Goal: Information Seeking & Learning: Learn about a topic

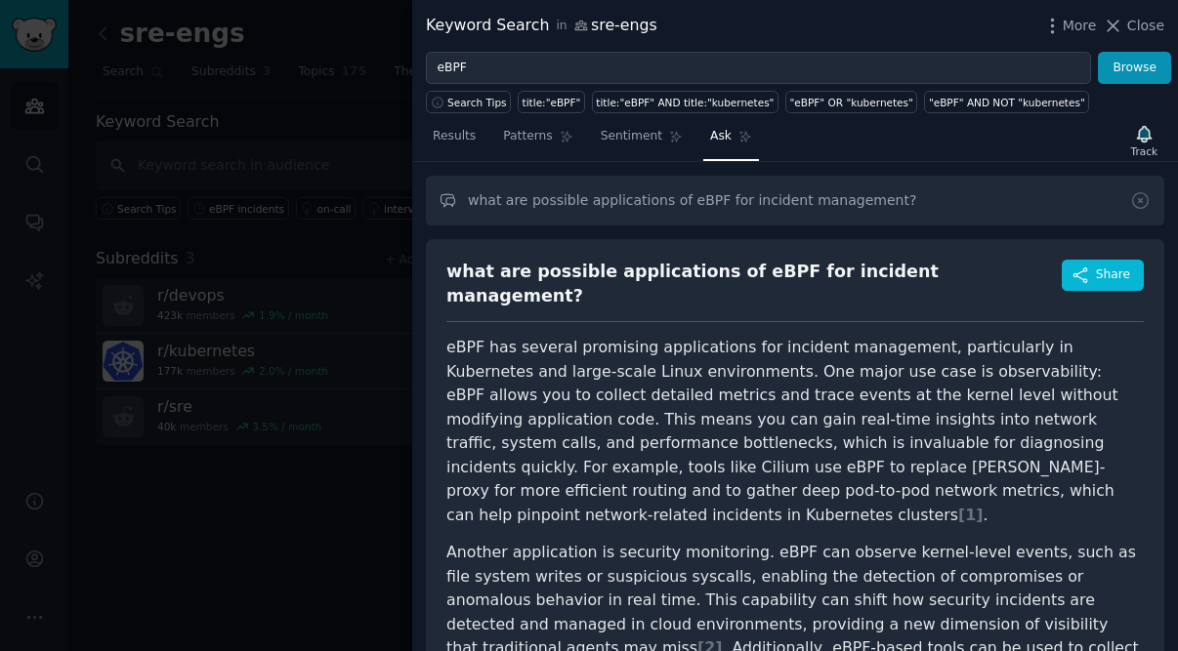
scroll to position [150, 253]
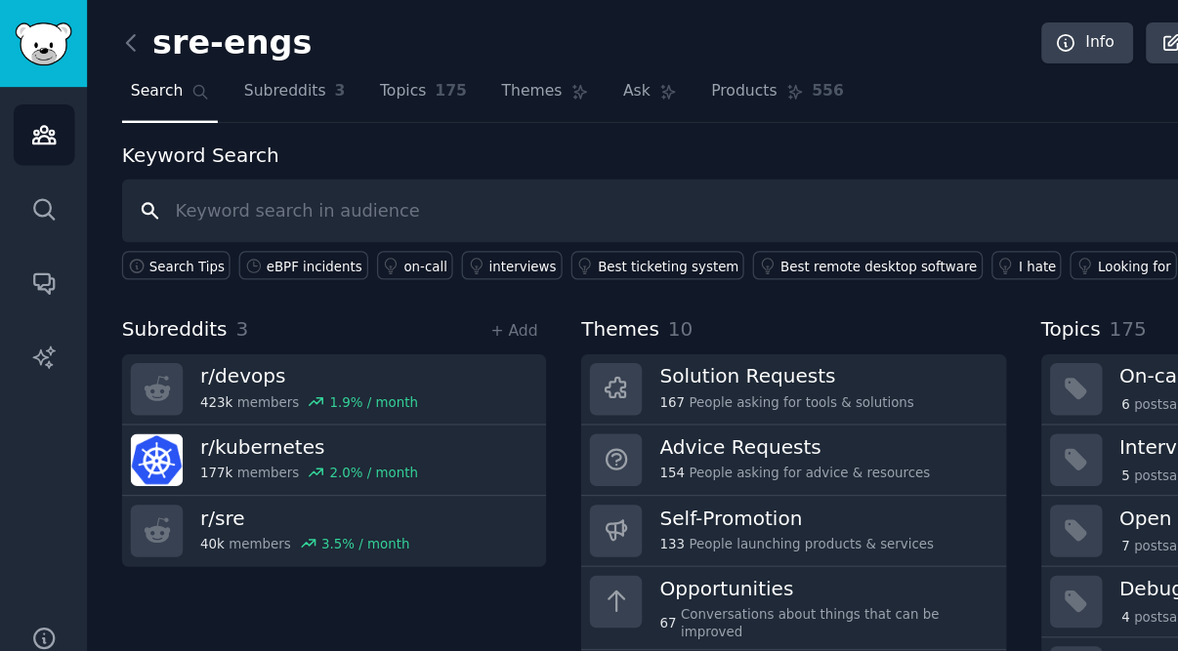
click at [300, 164] on input "text" at bounding box center [623, 166] width 1055 height 50
type input "incidents"
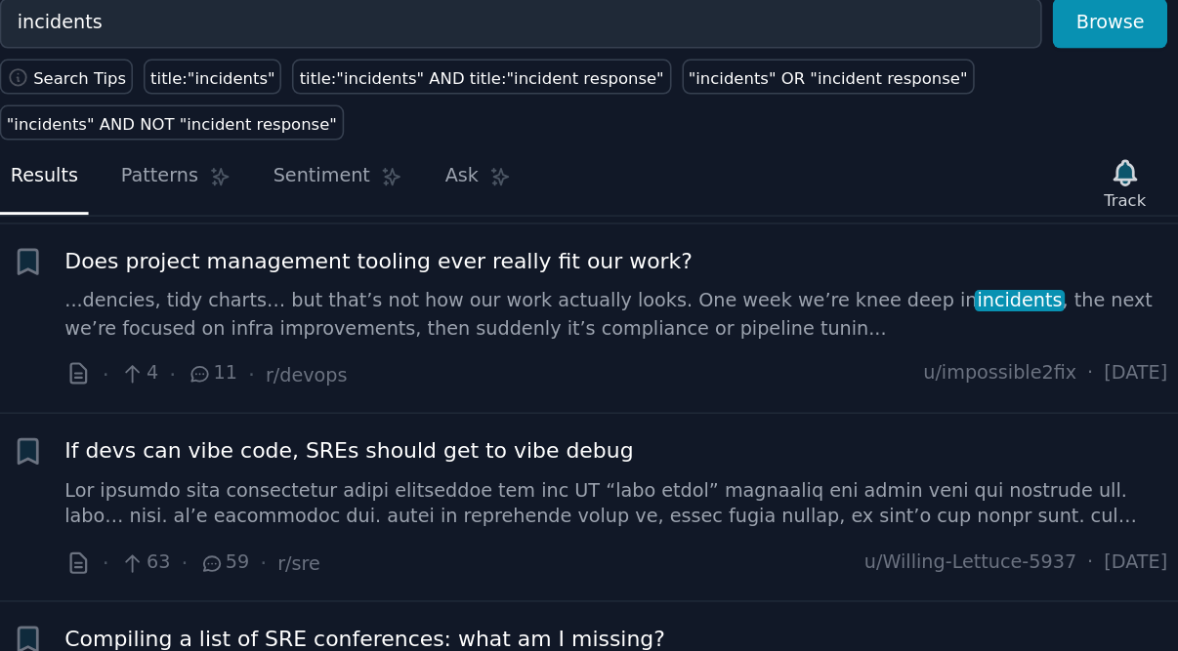
click at [468, 331] on div "If devs can vibe code, SREs should get to vibe debug" at bounding box center [820, 362] width 704 height 62
click at [468, 331] on span "If devs can vibe code, SREs should get to vibe debug" at bounding box center [649, 341] width 363 height 21
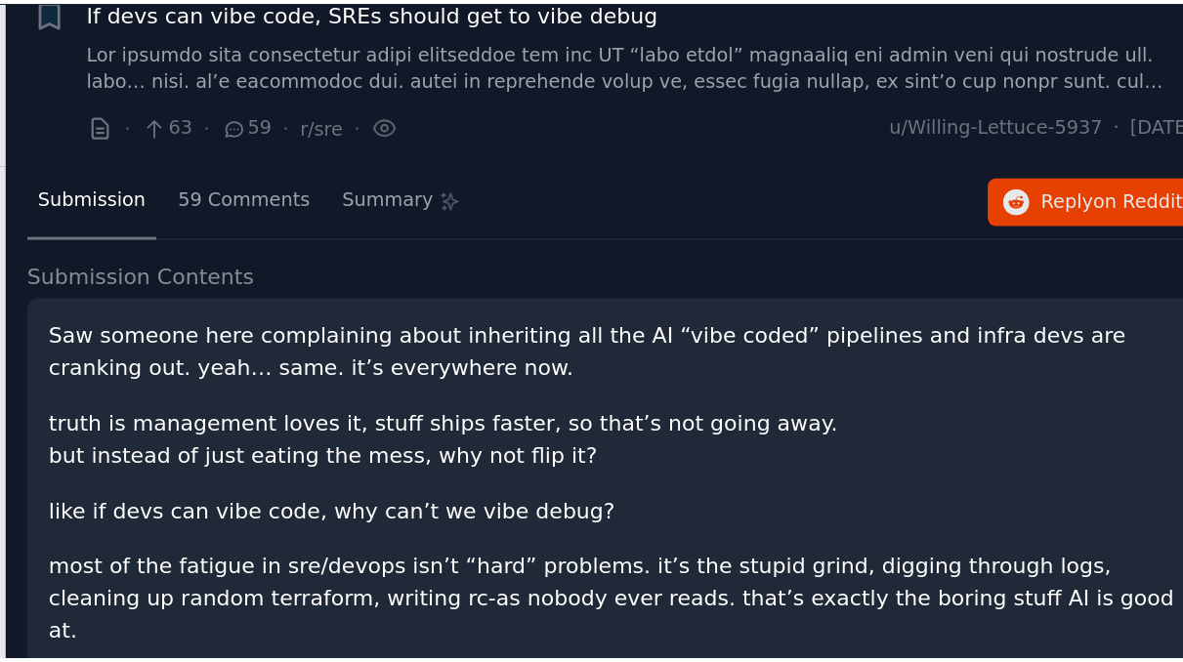
scroll to position [483, 0]
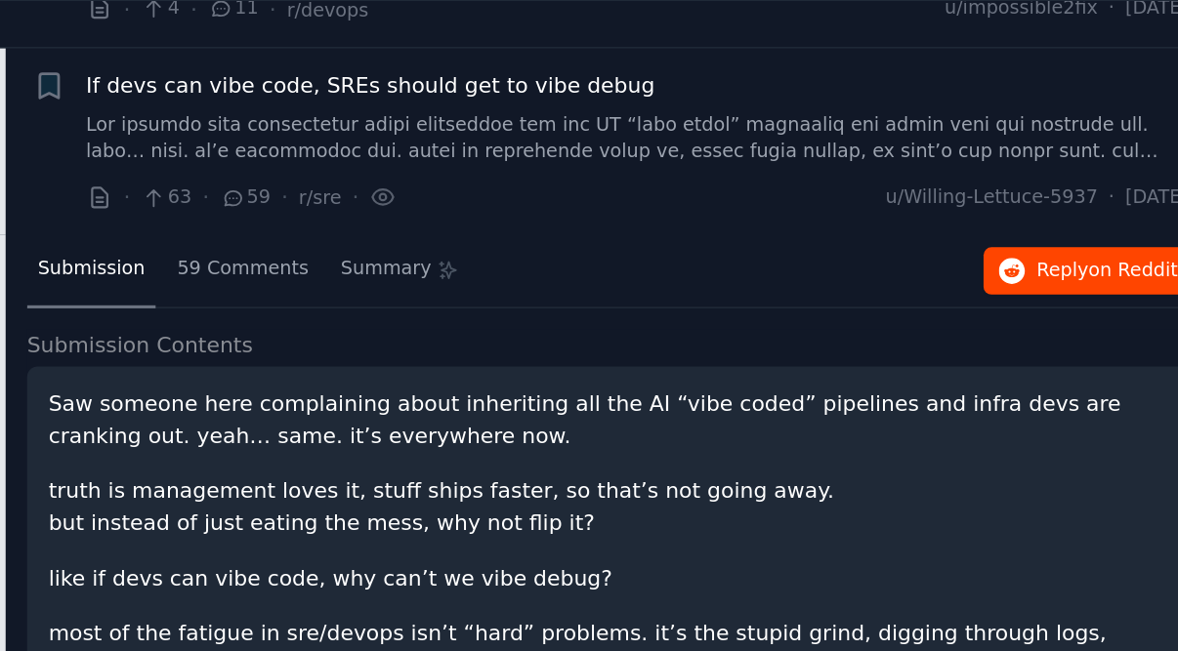
click at [1074, 355] on span "Reply on Reddit" at bounding box center [1119, 364] width 90 height 18
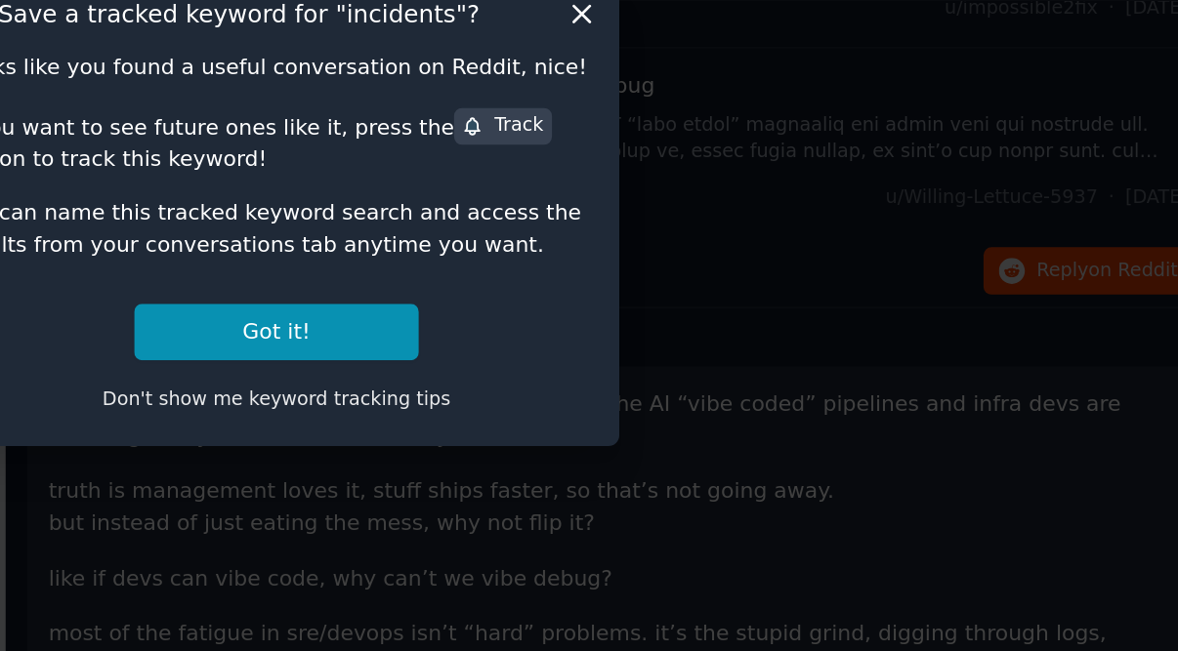
click at [429, 199] on div at bounding box center [589, 325] width 1178 height 651
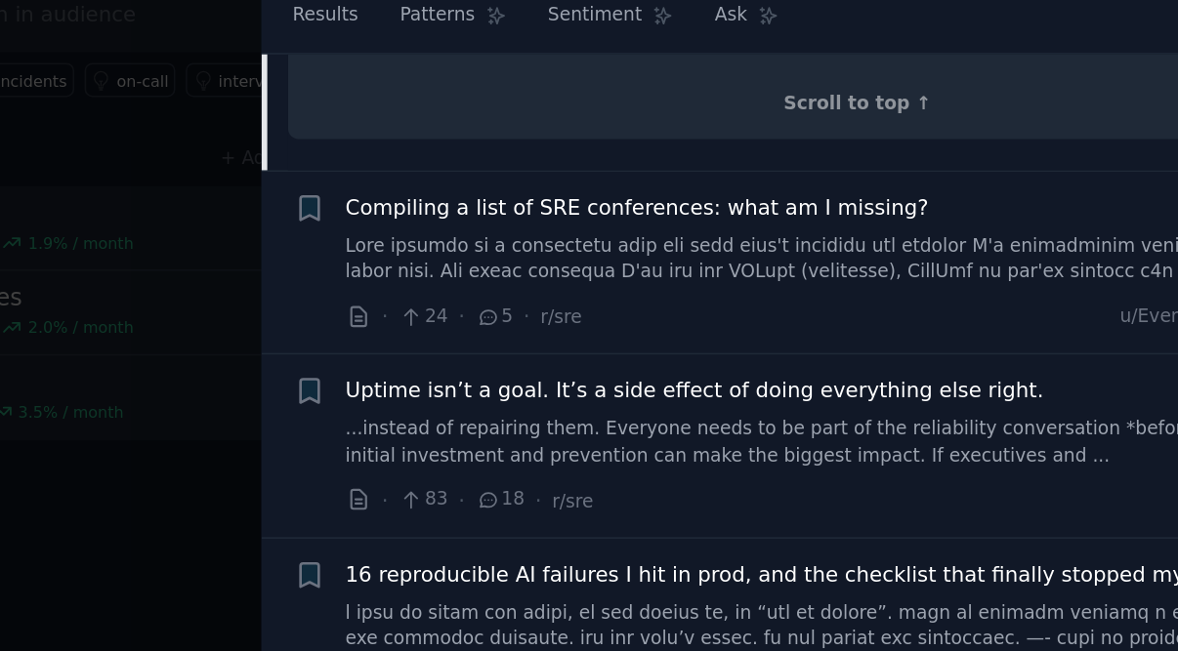
scroll to position [1105, 0]
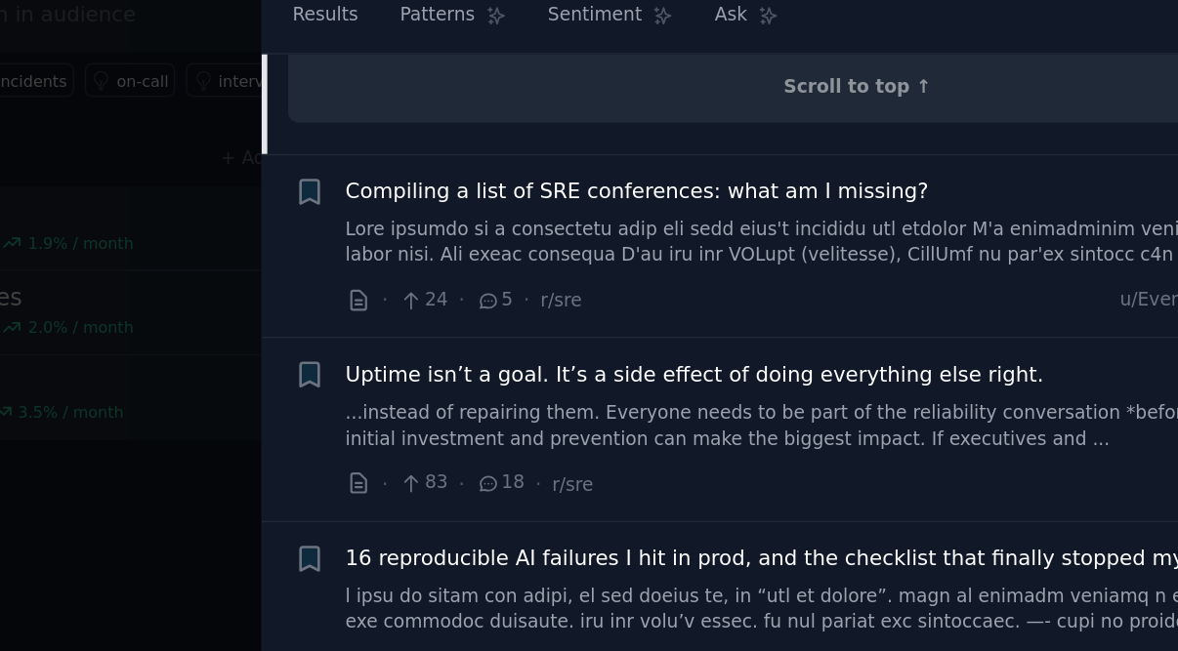
click at [478, 419] on link "...instead of repairing them. Everyone needs to be part of the reliability conv…" at bounding box center [820, 436] width 704 height 34
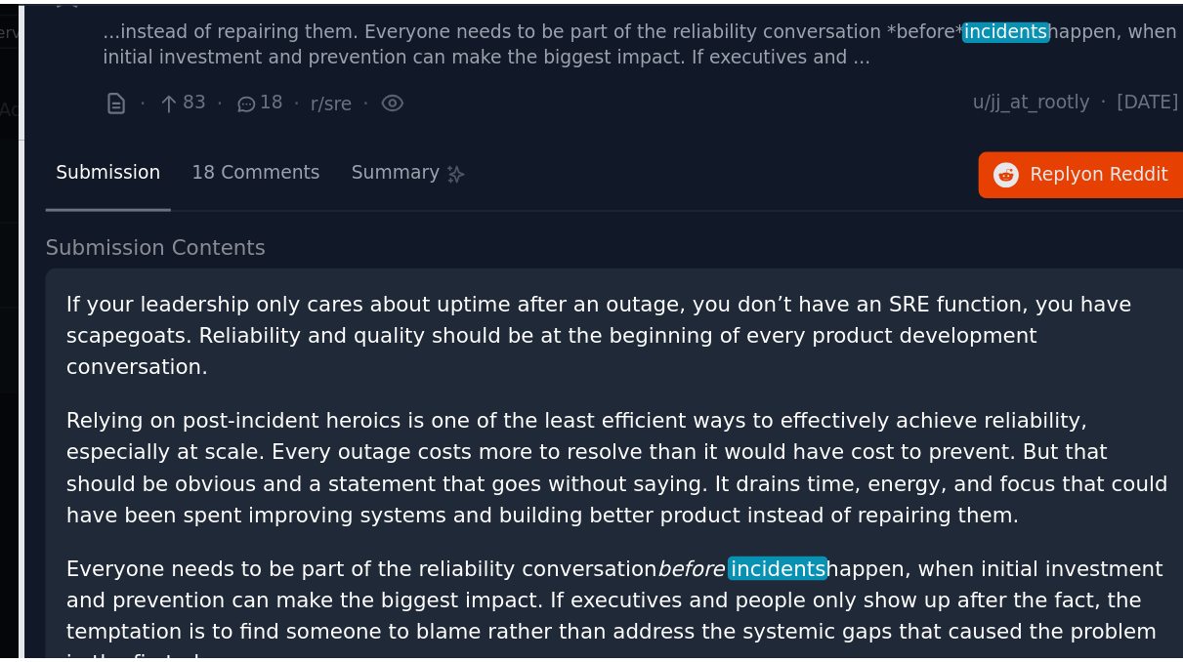
scroll to position [764, 0]
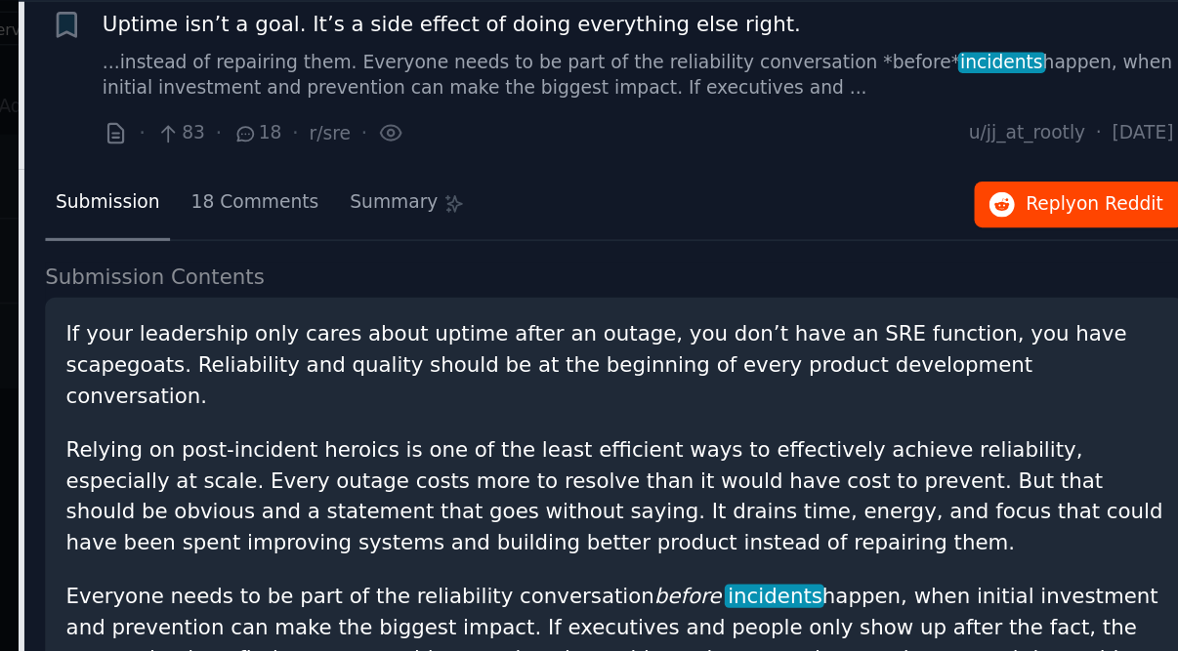
click at [1074, 316] on span "Reply on Reddit" at bounding box center [1119, 325] width 90 height 18
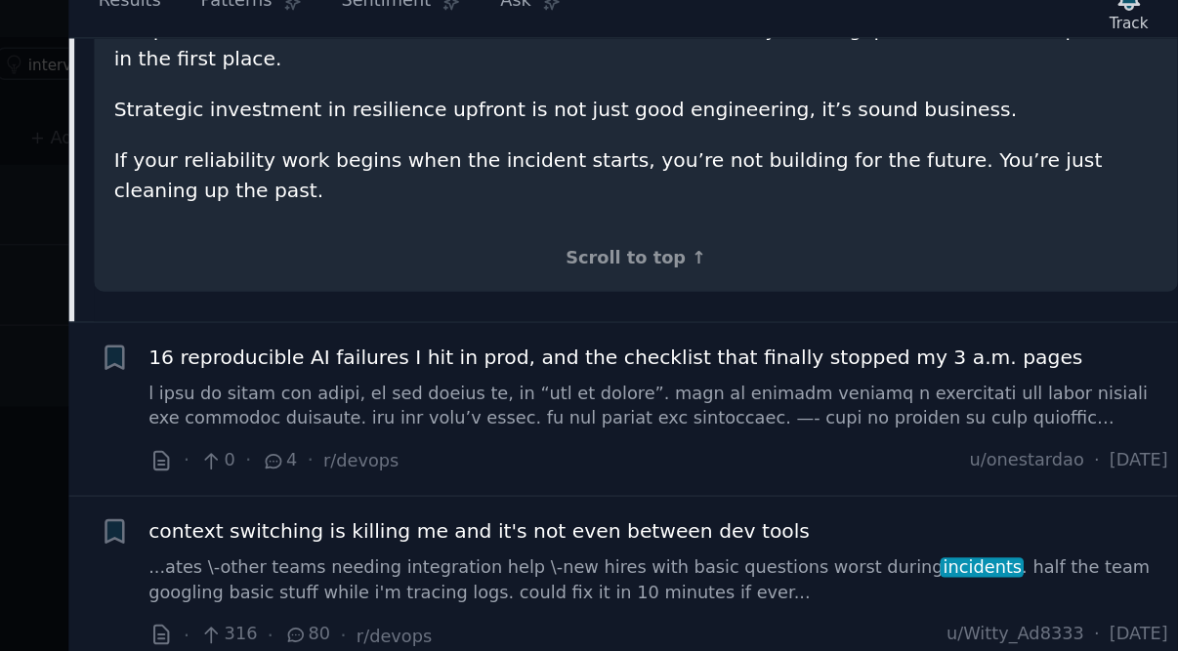
scroll to position [0, 0]
click at [481, 521] on span "context switching is killing me and it's not even between dev tools" at bounding box center [696, 531] width 456 height 21
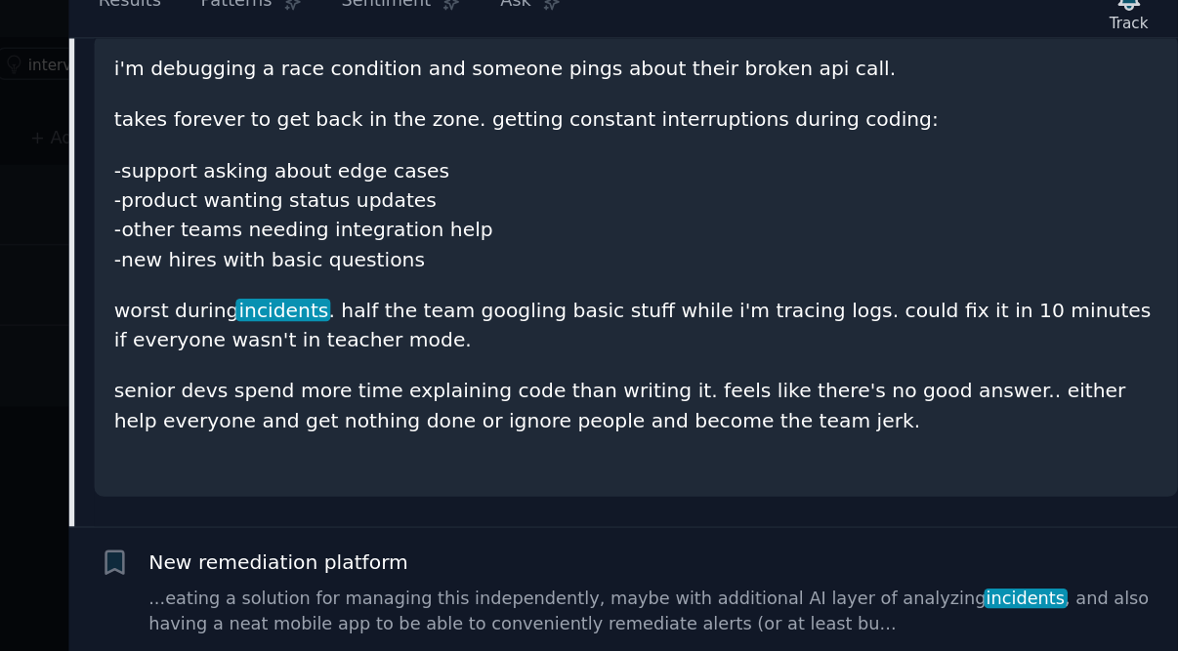
scroll to position [991, 0]
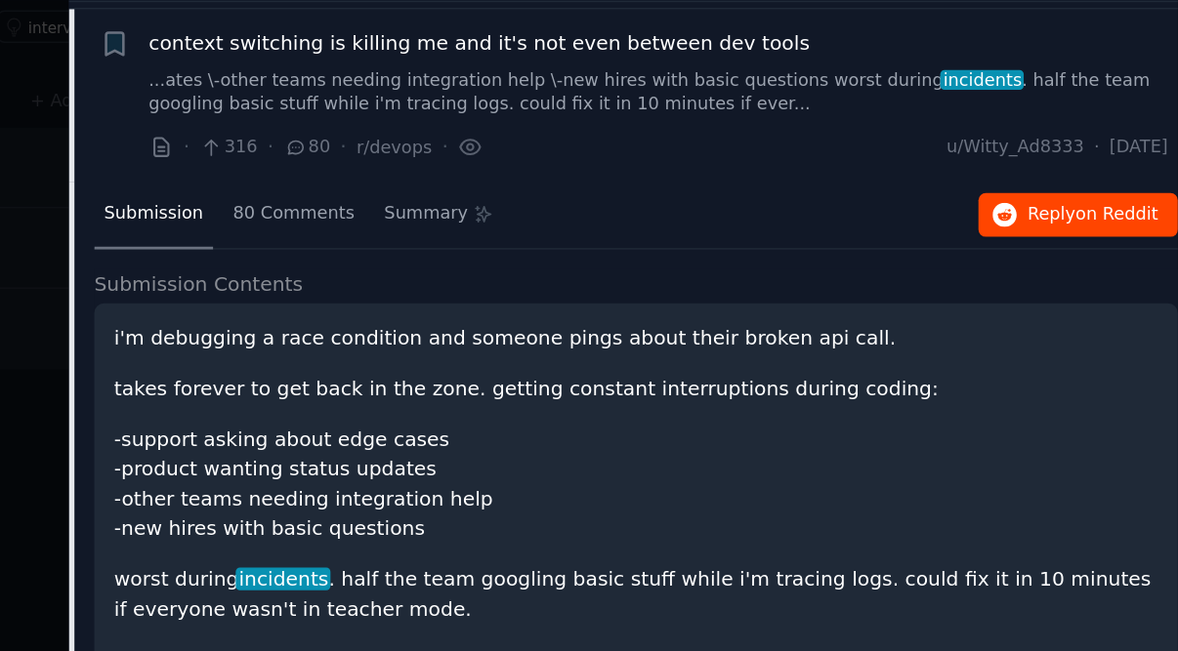
click at [1107, 331] on span "on Reddit" at bounding box center [1135, 338] width 57 height 14
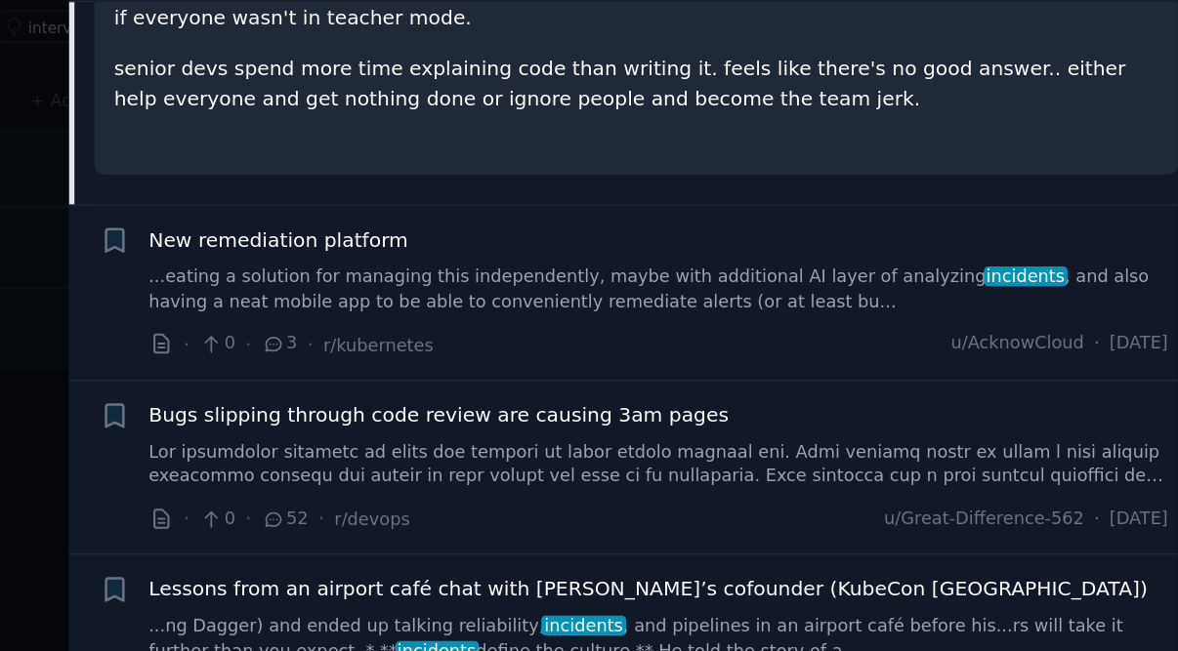
scroll to position [1406, 0]
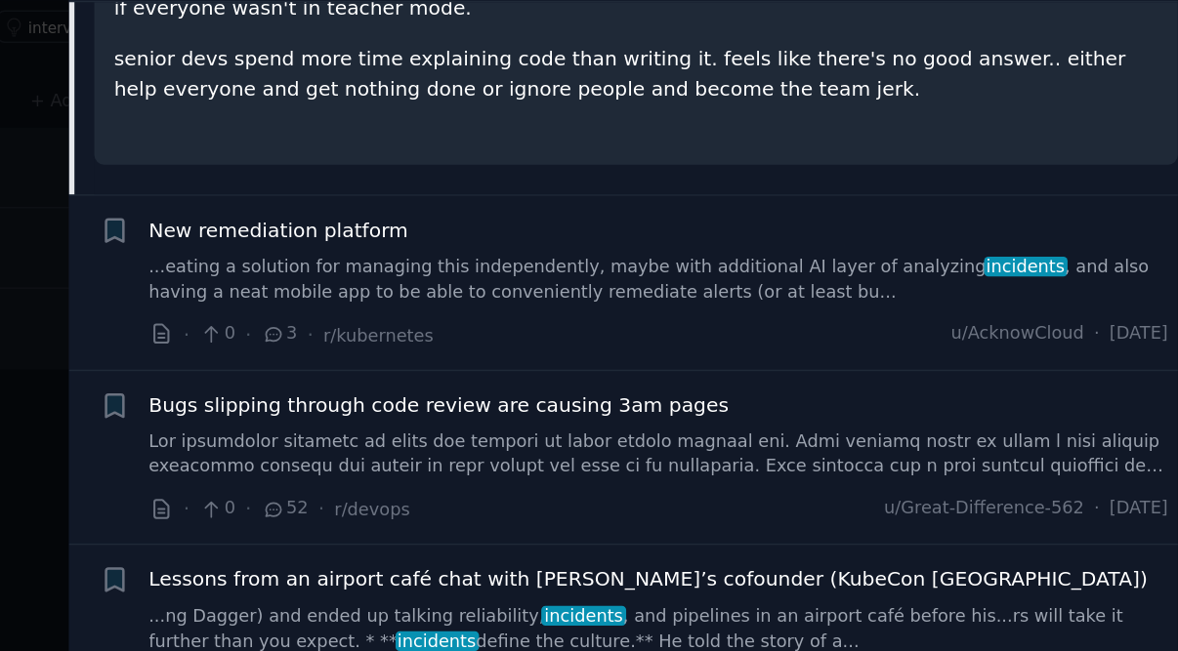
click at [468, 460] on span "Bugs slipping through code review are causing 3am pages" at bounding box center [668, 470] width 400 height 21
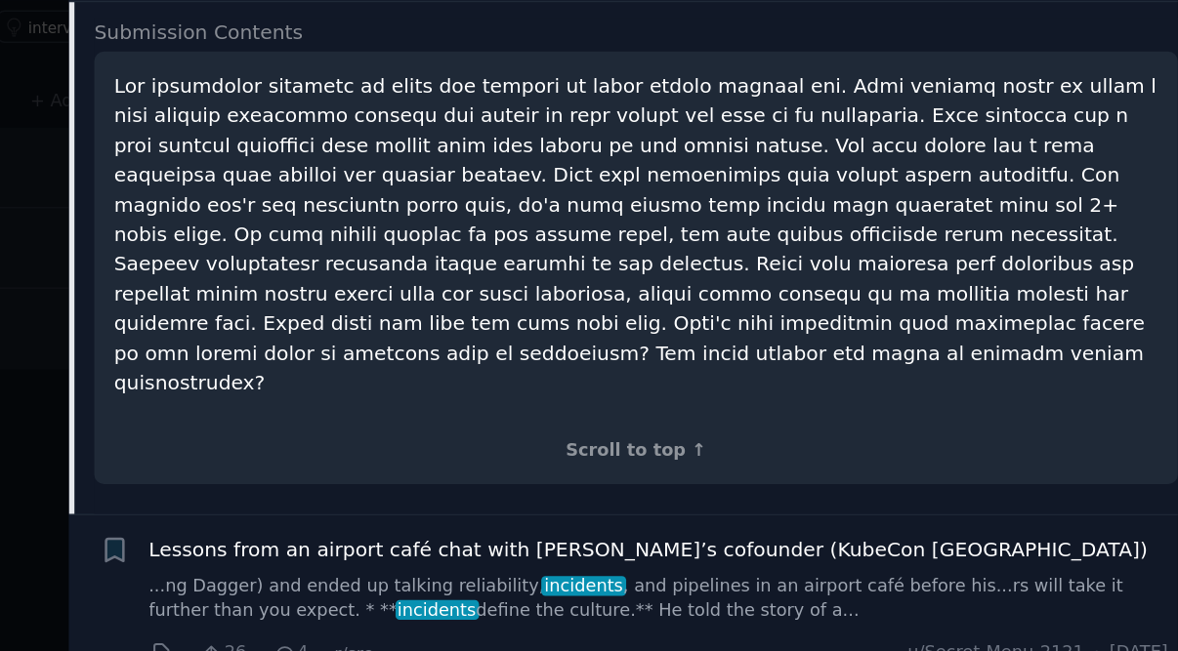
scroll to position [1231, 0]
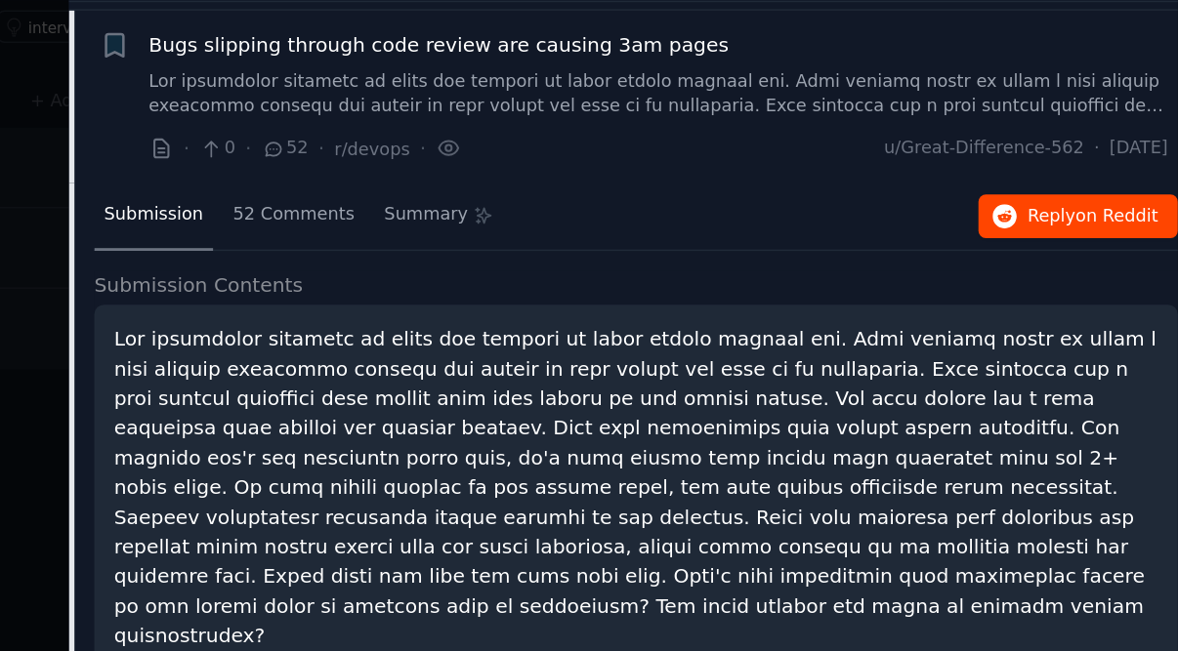
click at [1074, 331] on span "Reply on Reddit" at bounding box center [1119, 340] width 90 height 18
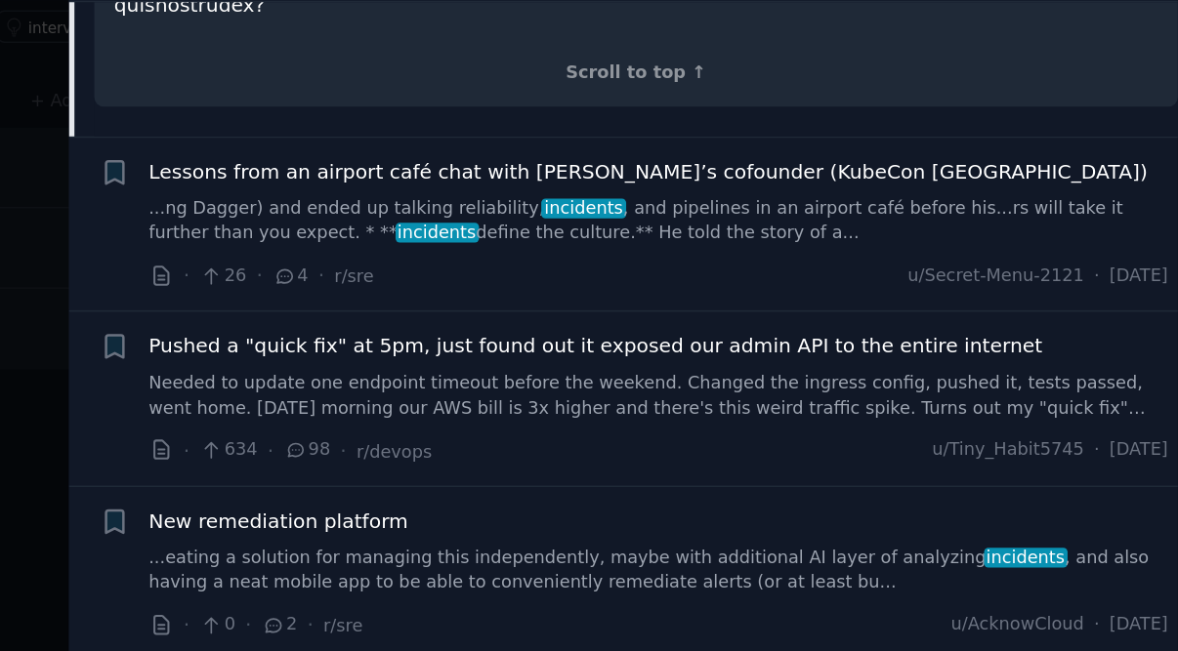
scroll to position [1666, 0]
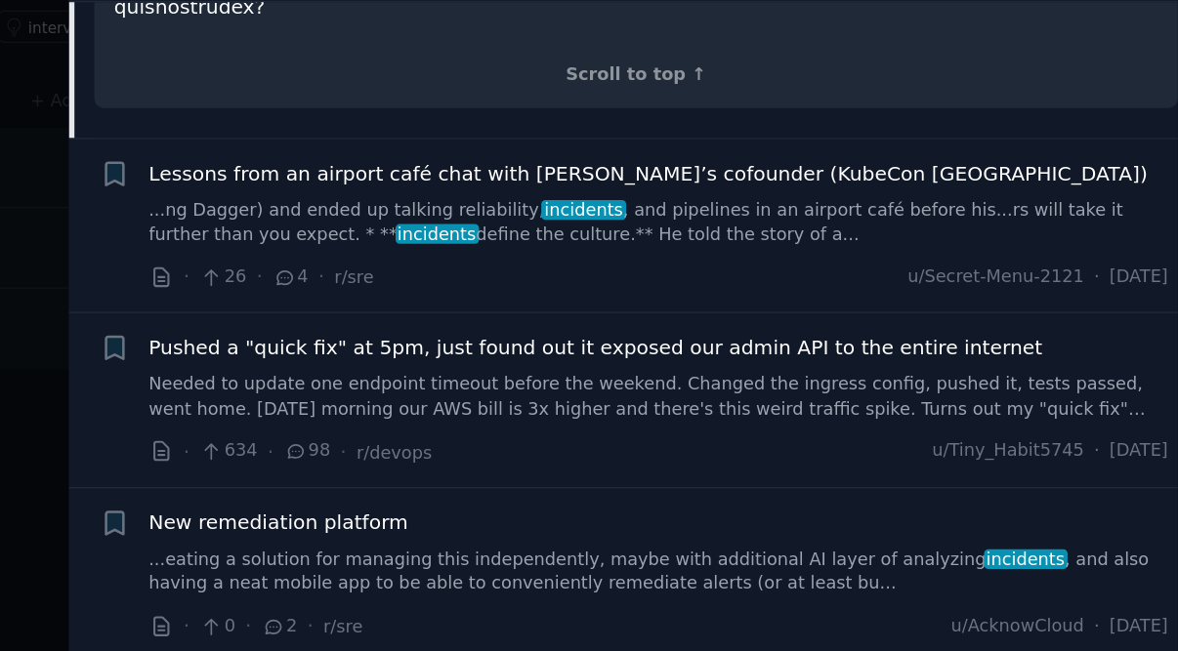
click at [551, 420] on span "Pushed a "quick fix" at 5pm, just found out it exposed our admin API to the ent…" at bounding box center [776, 430] width 617 height 21
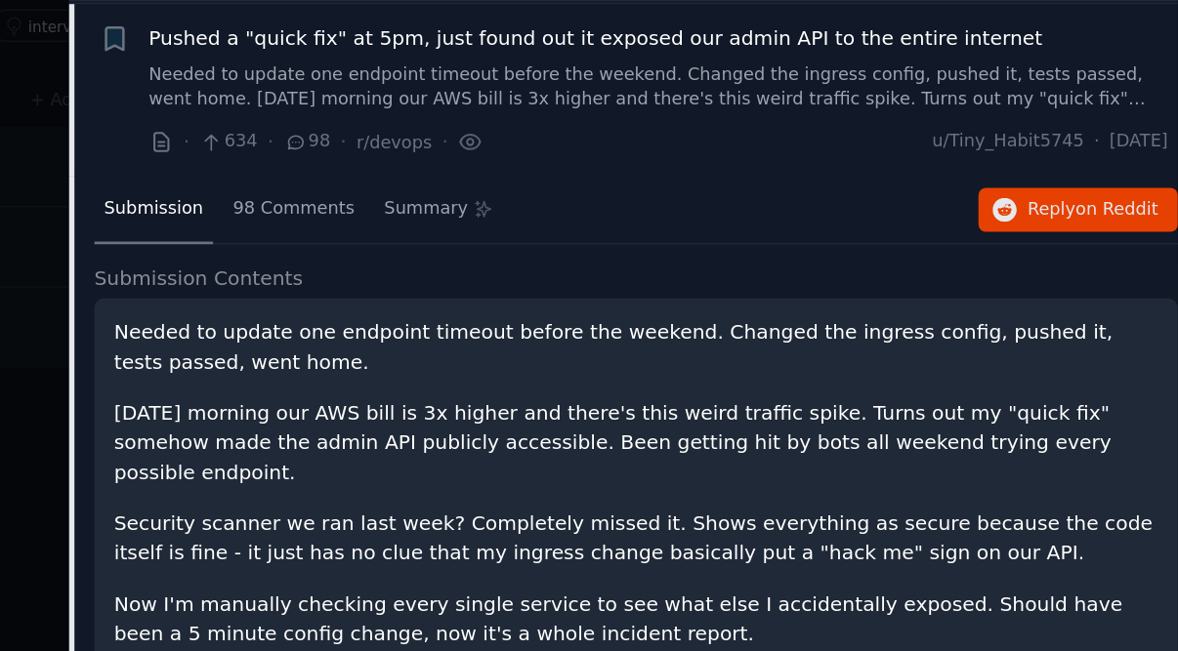
scroll to position [1471, 0]
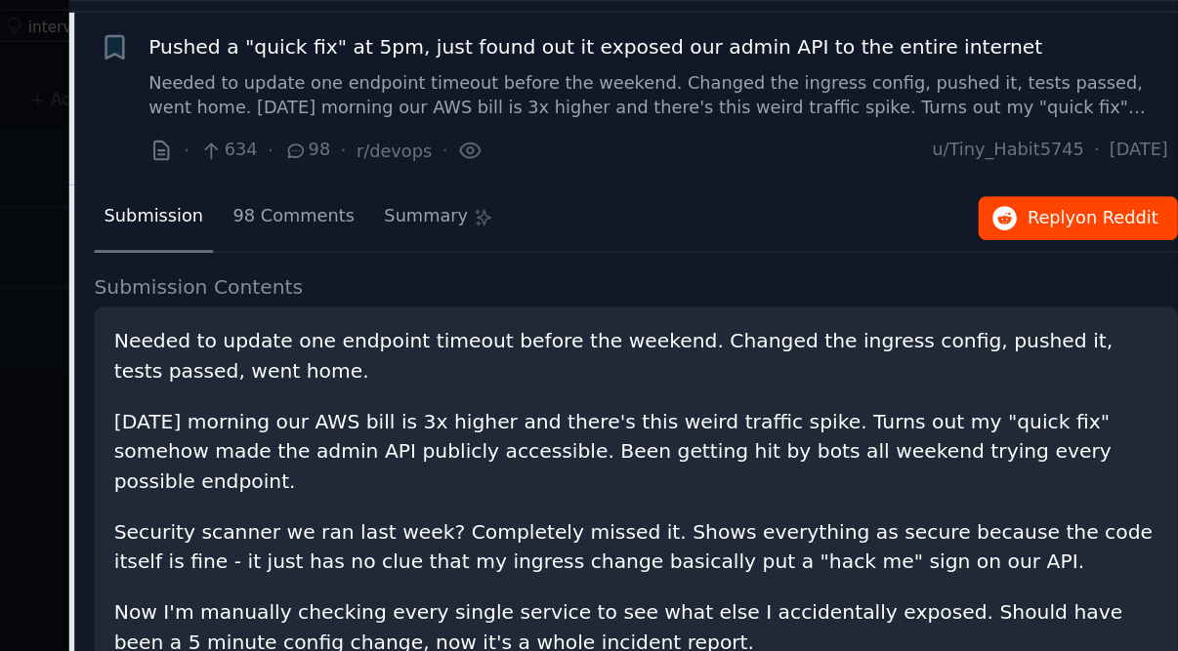
click at [1074, 333] on span "Reply on Reddit" at bounding box center [1119, 342] width 90 height 18
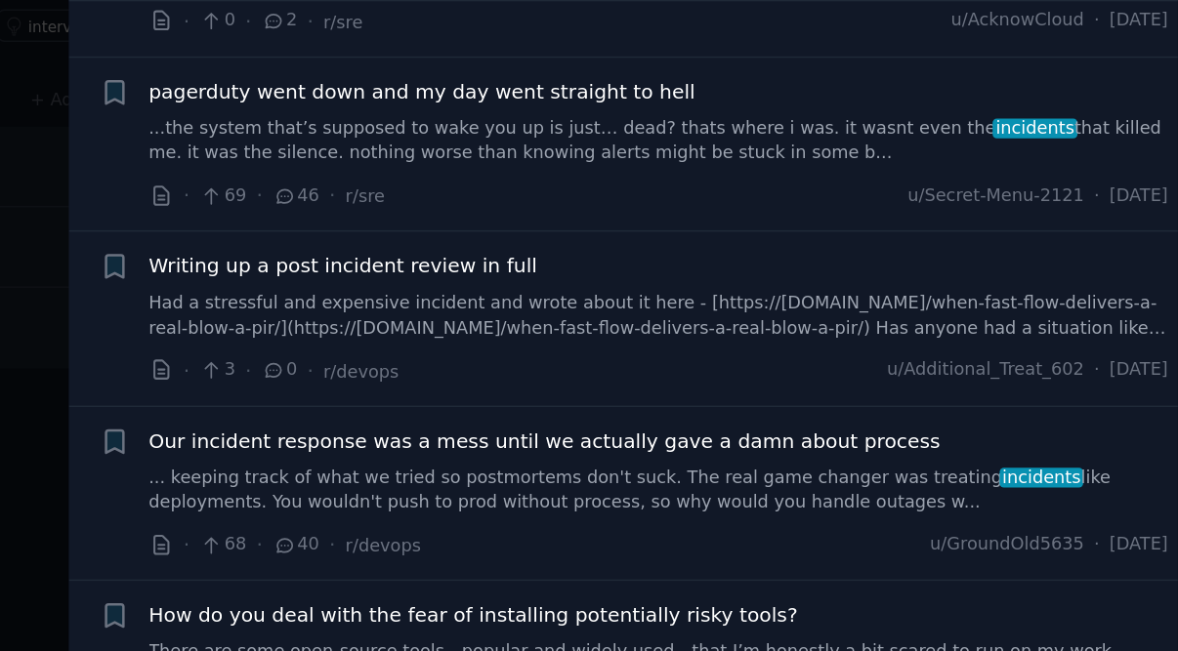
scroll to position [2140, 0]
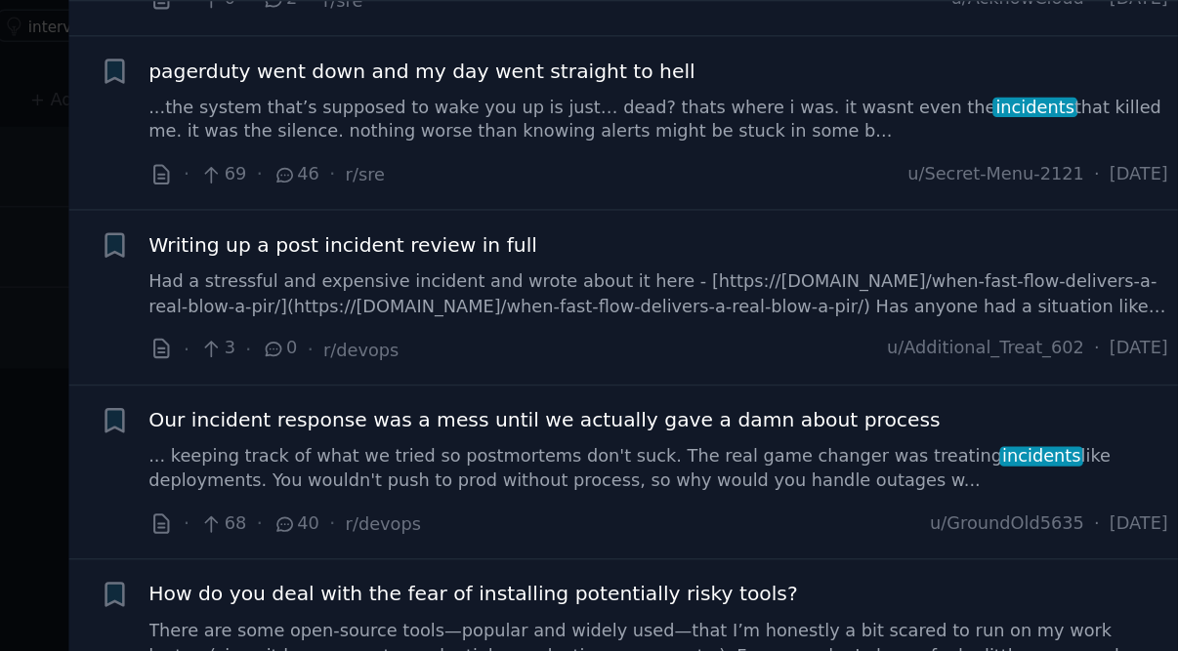
click at [546, 471] on span "Our incident response was a mess until we actually gave a damn about process" at bounding box center [741, 481] width 547 height 21
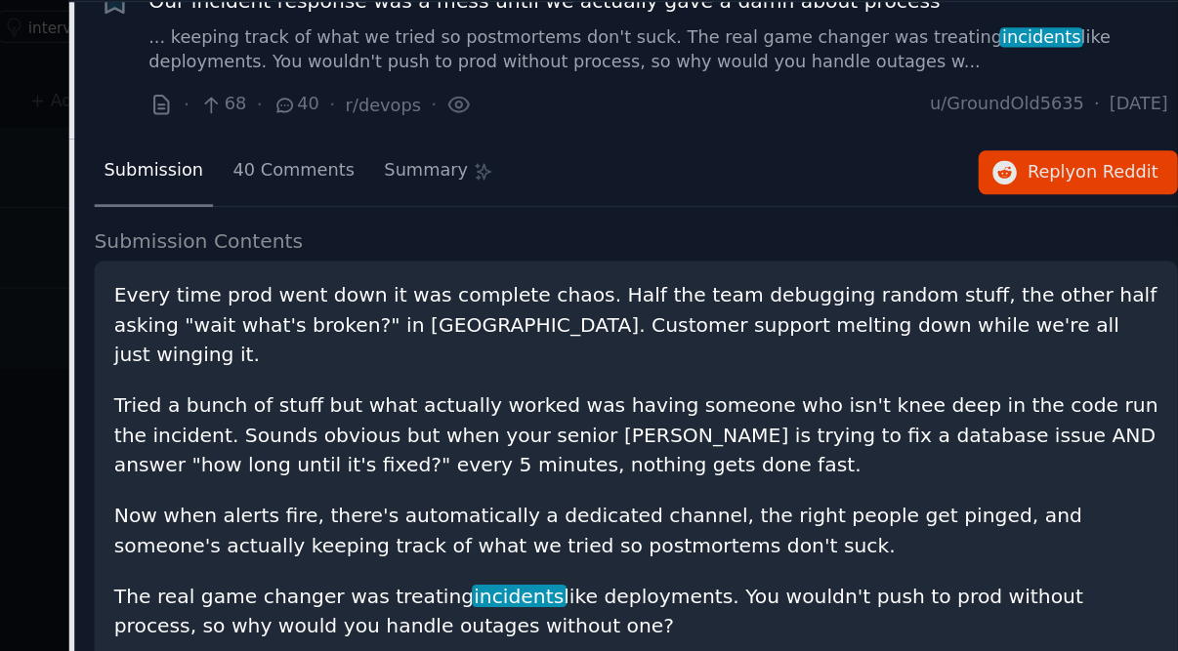
scroll to position [1952, 0]
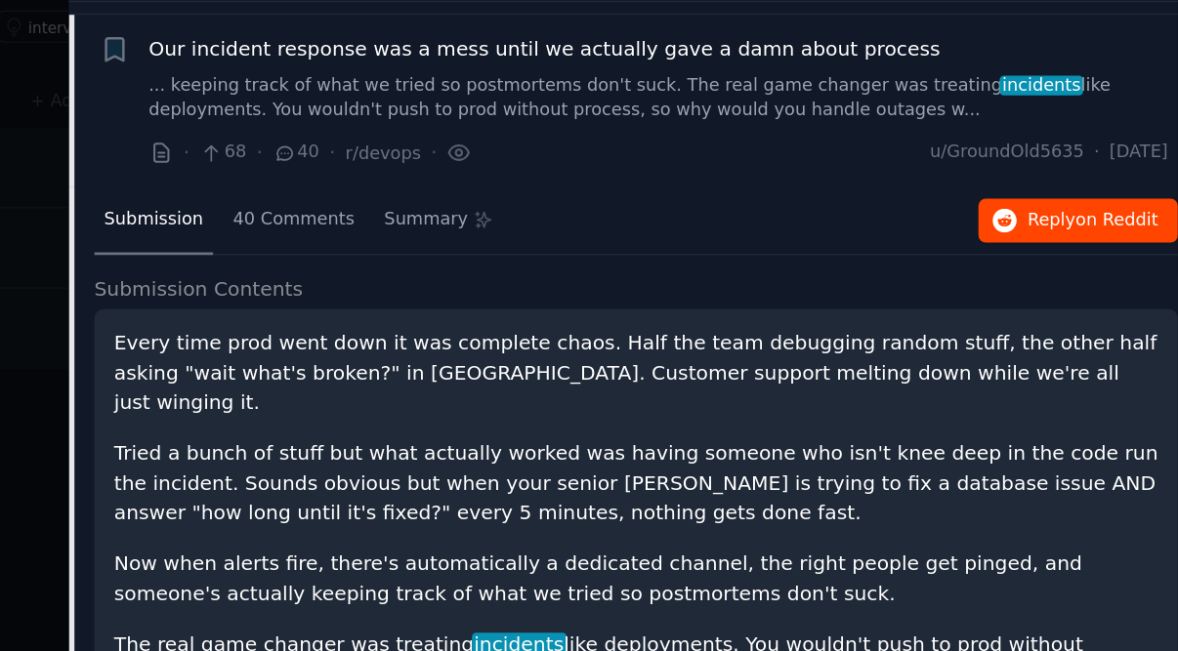
click at [1107, 335] on span "on Reddit" at bounding box center [1135, 342] width 57 height 14
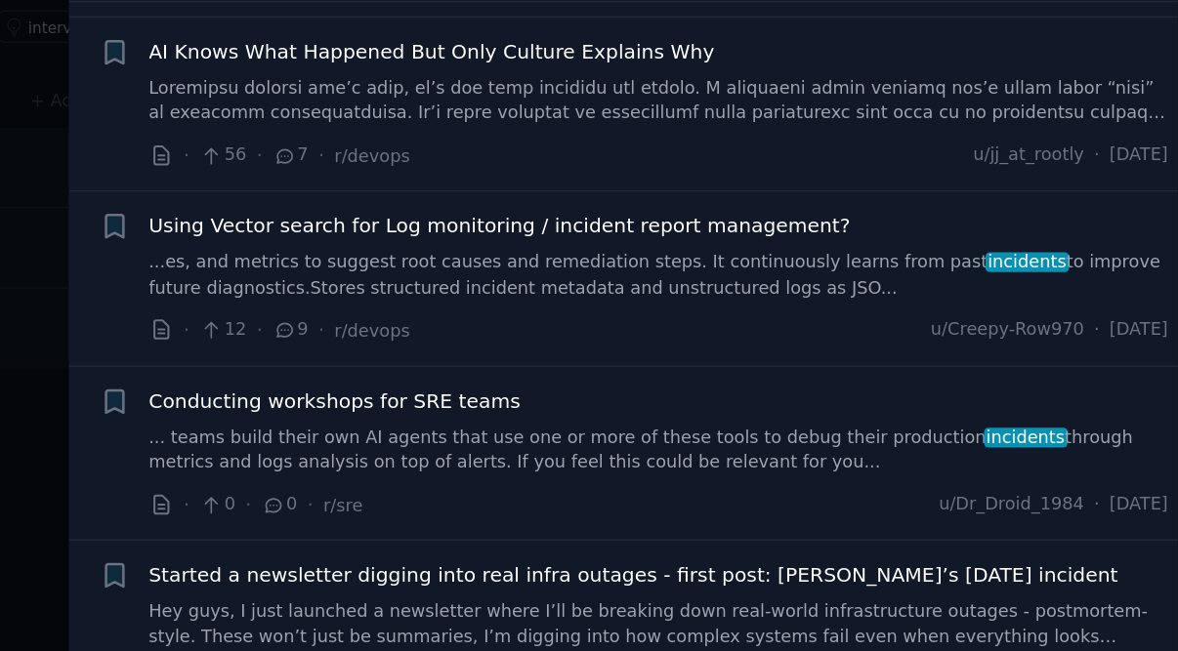
scroll to position [5792, 0]
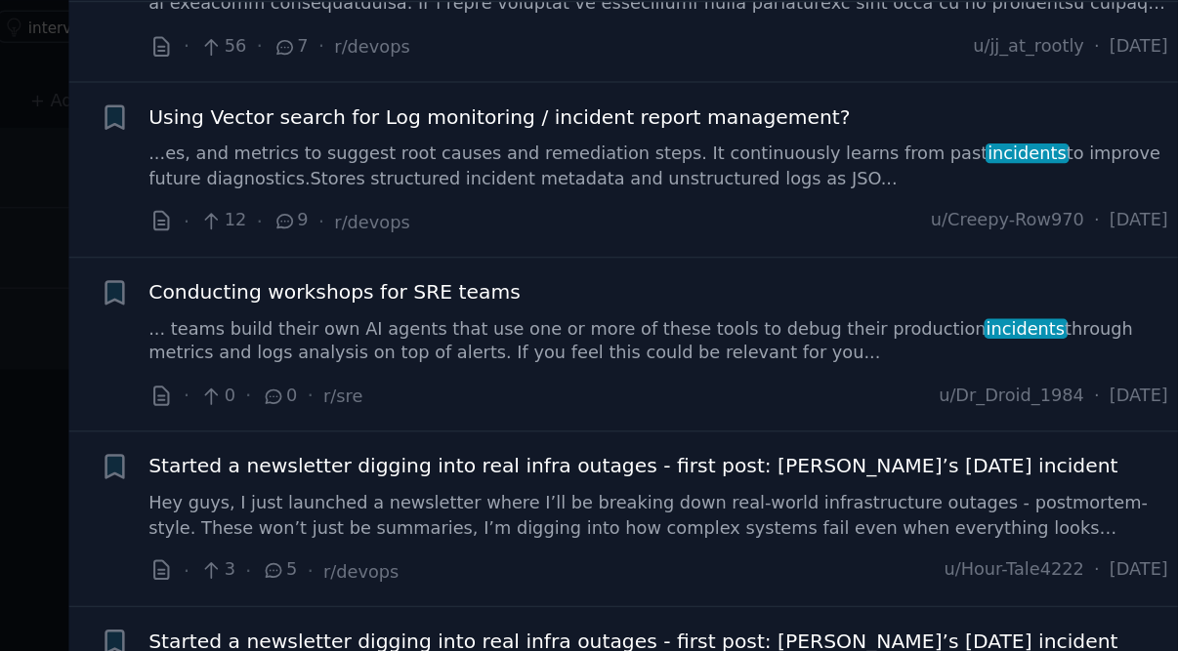
click at [468, 288] on link "...es, and metrics to suggest root causes and remediation steps. It continuousl…" at bounding box center [820, 305] width 704 height 34
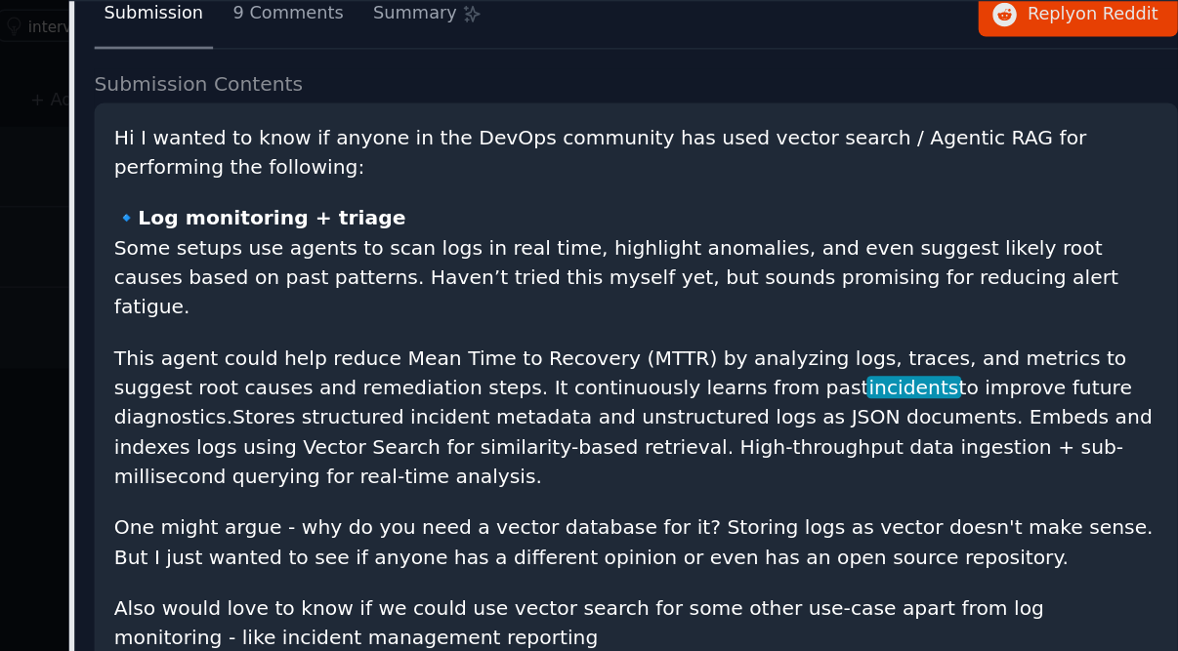
scroll to position [5301, 0]
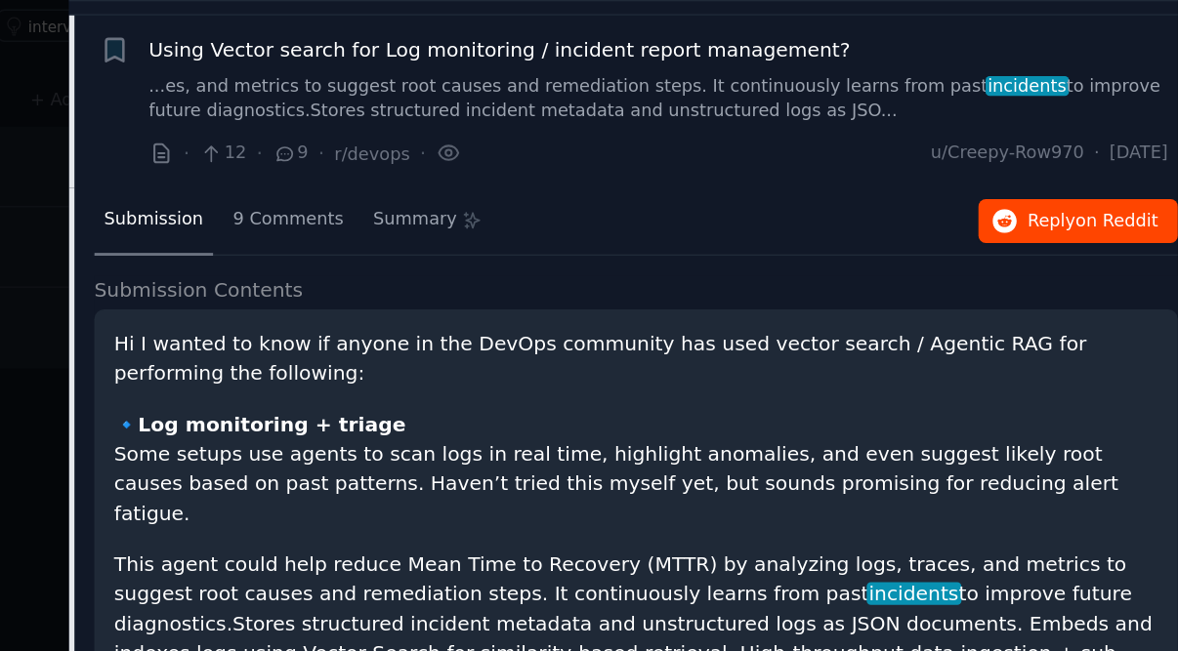
click at [1074, 335] on span "Reply on Reddit" at bounding box center [1119, 344] width 90 height 18
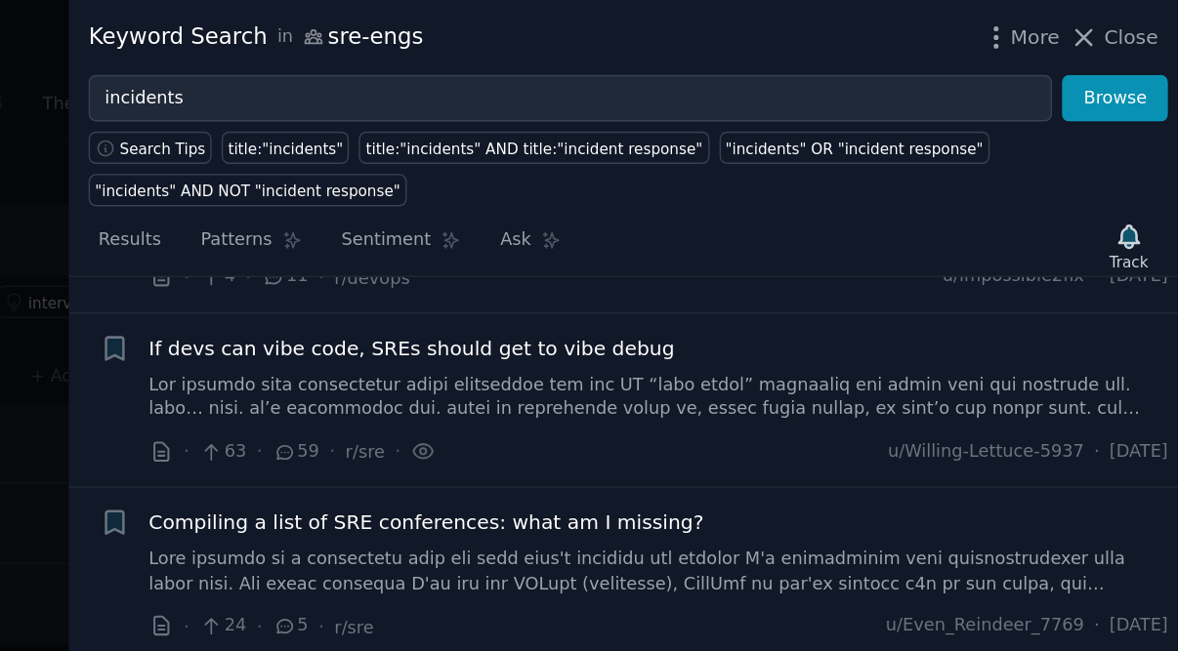
scroll to position [485, 0]
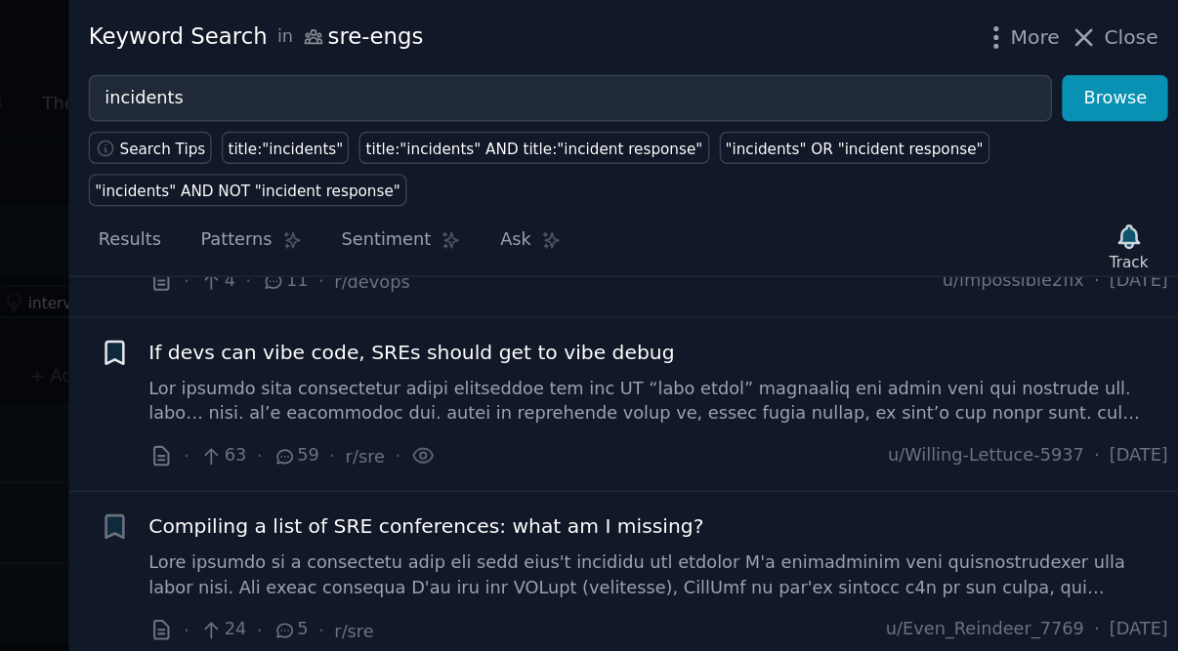
click at [437, 239] on icon "button" at bounding box center [443, 243] width 12 height 16
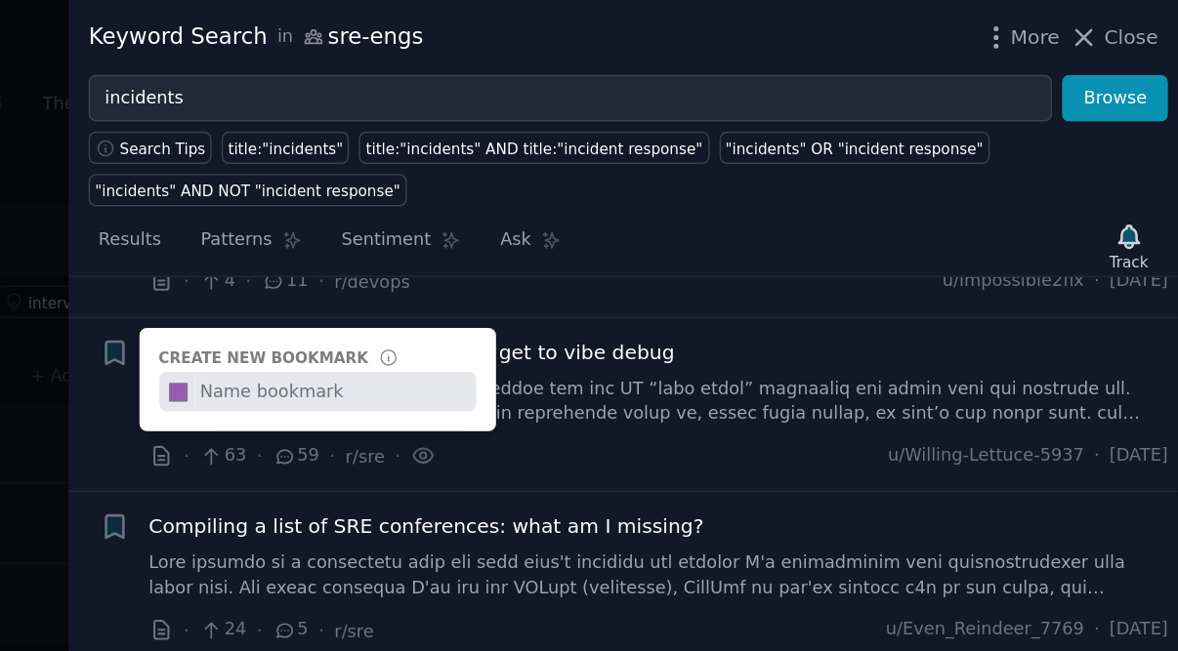
click at [533, 144] on div "Results Patterns Sentiment Ask Track Submission s 100 Sort Recent Bookmark this…" at bounding box center [795, 397] width 766 height 509
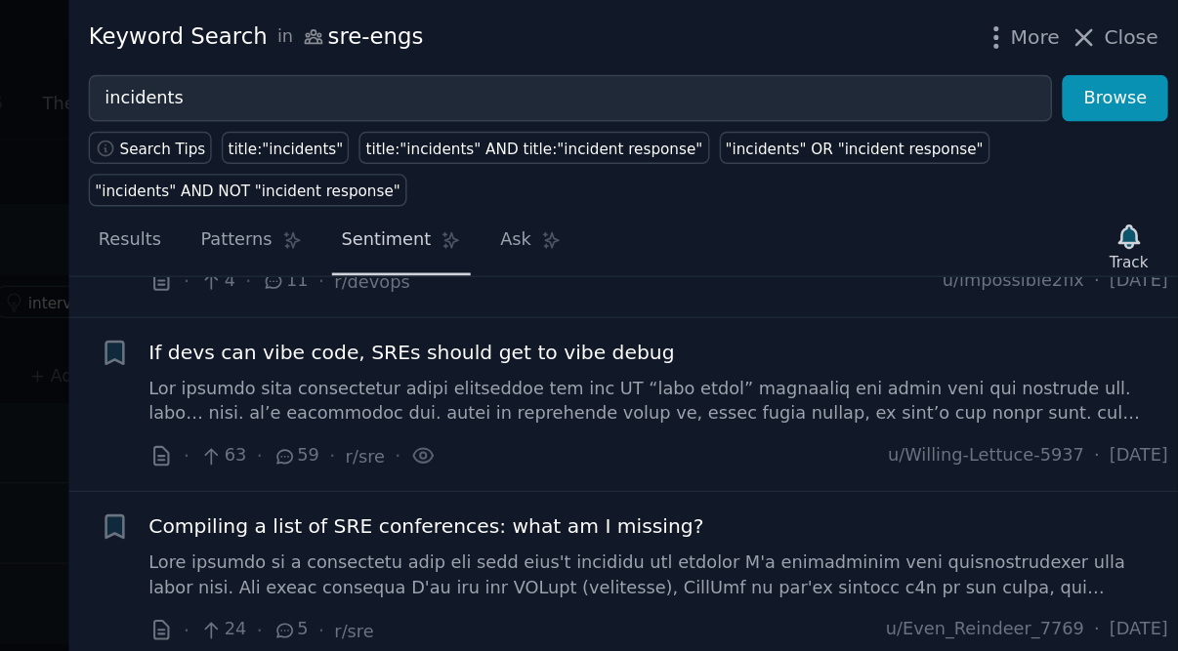
click at [601, 170] on span "Sentiment" at bounding box center [632, 166] width 62 height 18
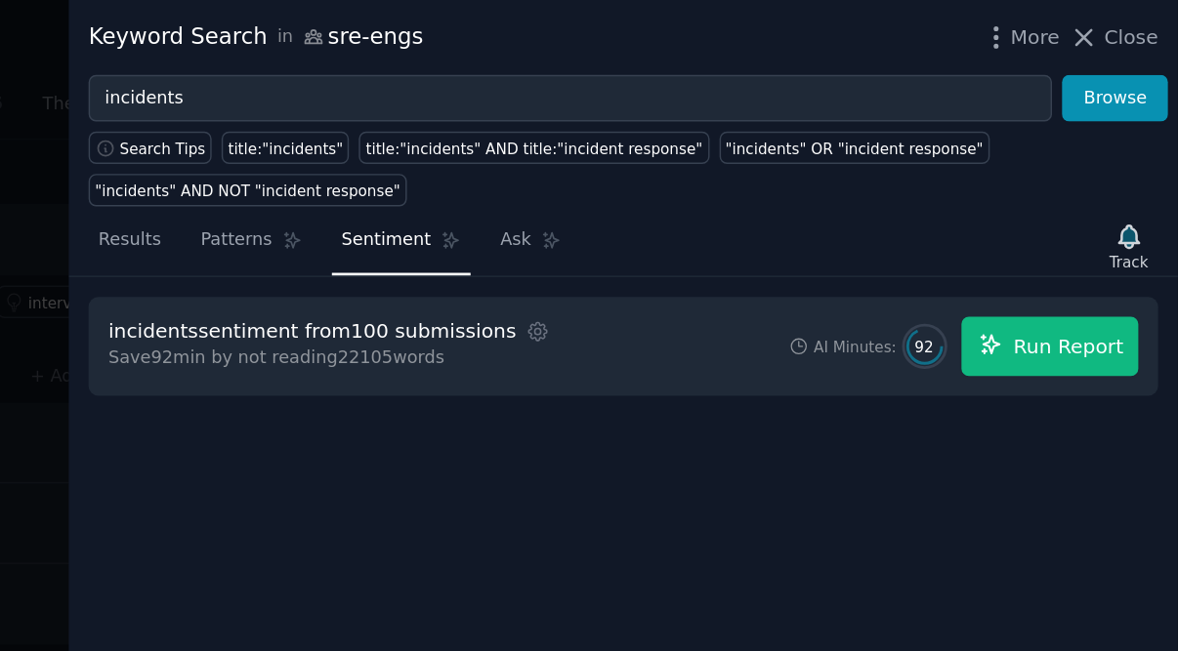
click at [1064, 238] on span "Run Report" at bounding box center [1102, 239] width 76 height 21
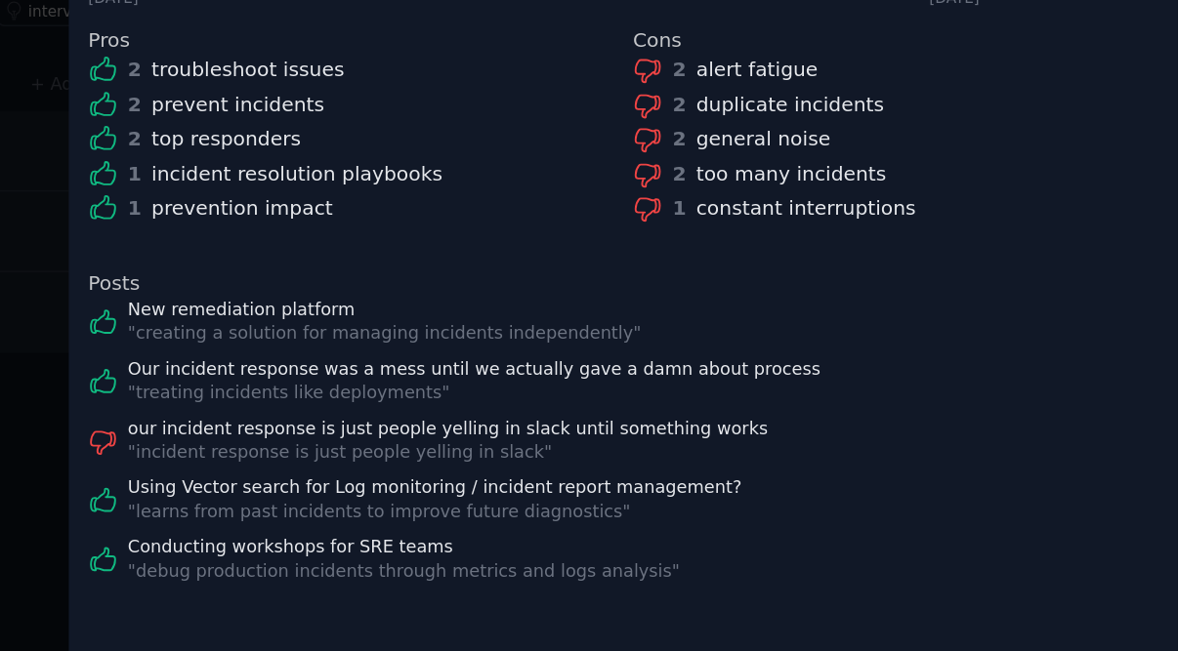
scroll to position [342, 0]
click at [453, 449] on link "Our incident response was a mess until we actually gave a damn about process" at bounding box center [692, 458] width 479 height 18
click at [453, 408] on link "New remediation platform" at bounding box center [630, 417] width 354 height 18
click at [453, 531] on link "Using Vector search for Log monitoring / incident report management?" at bounding box center [665, 540] width 424 height 18
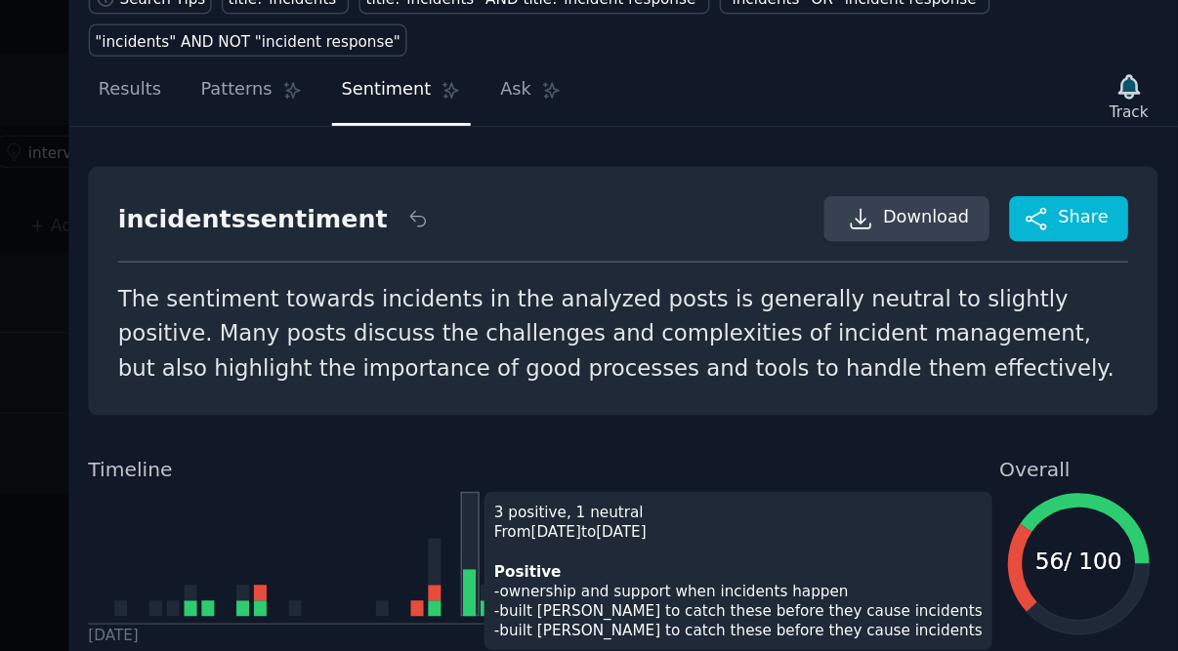
scroll to position [10, 0]
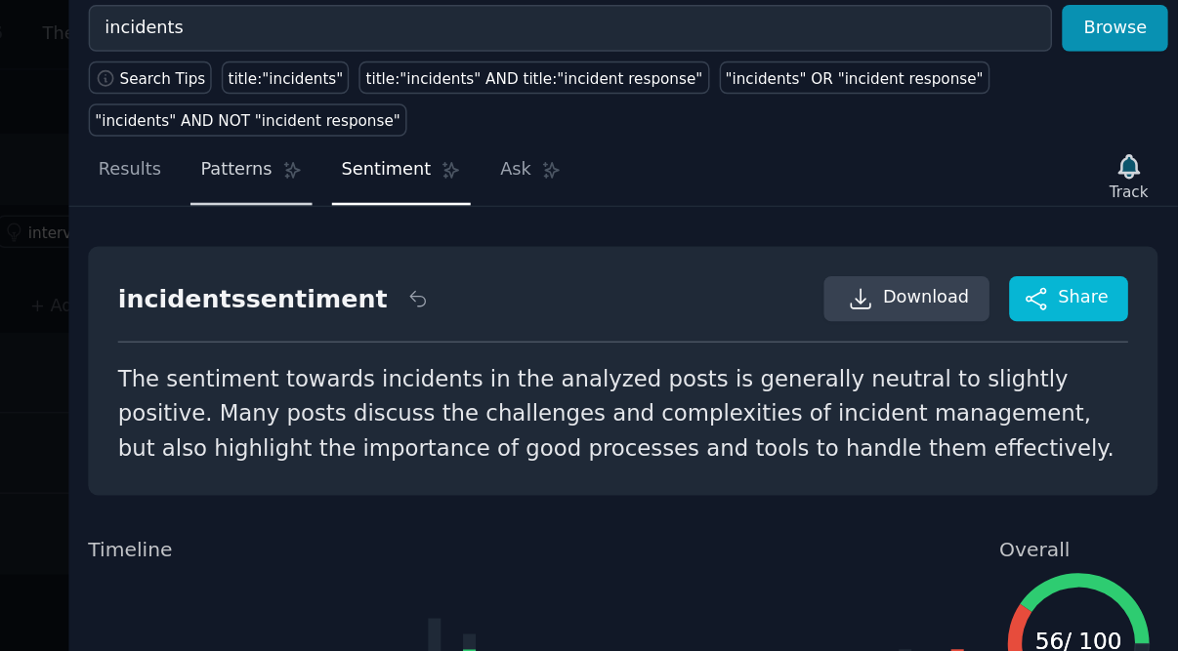
click at [503, 157] on span "Patterns" at bounding box center [527, 166] width 49 height 18
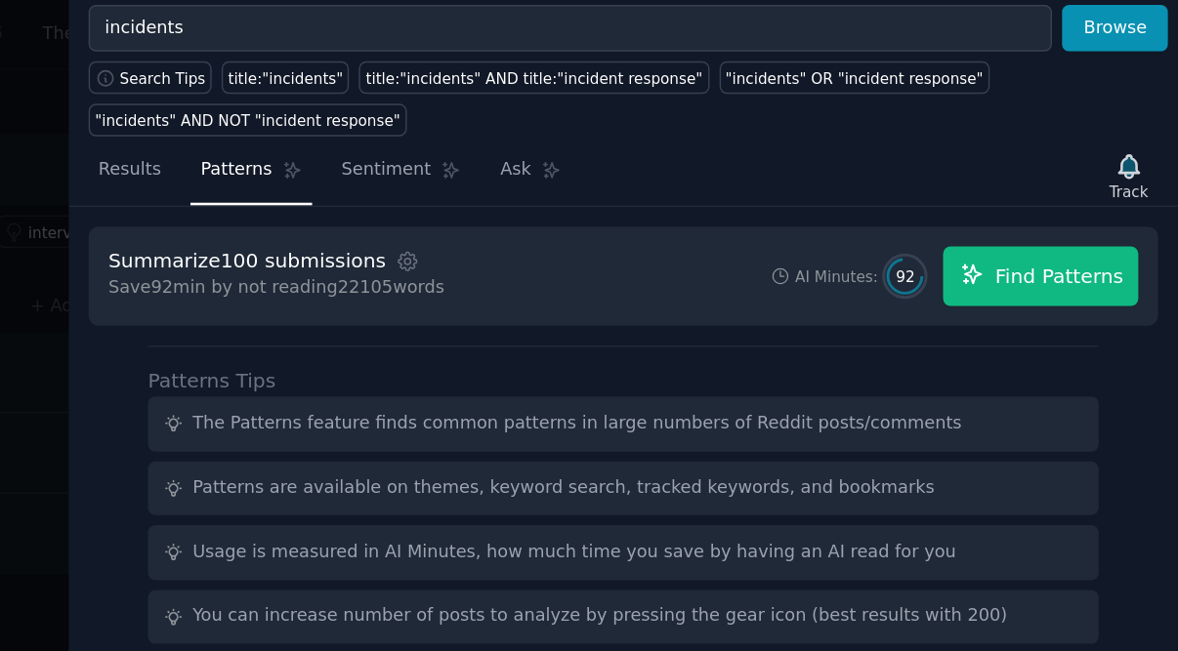
click at [1052, 229] on span "Find Patterns" at bounding box center [1096, 239] width 89 height 21
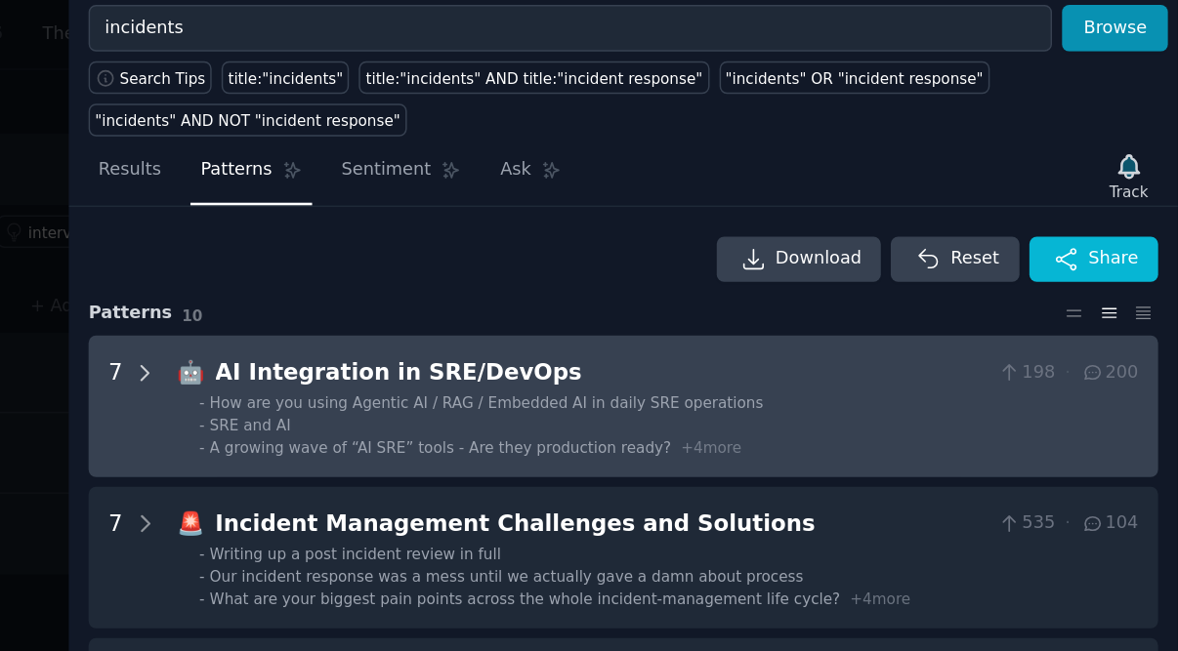
click at [463, 301] on icon at bounding box center [465, 306] width 5 height 10
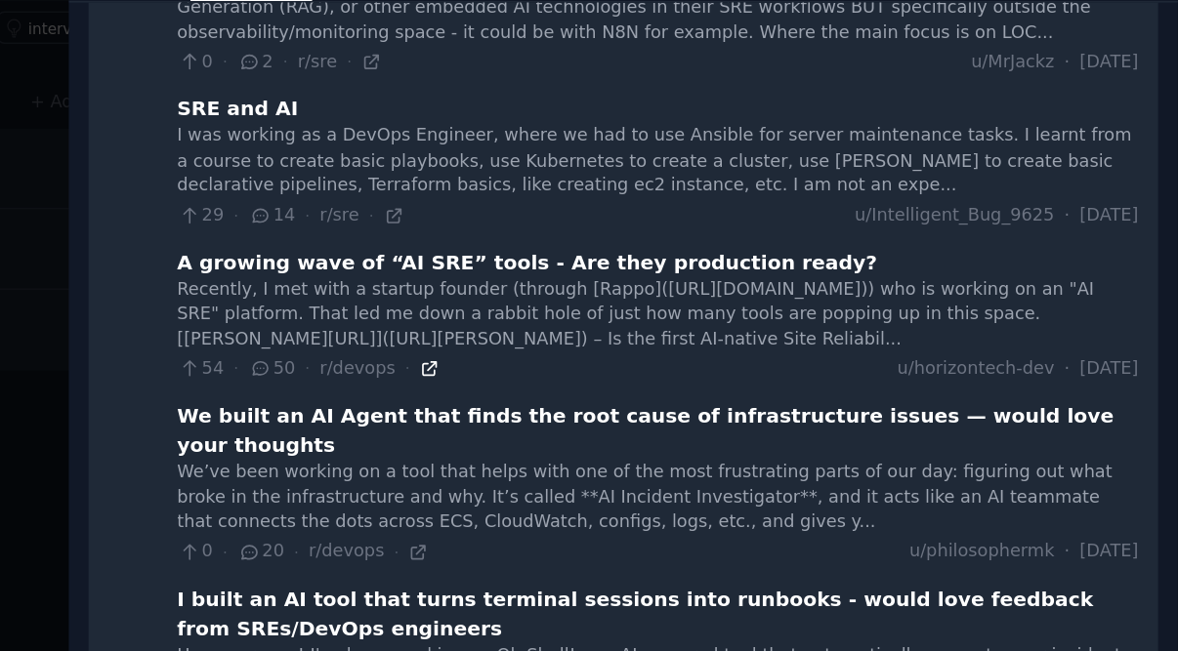
scroll to position [201, 0]
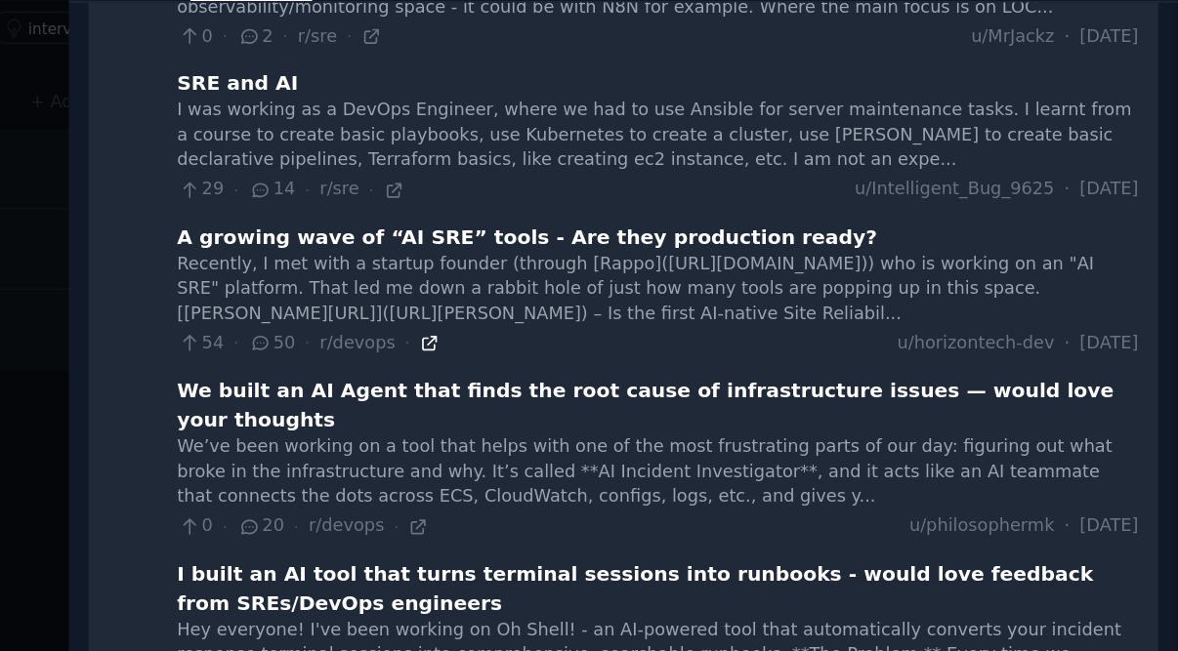
click at [656, 423] on icon at bounding box center [660, 427] width 9 height 9
click at [489, 490] on div "We’ve been working on a tool that helps with one of the most frustrating parts …" at bounding box center [818, 516] width 663 height 52
click at [646, 547] on icon at bounding box center [653, 554] width 14 height 14
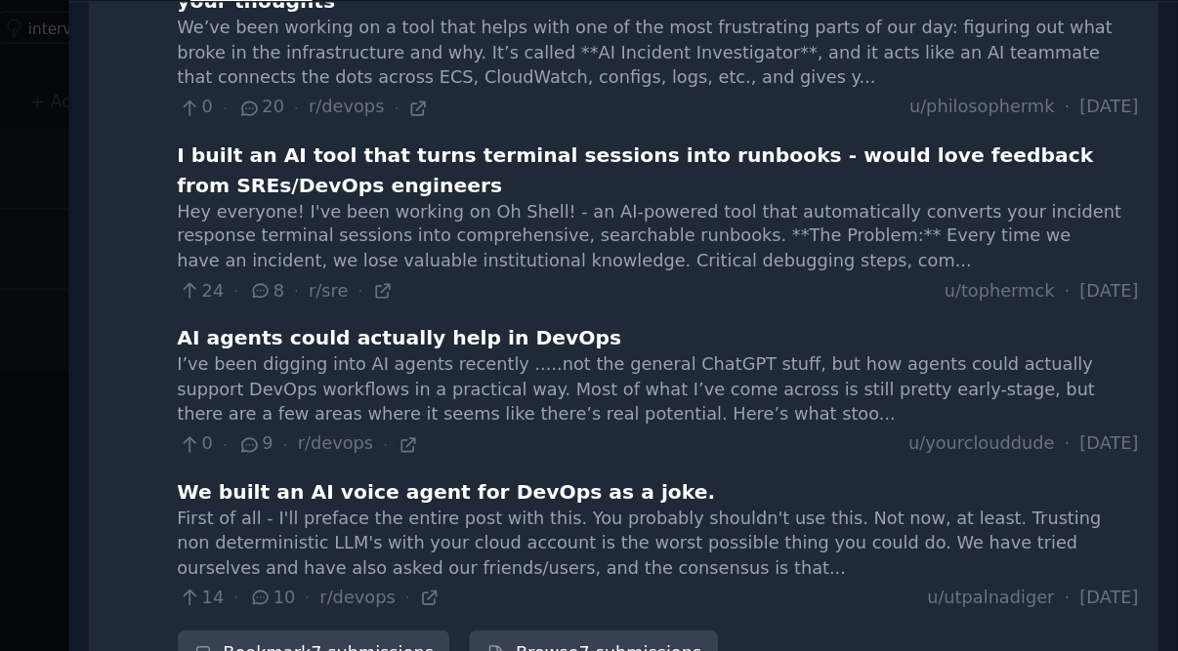
scroll to position [514, 0]
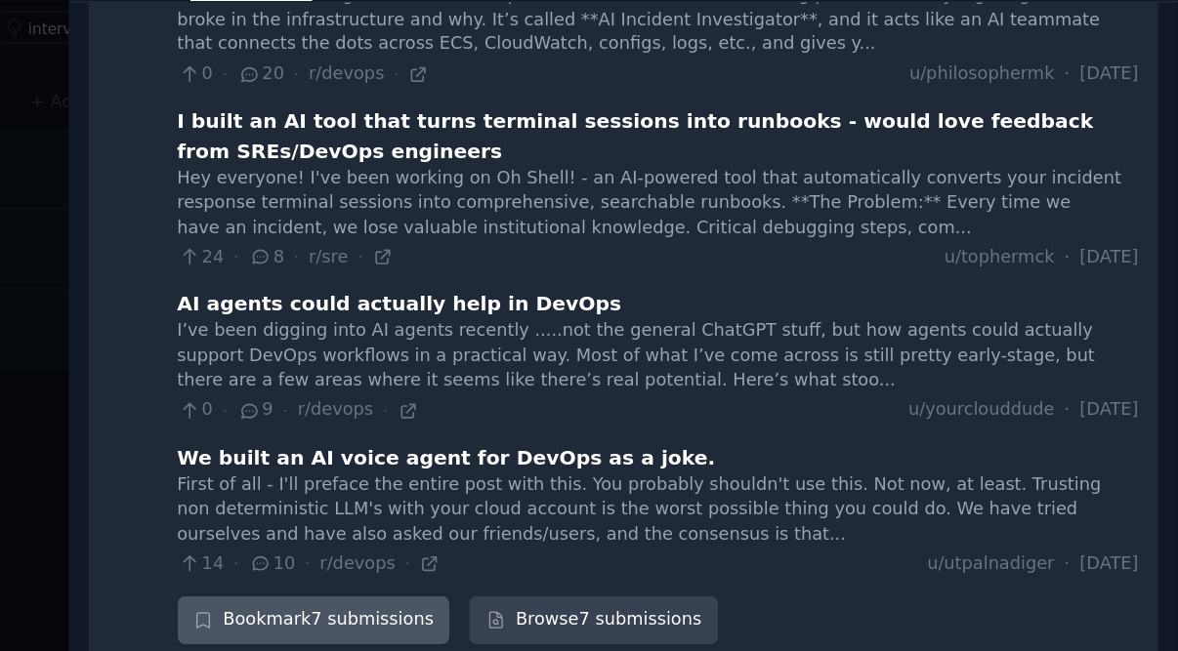
click at [487, 602] on div "Bookmark 7 submissions" at bounding box center [581, 618] width 188 height 33
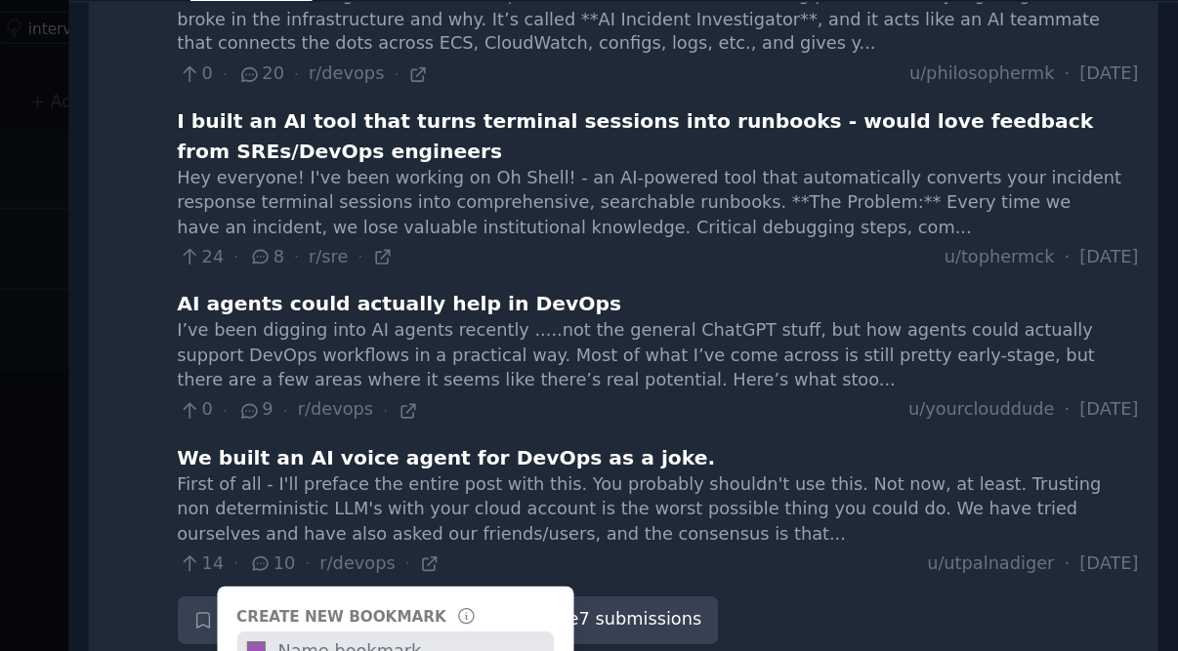
scroll to position [654, 0]
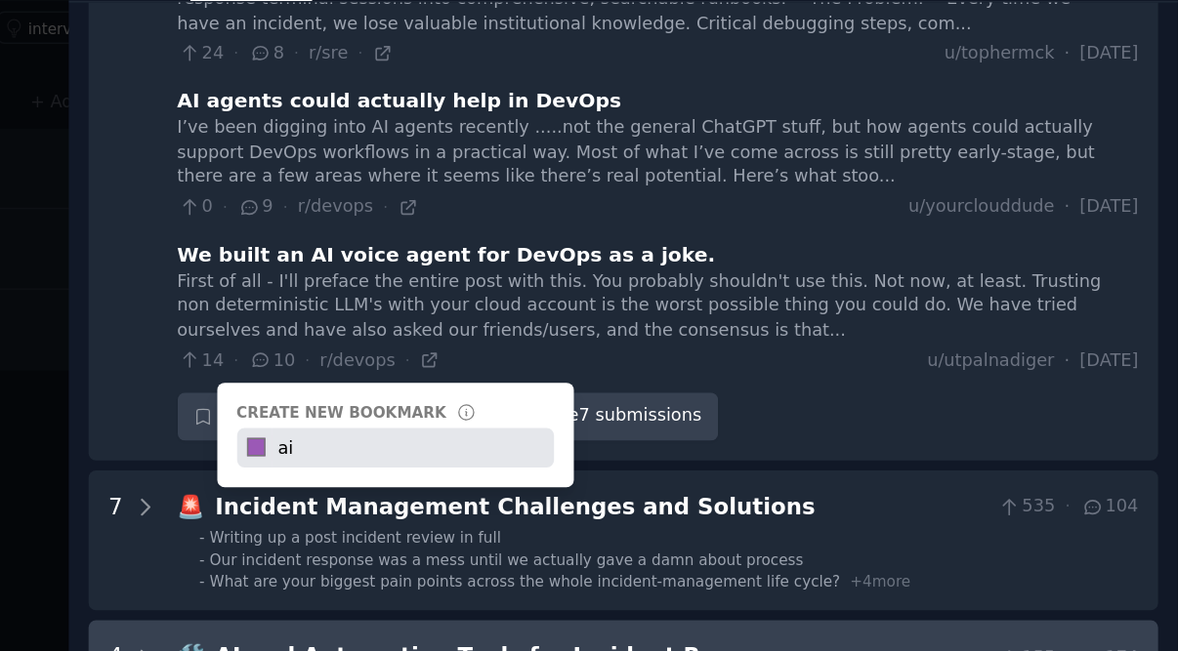
type input "a"
type input "are ai"
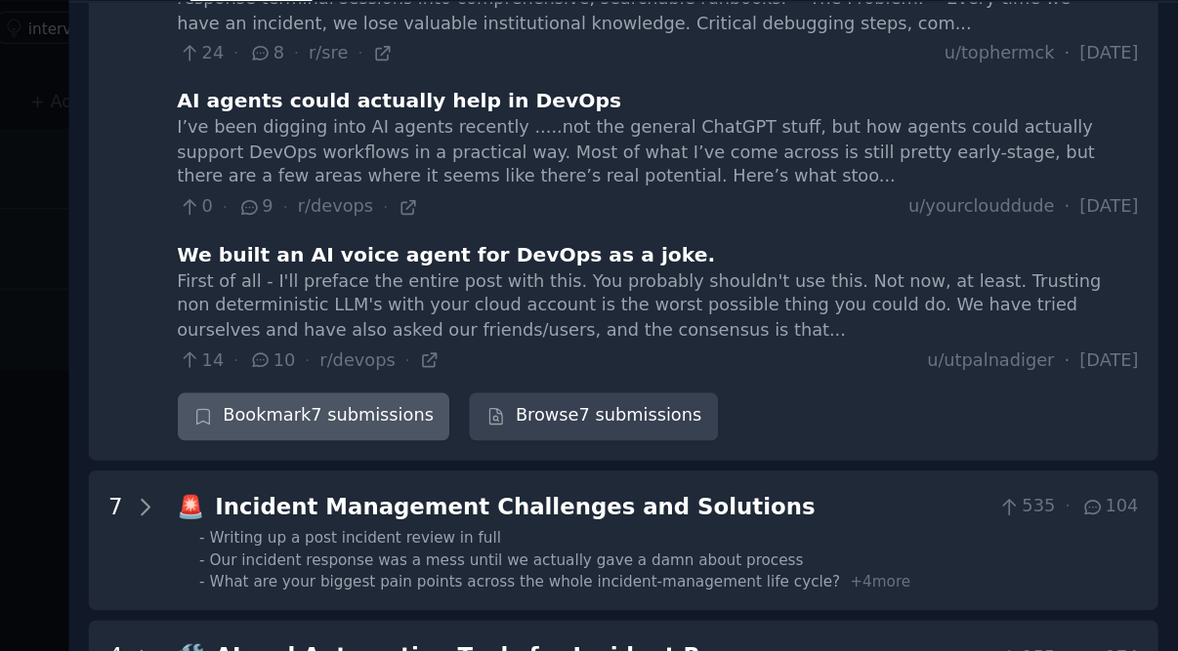
click at [487, 461] on div "Bookmark 7 submissions" at bounding box center [581, 477] width 188 height 33
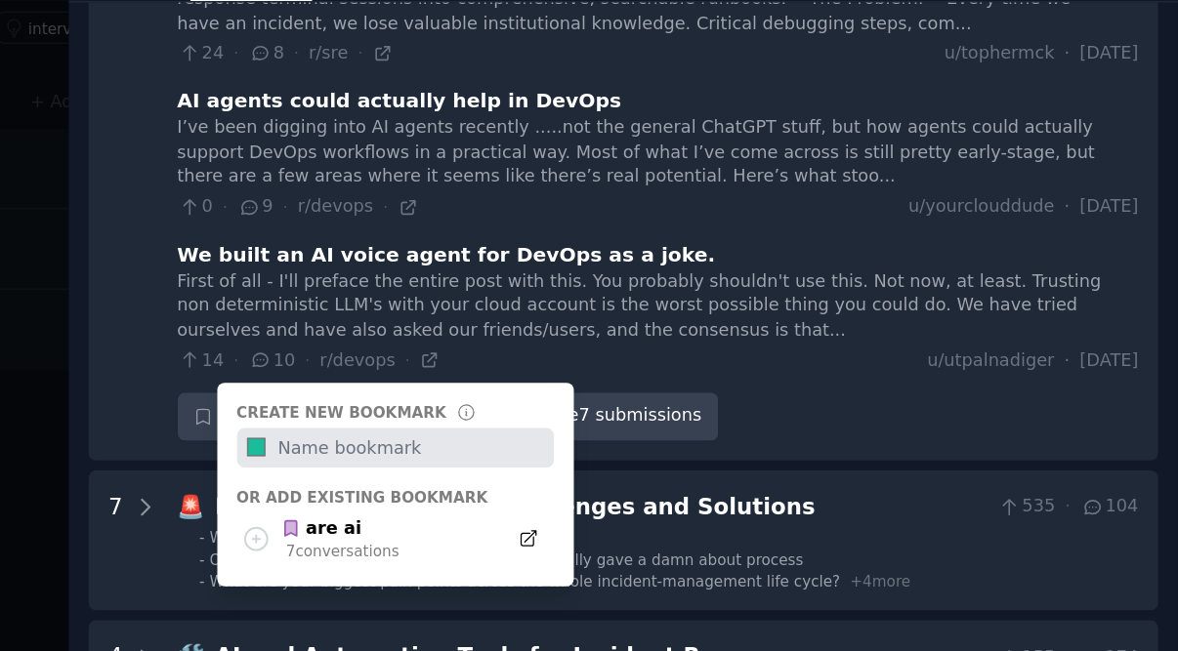
click at [487, 431] on div "14 · 10 · r/devops · u/utpalnadiger · [DATE]" at bounding box center [818, 440] width 663 height 18
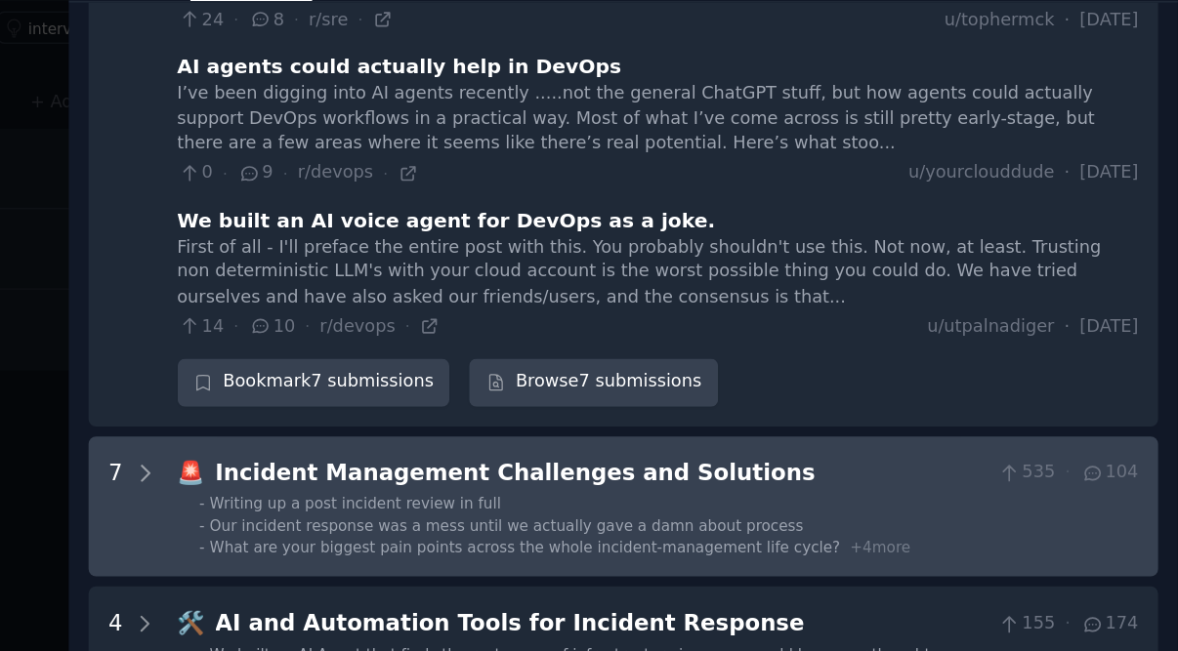
click at [510, 547] on span "Our incident response was a mess until we actually gave a damn about process" at bounding box center [715, 553] width 410 height 12
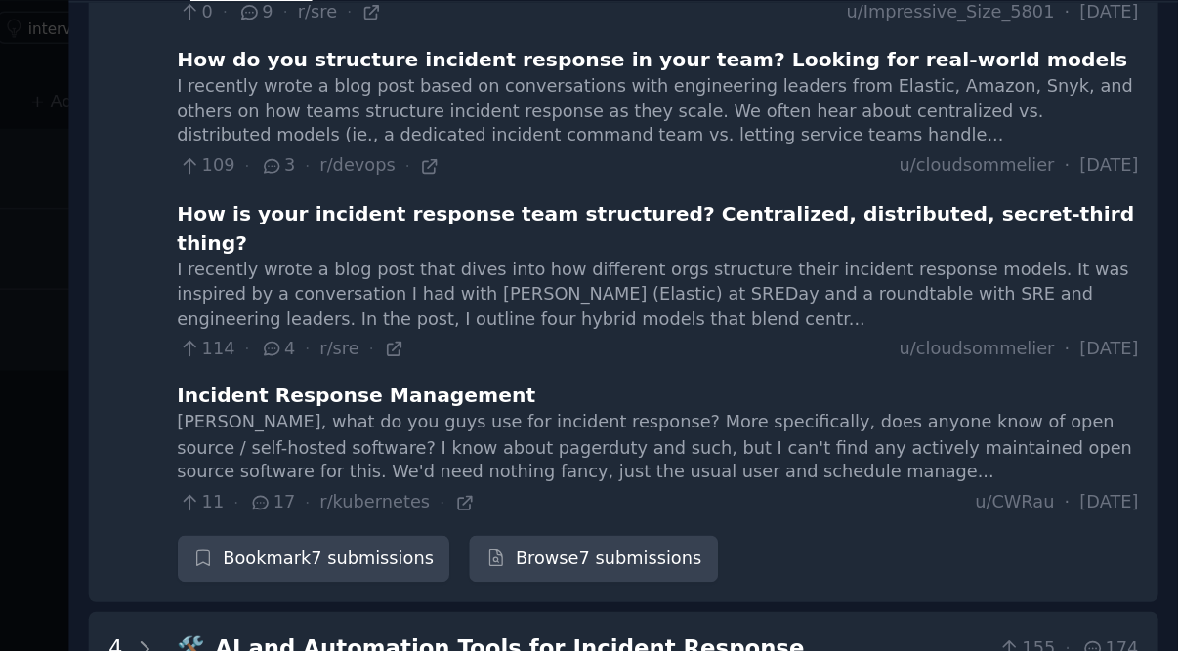
scroll to position [1639, 0]
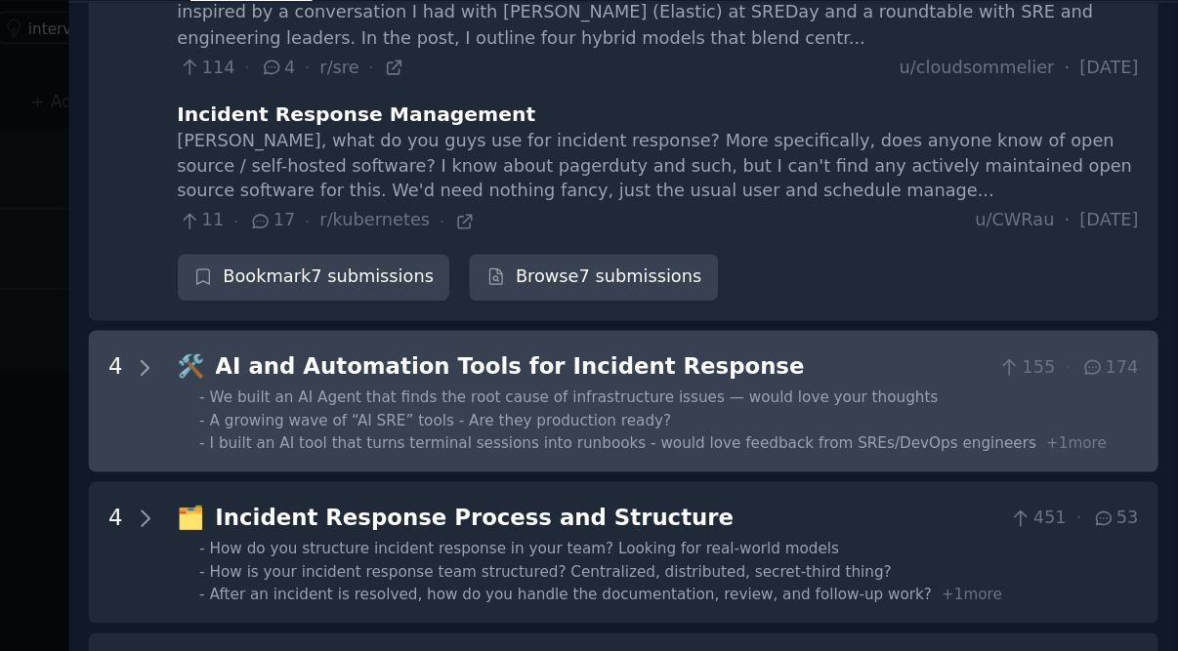
click at [510, 474] on span "A growing wave of “AI SRE” tools - Are they production ready?" at bounding box center [669, 480] width 318 height 12
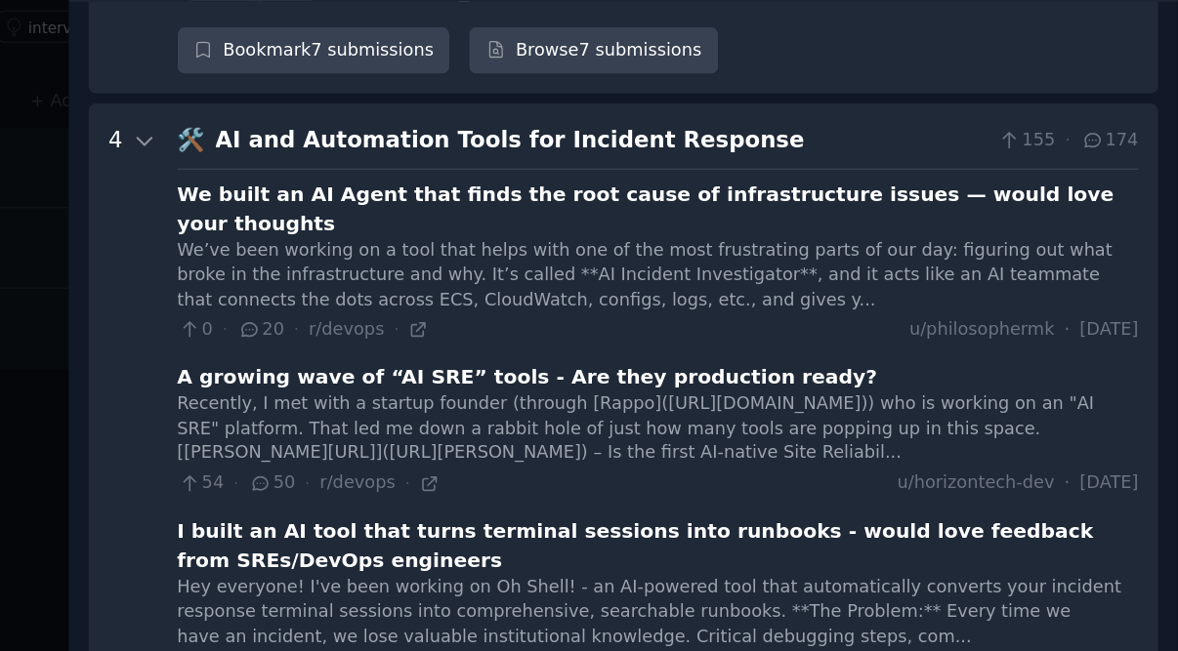
scroll to position [1816, 0]
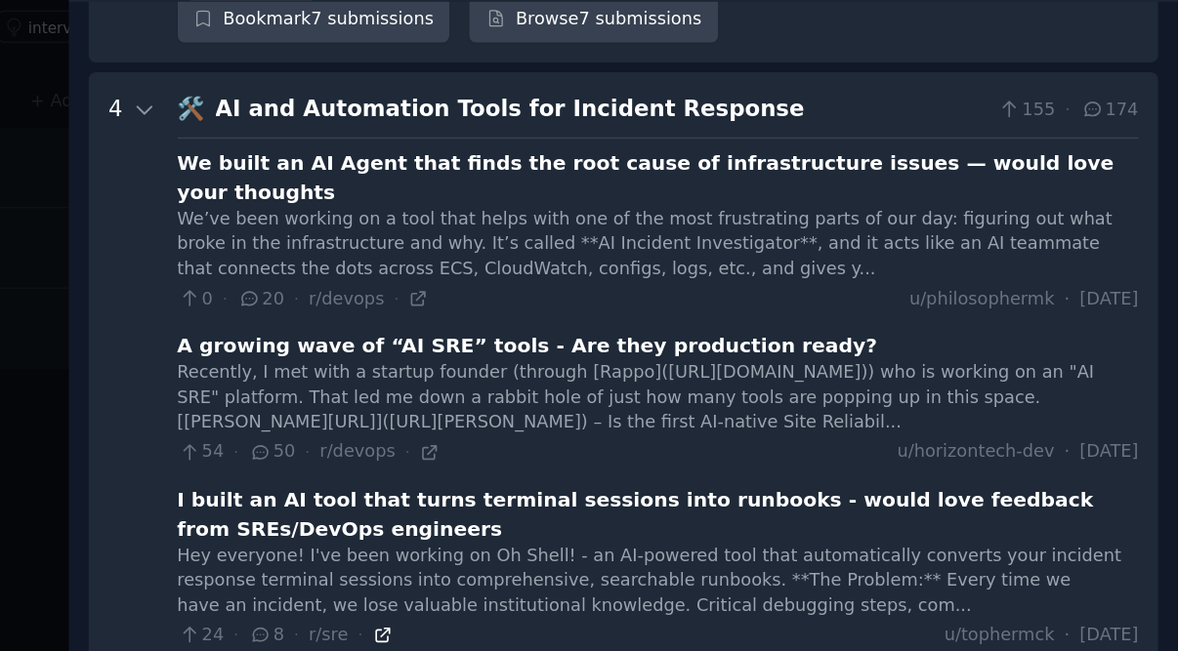
click at [622, 622] on icon at bounding box center [629, 629] width 14 height 14
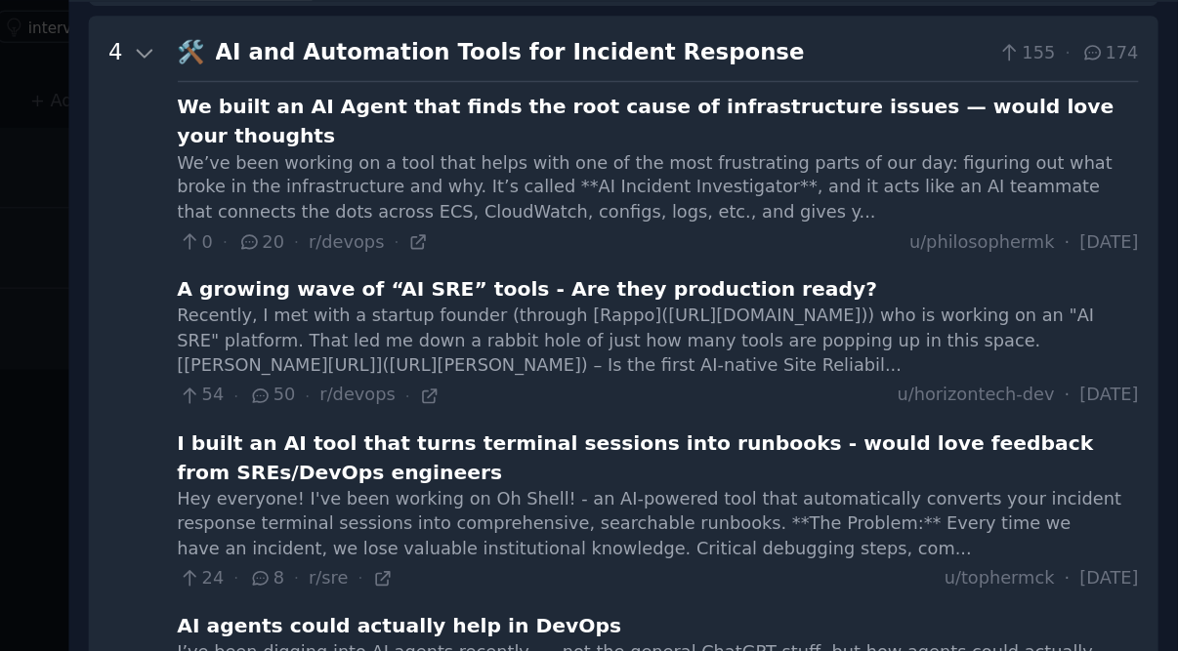
scroll to position [1860, 0]
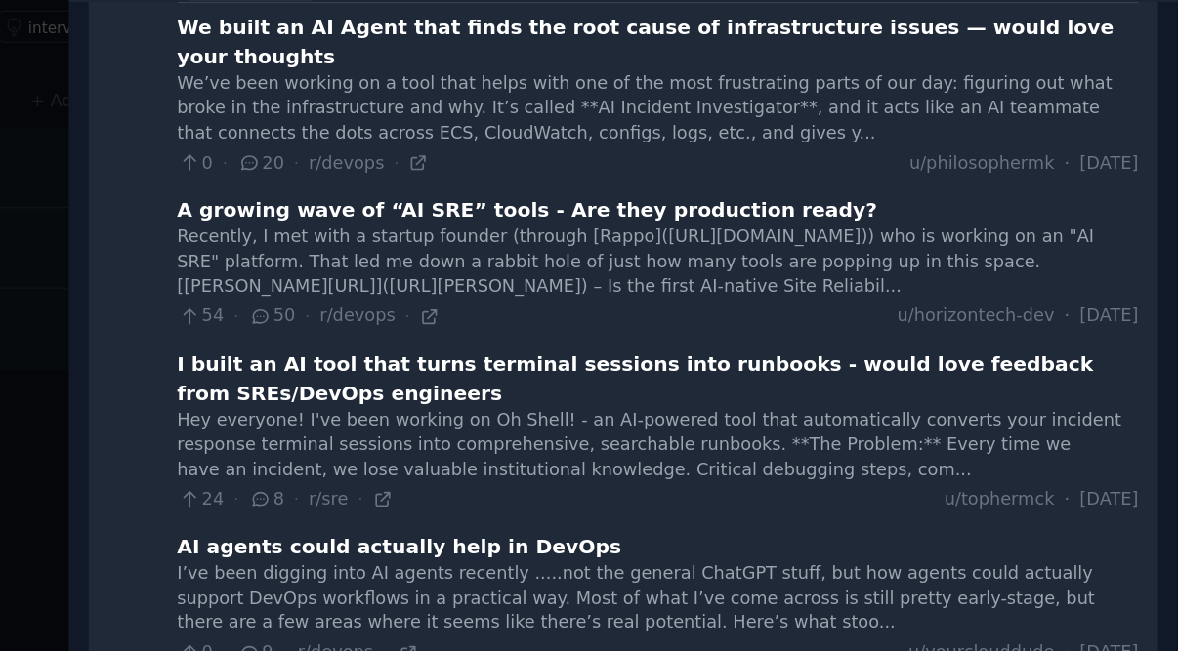
scroll to position [1913, 0]
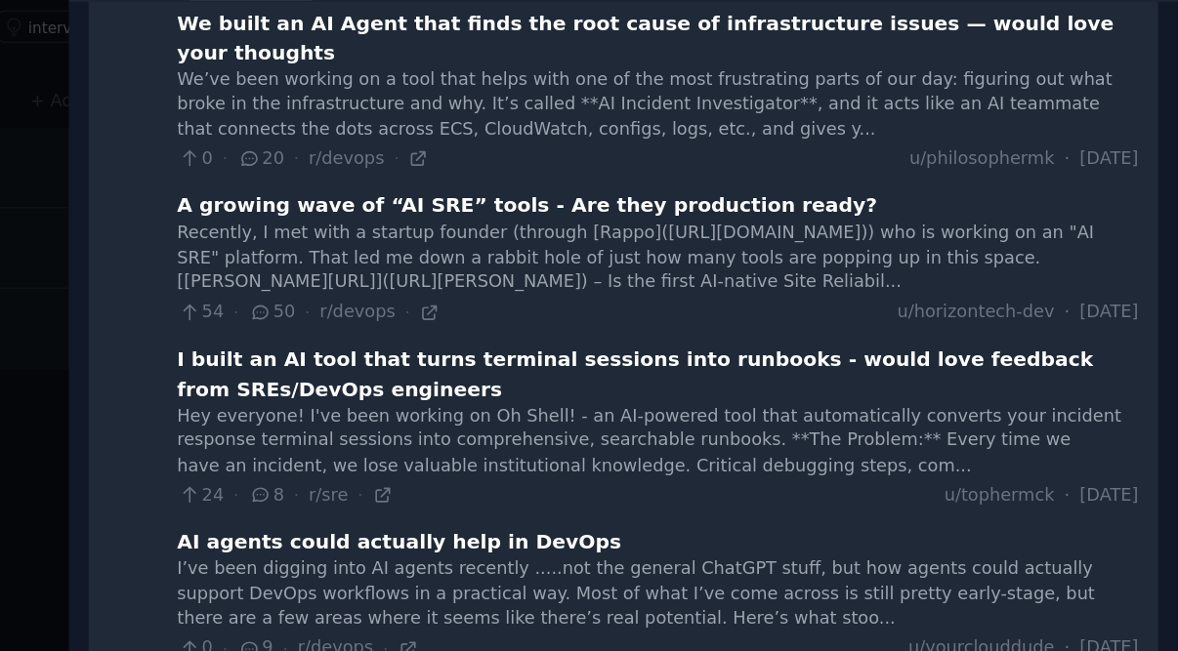
click at [487, 575] on div "I’ve been digging into AI agents recently .....not the general ChatGPT stuff, b…" at bounding box center [818, 601] width 663 height 52
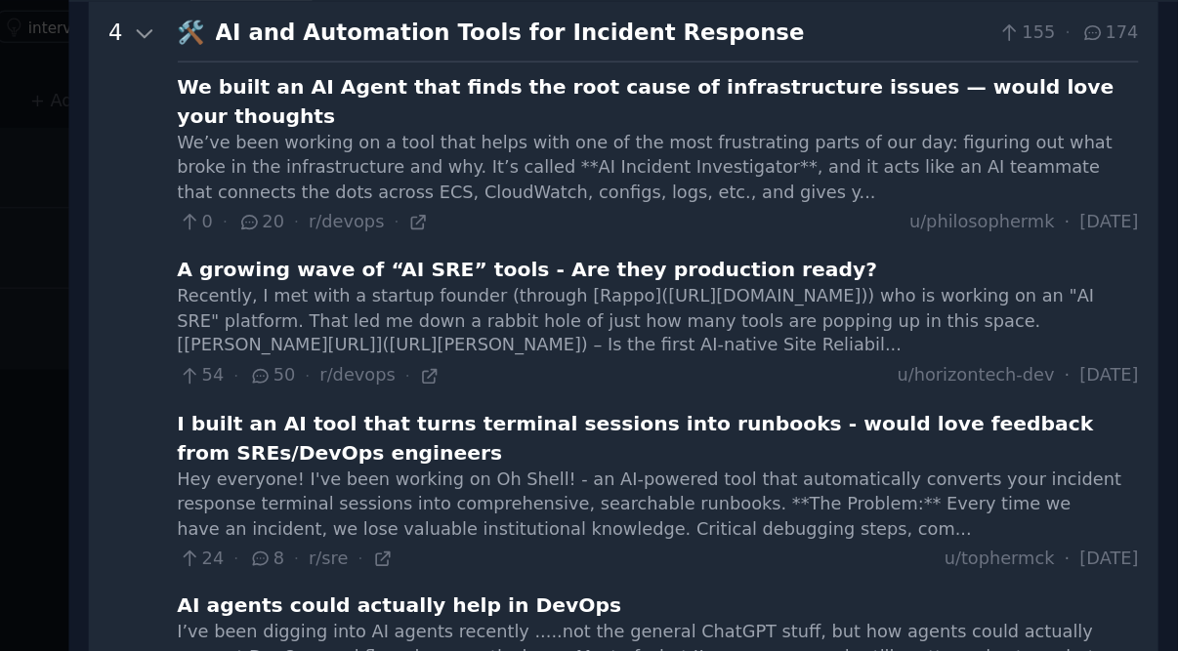
scroll to position [1847, 0]
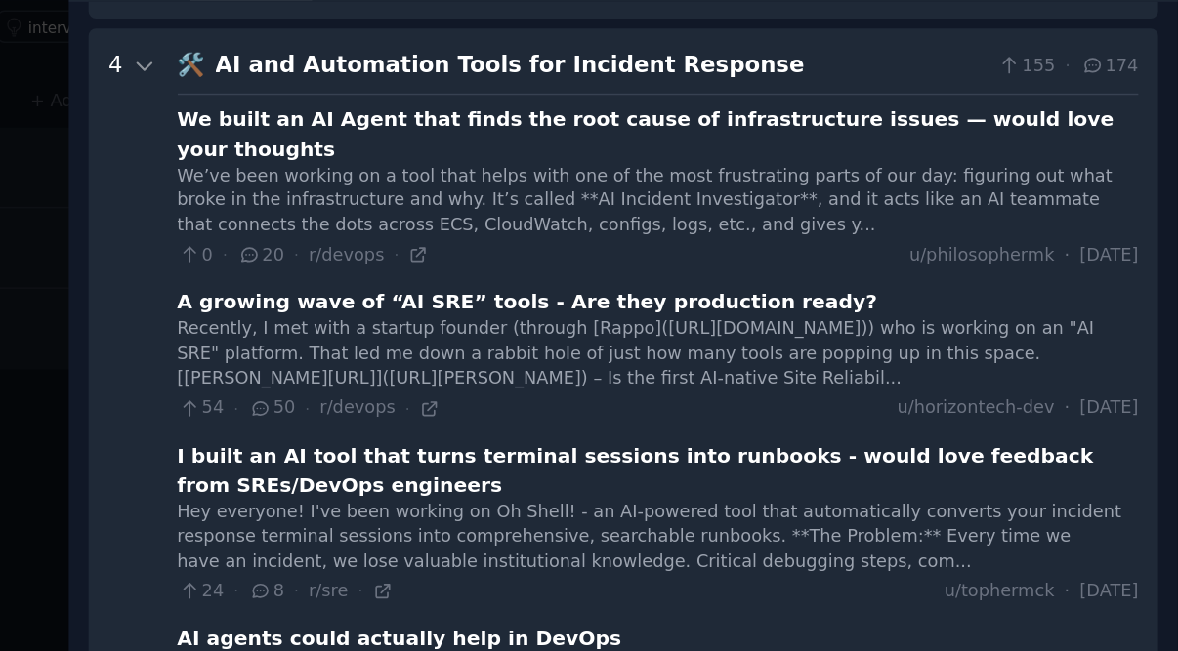
click at [487, 621] on div "AI agents could actually help in DevOps" at bounding box center [640, 631] width 307 height 21
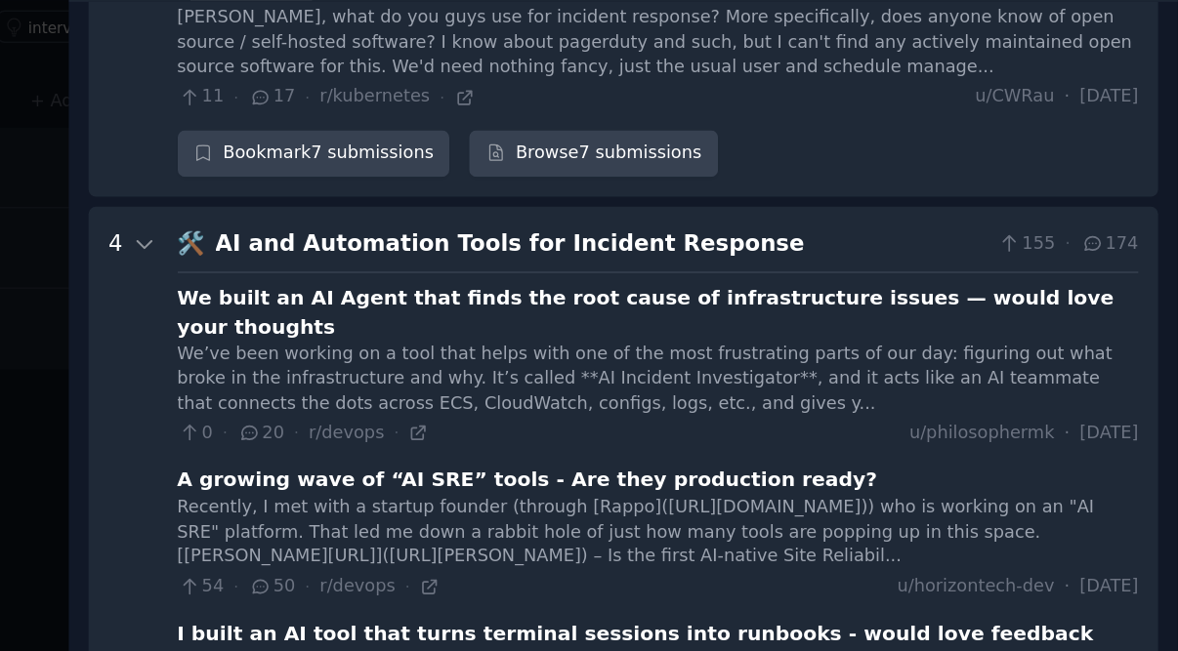
scroll to position [1892, 0]
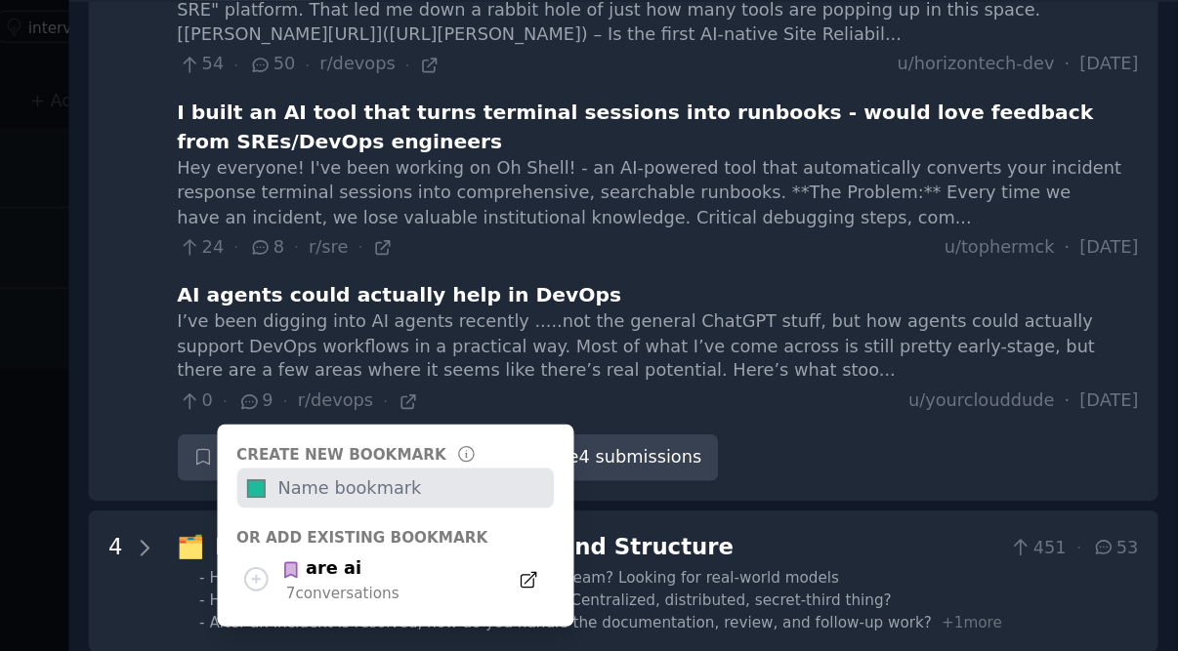
scroll to position [2174, 0]
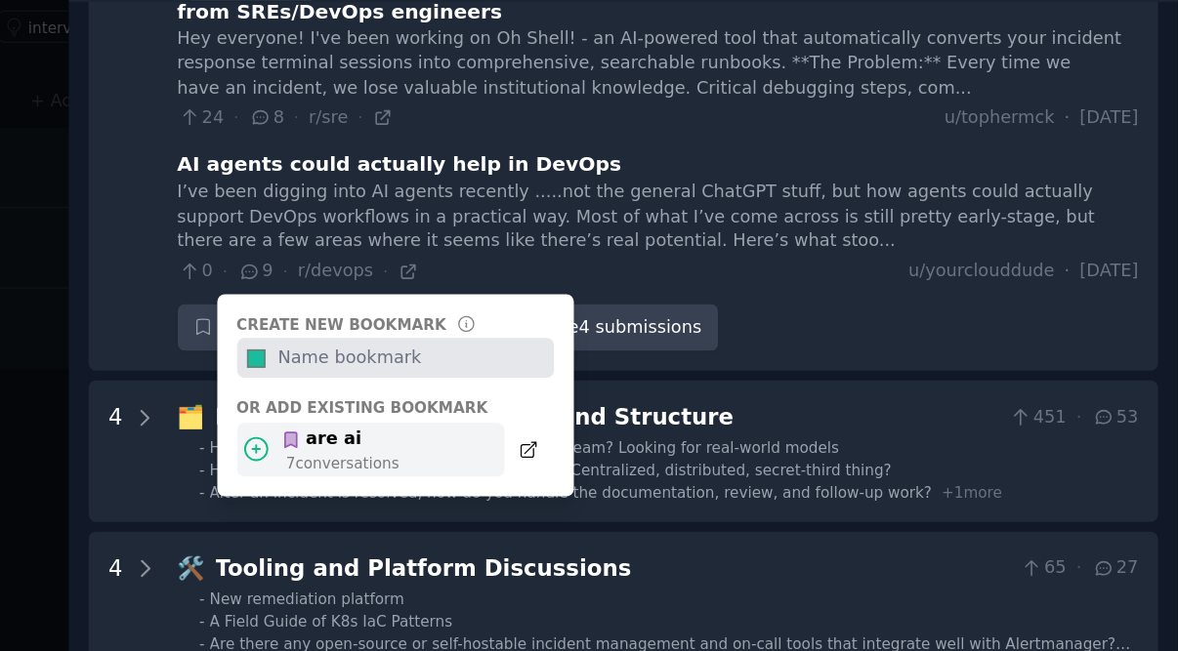
click at [531, 490] on icon at bounding box center [541, 500] width 21 height 21
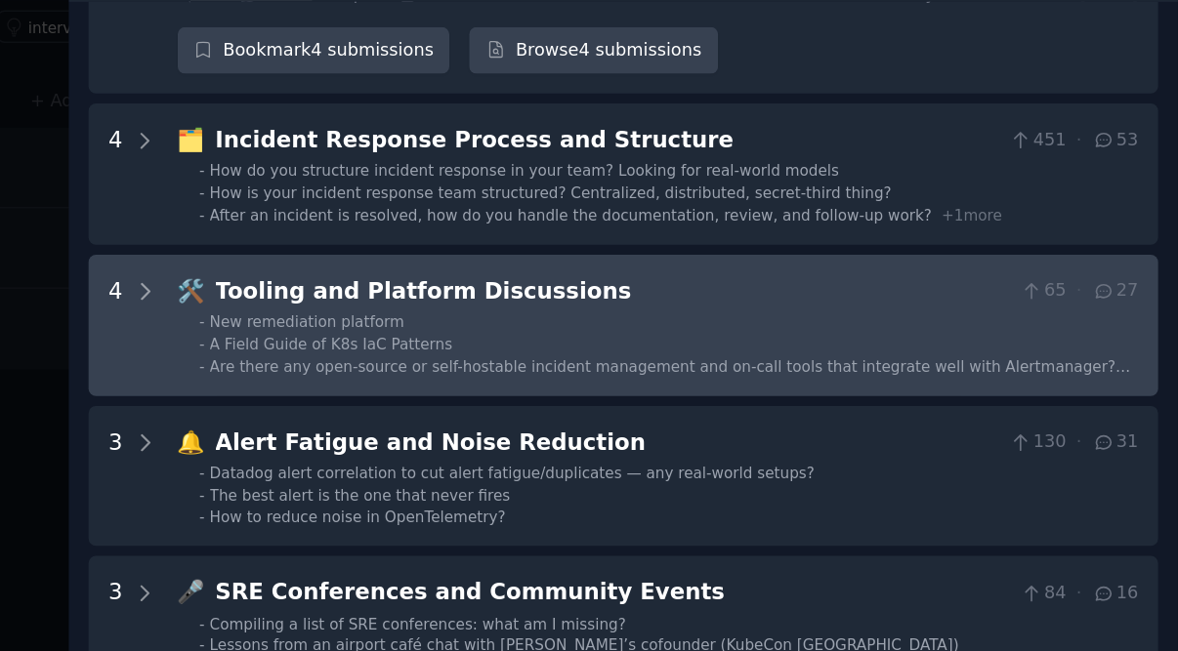
scroll to position [2387, 0]
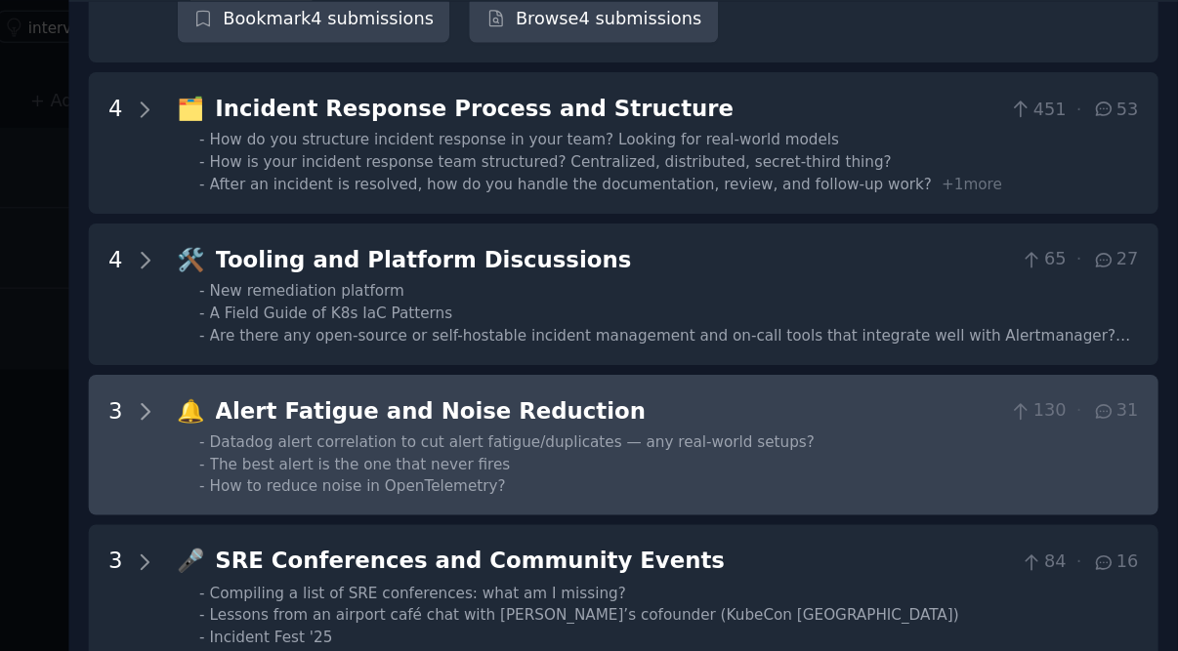
click at [510, 505] on span "The best alert is the one that never fires" at bounding box center [613, 511] width 207 height 12
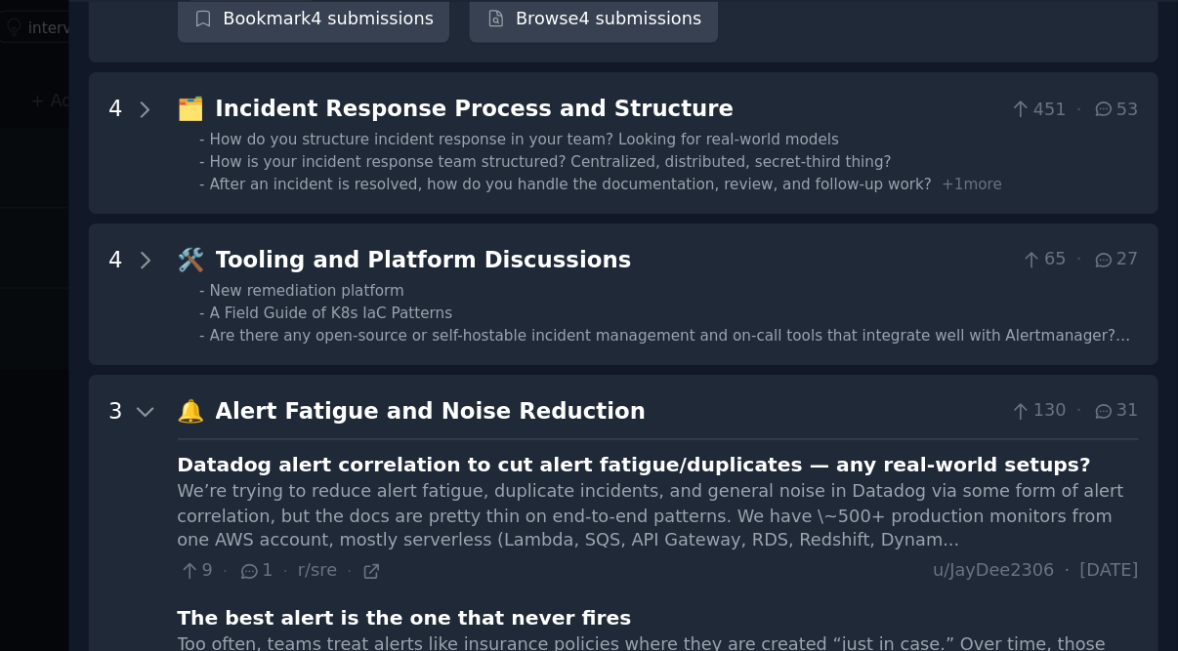
scroll to position [2549, 0]
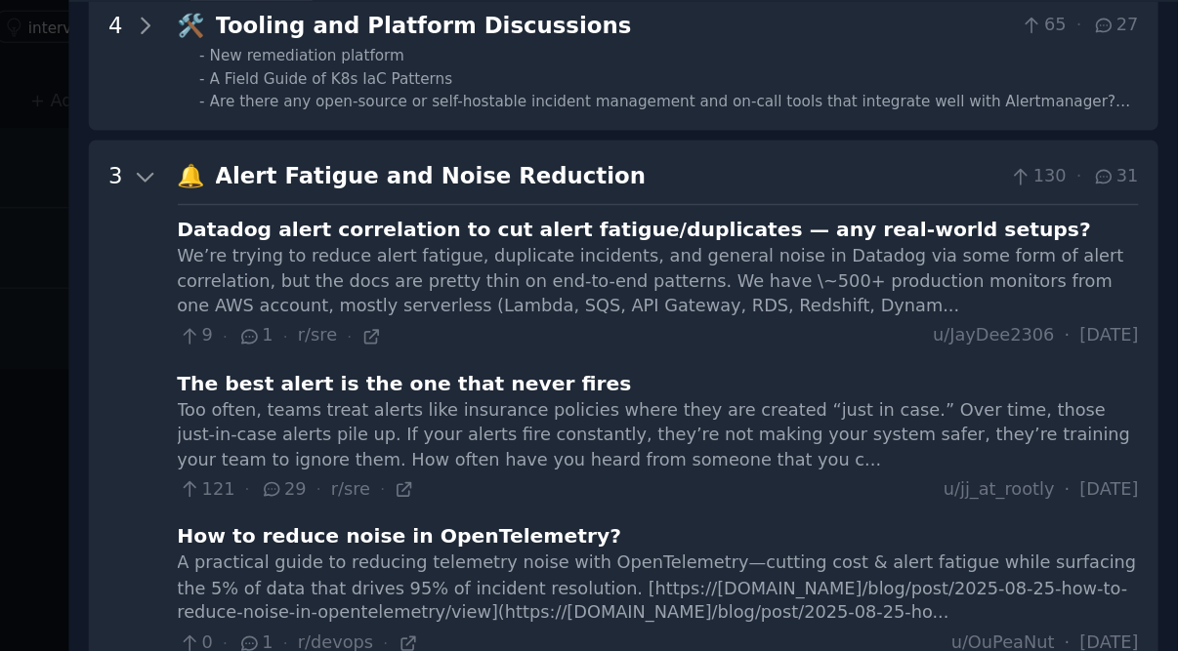
click at [487, 445] on div "The best alert is the one that never fires" at bounding box center [643, 455] width 313 height 21
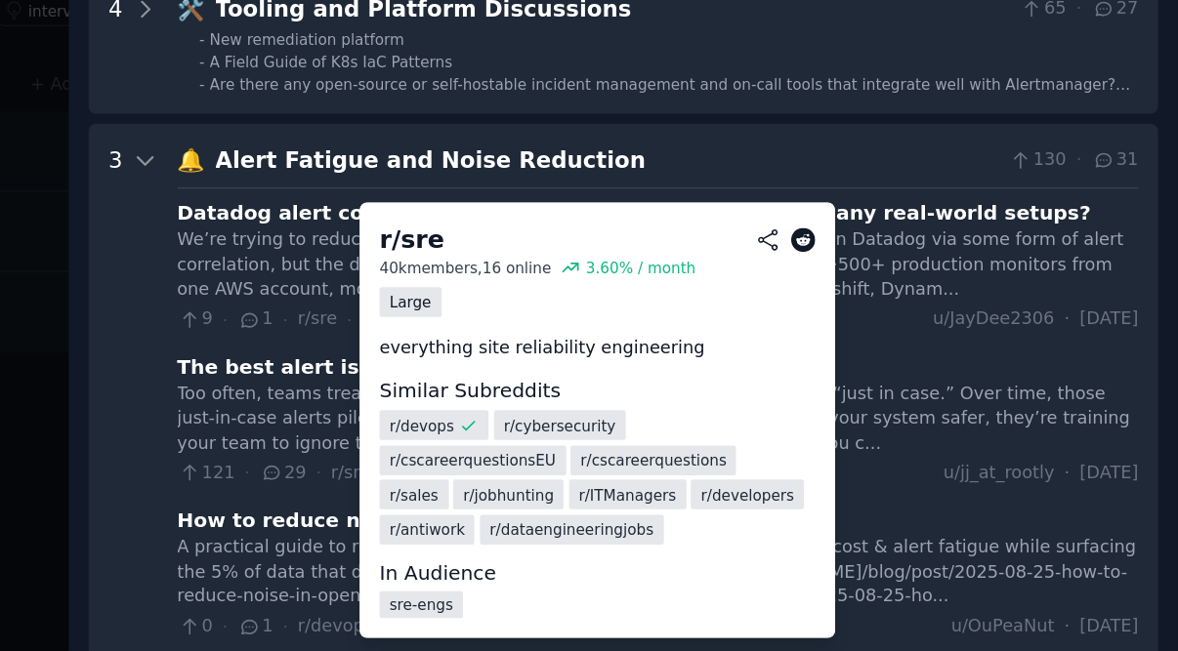
scroll to position [10, 0]
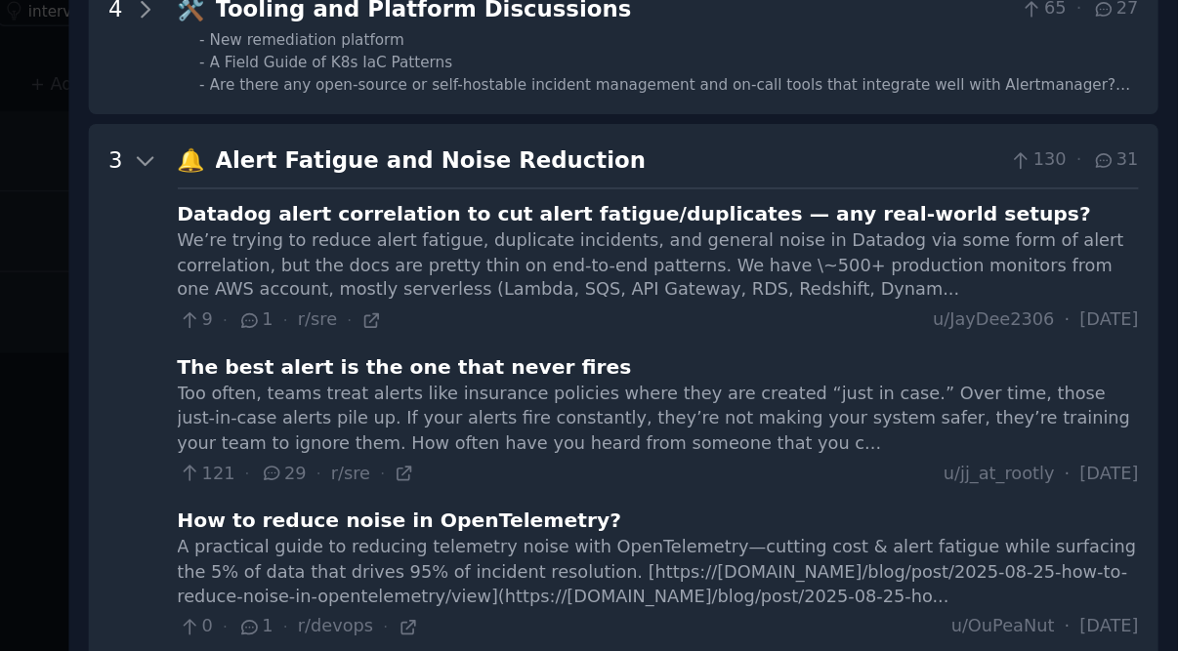
click at [487, 414] on div "9 · 1 · r/sre · u/JayDee2306 · [DATE]" at bounding box center [818, 423] width 663 height 18
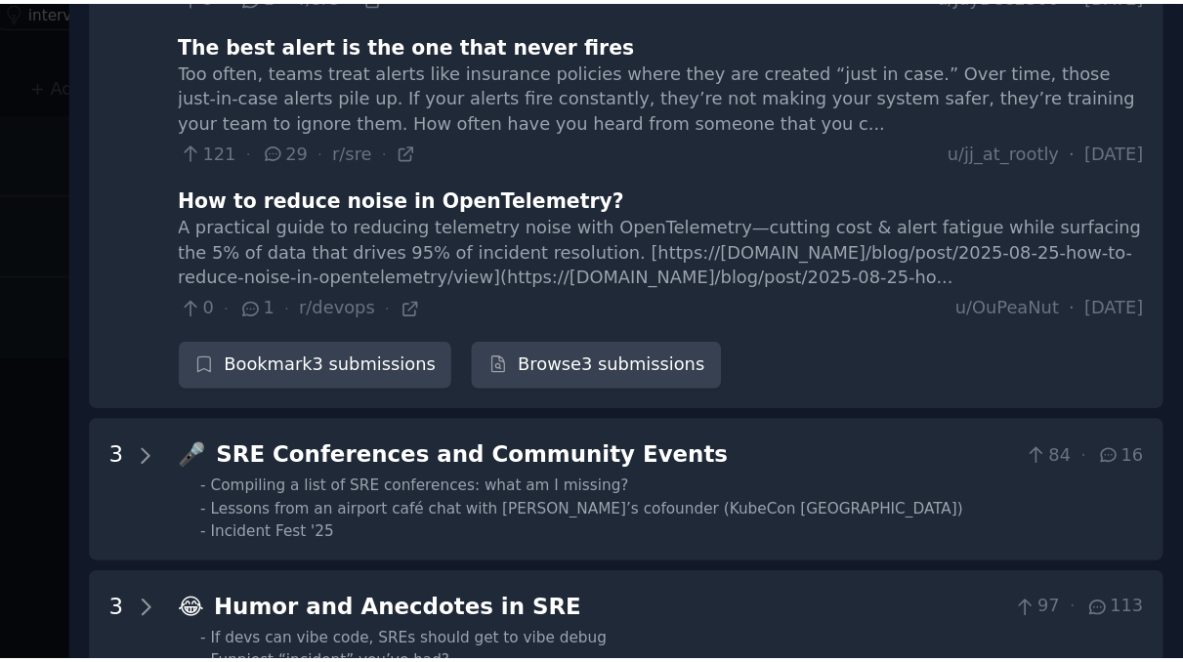
scroll to position [0, 0]
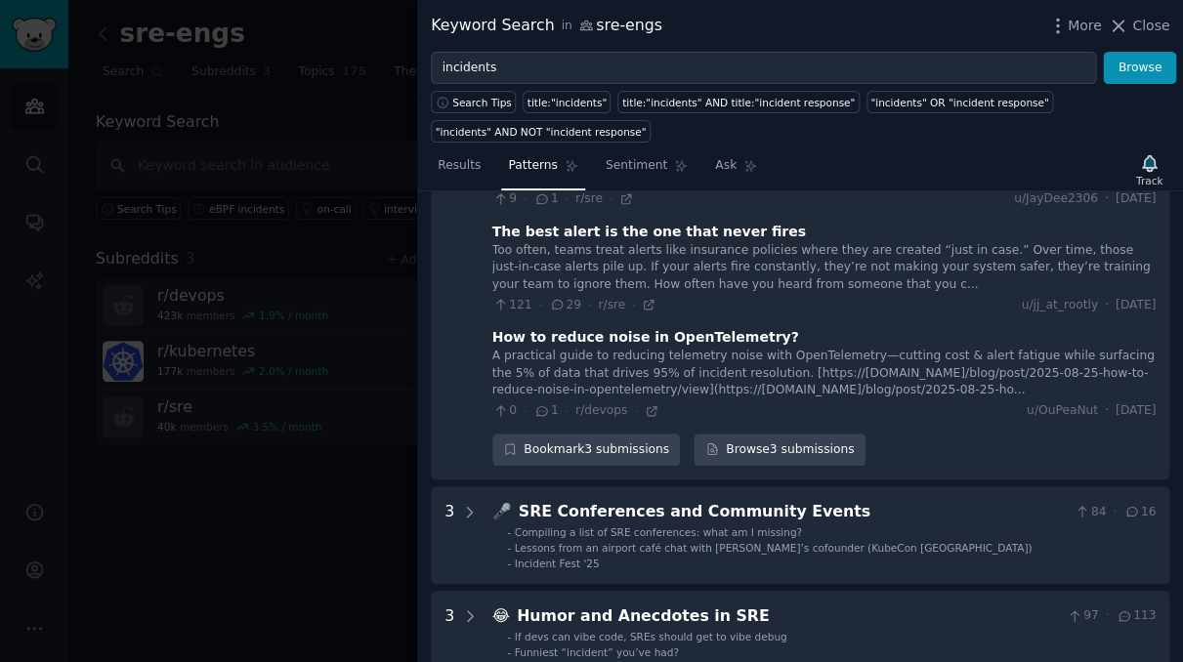
click at [624, 327] on div "How to reduce noise in OpenTelemetry?" at bounding box center [645, 337] width 307 height 21
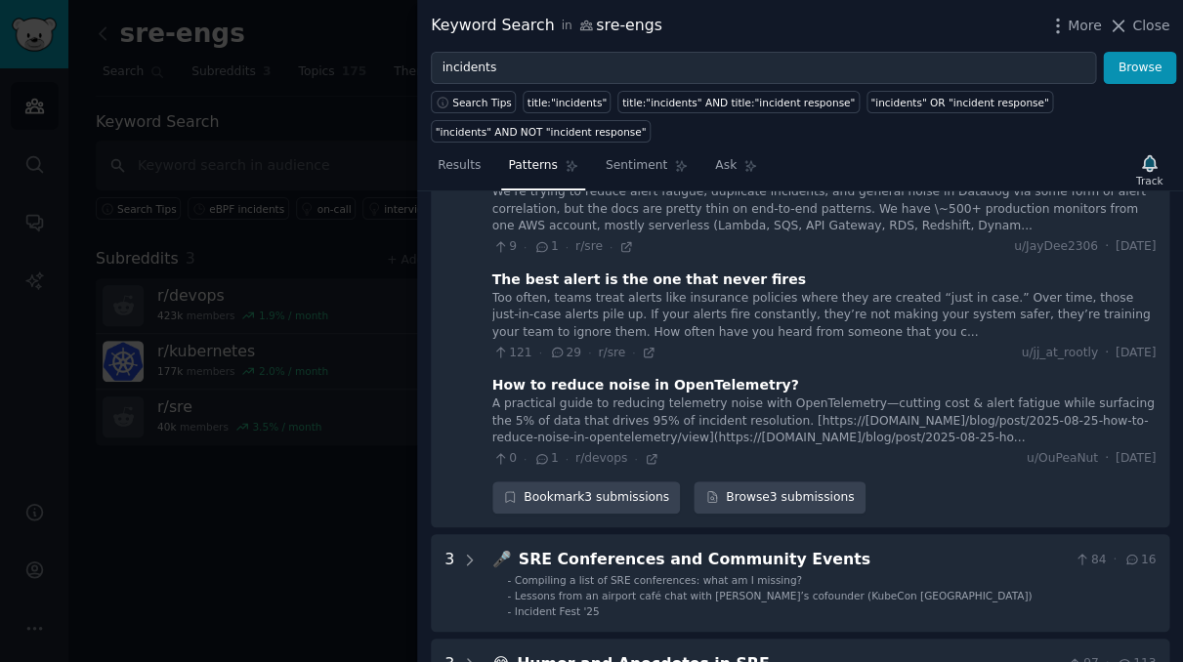
scroll to position [2701, 0]
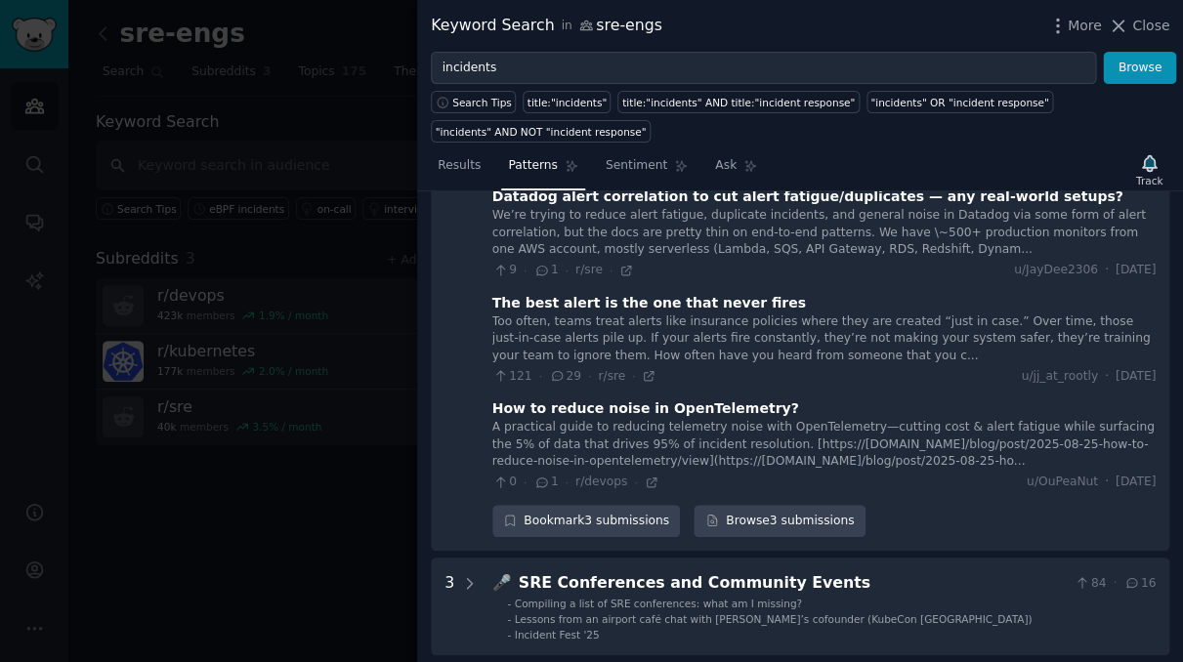
click at [638, 299] on div "Datadog alert correlation to cut alert fatigue/duplicates — any real-world setu…" at bounding box center [823, 335] width 663 height 312
click at [639, 398] on div "How to reduce noise in OpenTelemetry?" at bounding box center [645, 408] width 307 height 21
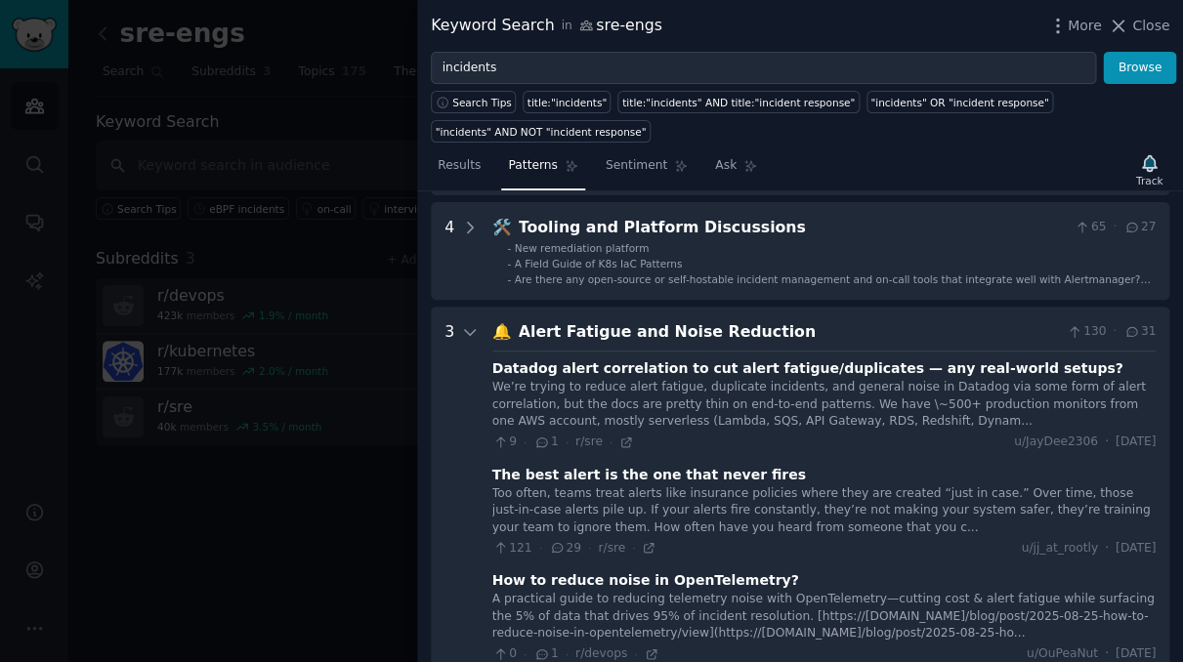
scroll to position [2517, 0]
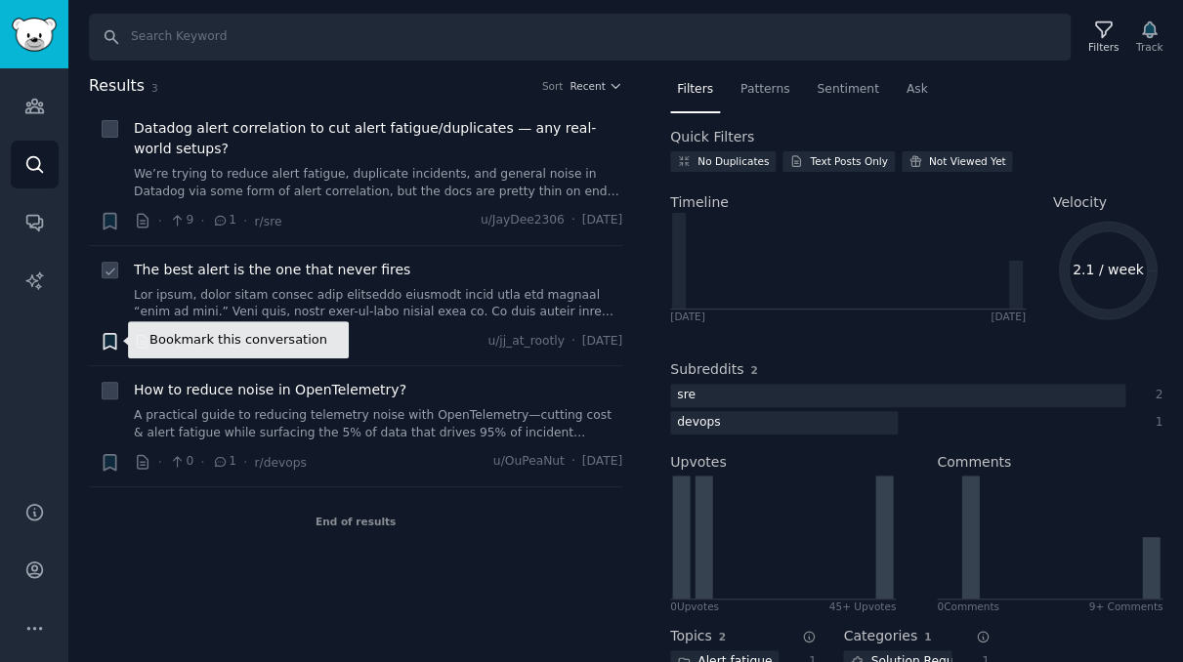
click at [106, 341] on icon "button" at bounding box center [110, 342] width 12 height 16
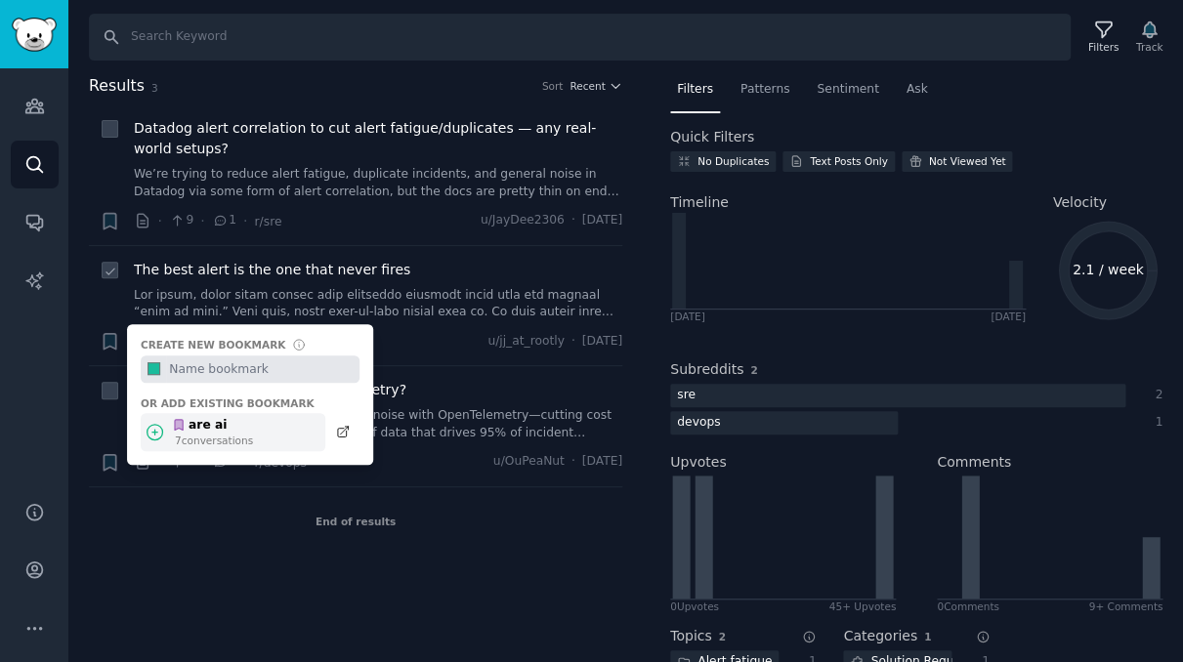
click at [208, 436] on div "7 conversation s" at bounding box center [214, 441] width 78 height 14
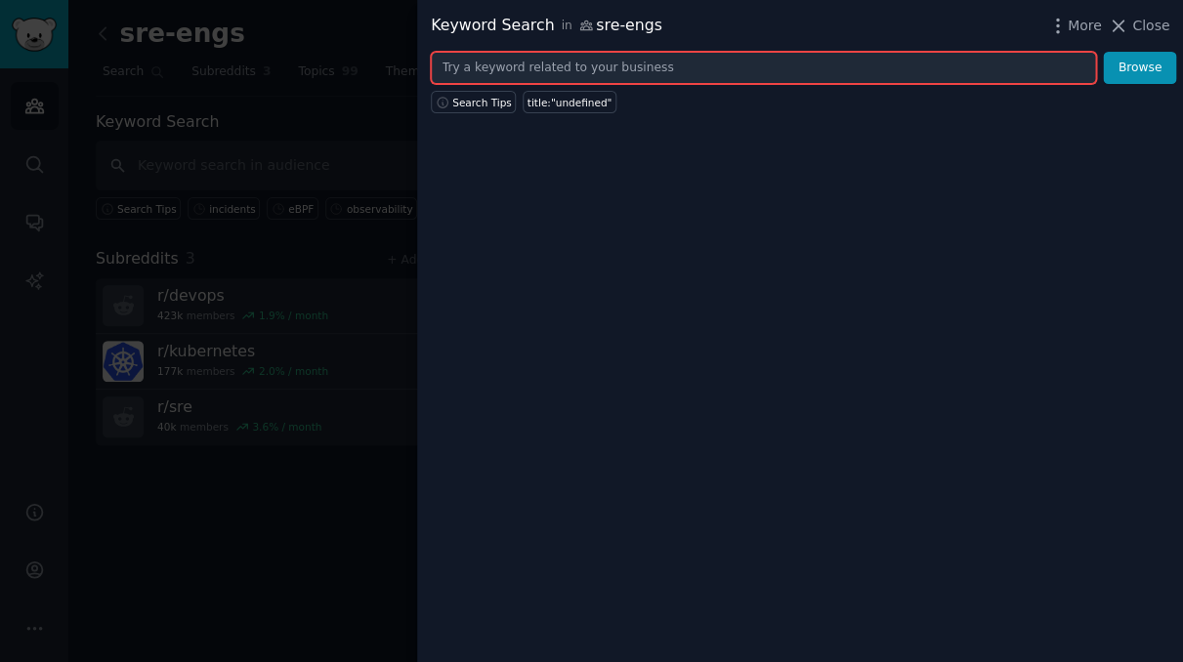
click at [716, 62] on input "text" at bounding box center [763, 68] width 665 height 33
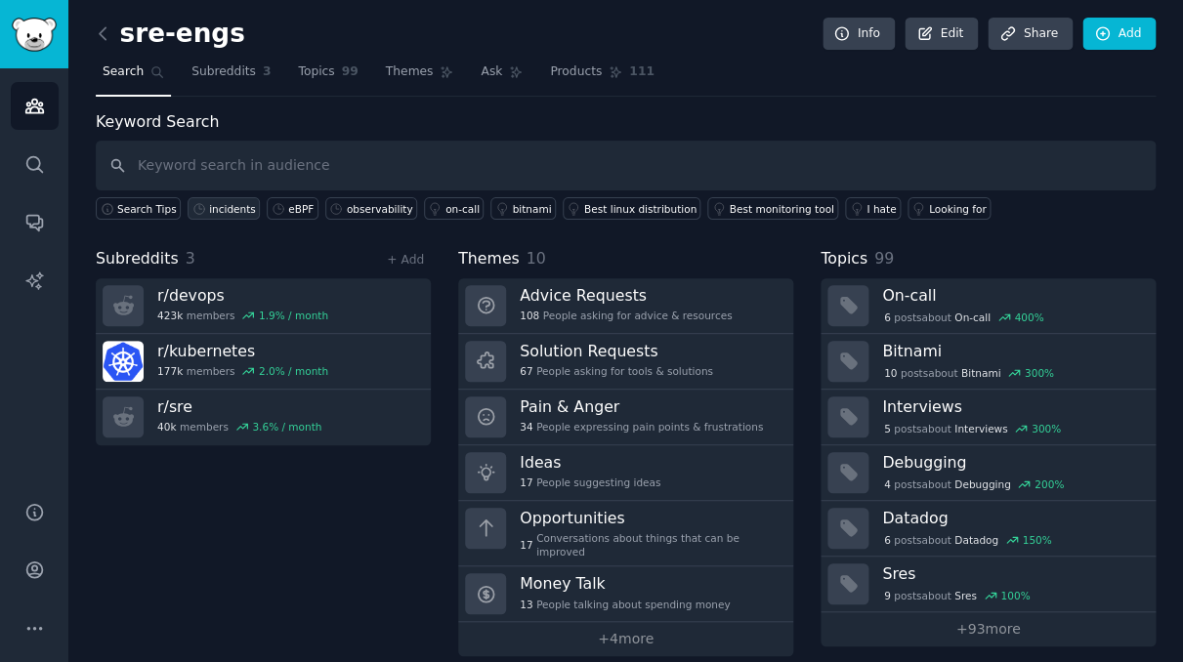
click at [222, 209] on div "incidents" at bounding box center [232, 209] width 47 height 14
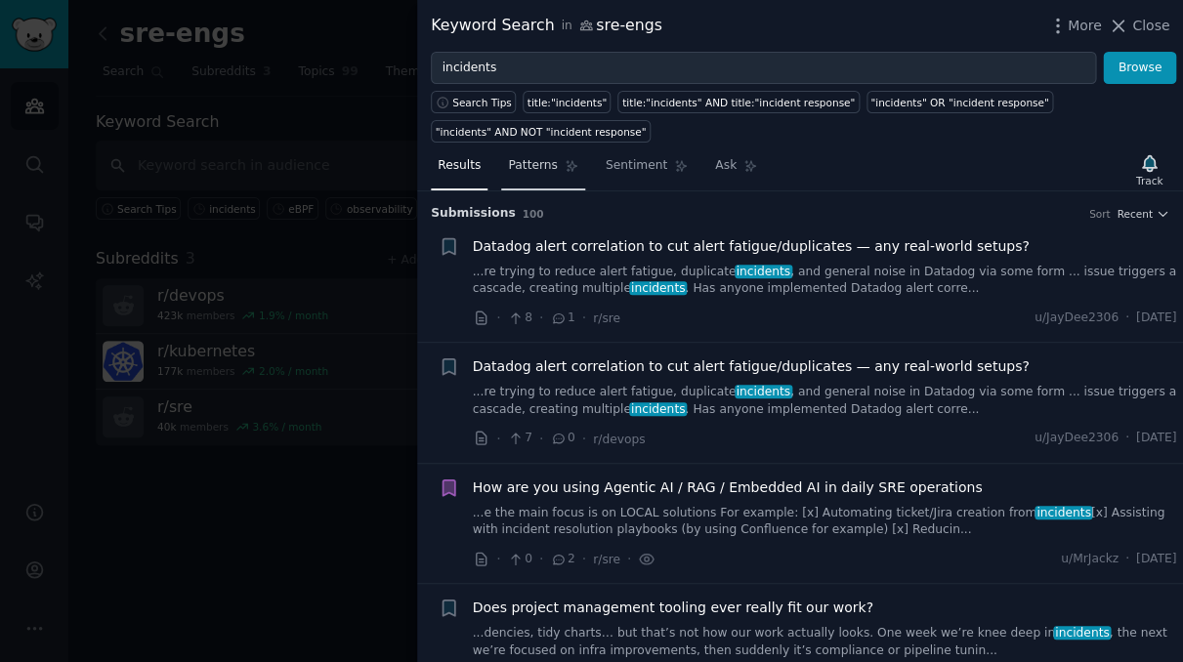
click at [541, 170] on span "Patterns" at bounding box center [532, 166] width 49 height 18
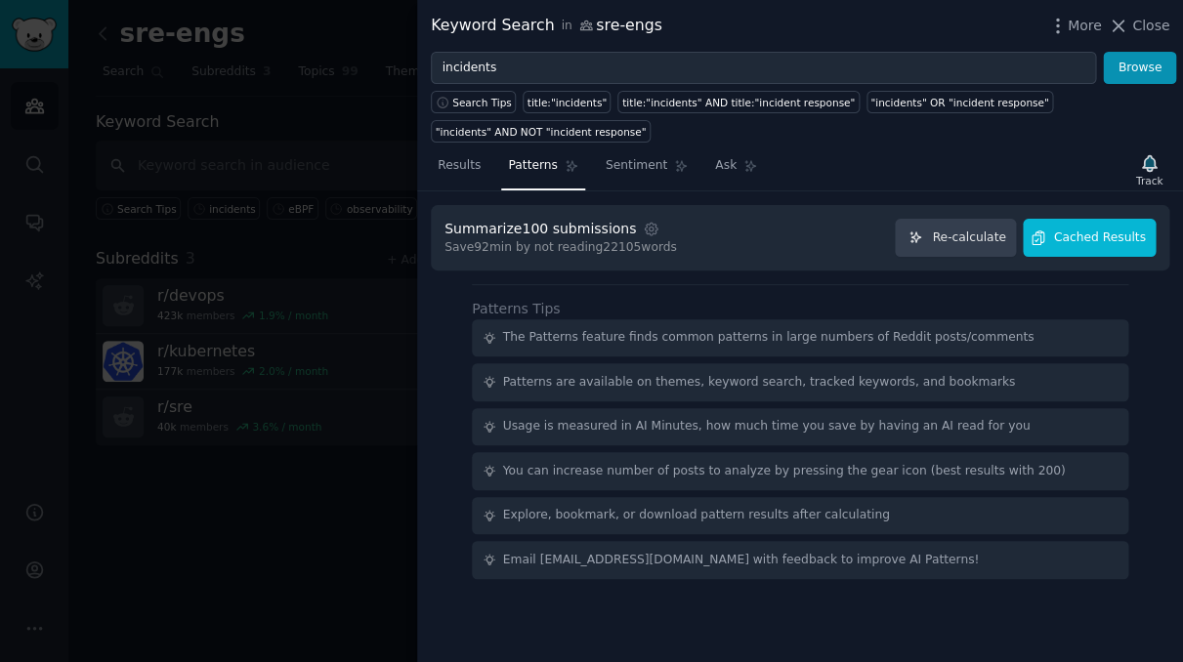
click at [1059, 239] on span "Cached Results" at bounding box center [1100, 238] width 92 height 18
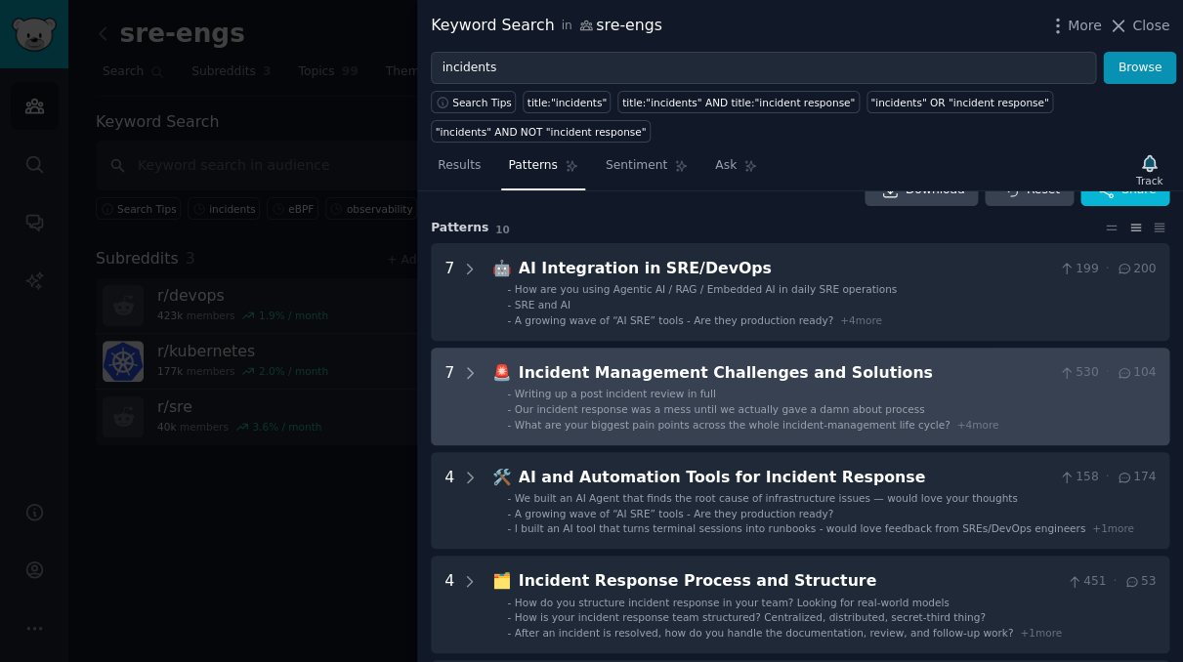
scroll to position [41, 0]
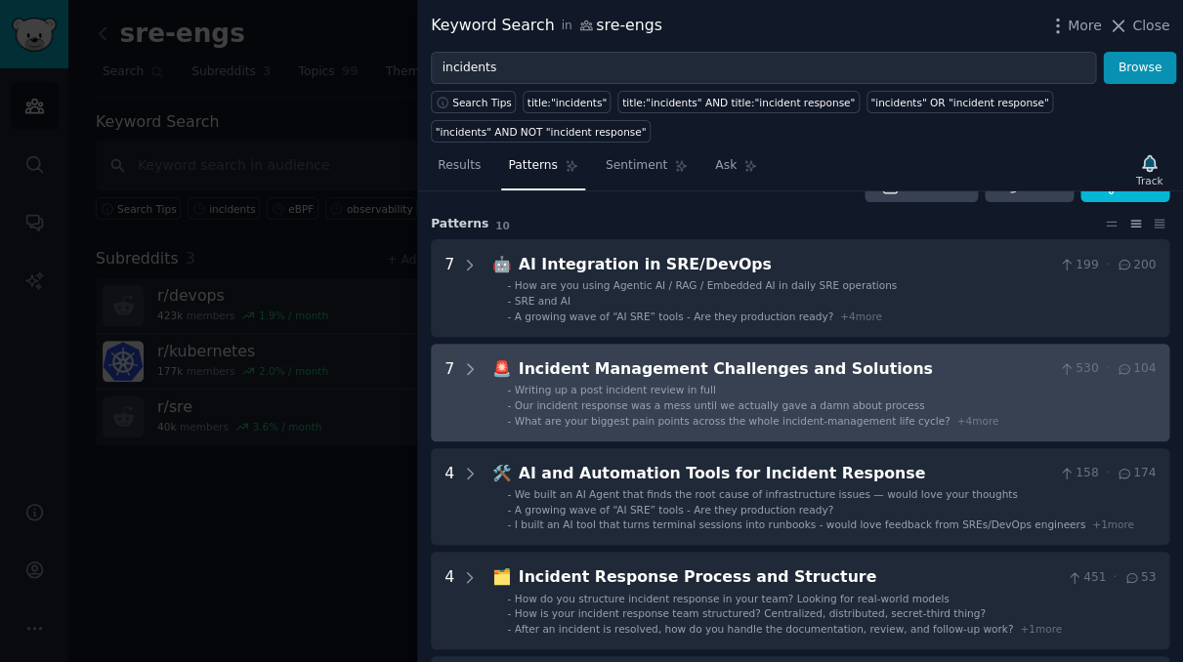
click at [703, 402] on span "Our incident response was a mess until we actually gave a damn about process" at bounding box center [720, 405] width 410 height 12
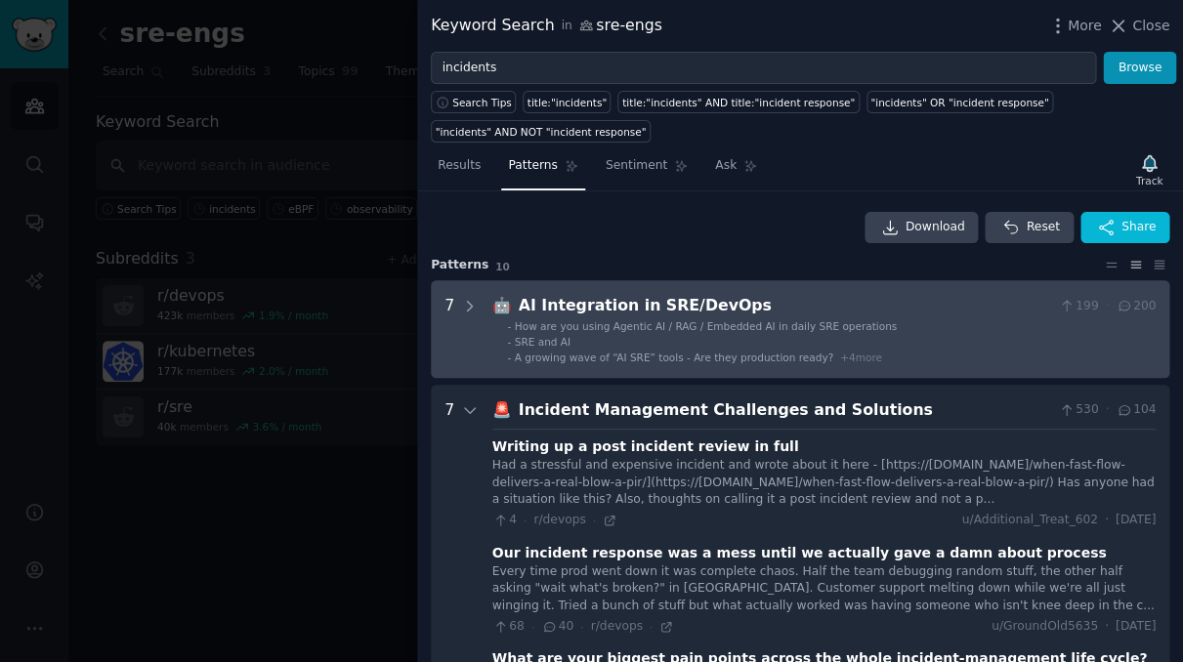
scroll to position [0, 0]
click at [684, 337] on li "- SRE and AI" at bounding box center [831, 342] width 648 height 14
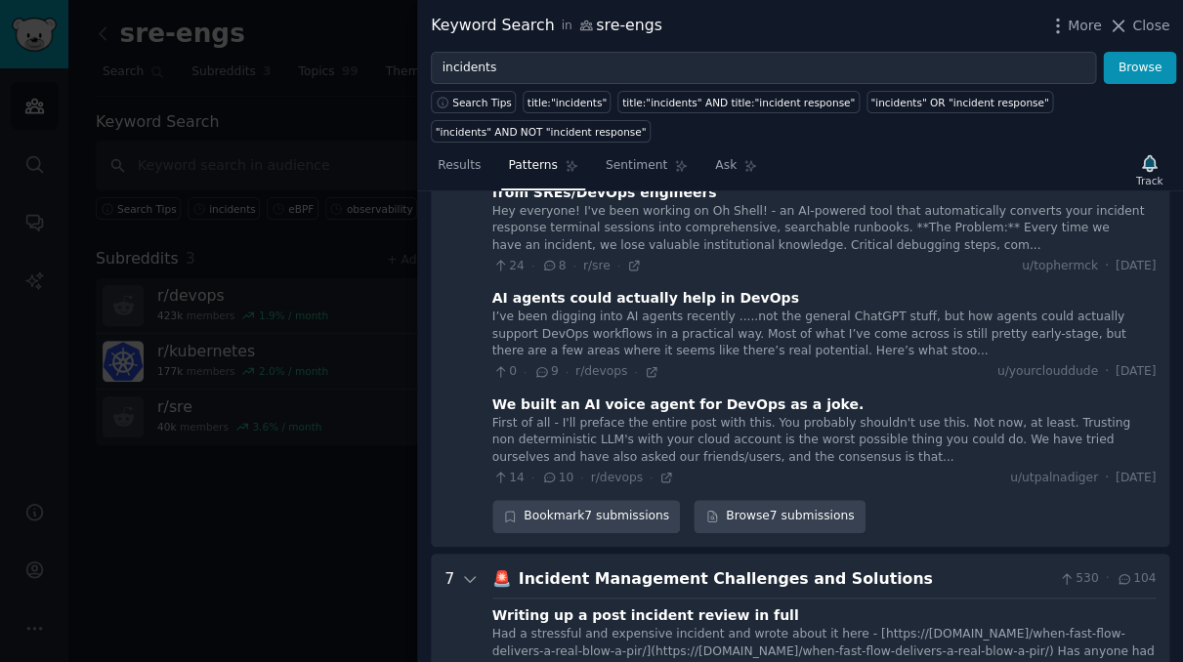
scroll to position [696, 0]
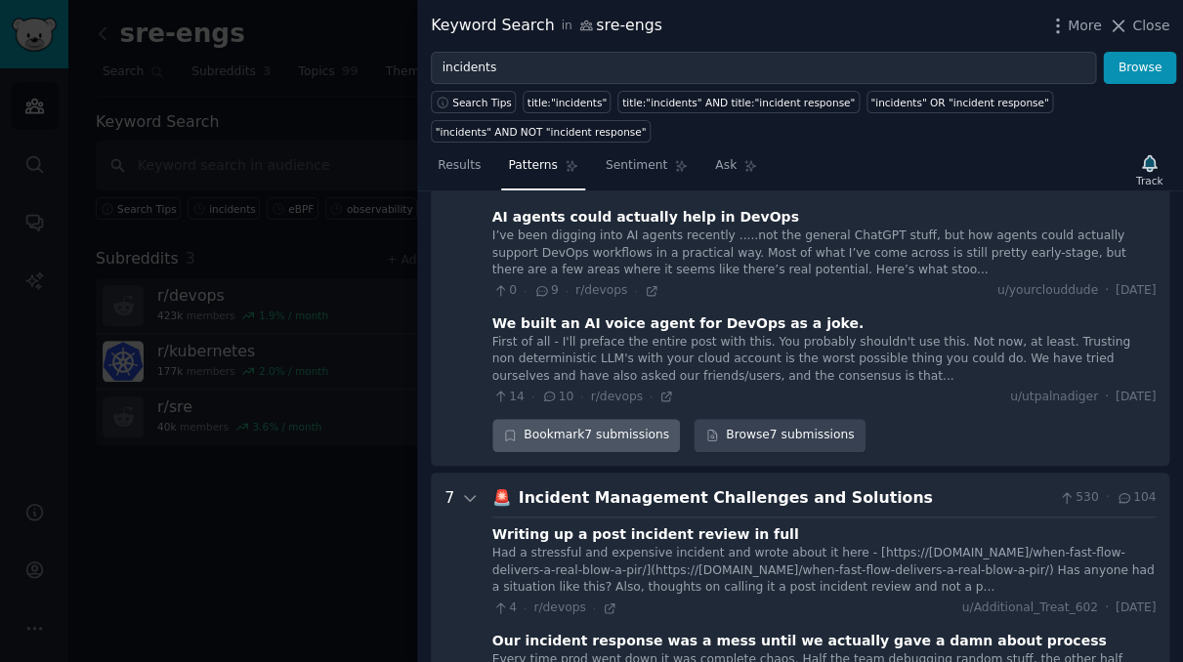
click at [599, 419] on div "Bookmark 7 submissions" at bounding box center [586, 435] width 188 height 33
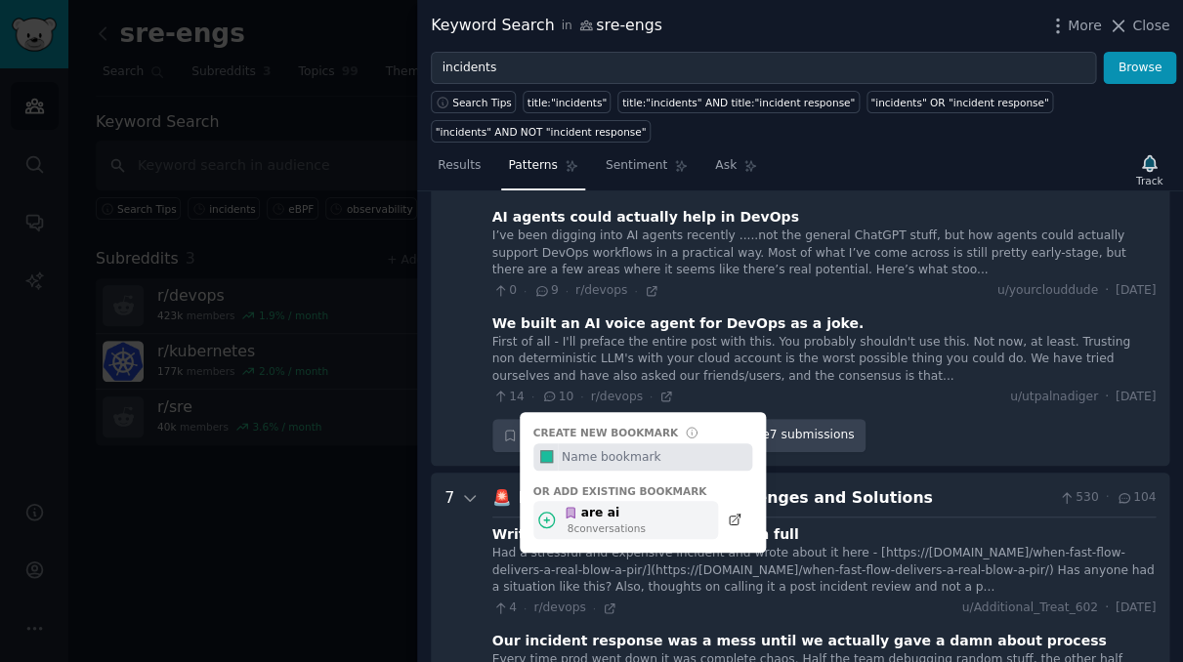
click at [581, 505] on div "are ai" at bounding box center [604, 514] width 82 height 18
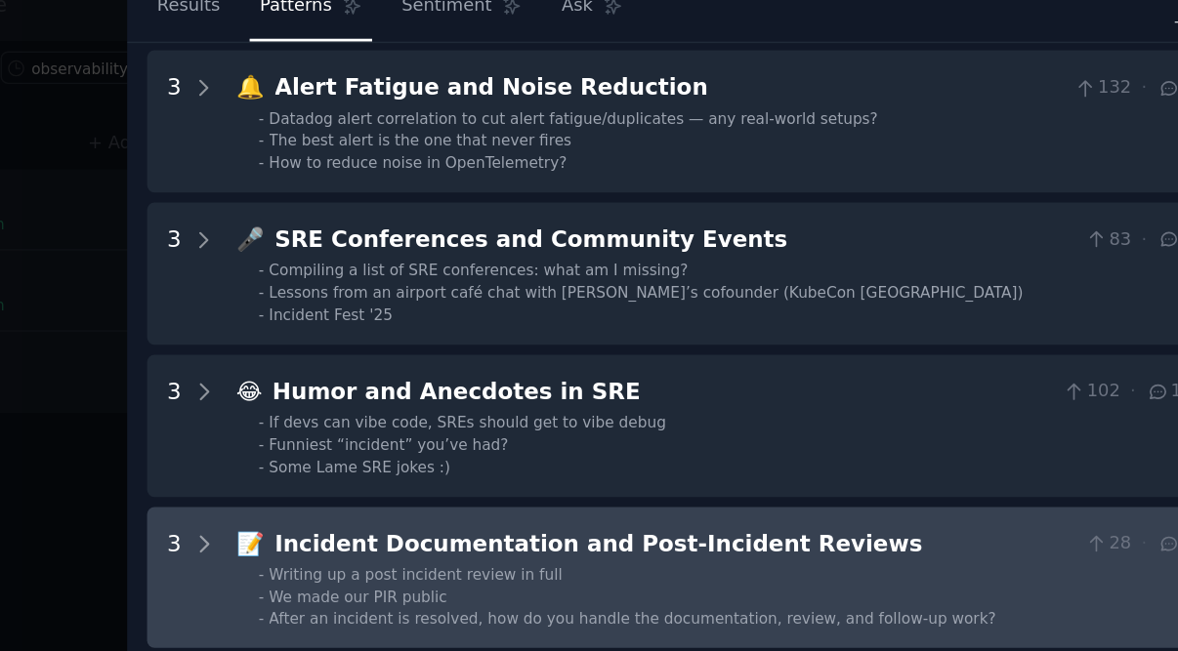
scroll to position [2179, 0]
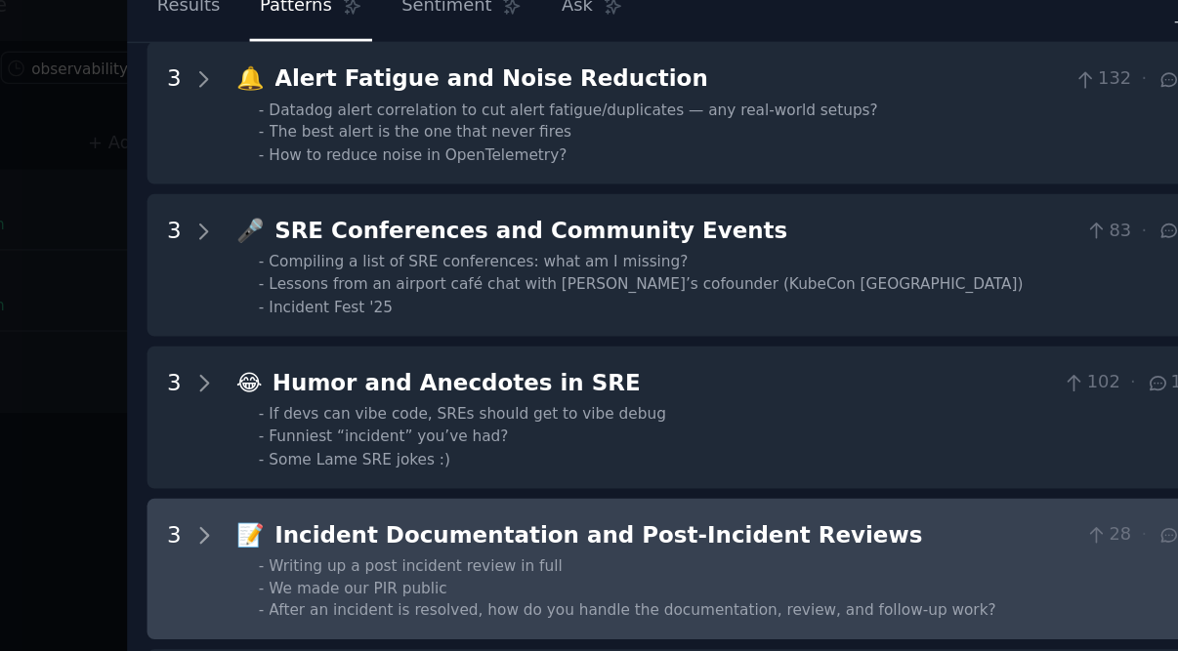
click at [514, 518] on div "Incident Documentation and Post-Incident Reviews" at bounding box center [788, 530] width 548 height 24
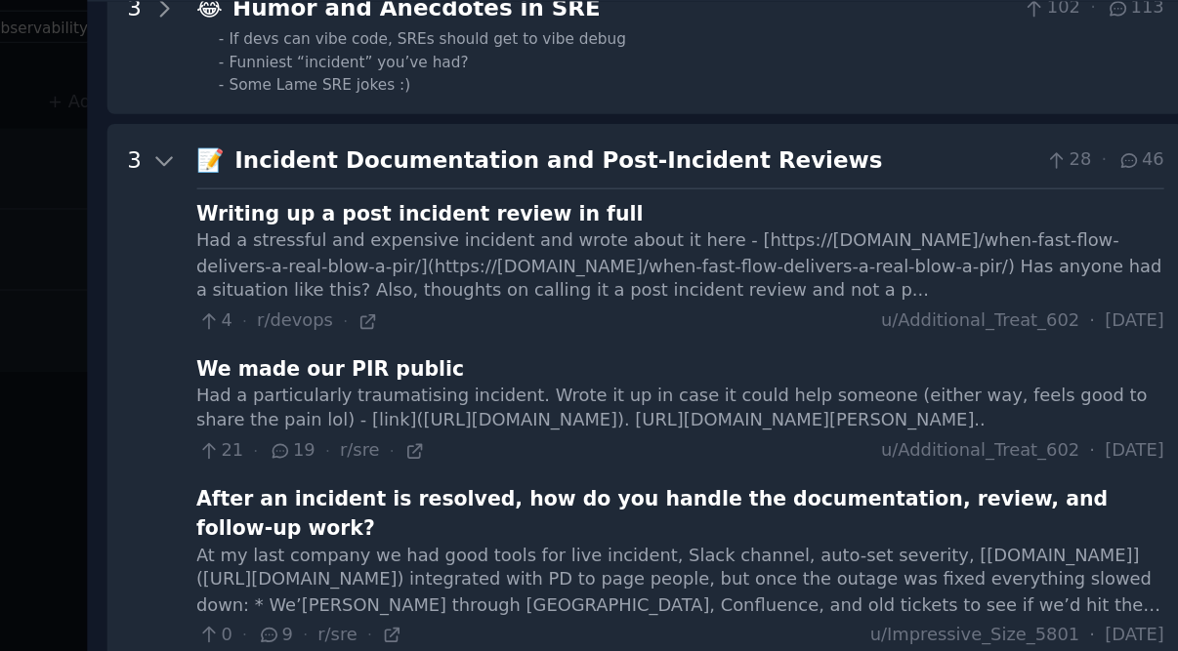
scroll to position [2404, 0]
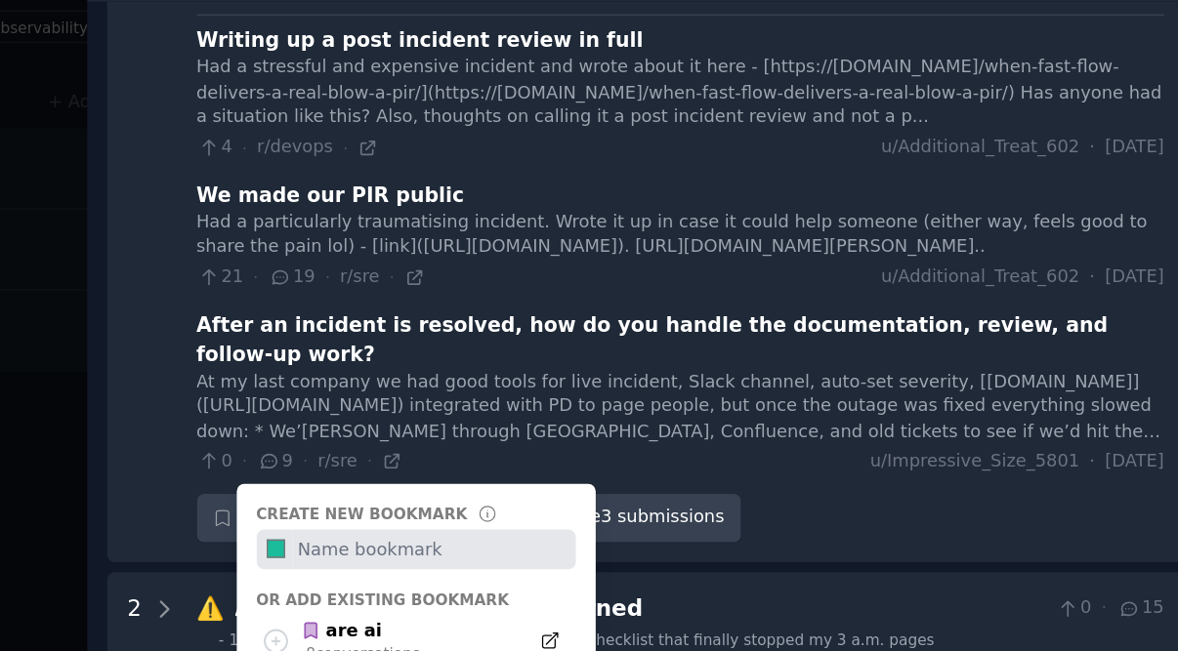
scroll to position [2564, 0]
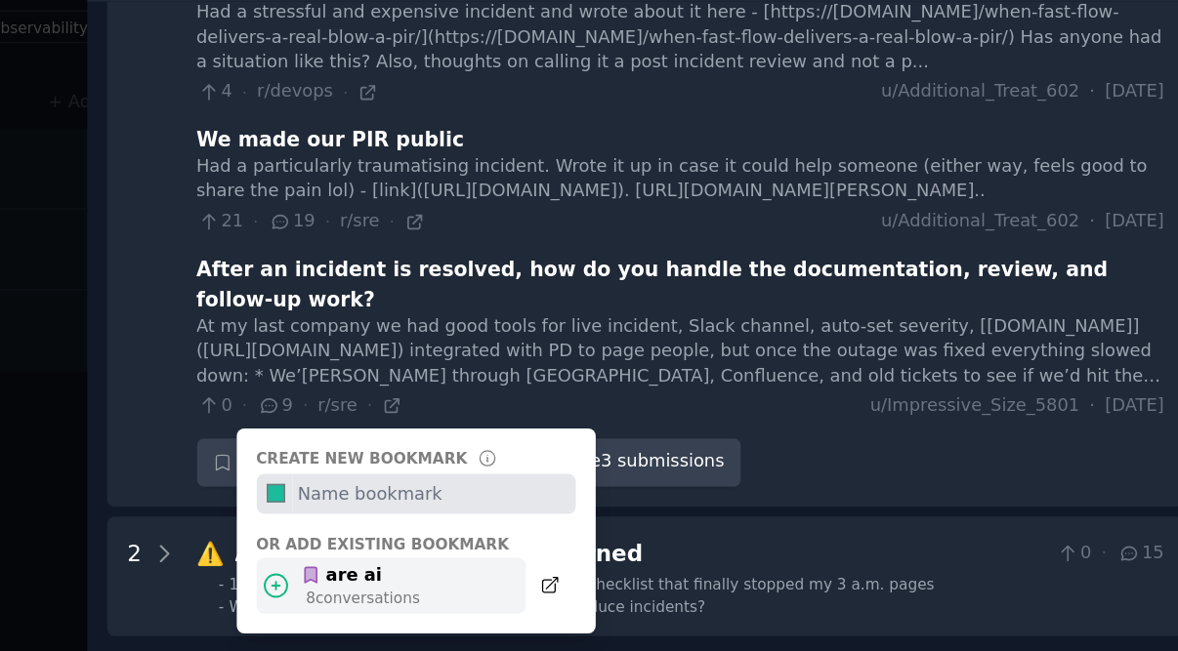
click at [559, 577] on div "are ai" at bounding box center [600, 586] width 82 height 18
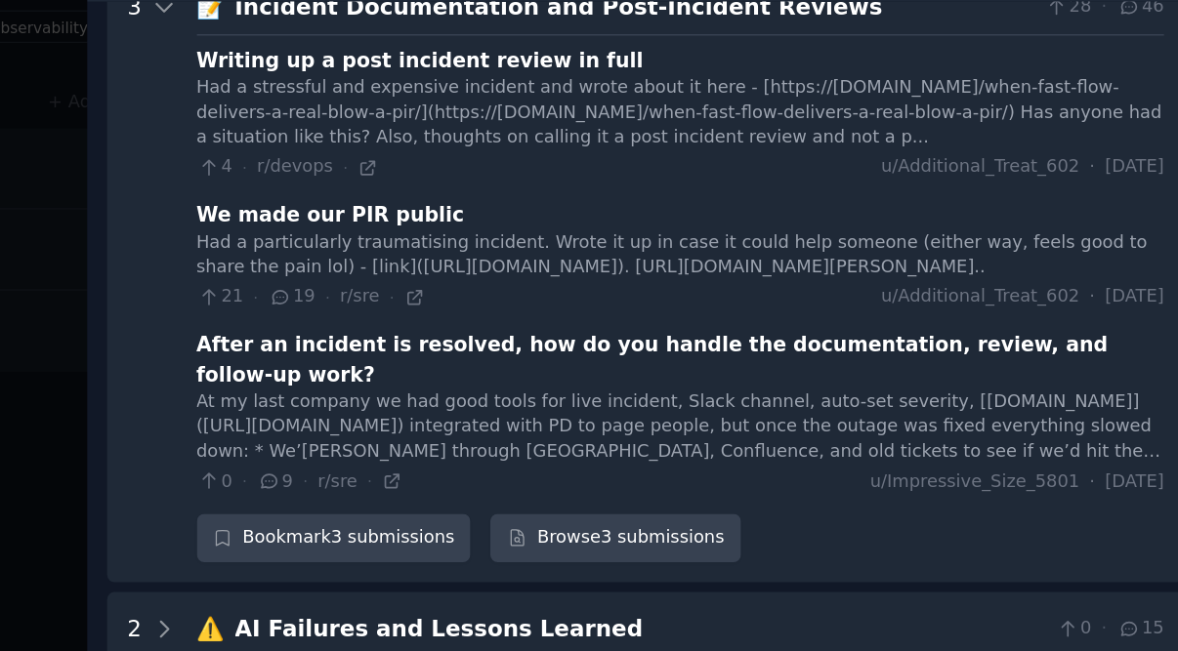
scroll to position [2515, 0]
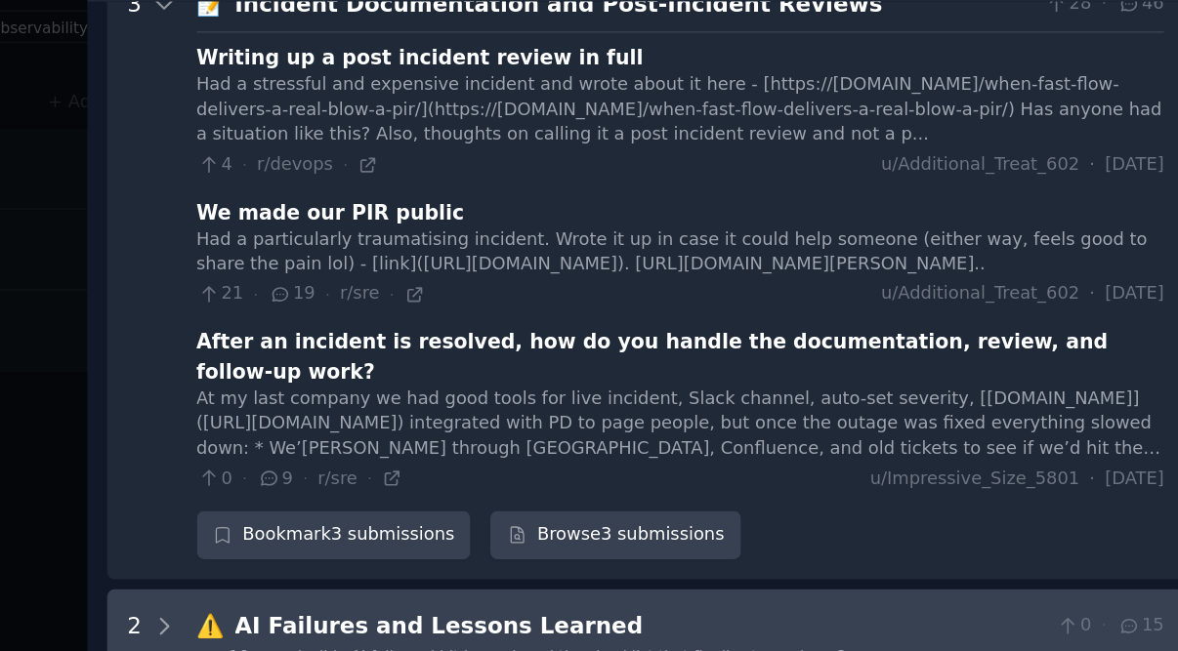
click at [514, 608] on div "AI Failures and Lessons Learned" at bounding box center [792, 620] width 556 height 24
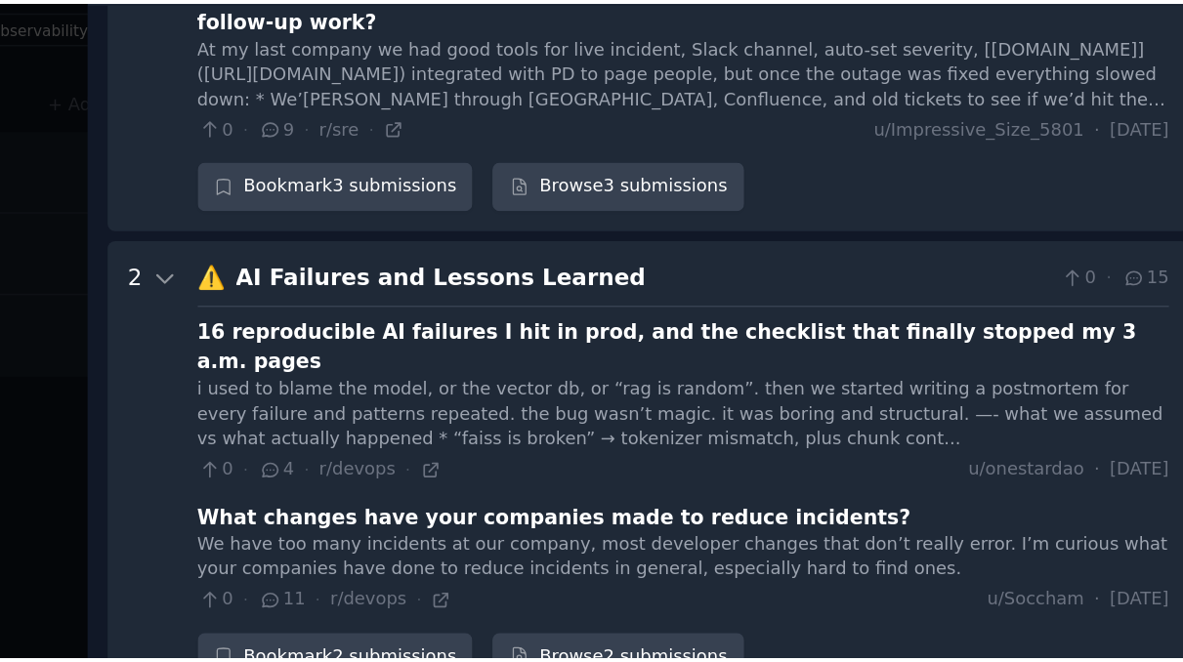
scroll to position [2838, 0]
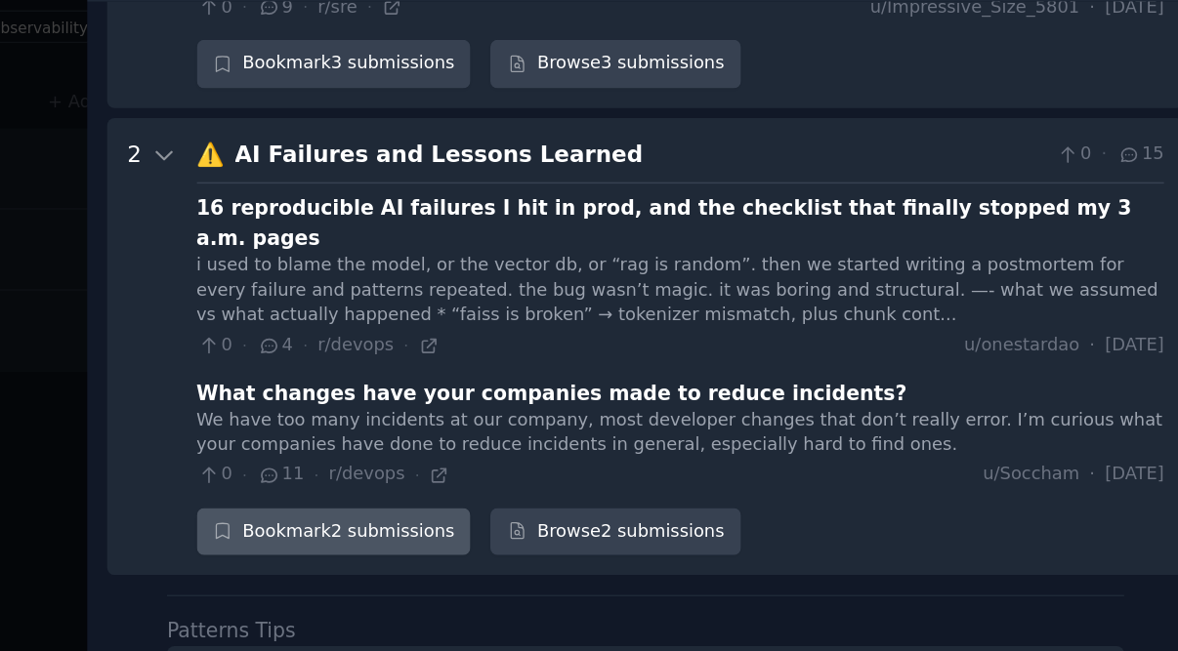
click at [487, 539] on div "Bookmark 2 submissions" at bounding box center [581, 555] width 188 height 33
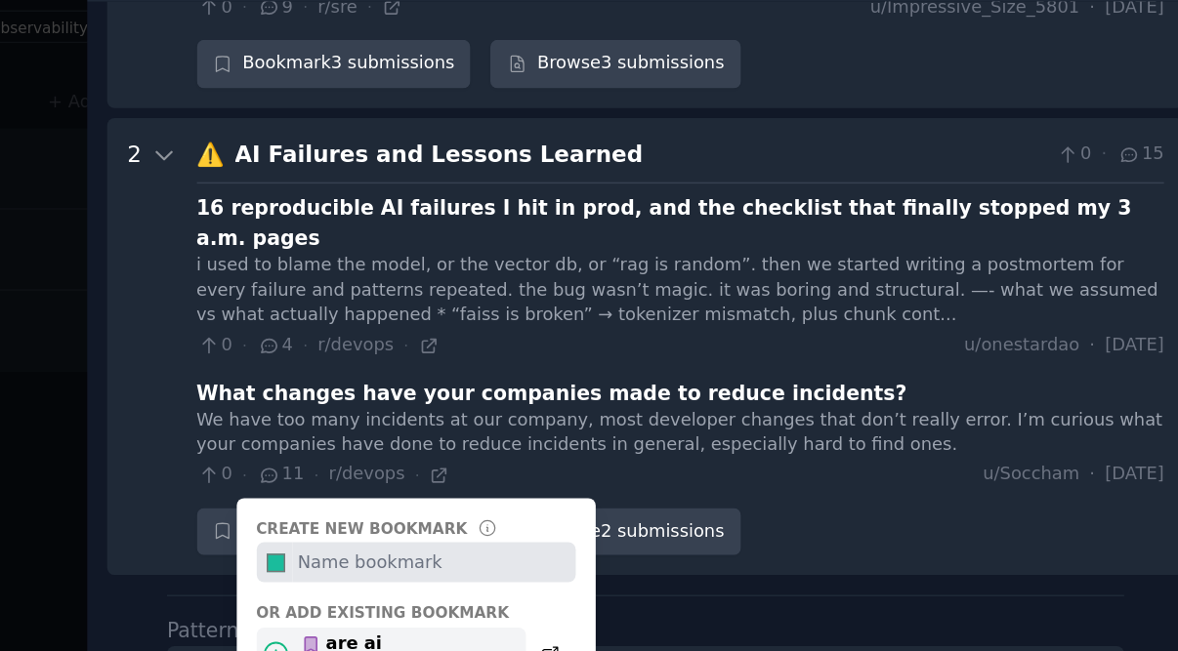
click at [562, 642] on div "11 conversation s" at bounding box center [604, 649] width 85 height 14
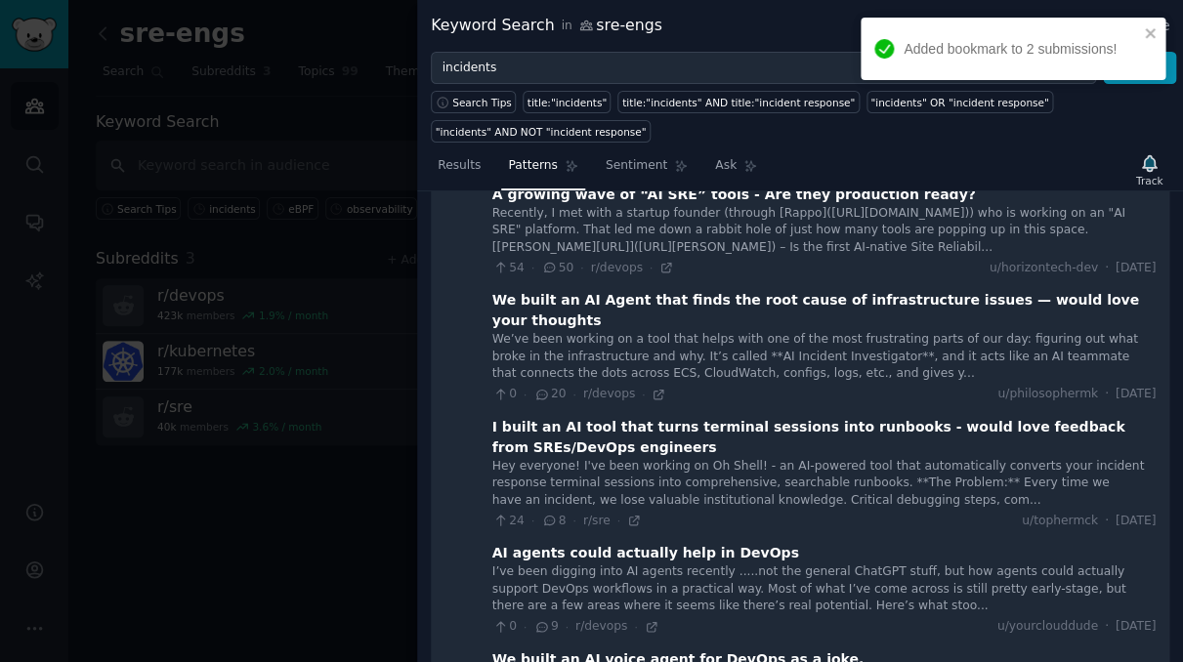
scroll to position [195, 0]
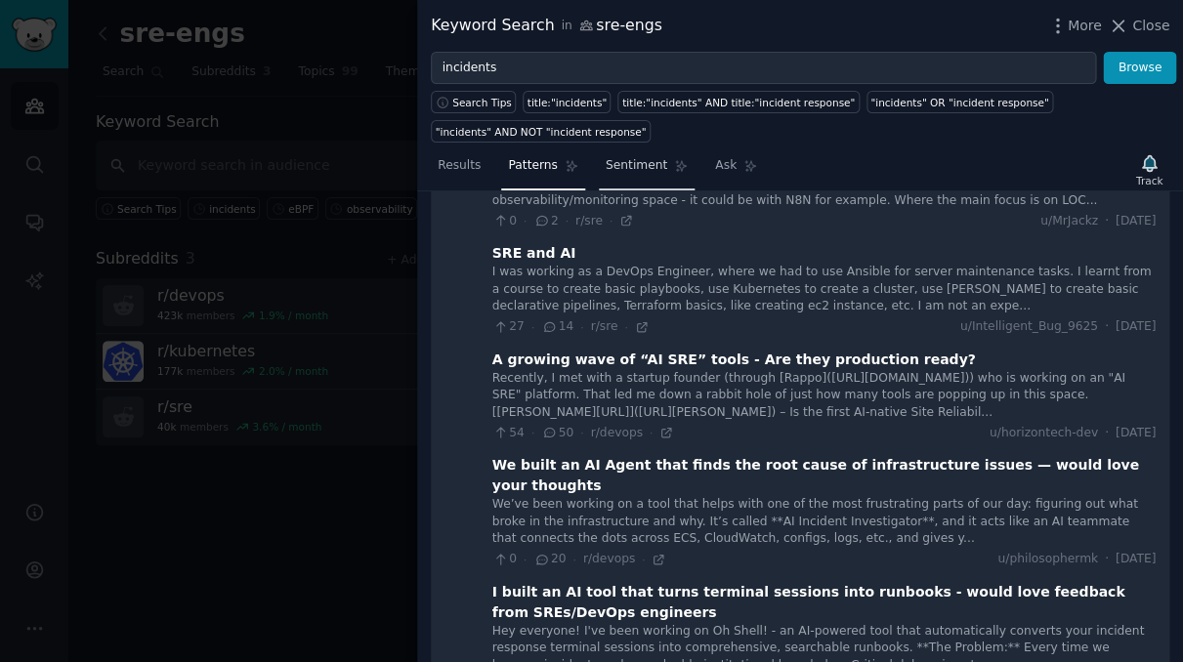
click at [620, 159] on span "Sentiment" at bounding box center [636, 166] width 62 height 18
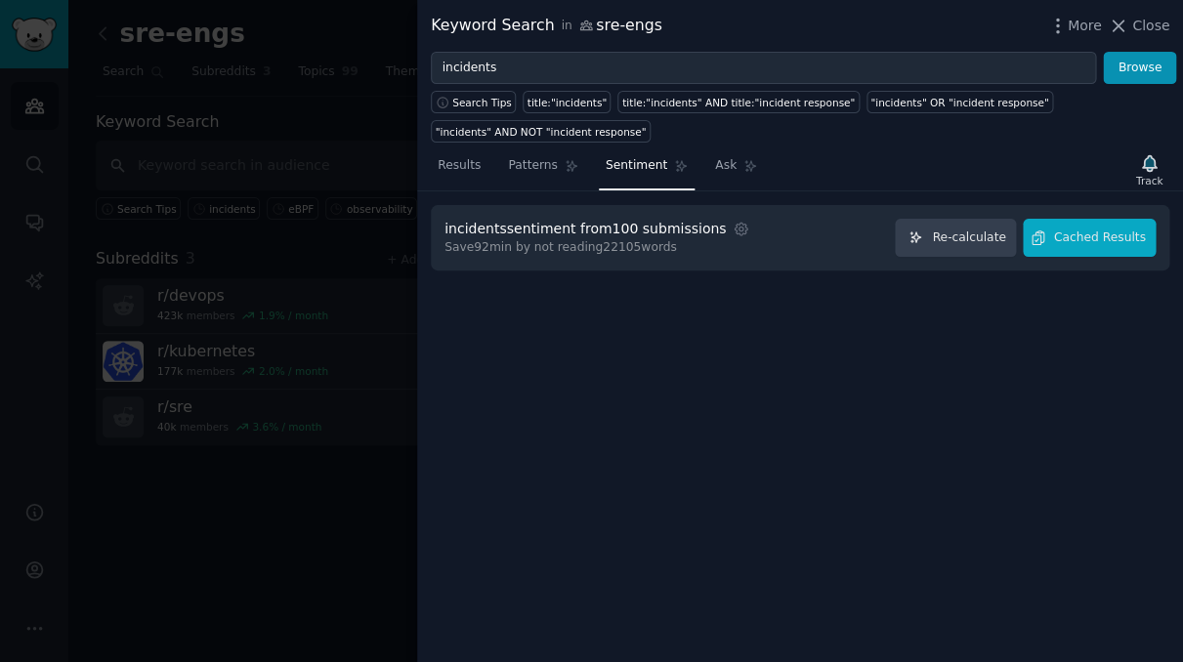
click at [692, 169] on nav "Results Patterns Sentiment Ask" at bounding box center [597, 170] width 333 height 40
click at [715, 169] on span "Ask" at bounding box center [725, 166] width 21 height 18
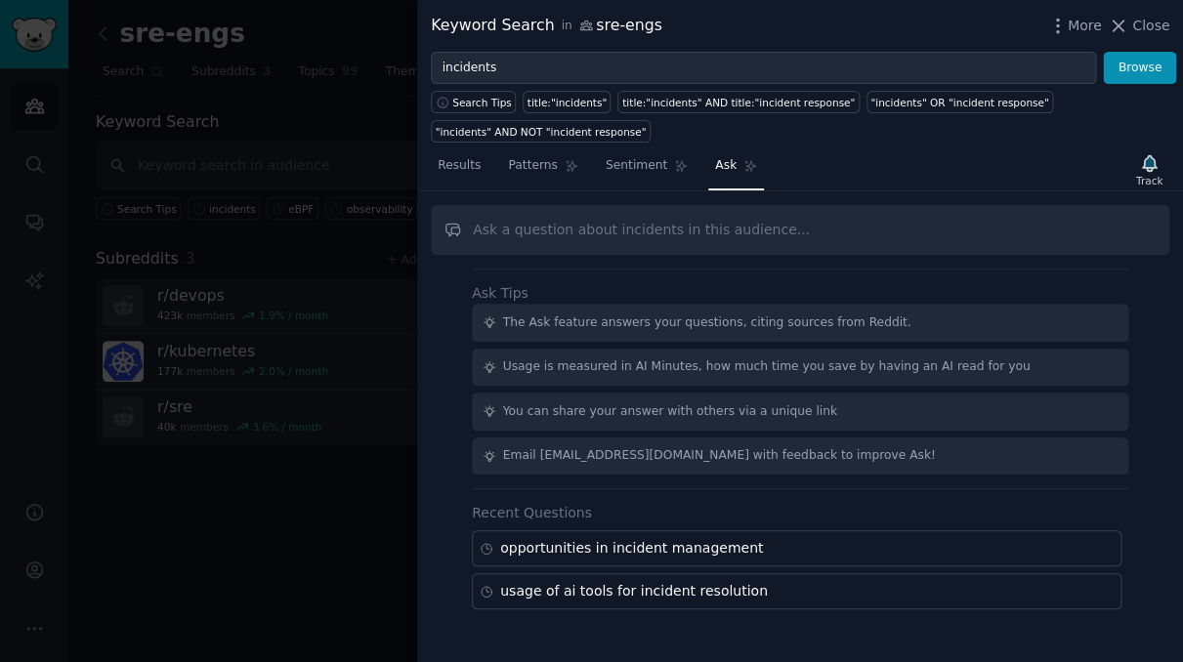
click at [672, 234] on input "text" at bounding box center [800, 230] width 738 height 50
type input "what are pains in SRE realted to incidents?"
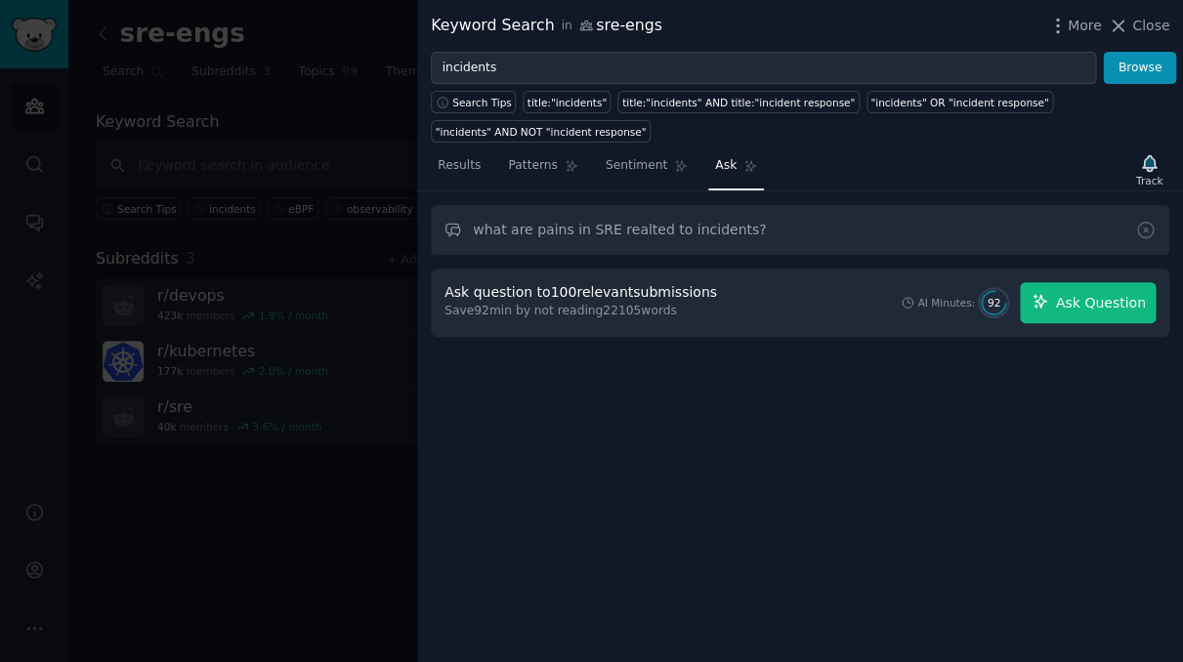
click at [1091, 293] on span "Ask Question" at bounding box center [1100, 303] width 90 height 21
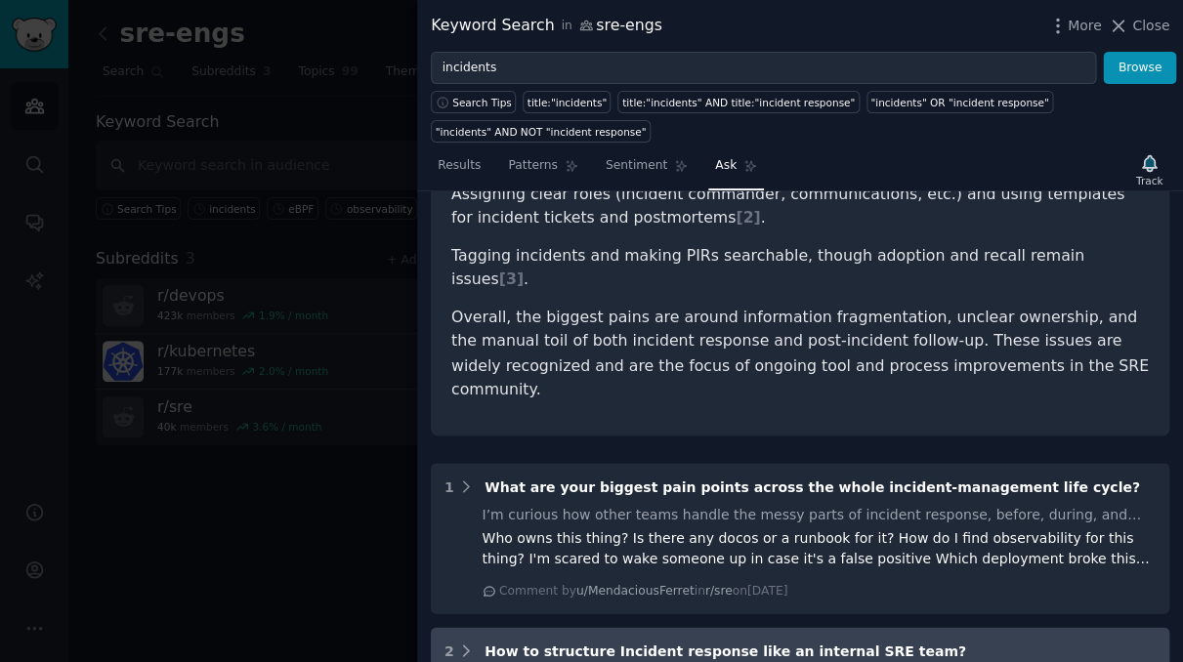
scroll to position [882, 0]
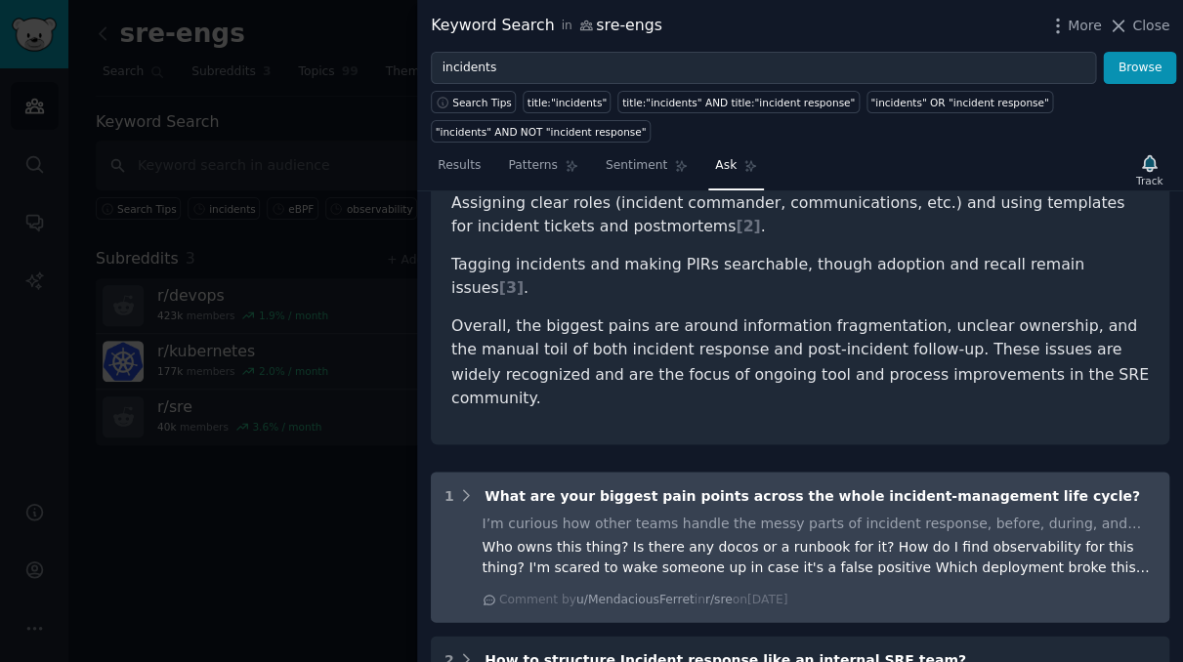
click at [589, 513] on div "I’m curious how other teams handle the messy parts of incident response, before…" at bounding box center [819, 523] width 674 height 21
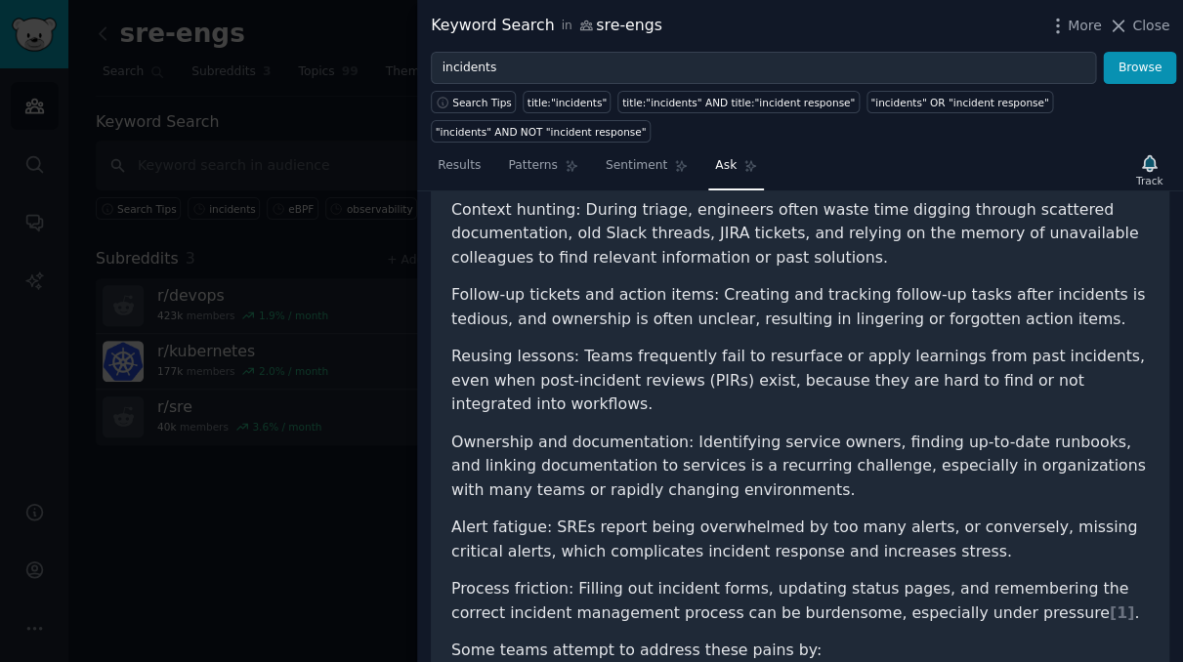
scroll to position [273, 0]
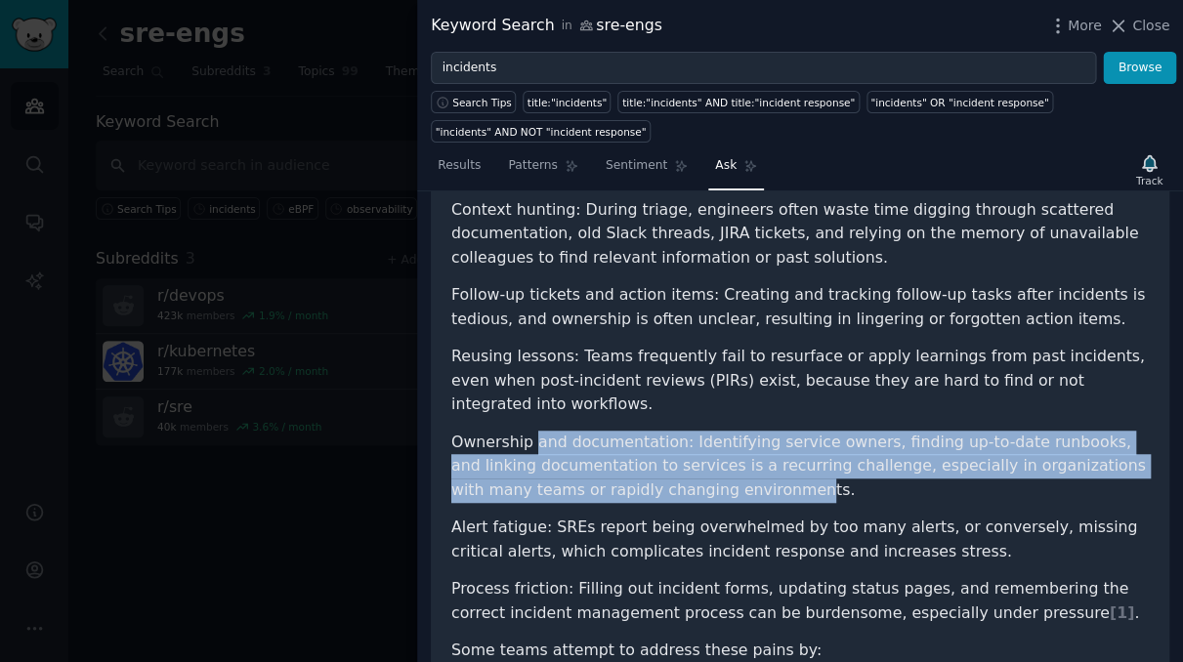
drag, startPoint x: 648, startPoint y: 467, endPoint x: 529, endPoint y: 417, distance: 129.1
click at [529, 431] on li "Ownership and documentation: Identifying service owners, finding up-to-date run…" at bounding box center [799, 467] width 697 height 72
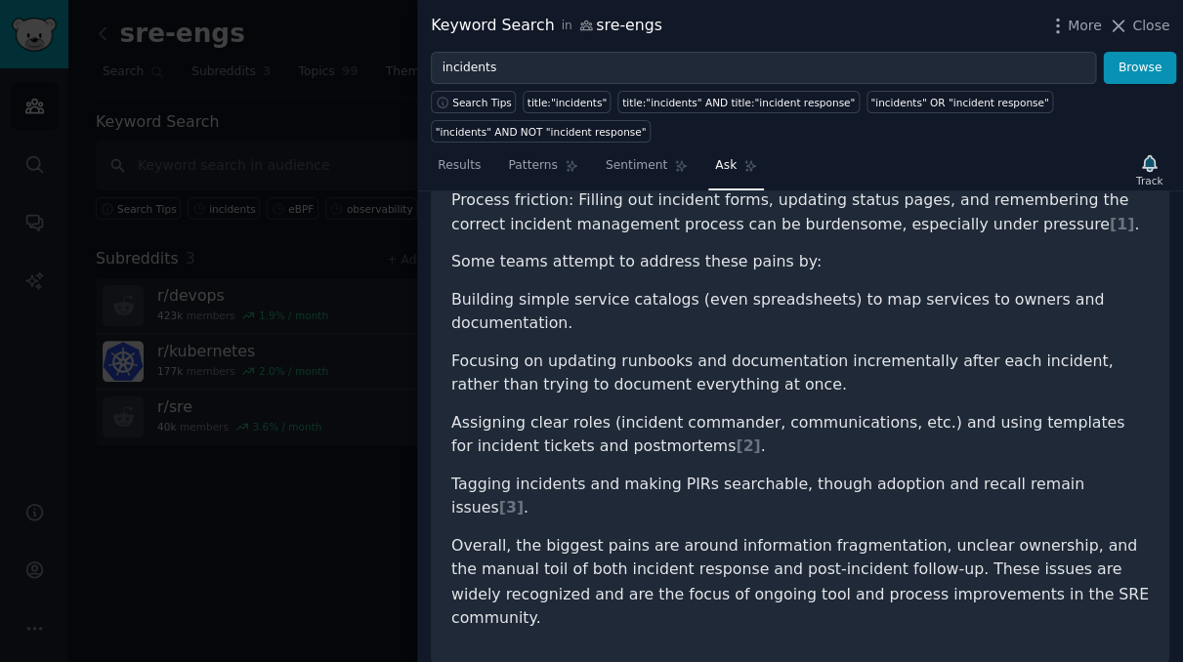
scroll to position [664, 0]
click at [259, 515] on div at bounding box center [591, 331] width 1183 height 662
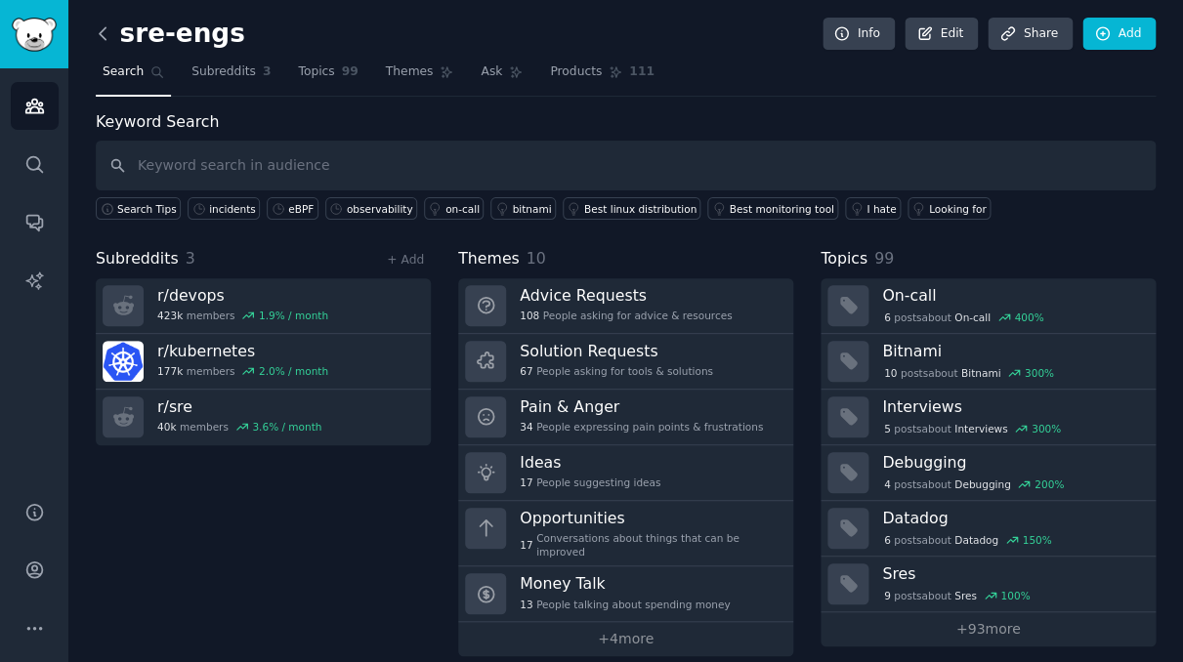
click at [101, 33] on icon at bounding box center [103, 33] width 21 height 21
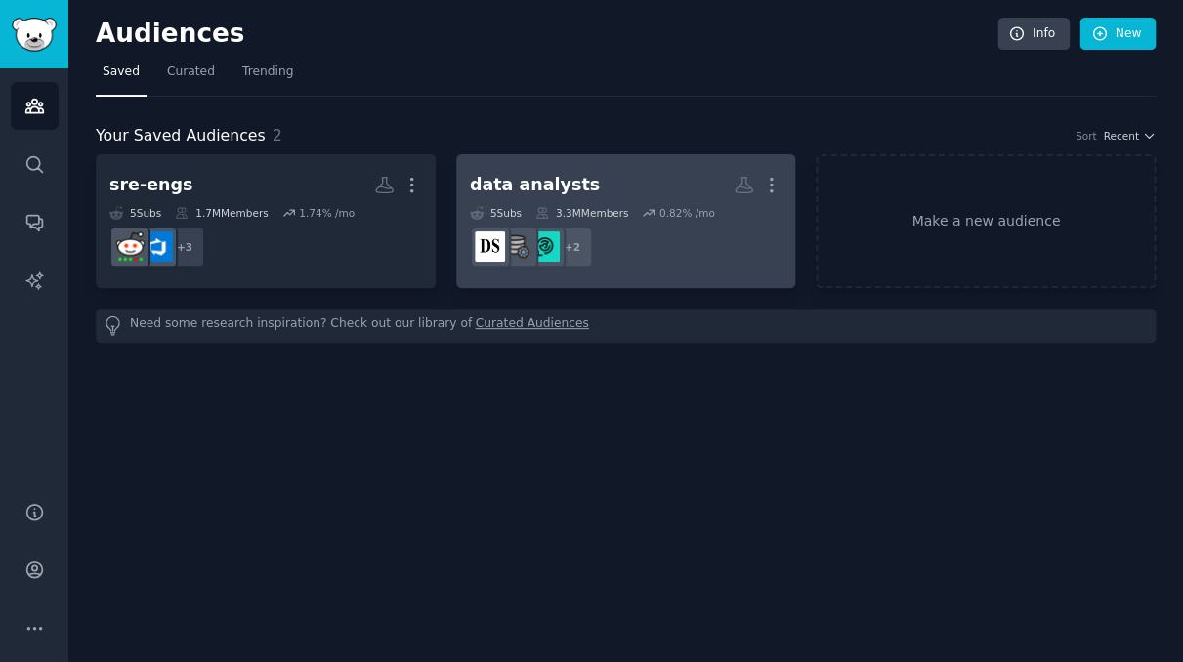
click at [641, 224] on dd "r/datascience + 2" at bounding box center [626, 247] width 312 height 55
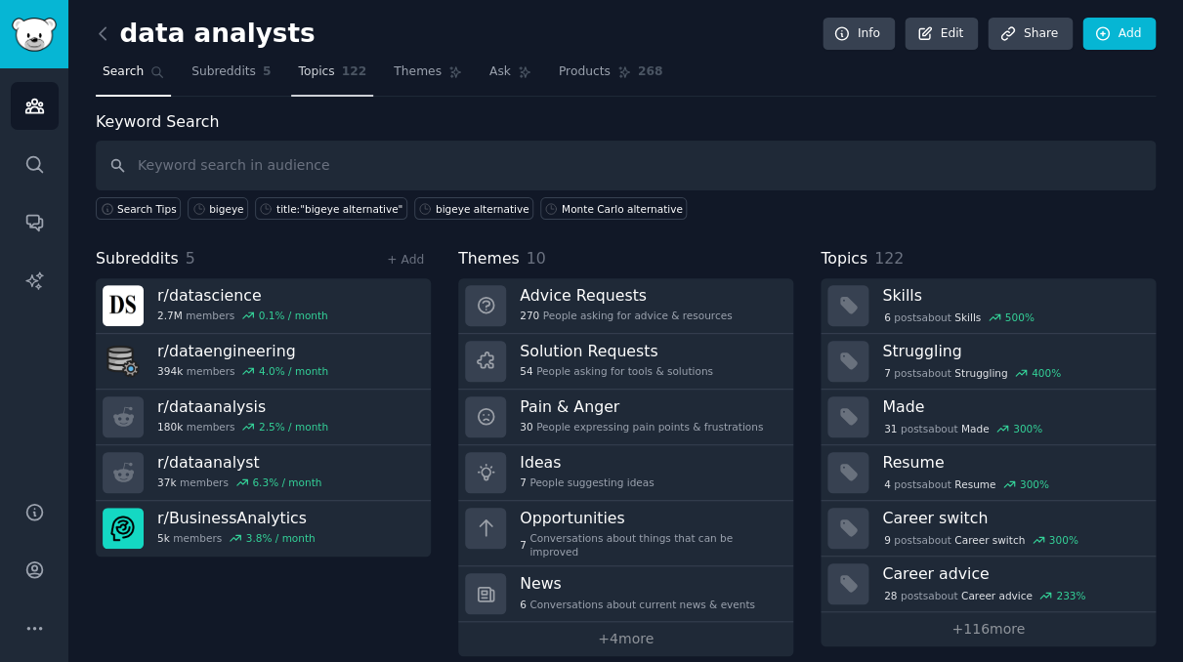
click at [313, 78] on span "Topics" at bounding box center [316, 72] width 36 height 18
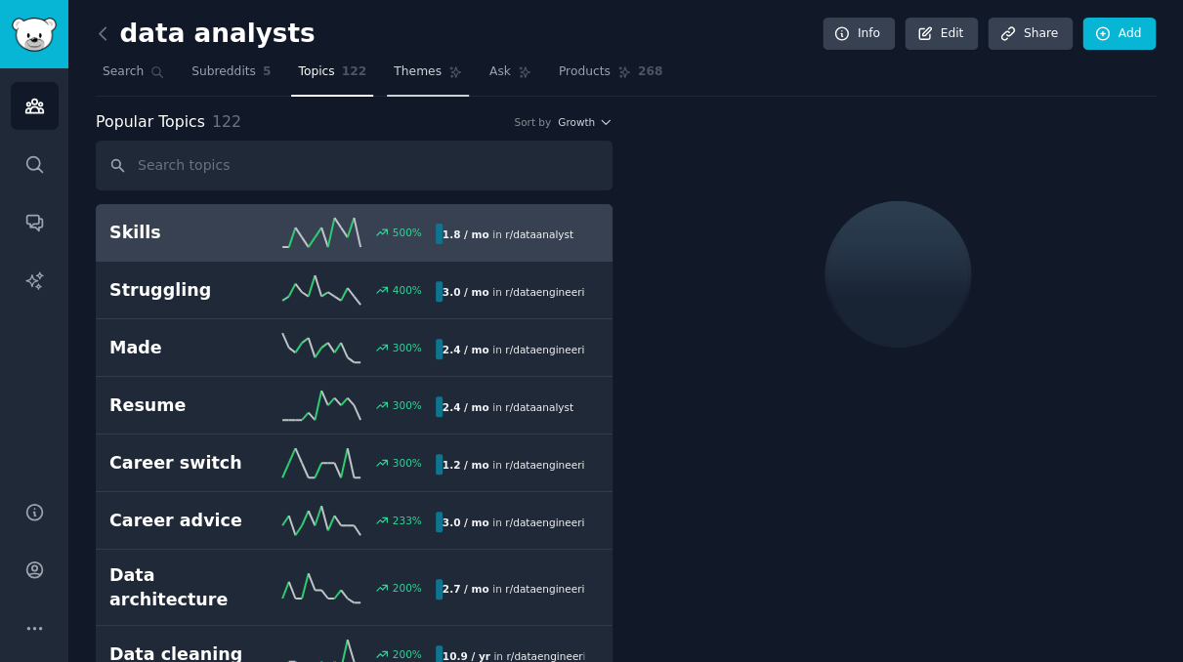
click at [412, 70] on span "Themes" at bounding box center [418, 72] width 48 height 18
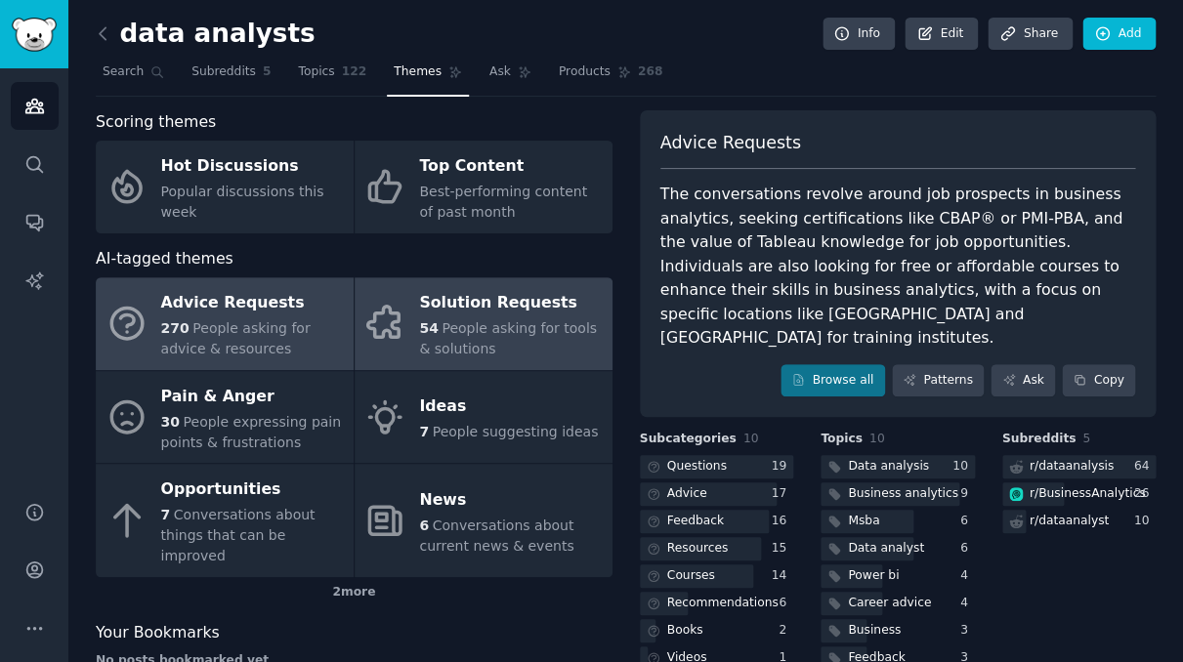
click at [457, 339] on span "People asking for tools & solutions" at bounding box center [508, 338] width 178 height 36
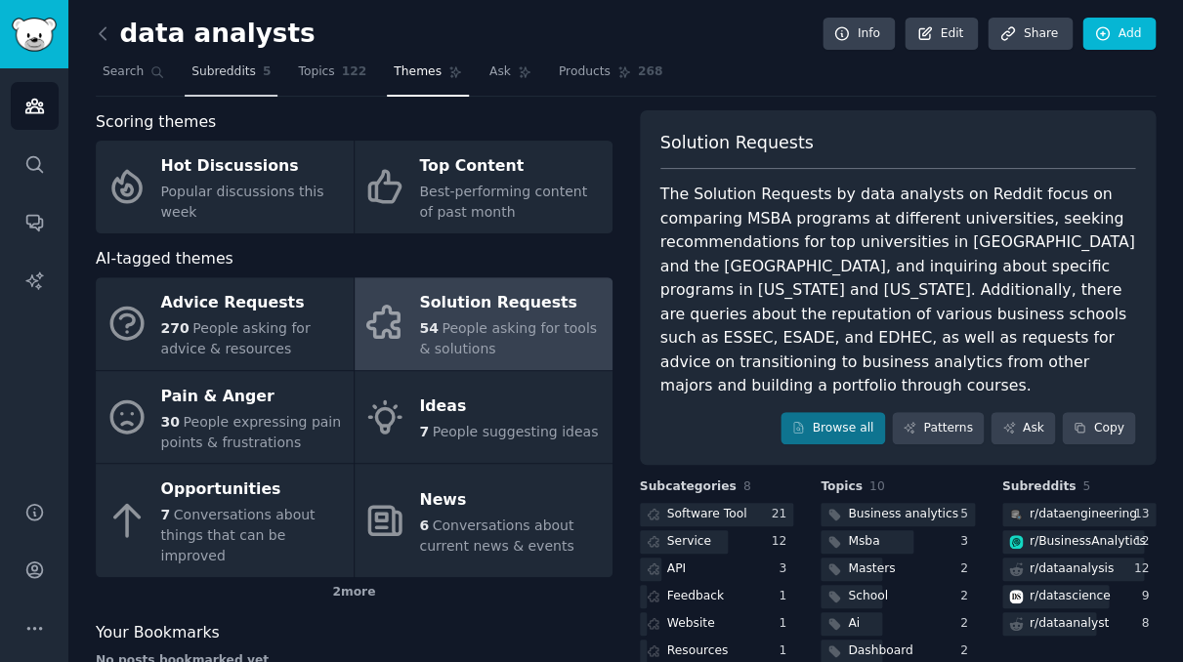
click at [199, 66] on span "Subreddits" at bounding box center [223, 72] width 64 height 18
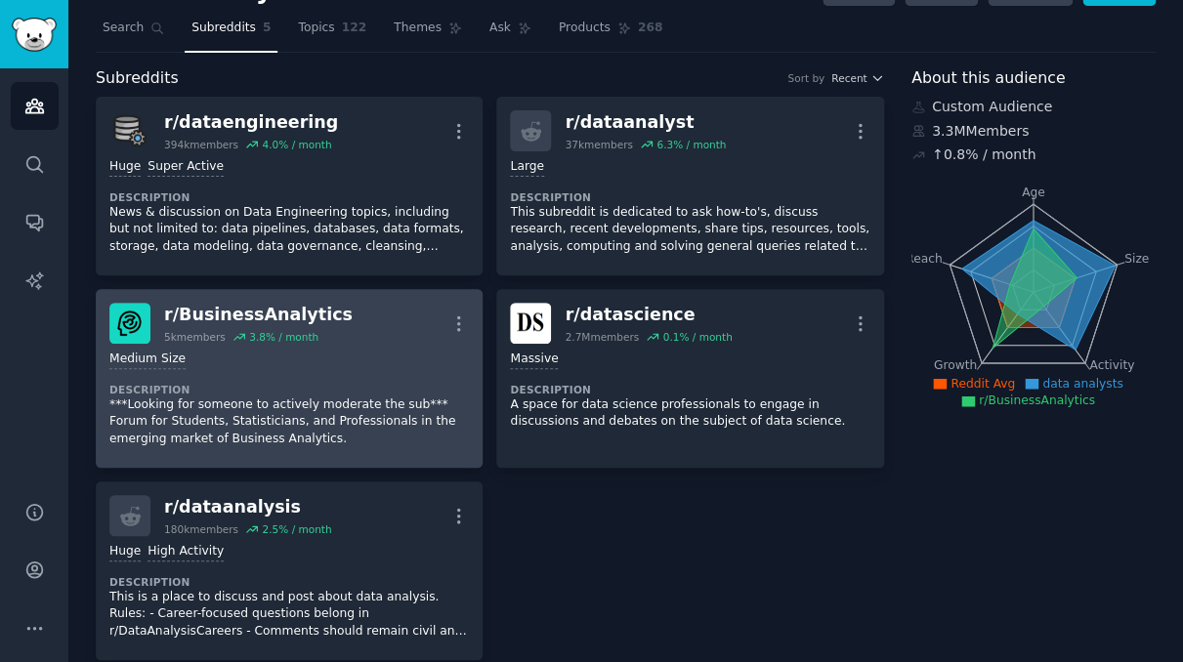
scroll to position [49, 0]
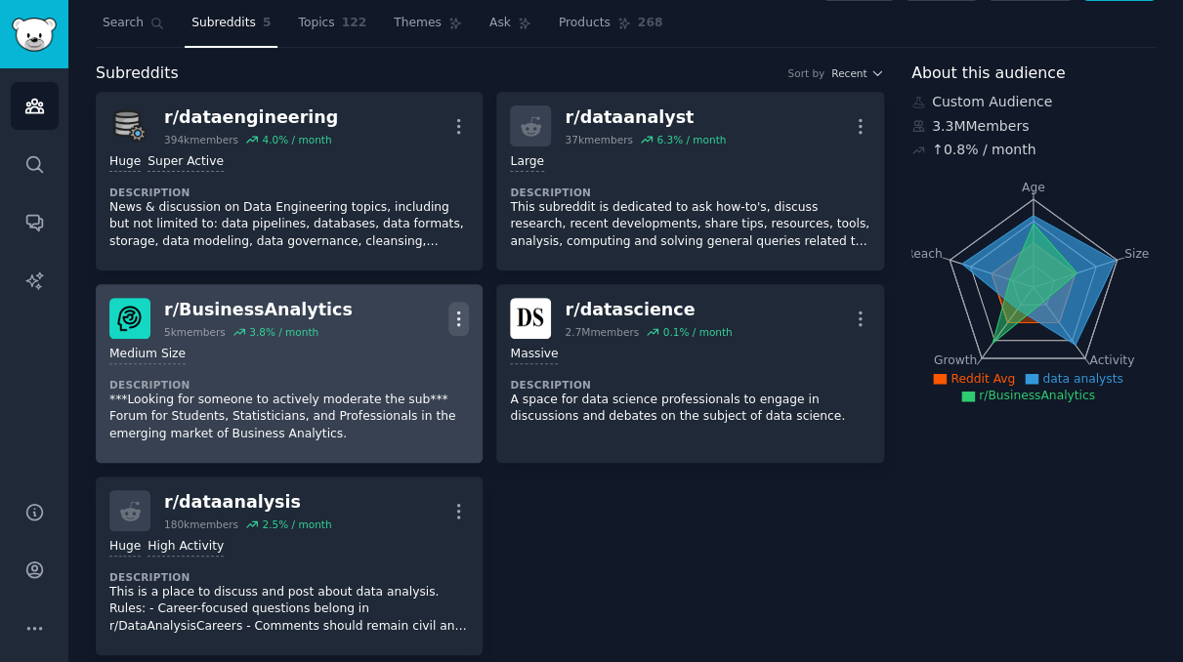
click at [459, 315] on icon "button" at bounding box center [458, 319] width 21 height 21
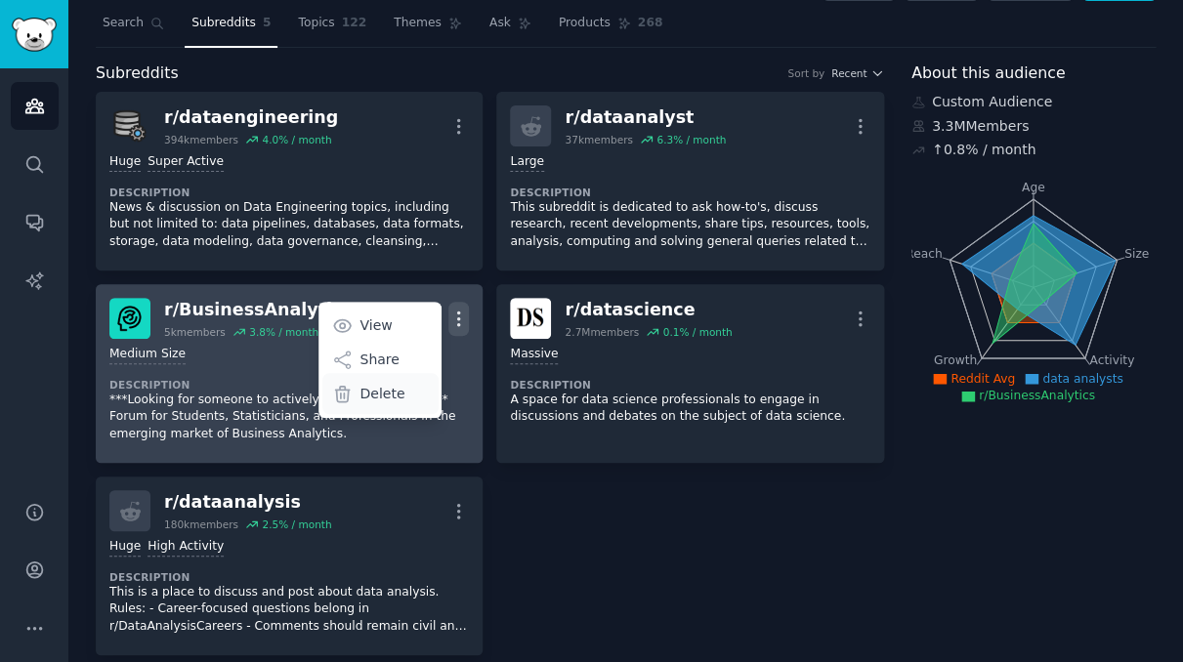
click at [406, 396] on div "Delete" at bounding box center [380, 393] width 116 height 41
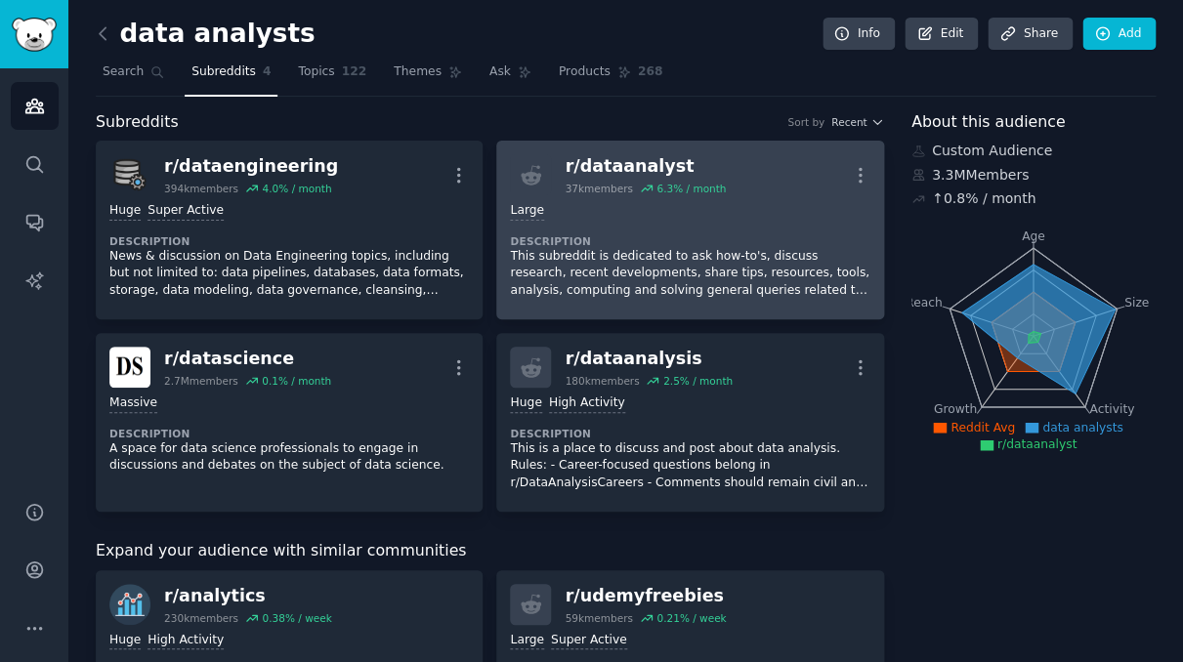
scroll to position [0, 0]
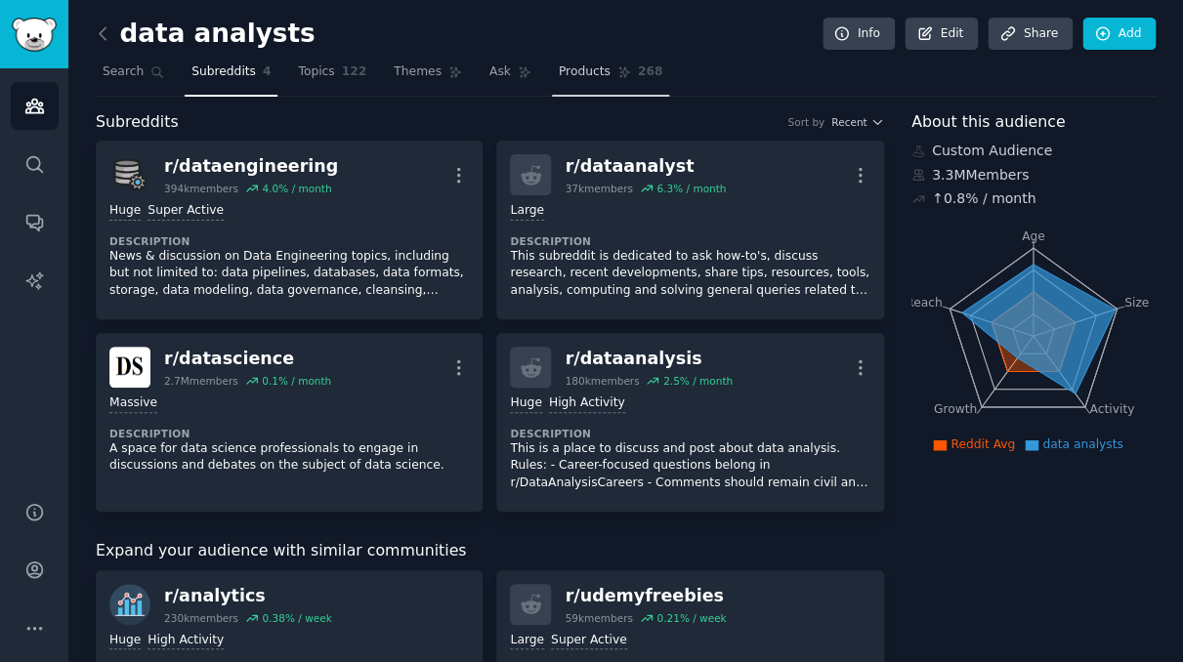
click at [566, 71] on span "Products" at bounding box center [585, 72] width 52 height 18
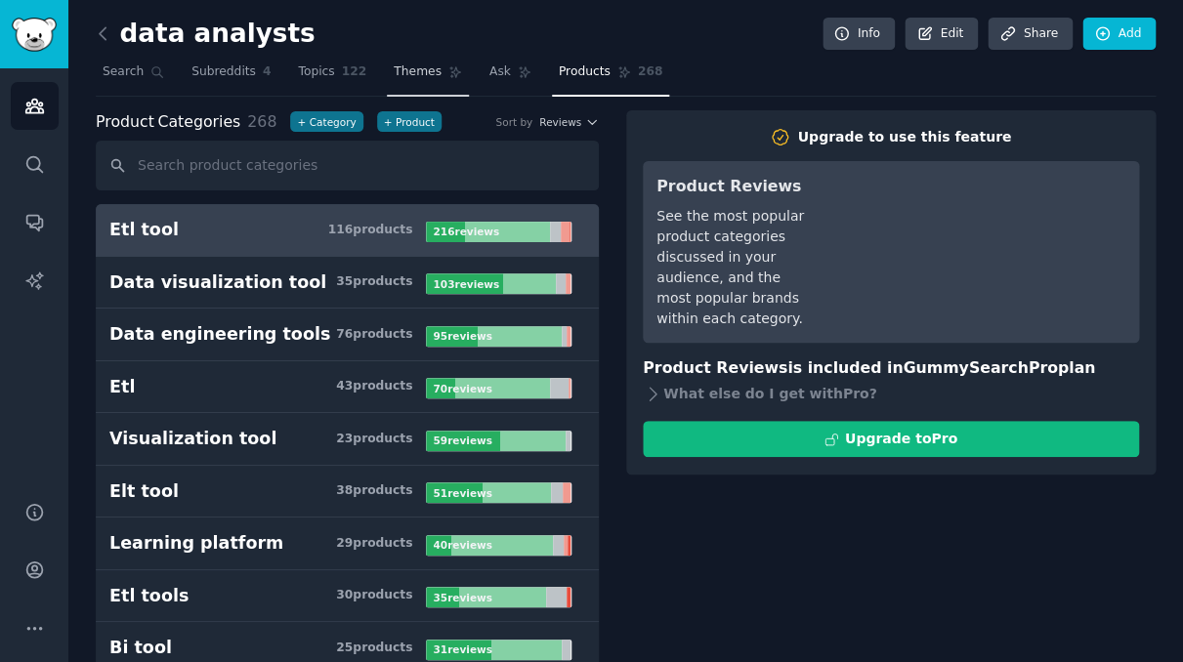
click at [415, 74] on span "Themes" at bounding box center [418, 72] width 48 height 18
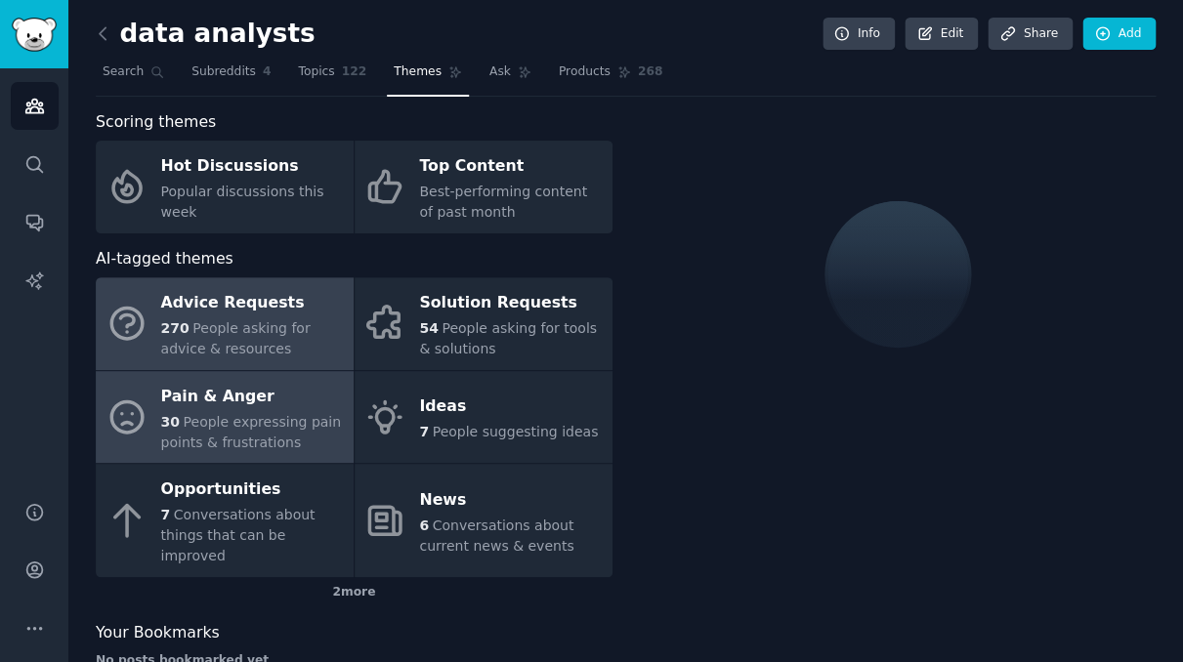
click at [295, 403] on div "Pain & Anger" at bounding box center [252, 396] width 183 height 31
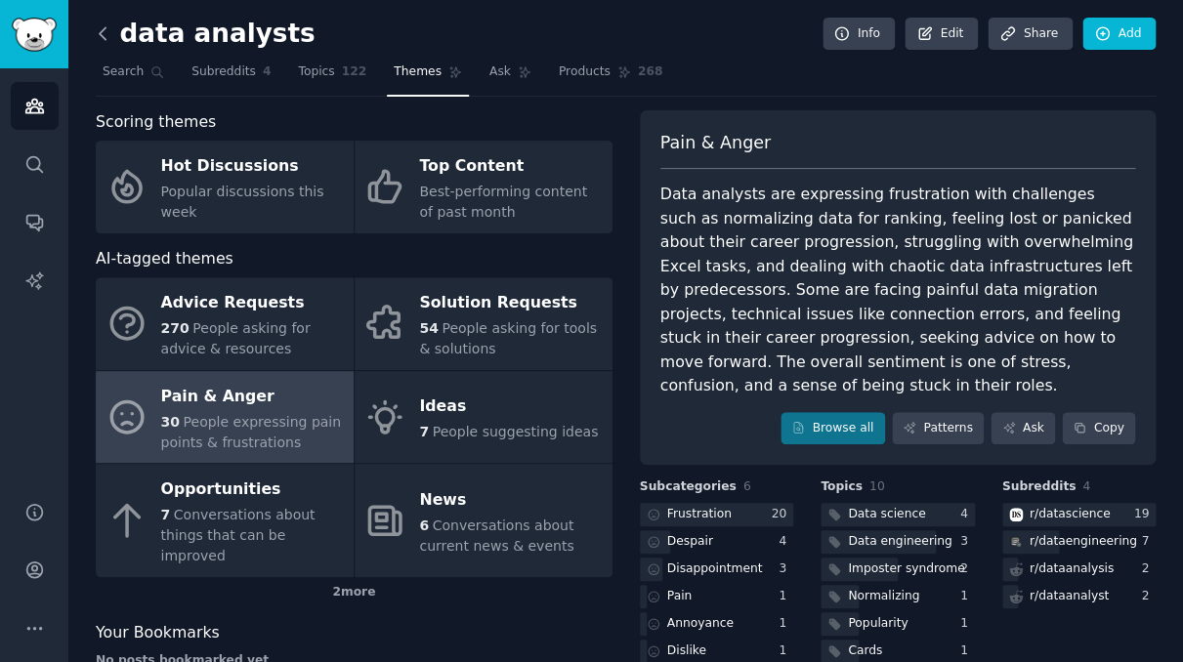
click at [104, 30] on icon at bounding box center [103, 33] width 21 height 21
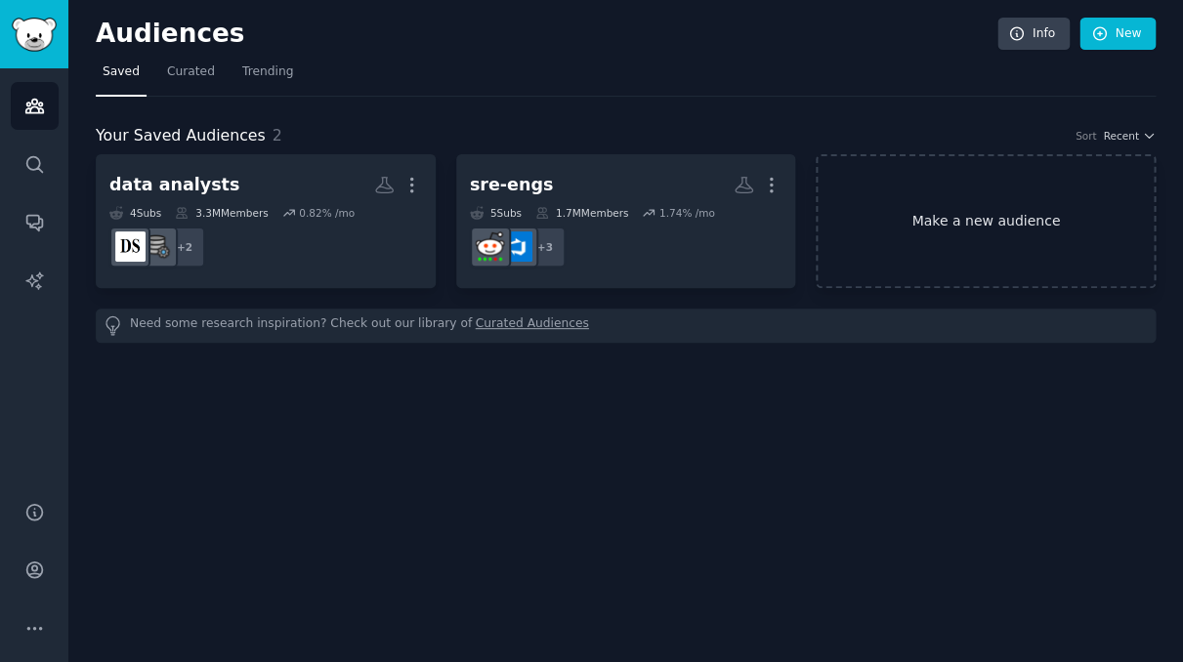
click at [970, 236] on link "Make a new audience" at bounding box center [985, 221] width 340 height 134
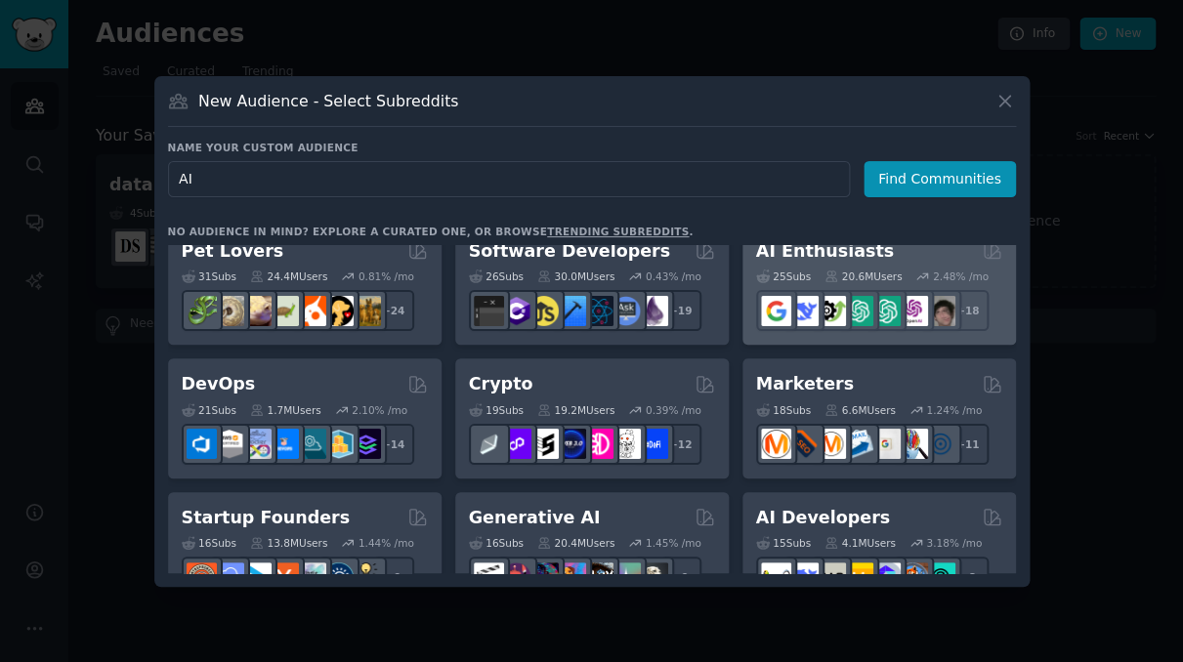
scroll to position [7, 0]
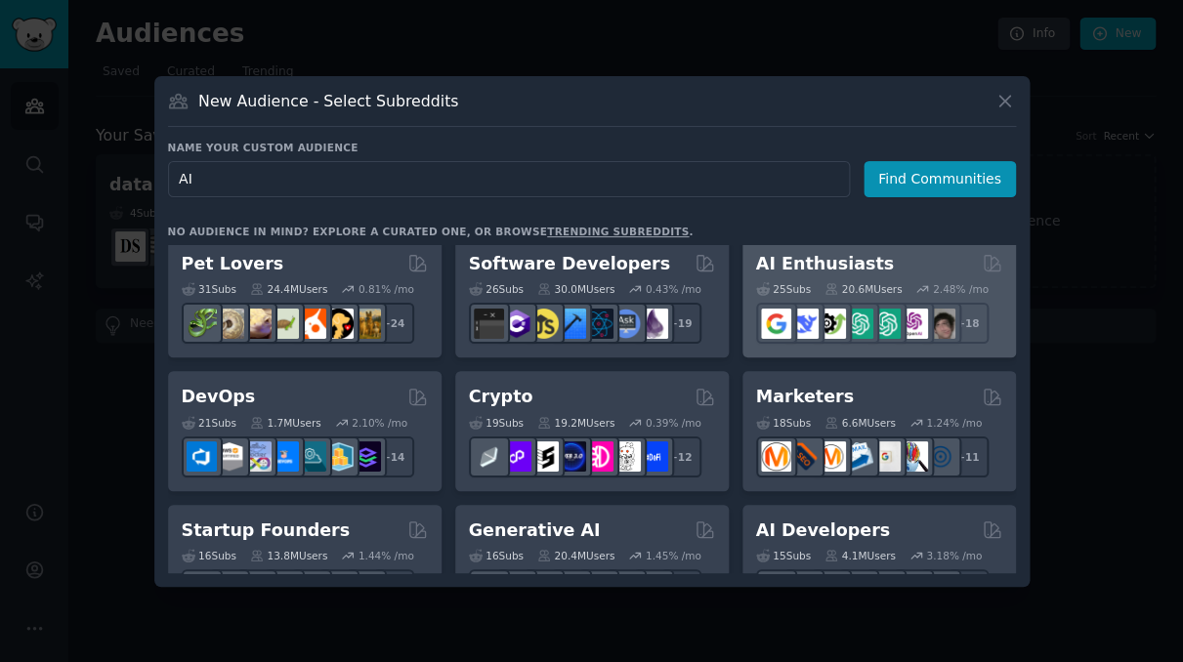
type input "AI"
click at [936, 267] on div "AI Enthusiasts" at bounding box center [879, 264] width 246 height 24
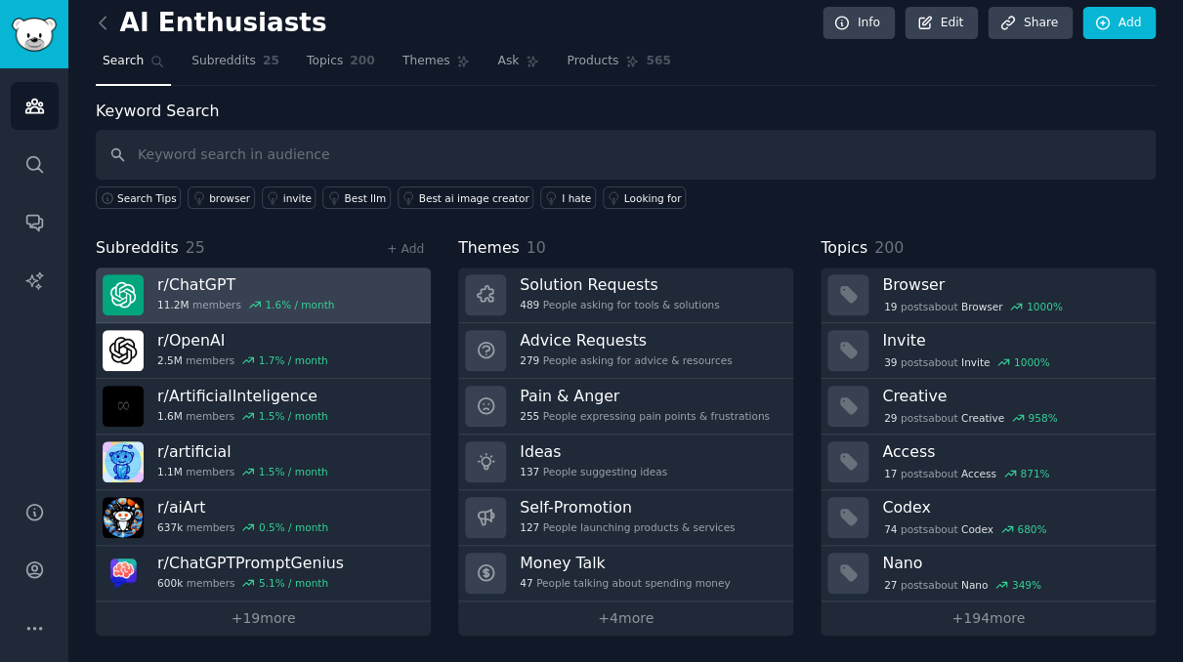
scroll to position [10, 0]
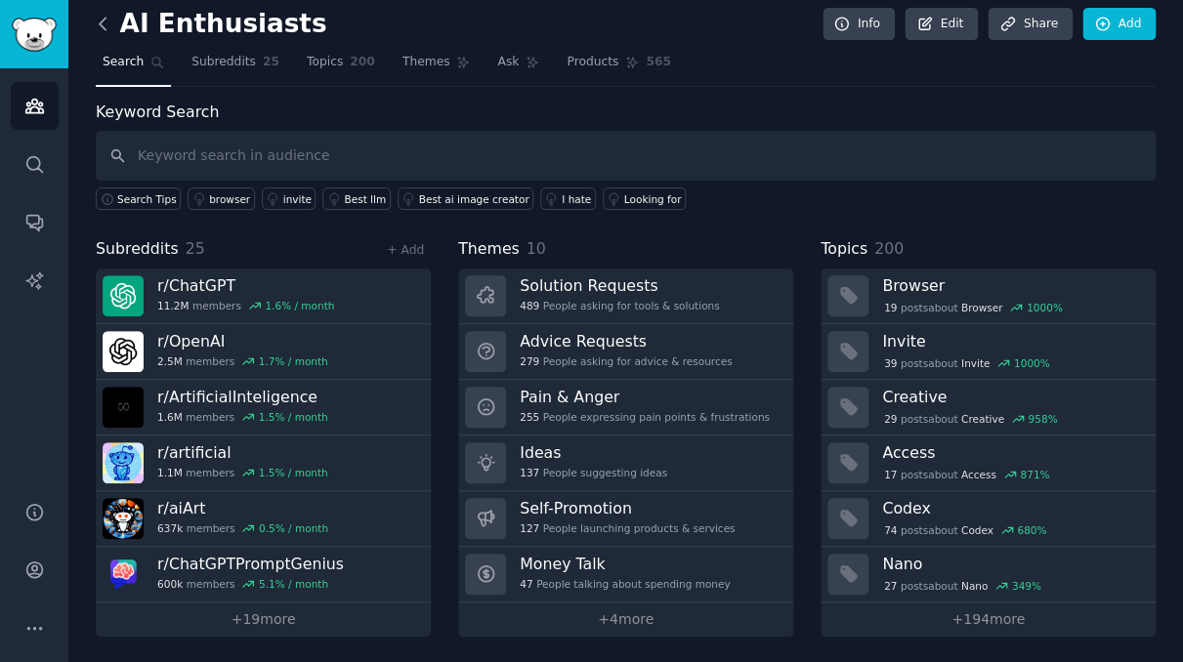
click at [108, 24] on icon at bounding box center [103, 24] width 21 height 21
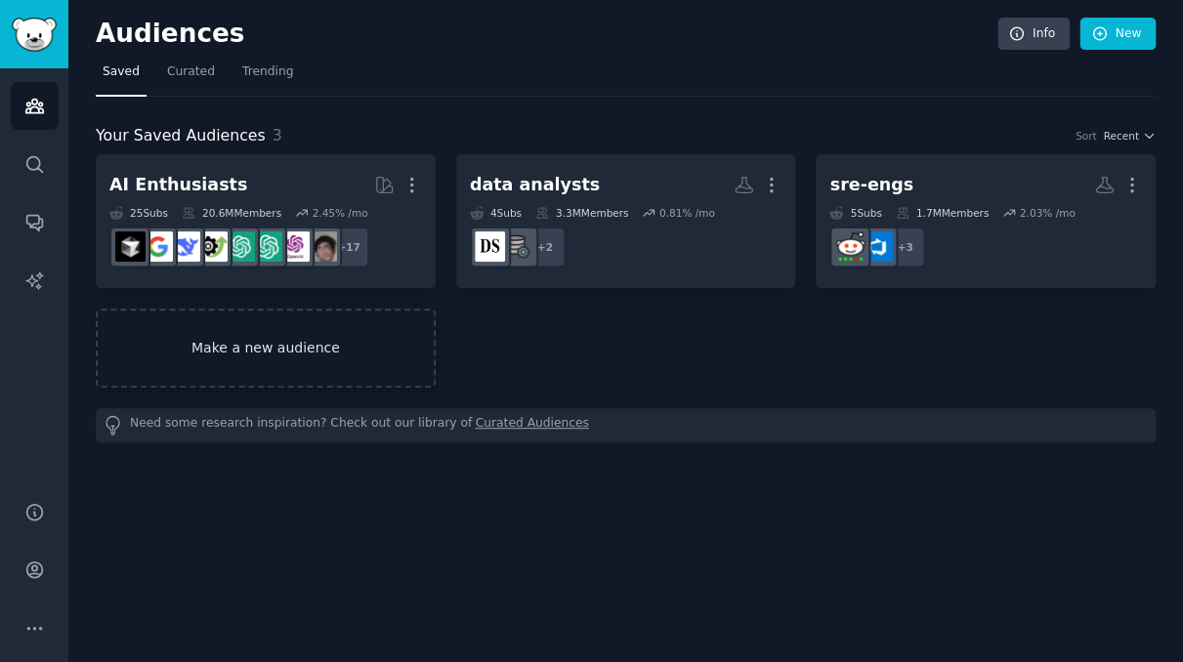
click at [298, 348] on link "Make a new audience" at bounding box center [266, 348] width 340 height 79
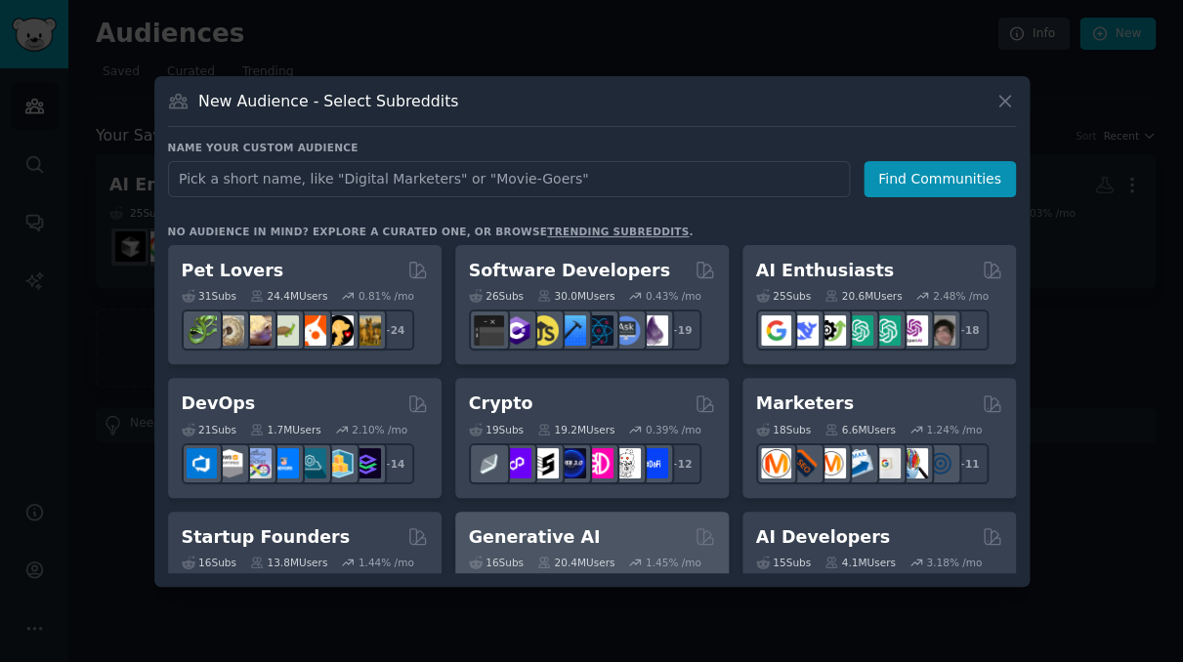
click at [612, 553] on div "16 Sub s 20.4M Users 1.45 % /mo + 9" at bounding box center [592, 583] width 246 height 68
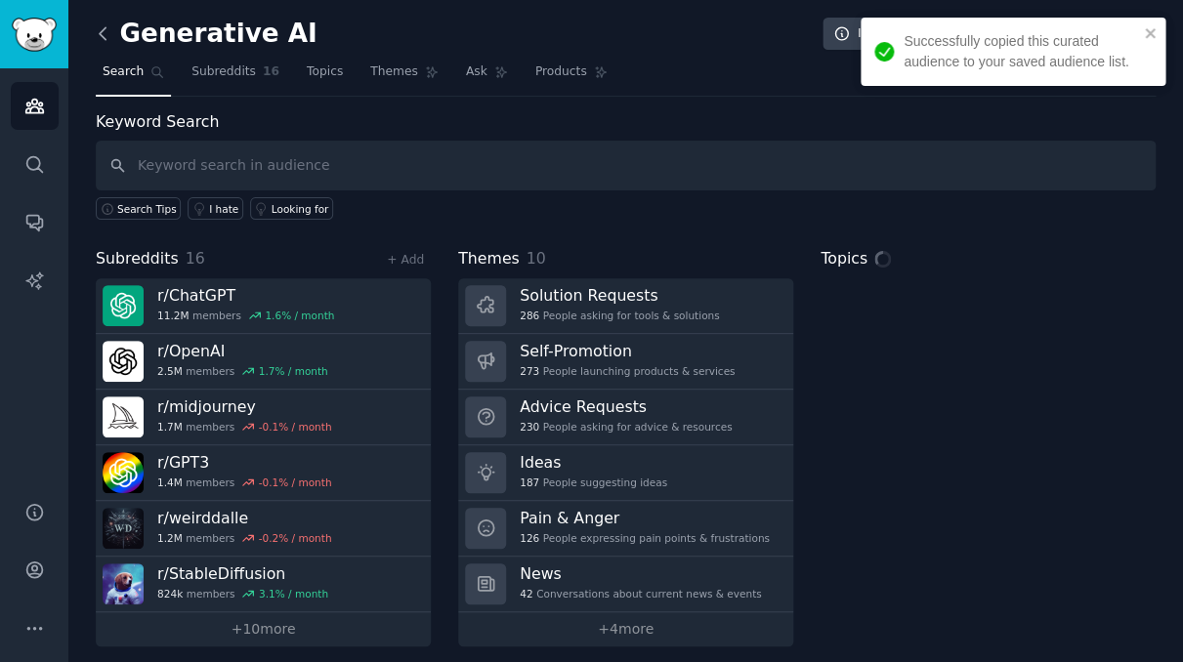
click at [100, 28] on icon at bounding box center [103, 33] width 21 height 21
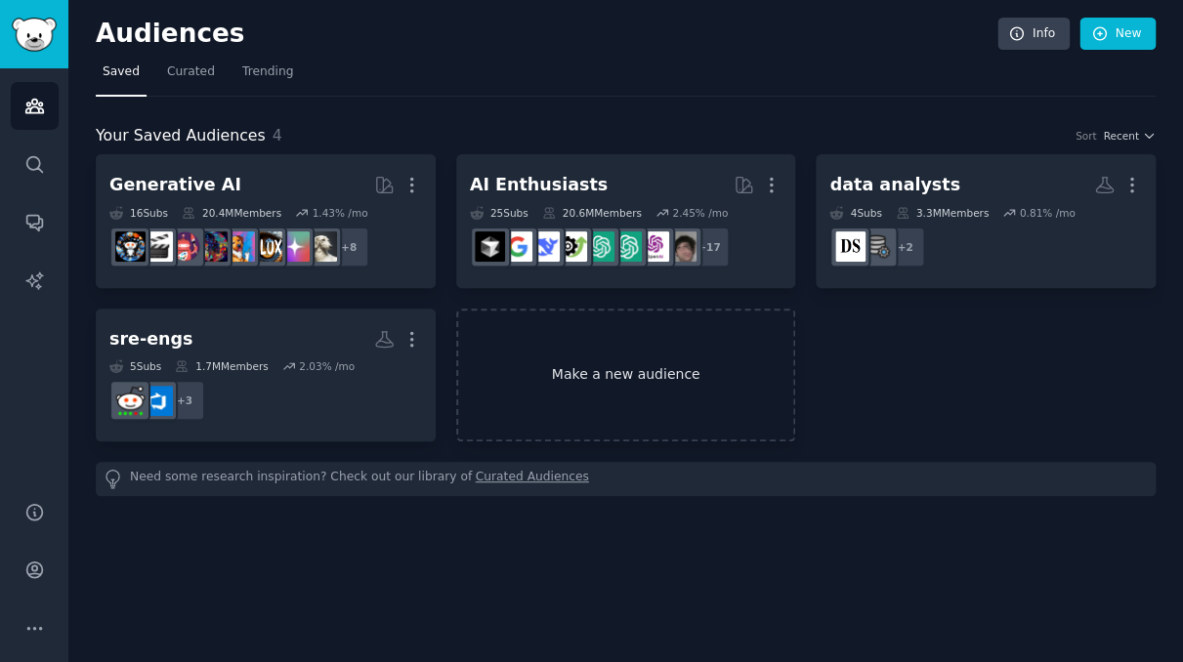
click at [605, 346] on link "Make a new audience" at bounding box center [626, 376] width 340 height 134
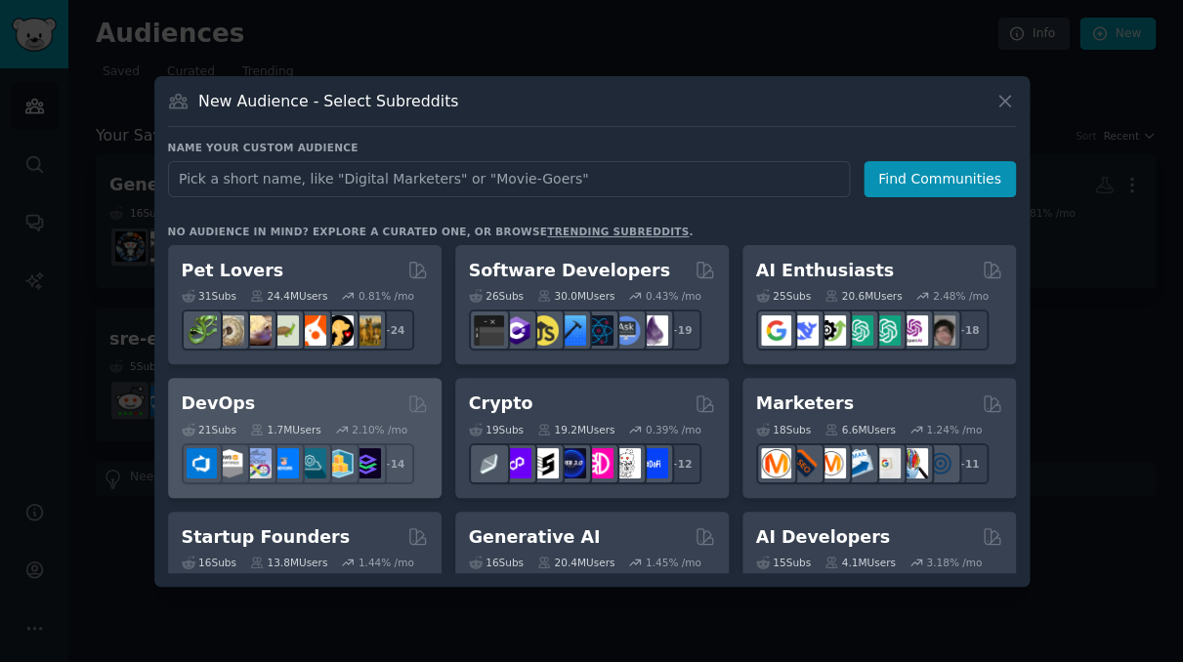
click at [372, 402] on div "DevOps Curated by GummySearch" at bounding box center [305, 404] width 246 height 24
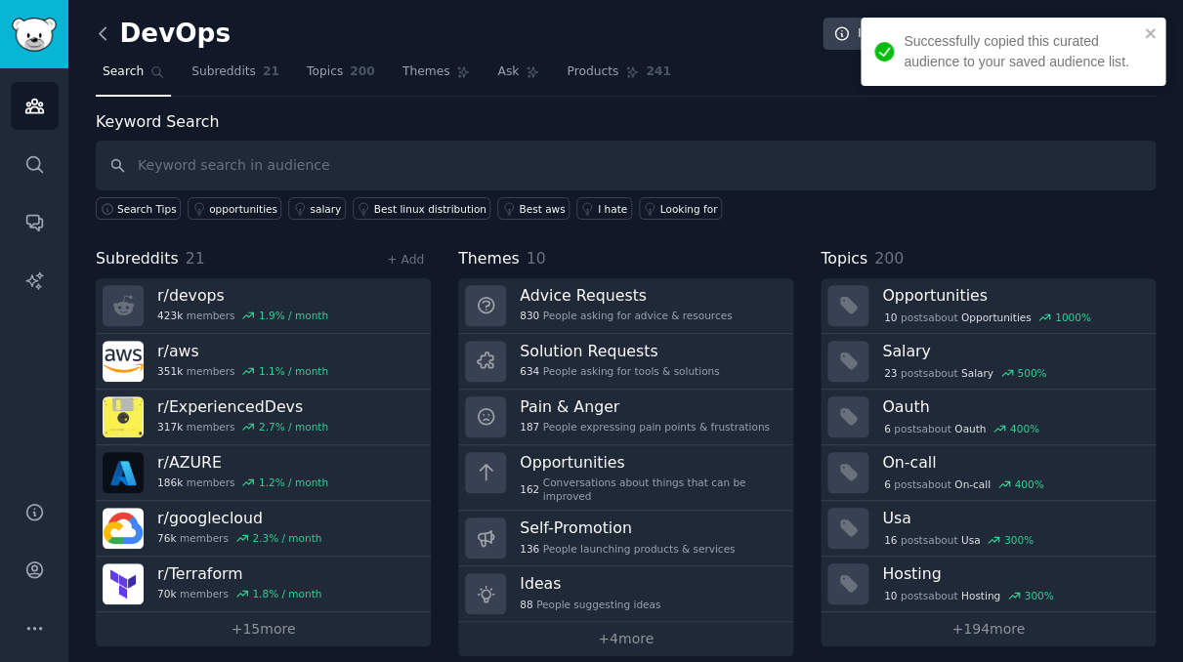
click at [101, 32] on icon at bounding box center [103, 33] width 6 height 12
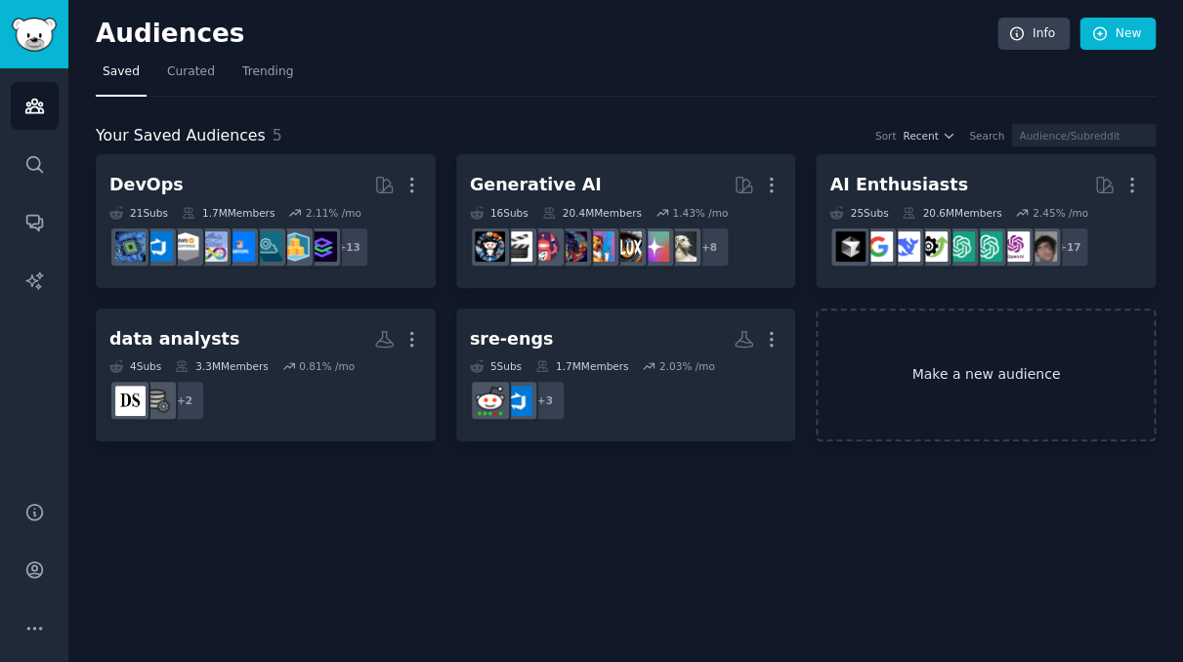
click at [978, 382] on link "Make a new audience" at bounding box center [985, 376] width 340 height 134
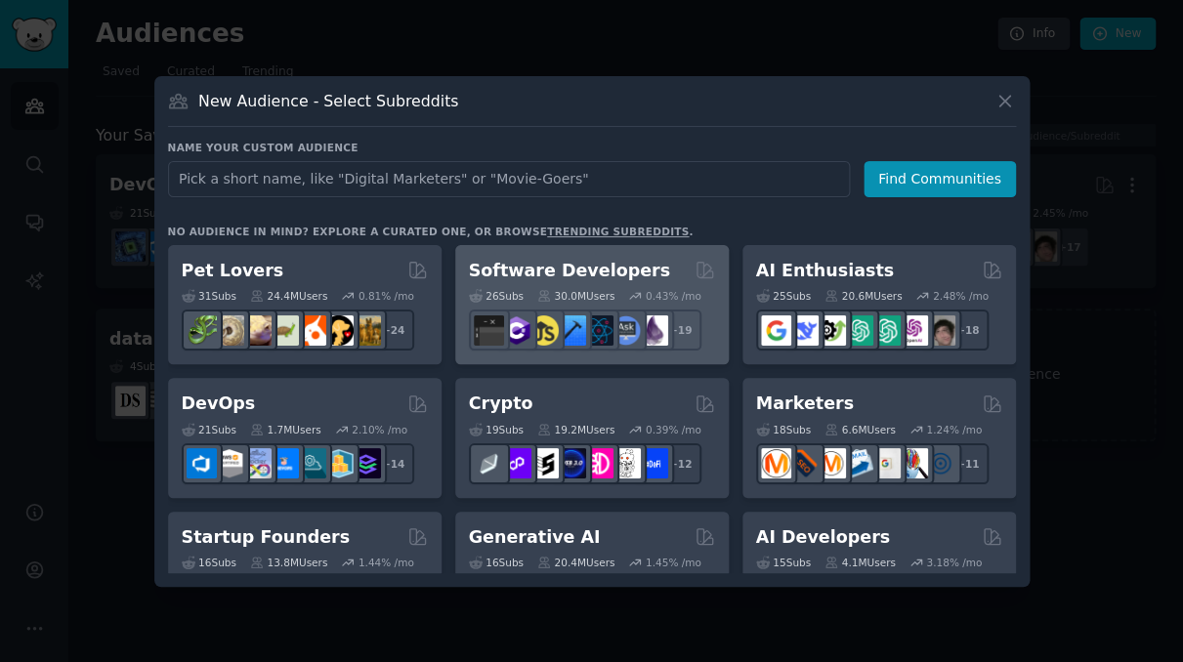
click at [542, 270] on h2 "Software Developers" at bounding box center [569, 271] width 201 height 24
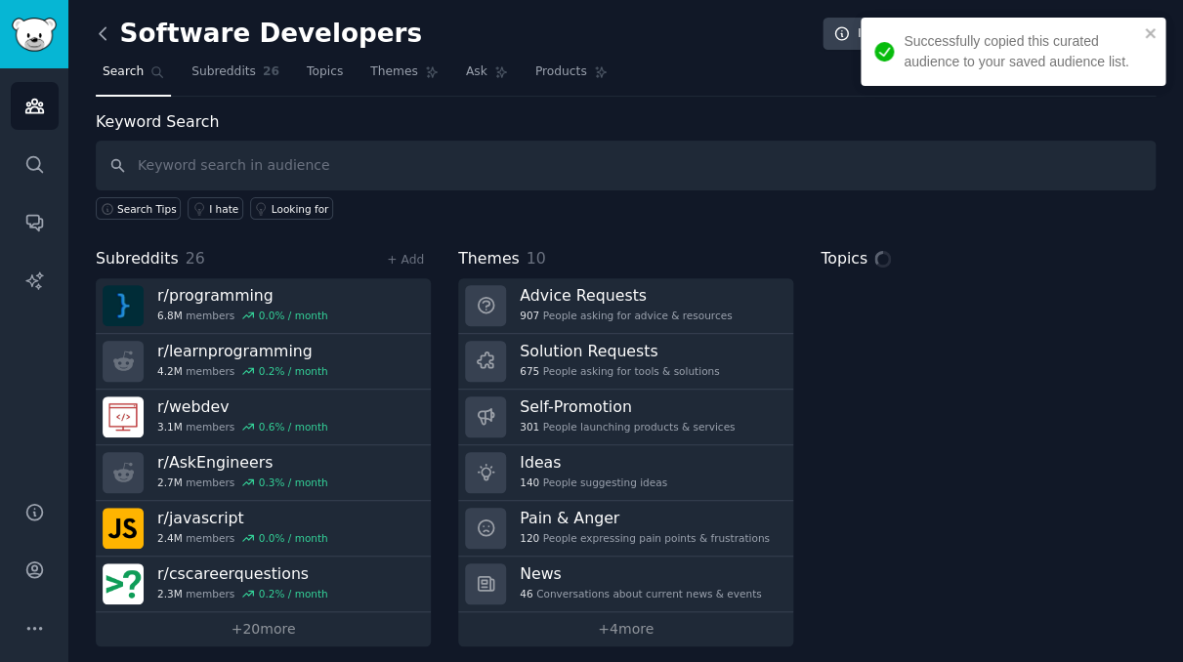
click at [100, 32] on icon at bounding box center [103, 33] width 6 height 12
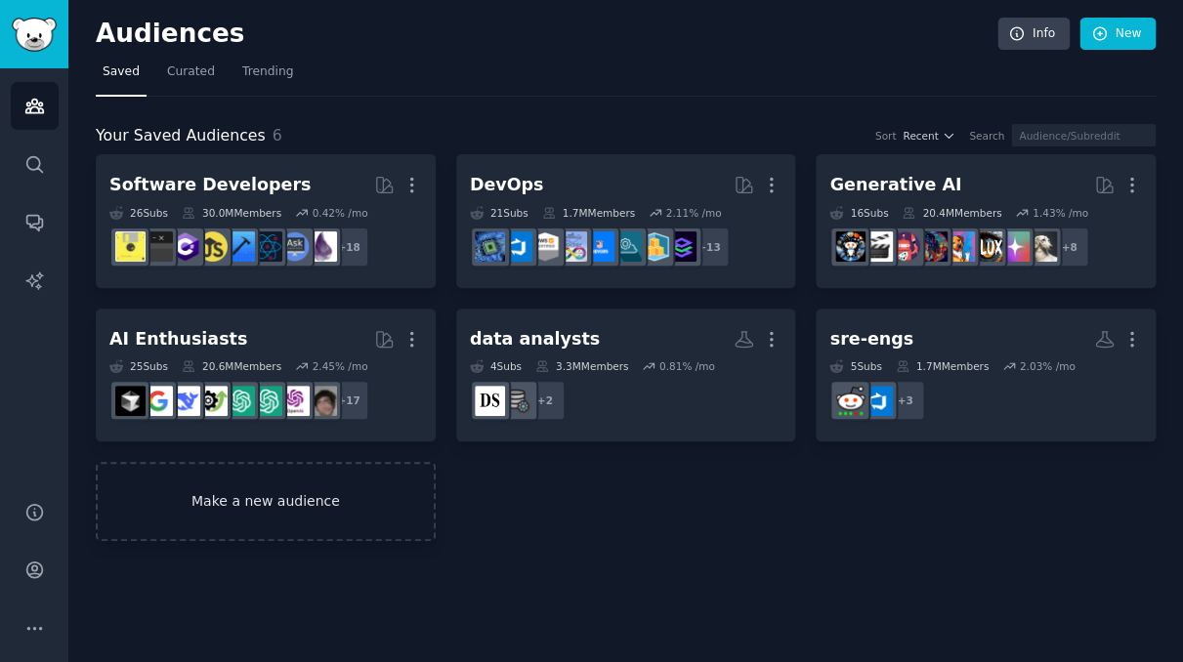
click at [352, 511] on link "Make a new audience" at bounding box center [266, 501] width 340 height 79
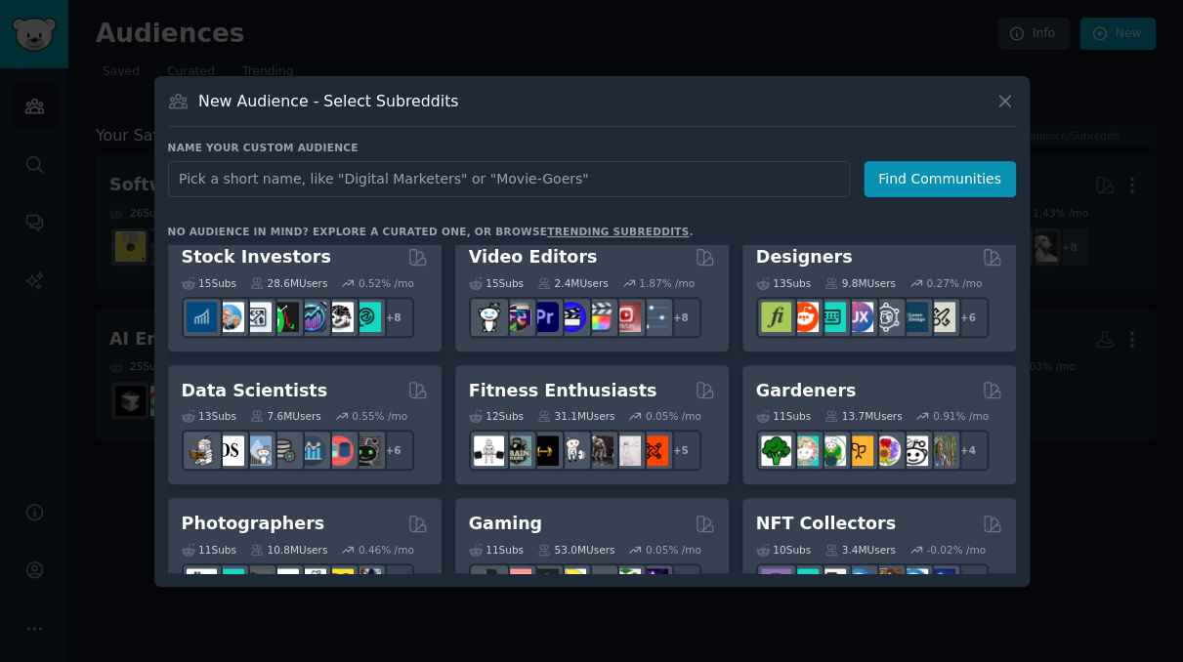
scroll to position [383, 0]
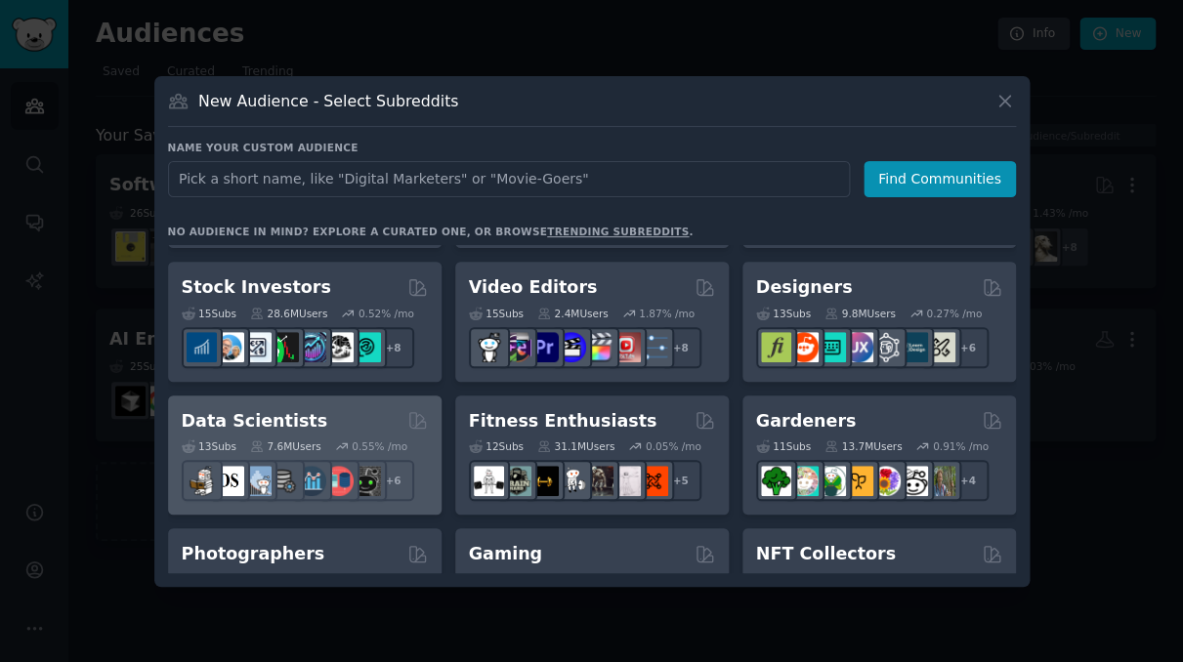
click at [340, 416] on div "Data Scientists Curated by GummySearch" at bounding box center [305, 421] width 246 height 24
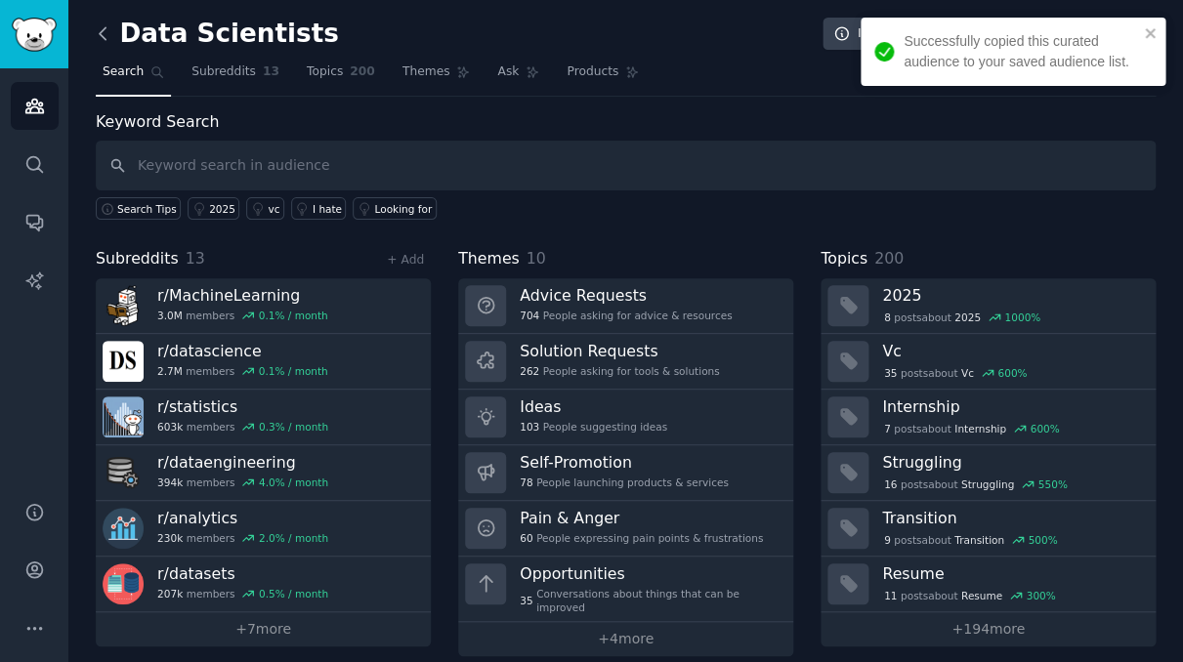
click at [102, 32] on icon at bounding box center [103, 33] width 21 height 21
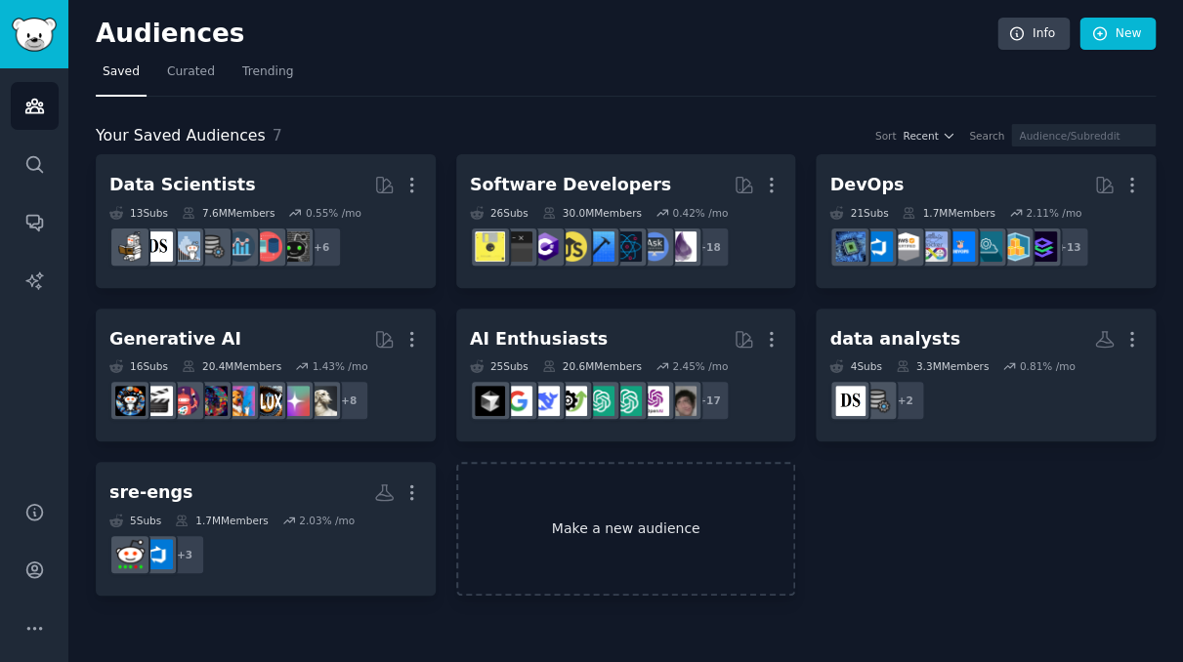
click at [547, 522] on link "Make a new audience" at bounding box center [626, 529] width 340 height 134
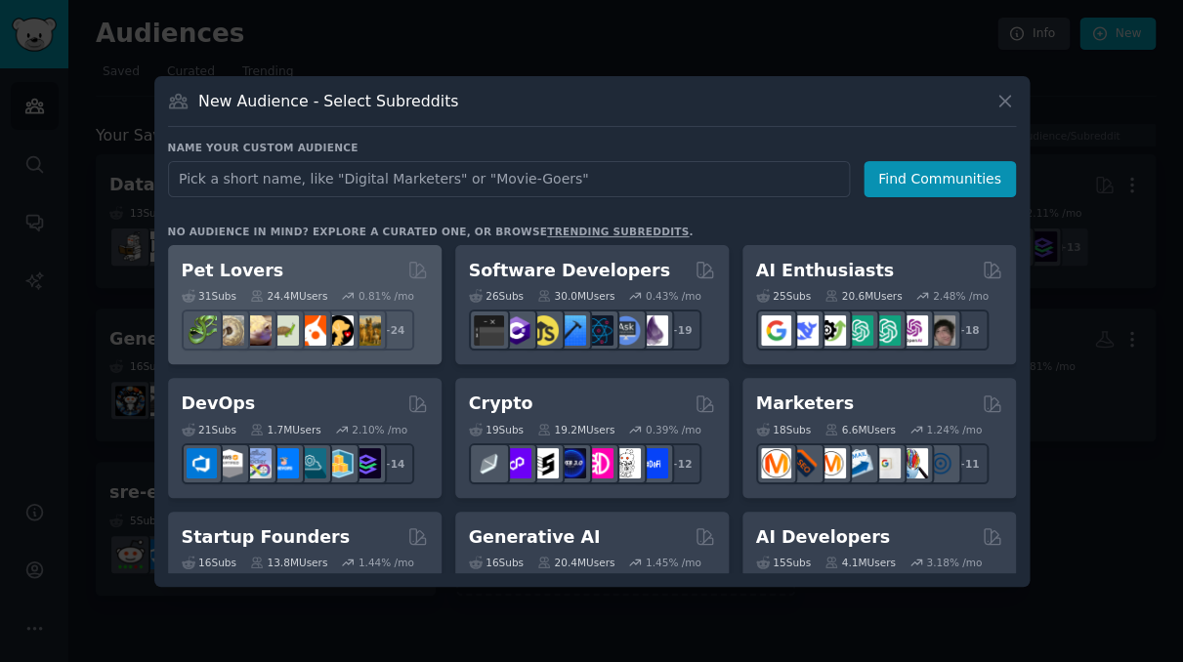
click at [309, 282] on div "31 Sub s 24.4M Users 0.81 % /mo r/PetAdvice + 24" at bounding box center [305, 316] width 246 height 68
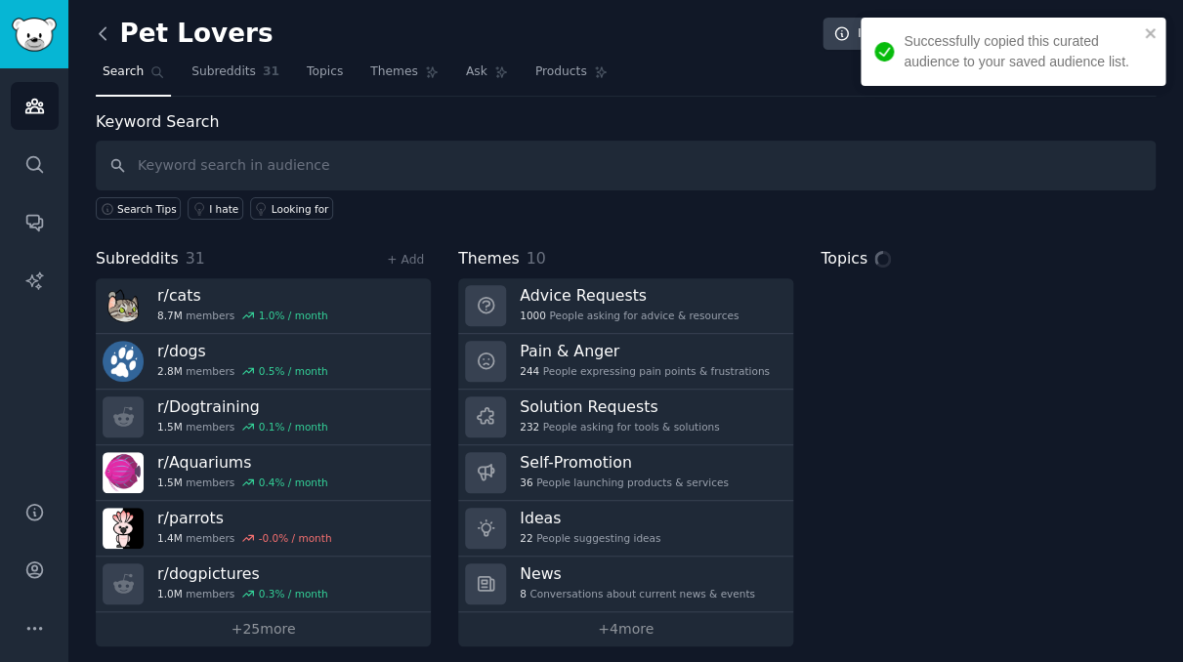
click at [104, 30] on icon at bounding box center [103, 33] width 21 height 21
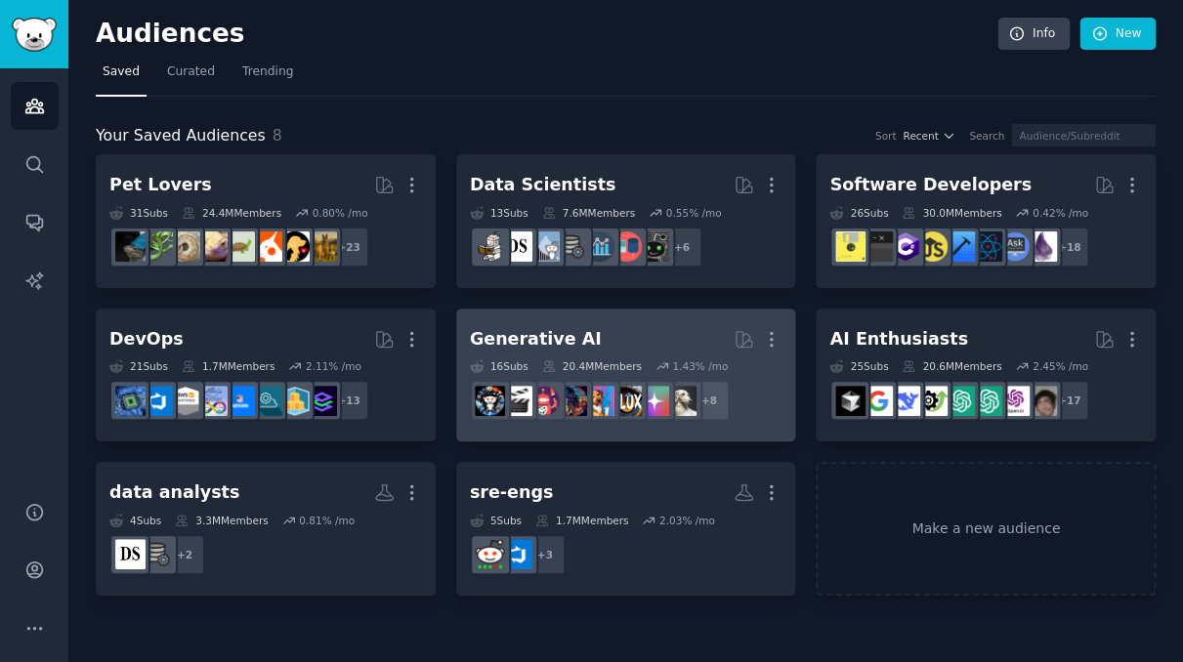
click at [637, 335] on h2 "Generative AI Curated by GummySearch More" at bounding box center [626, 339] width 312 height 34
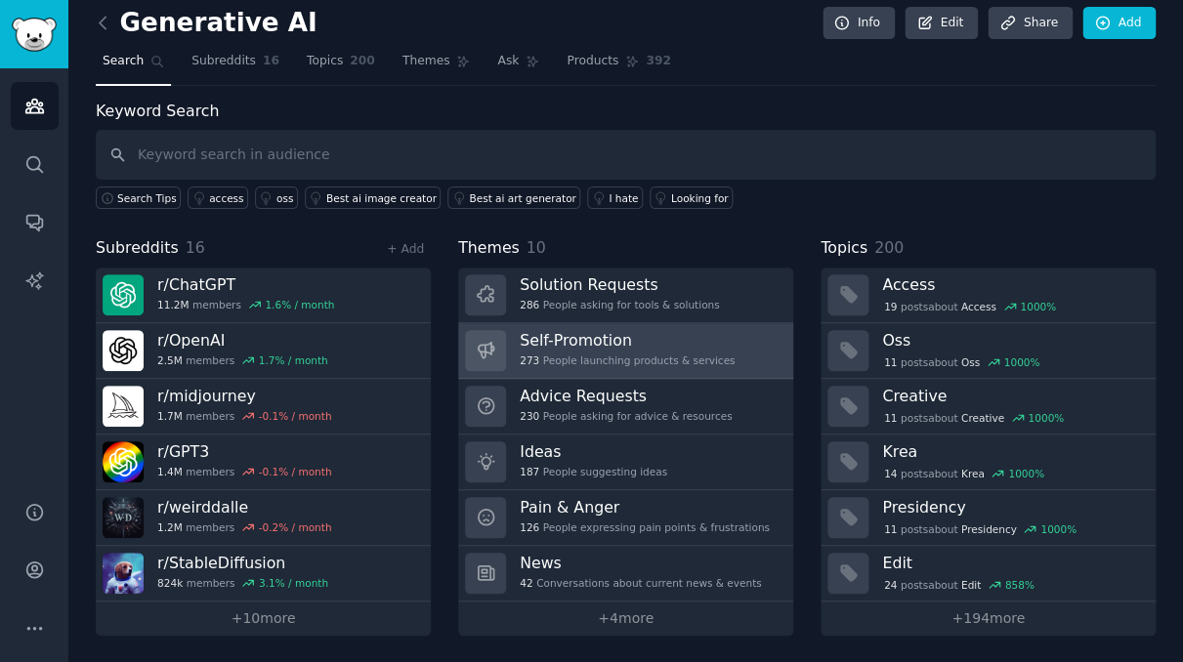
scroll to position [10, 0]
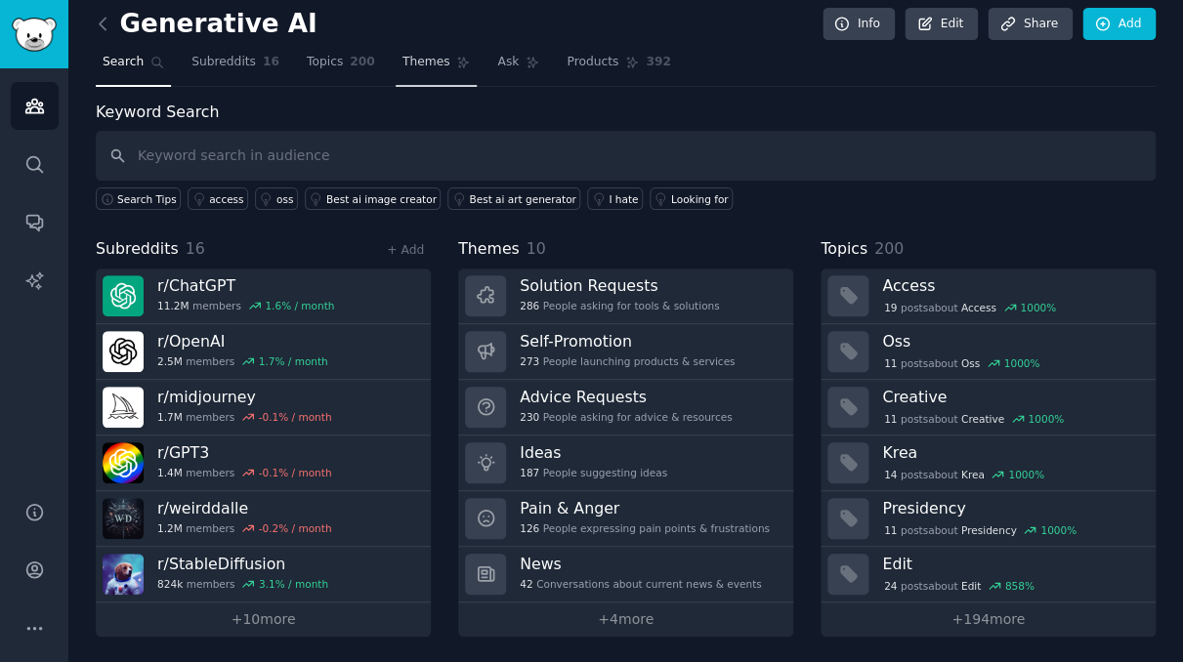
click at [404, 64] on span "Themes" at bounding box center [426, 63] width 48 height 18
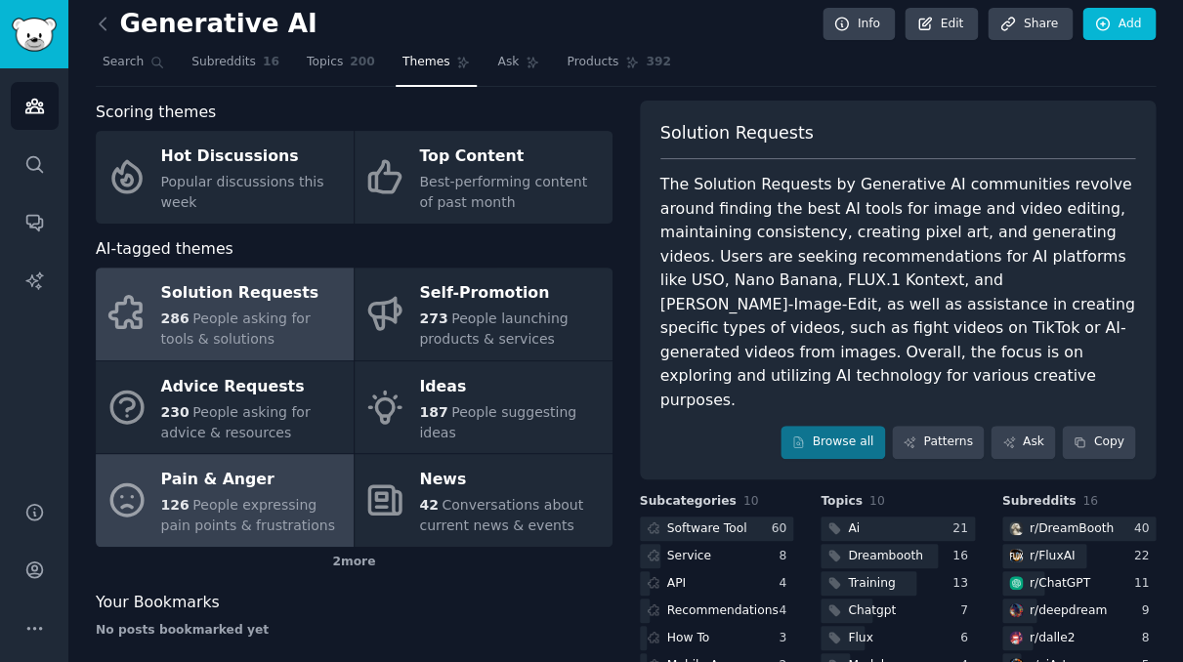
click at [251, 497] on span "People expressing pain points & frustrations" at bounding box center [248, 515] width 174 height 36
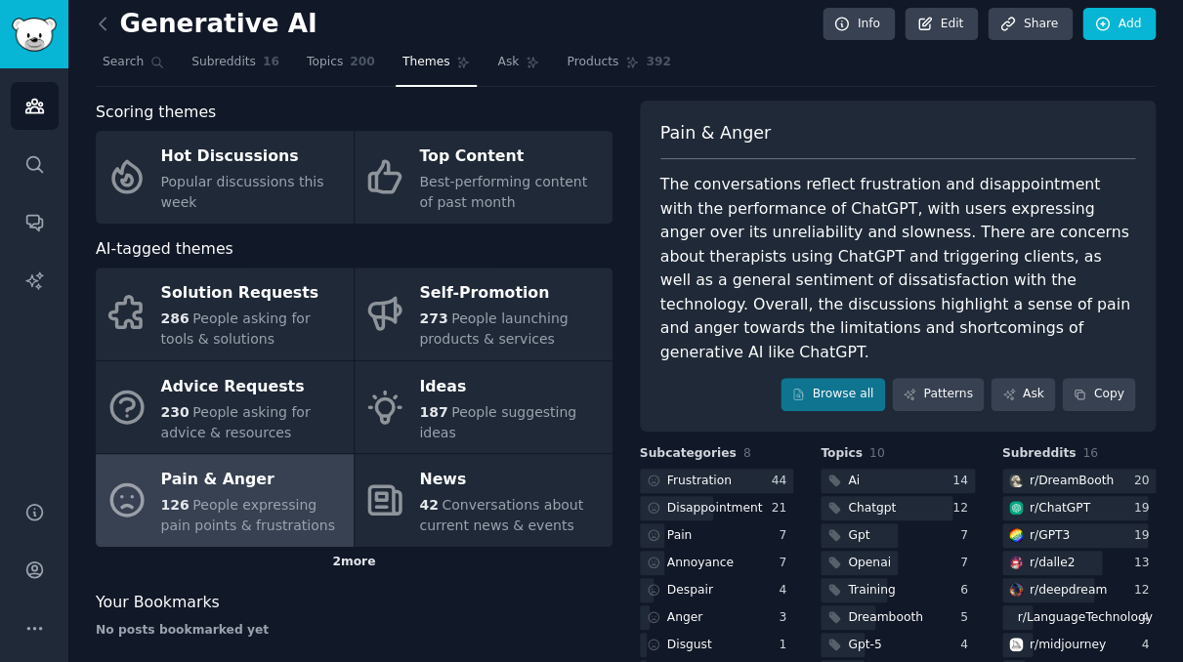
click at [347, 562] on div "2 more" at bounding box center [354, 562] width 517 height 31
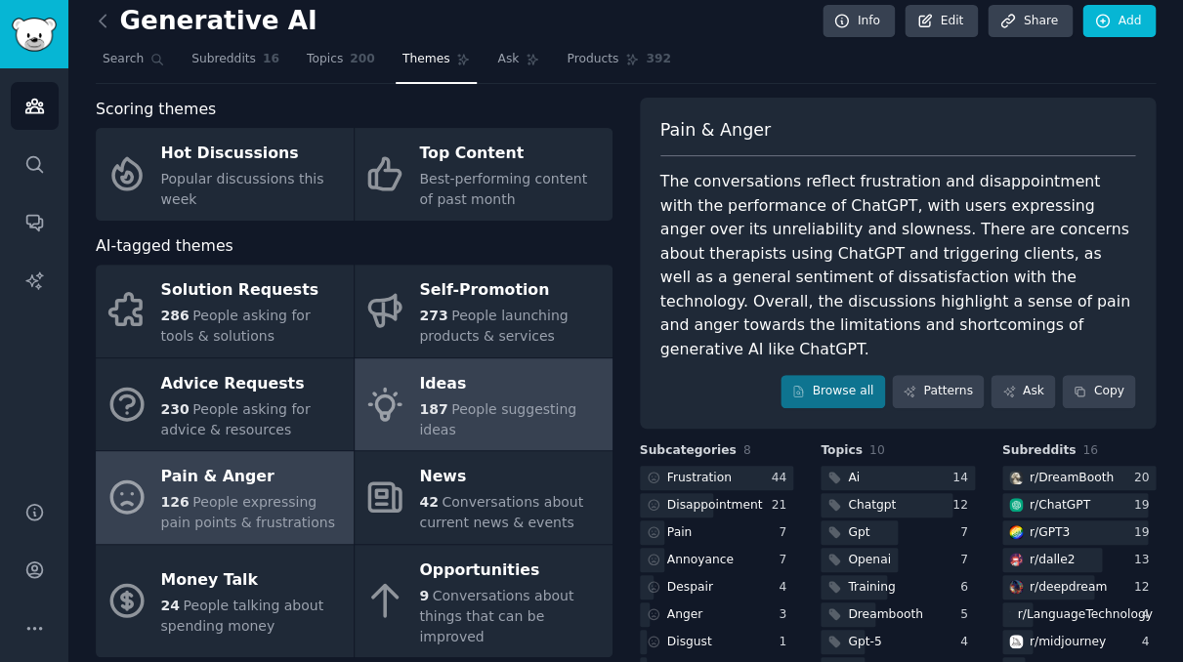
click at [575, 389] on div "Ideas" at bounding box center [510, 383] width 183 height 31
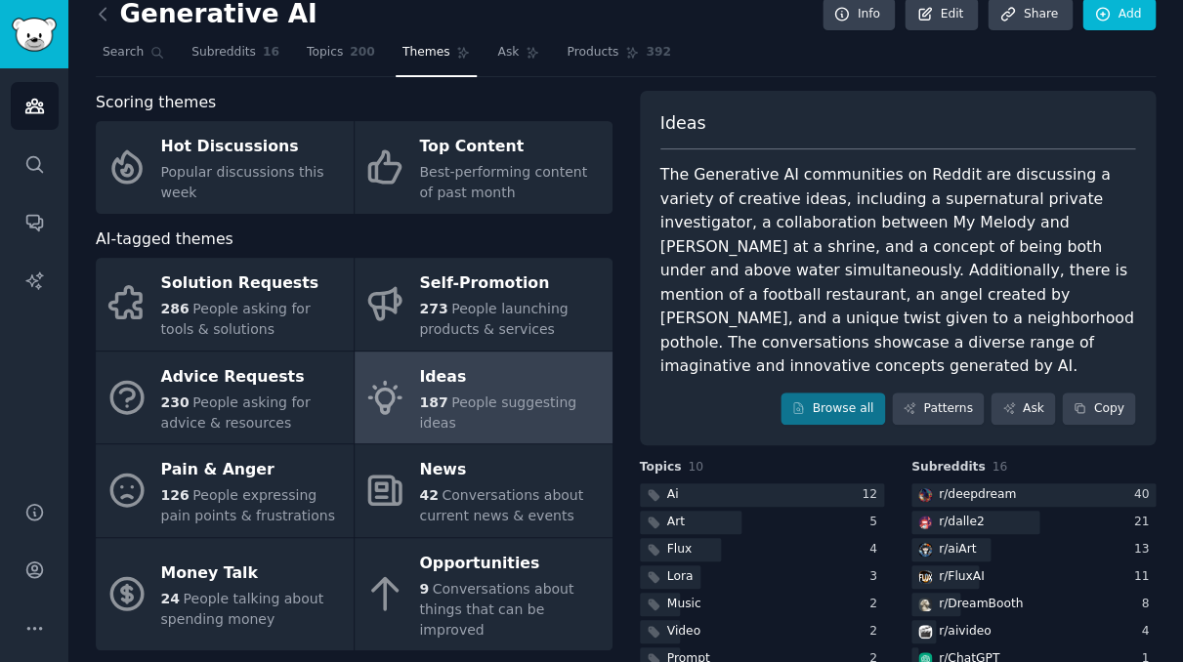
scroll to position [21, 0]
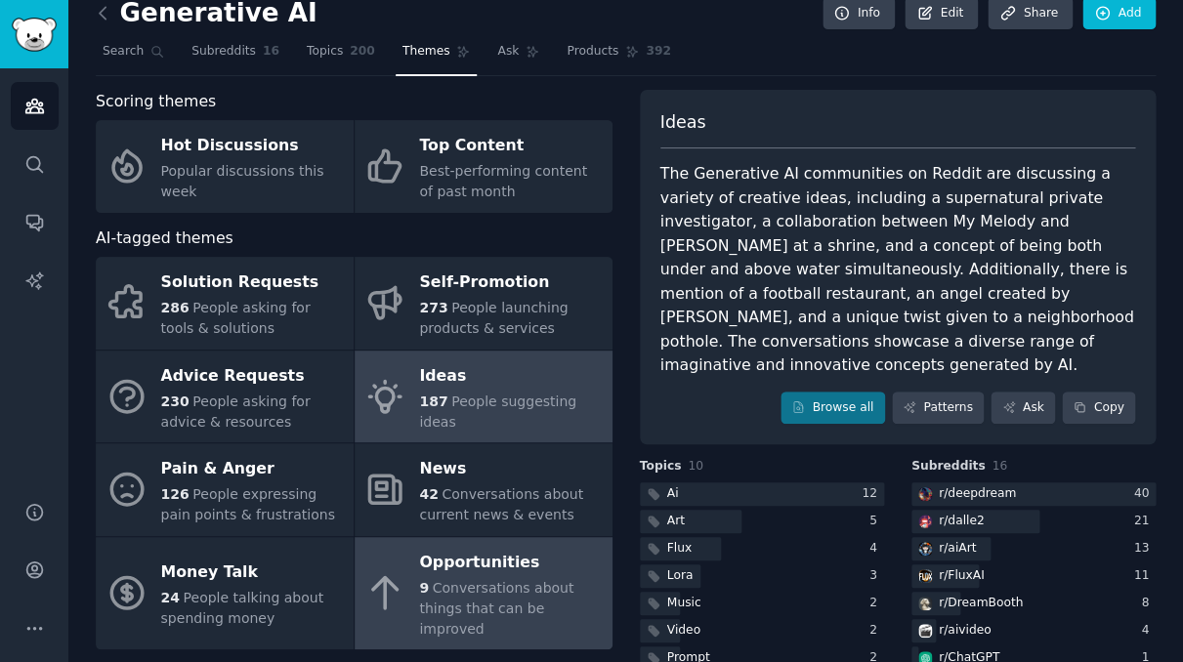
click at [521, 562] on div "Opportunities" at bounding box center [510, 562] width 183 height 31
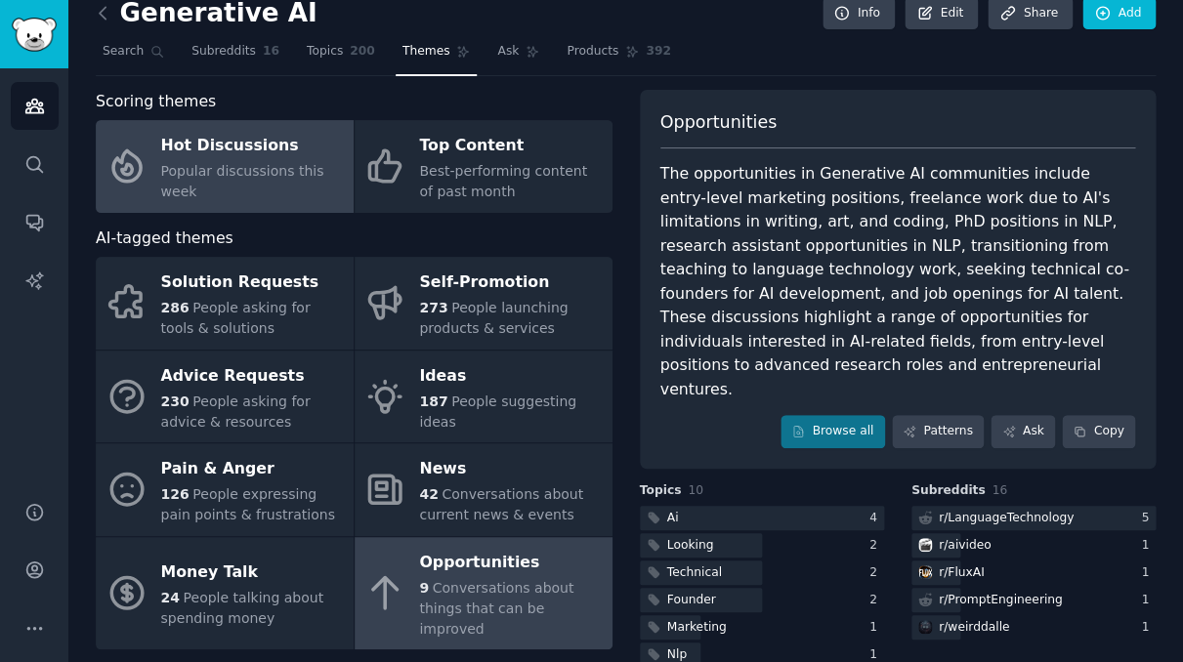
click at [271, 186] on div "Popular discussions this week" at bounding box center [252, 181] width 183 height 41
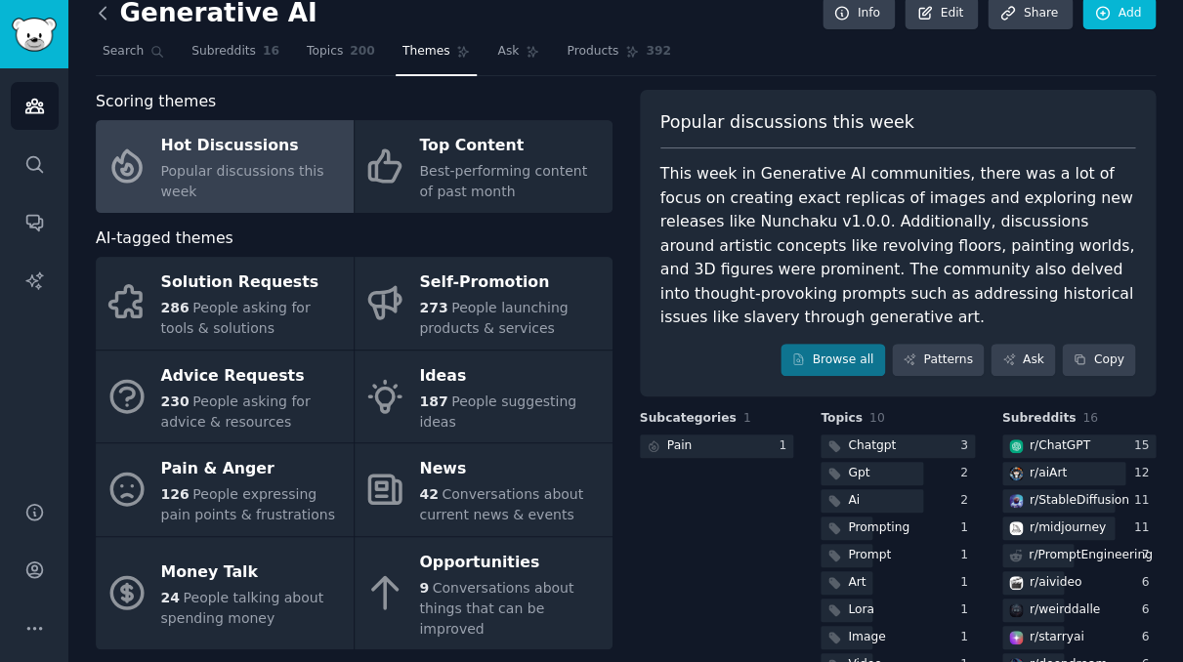
click at [98, 14] on icon at bounding box center [103, 13] width 21 height 21
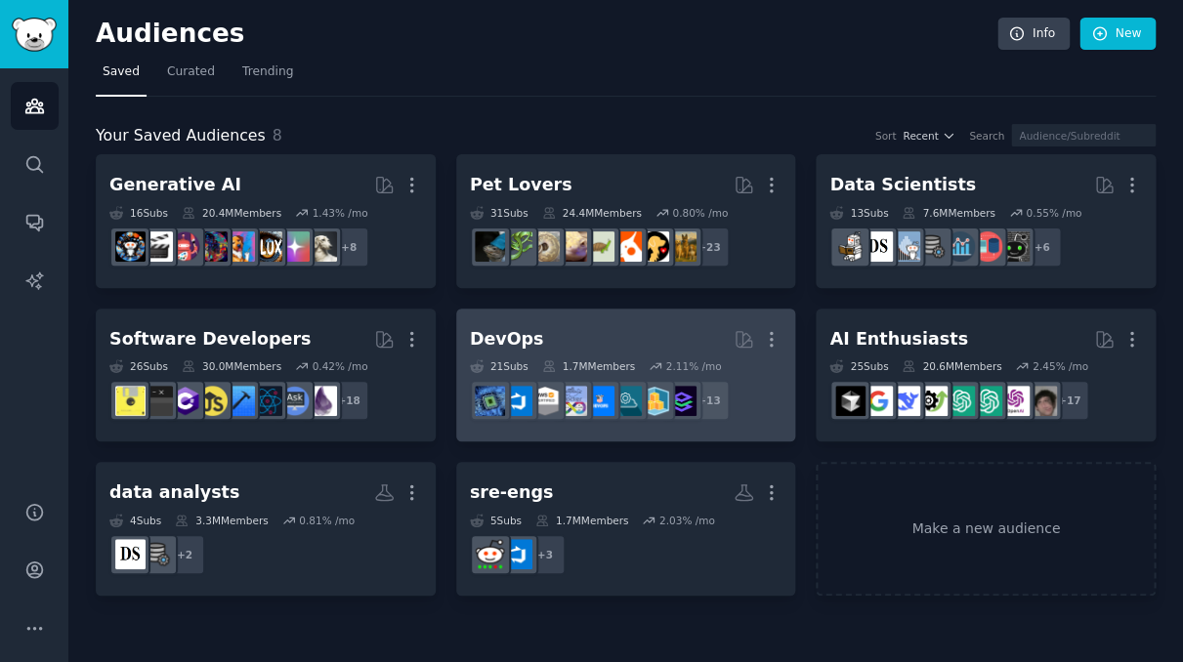
click at [561, 339] on h2 "DevOps More" at bounding box center [626, 339] width 312 height 34
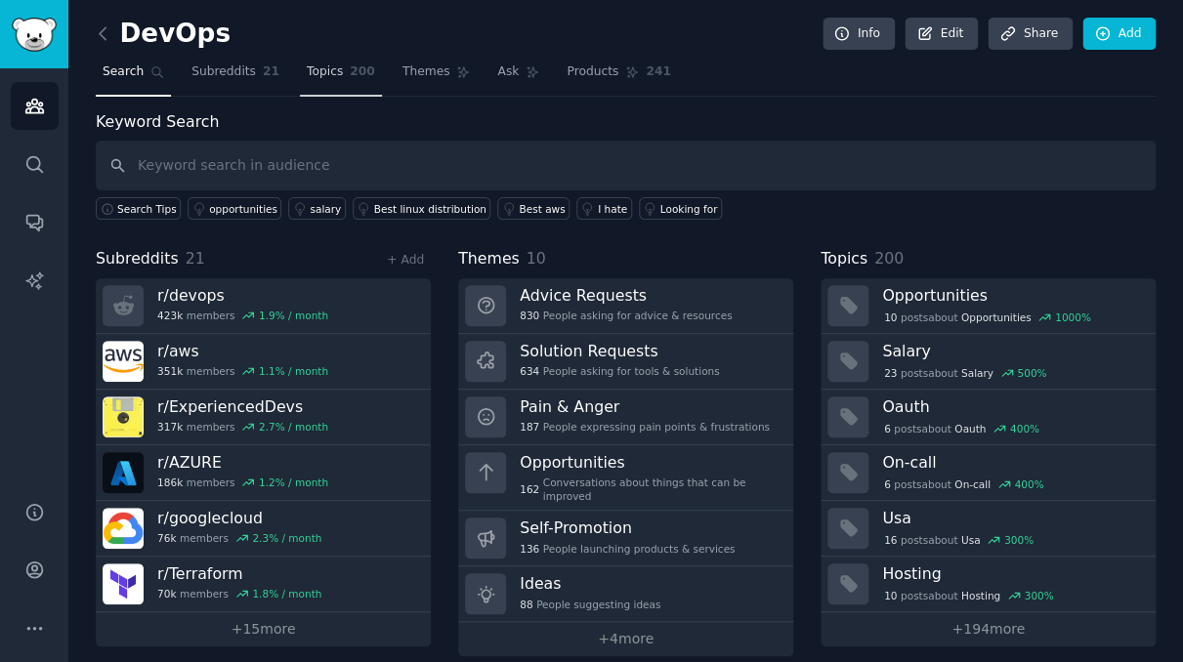
click at [326, 69] on span "Topics" at bounding box center [325, 72] width 36 height 18
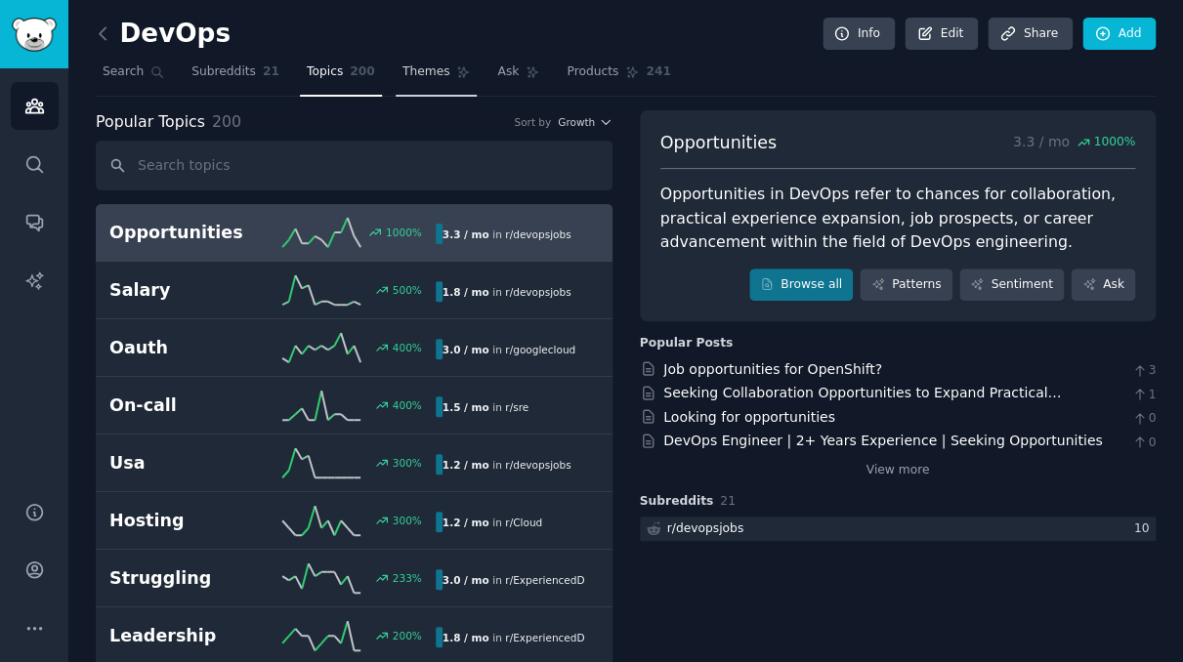
click at [416, 78] on span "Themes" at bounding box center [426, 72] width 48 height 18
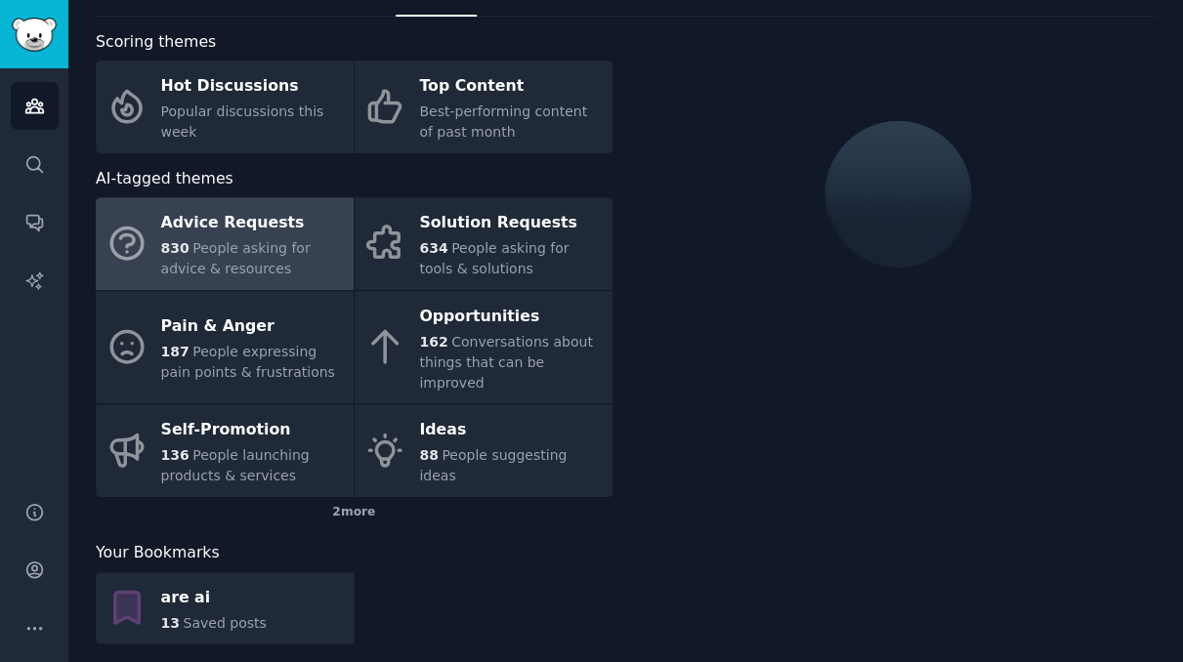
scroll to position [79, 0]
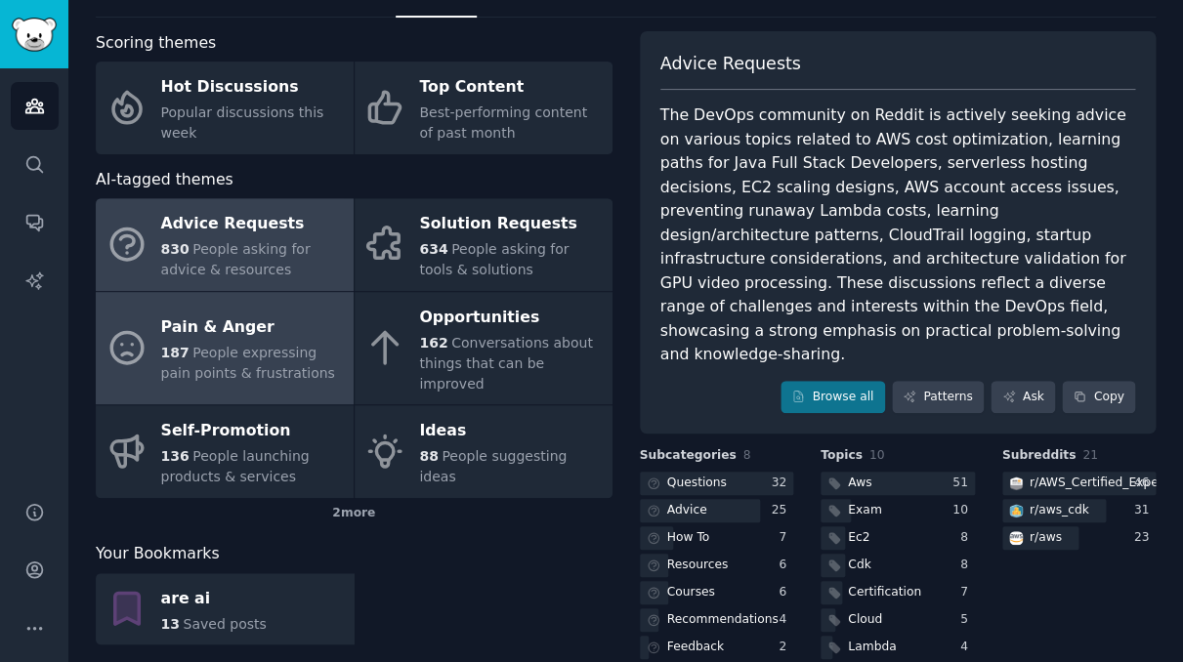
click at [272, 357] on span "People expressing pain points & frustrations" at bounding box center [248, 363] width 174 height 36
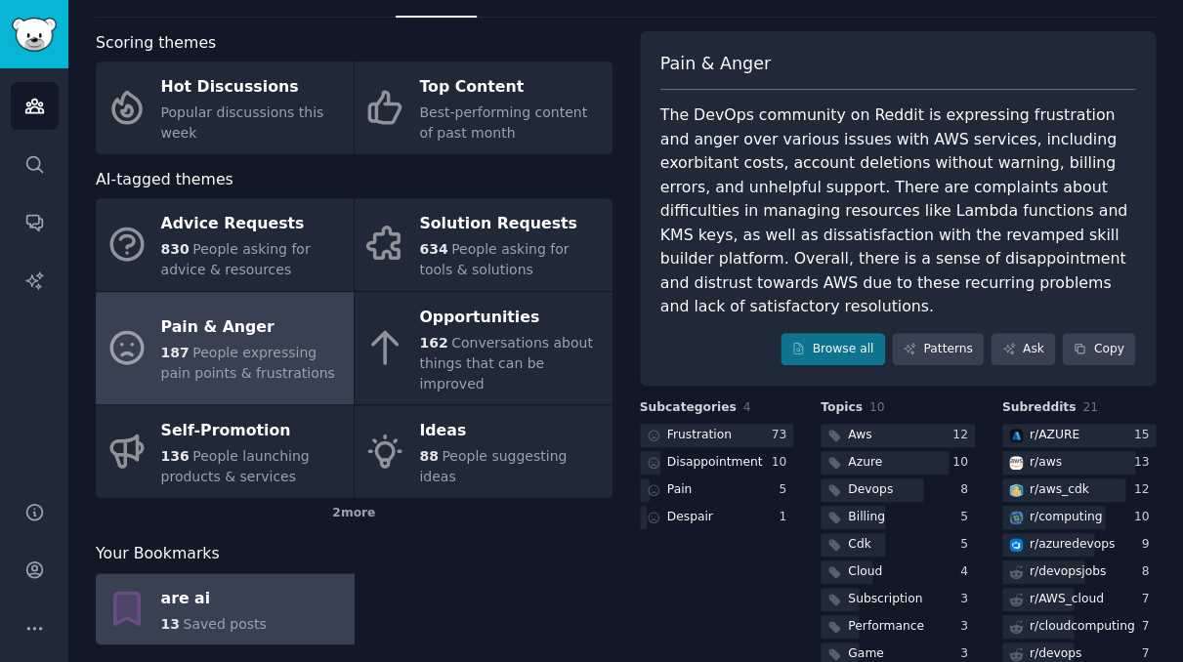
click at [171, 587] on div "are ai" at bounding box center [213, 598] width 105 height 31
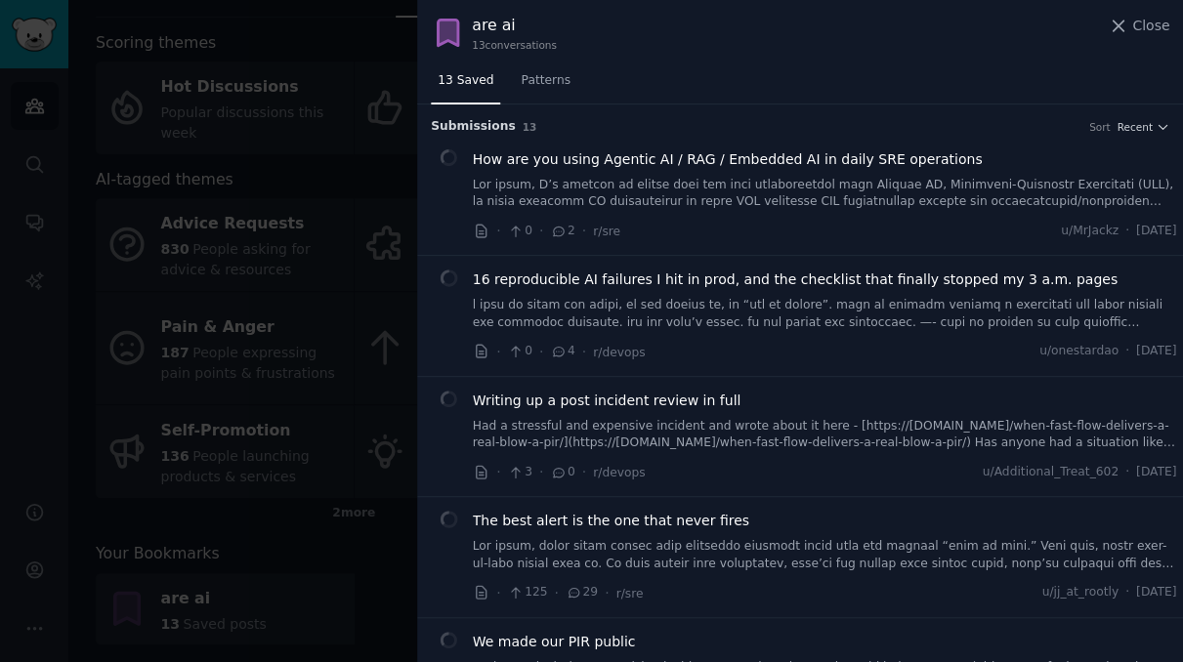
click at [496, 22] on div "are ai" at bounding box center [514, 26] width 85 height 24
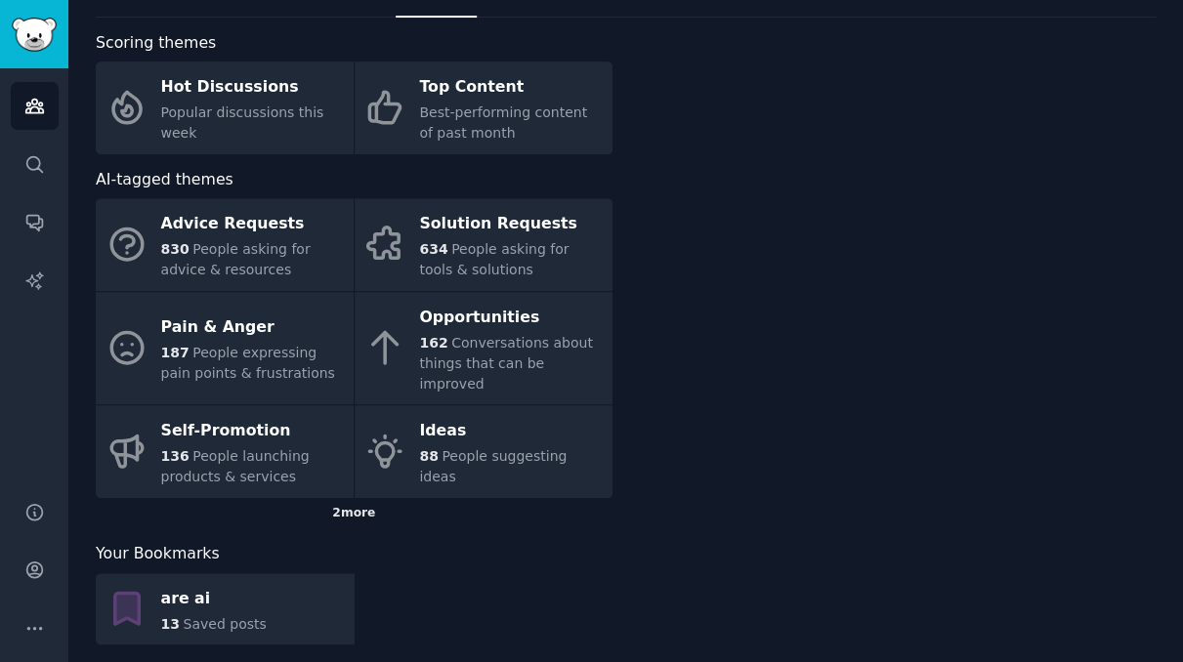
click at [344, 498] on div "2 more" at bounding box center [354, 513] width 517 height 31
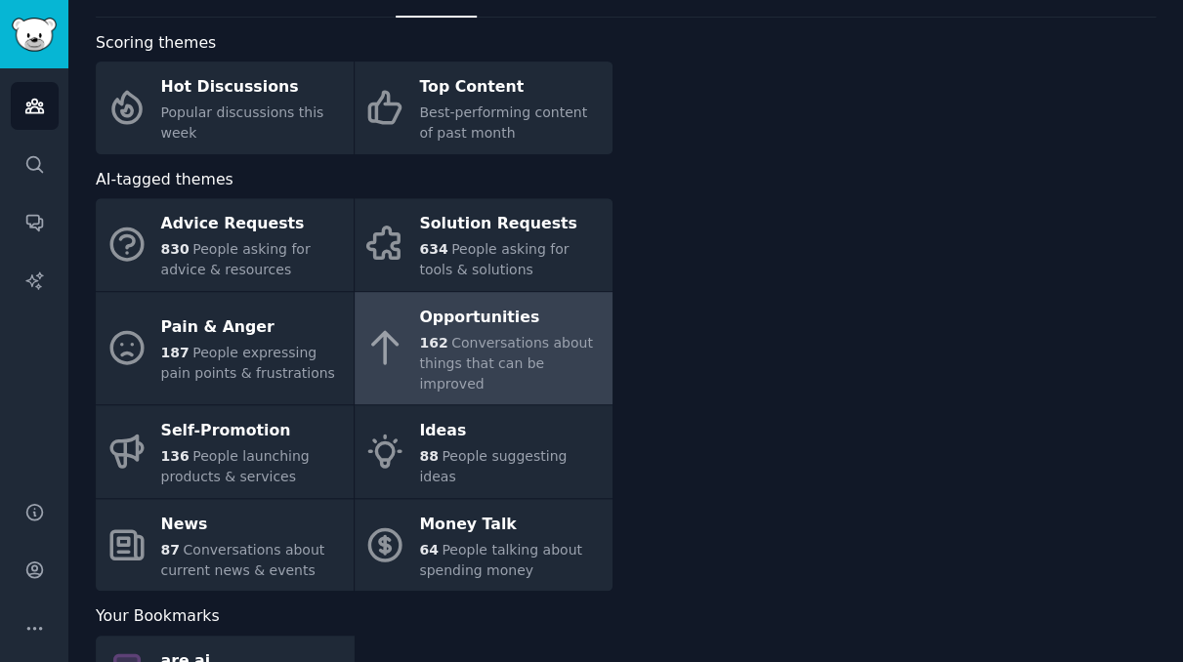
click at [461, 338] on span "Conversations about things that can be improved" at bounding box center [505, 363] width 173 height 57
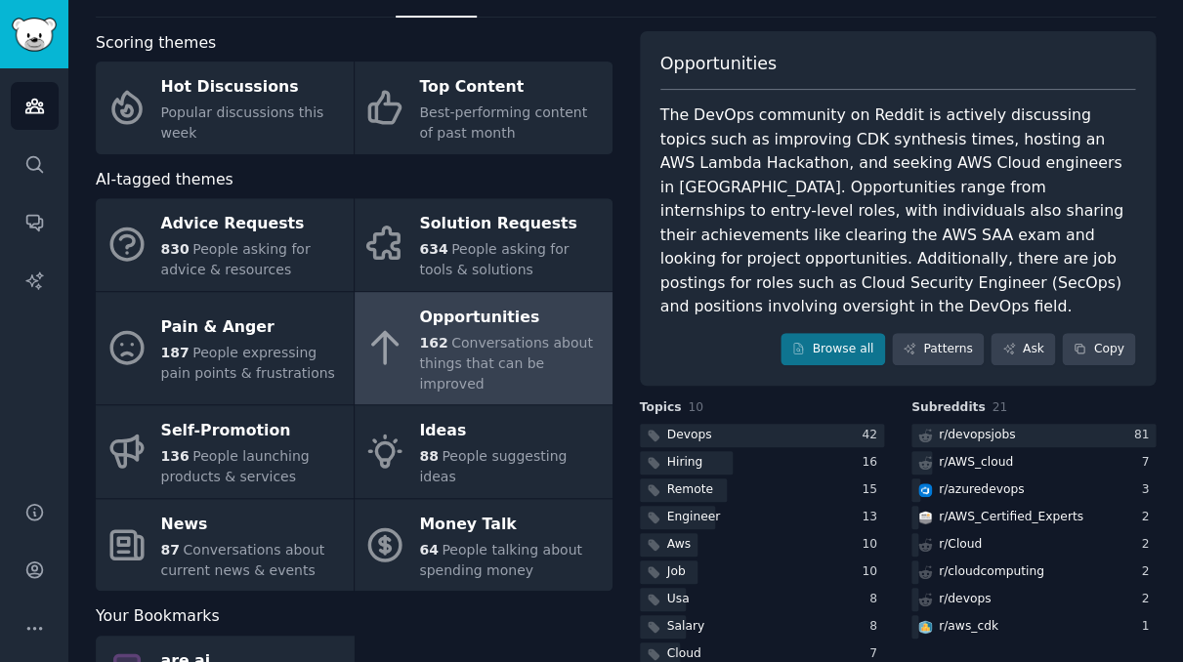
scroll to position [93, 0]
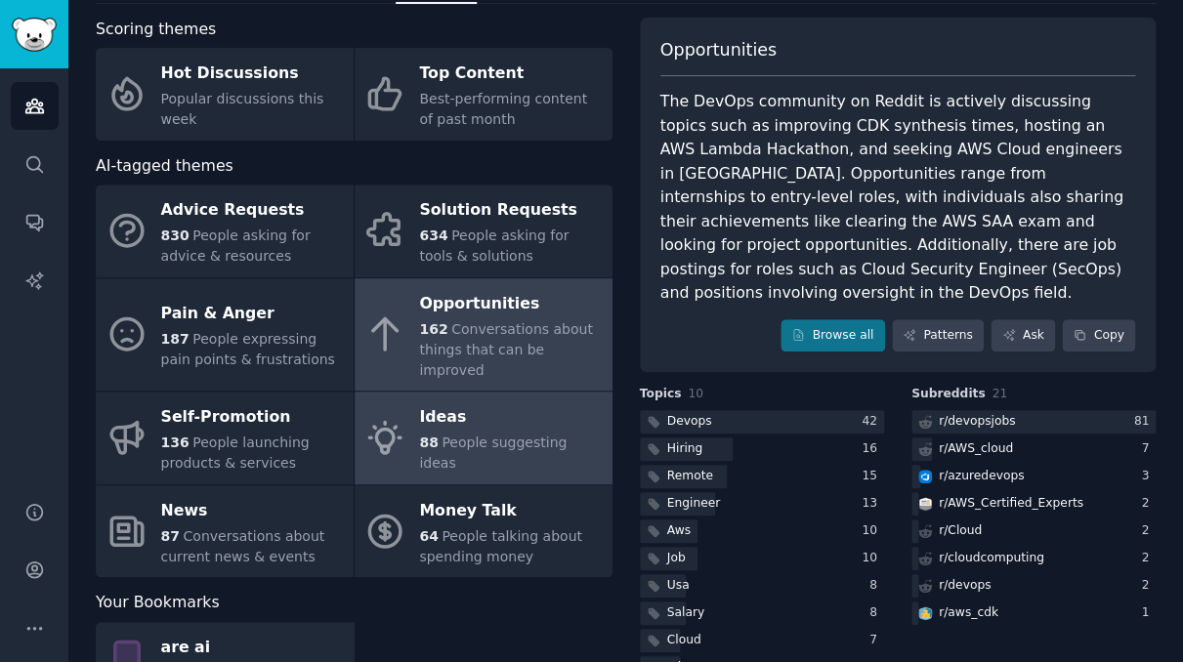
click at [481, 403] on div "Ideas" at bounding box center [510, 417] width 183 height 31
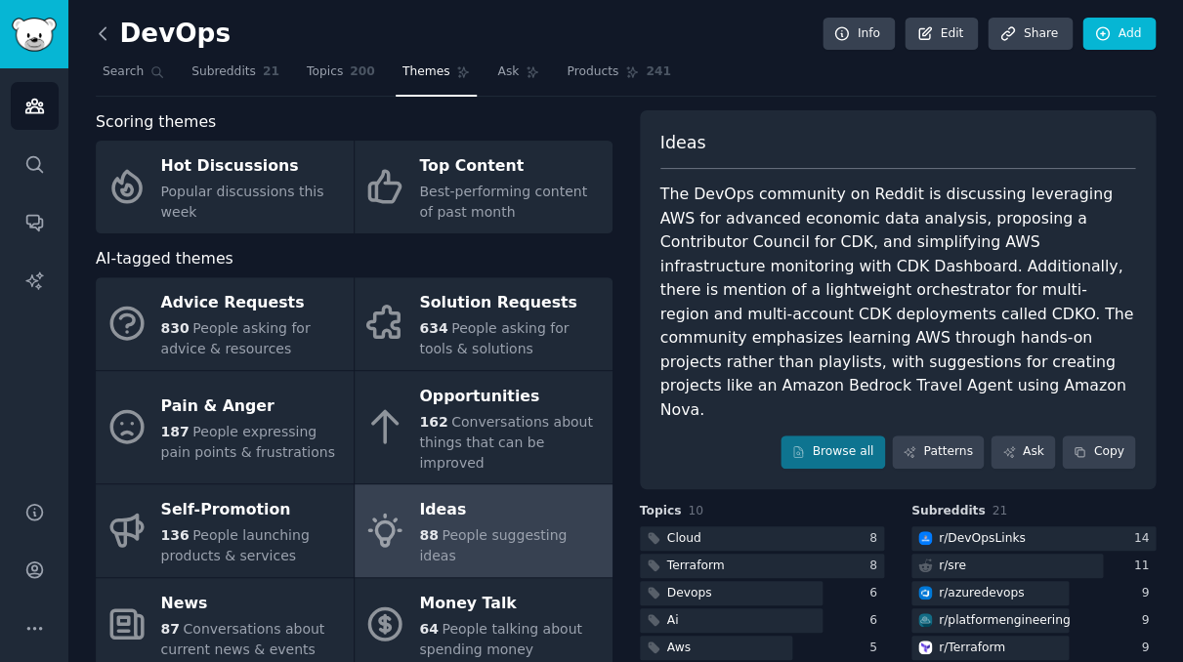
click at [104, 23] on icon at bounding box center [103, 33] width 21 height 21
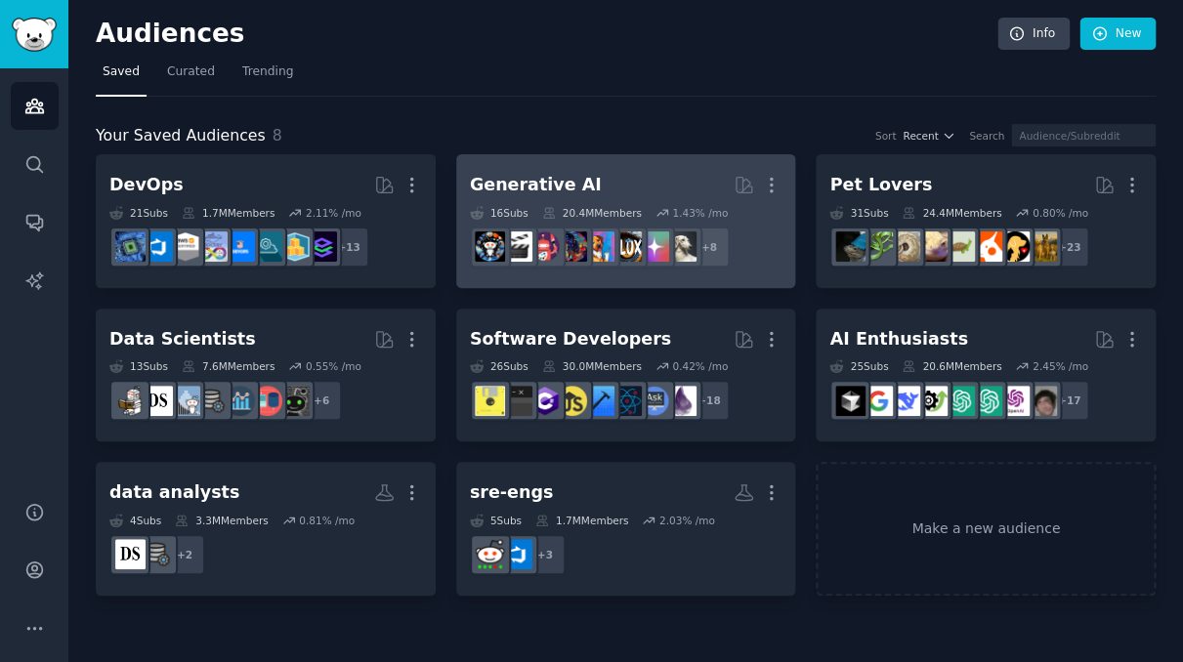
click at [591, 195] on h2 "Generative AI More" at bounding box center [626, 185] width 312 height 34
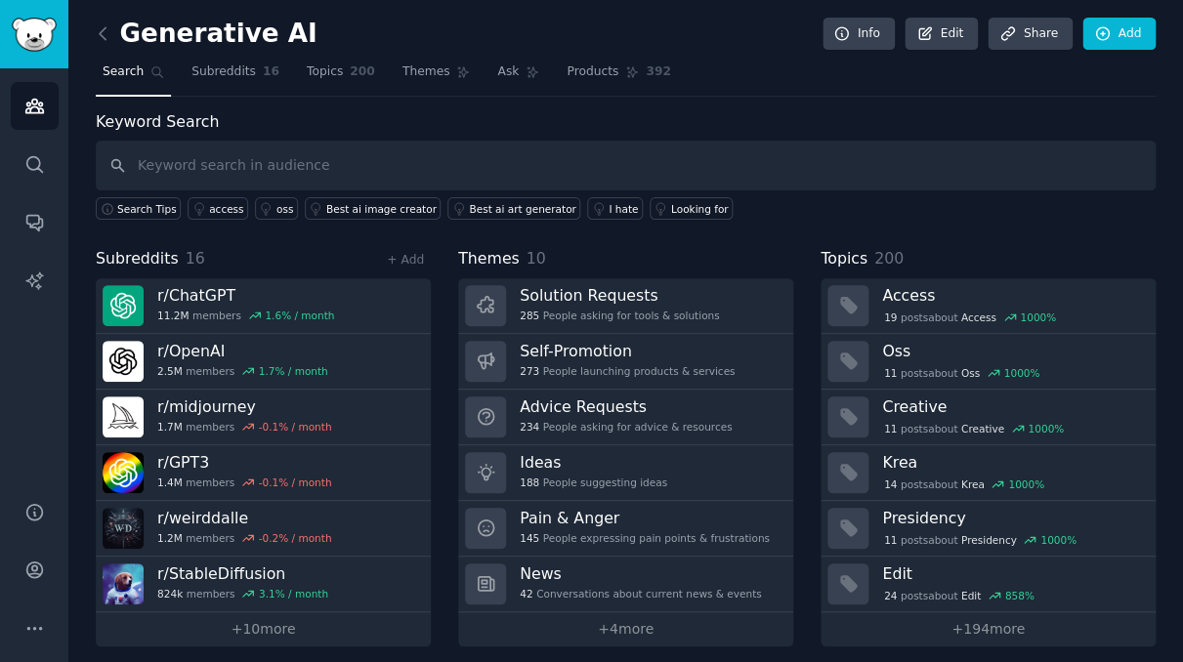
click at [415, 166] on input "text" at bounding box center [626, 166] width 1060 height 50
type input "orchestrator"
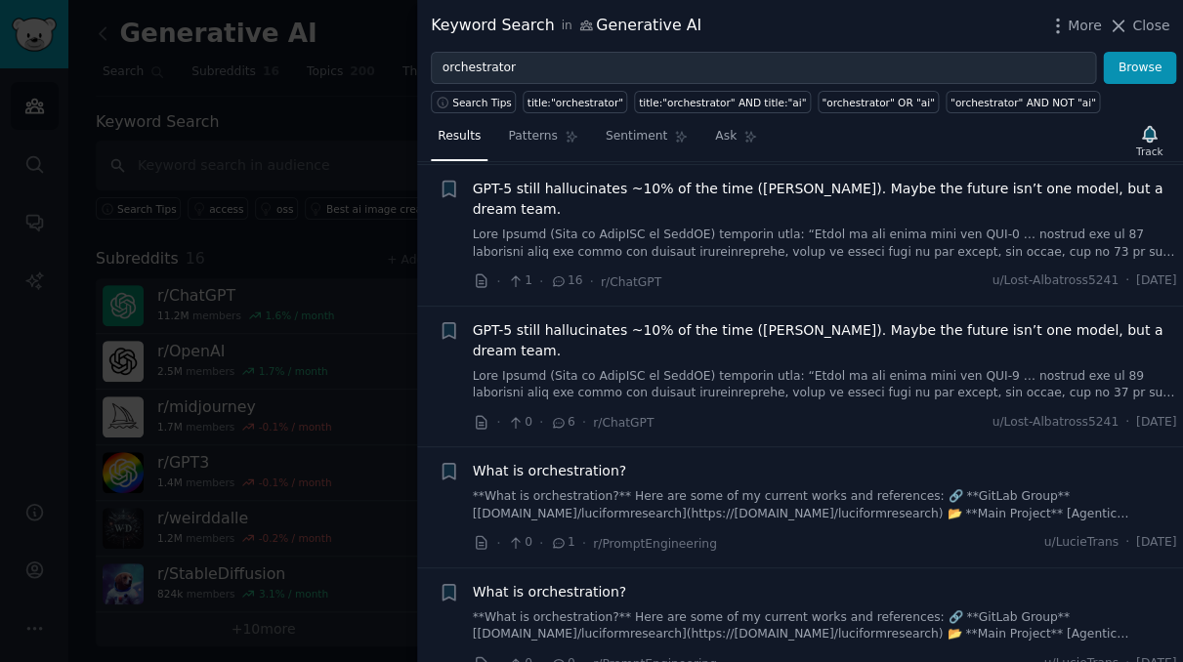
scroll to position [1633, 0]
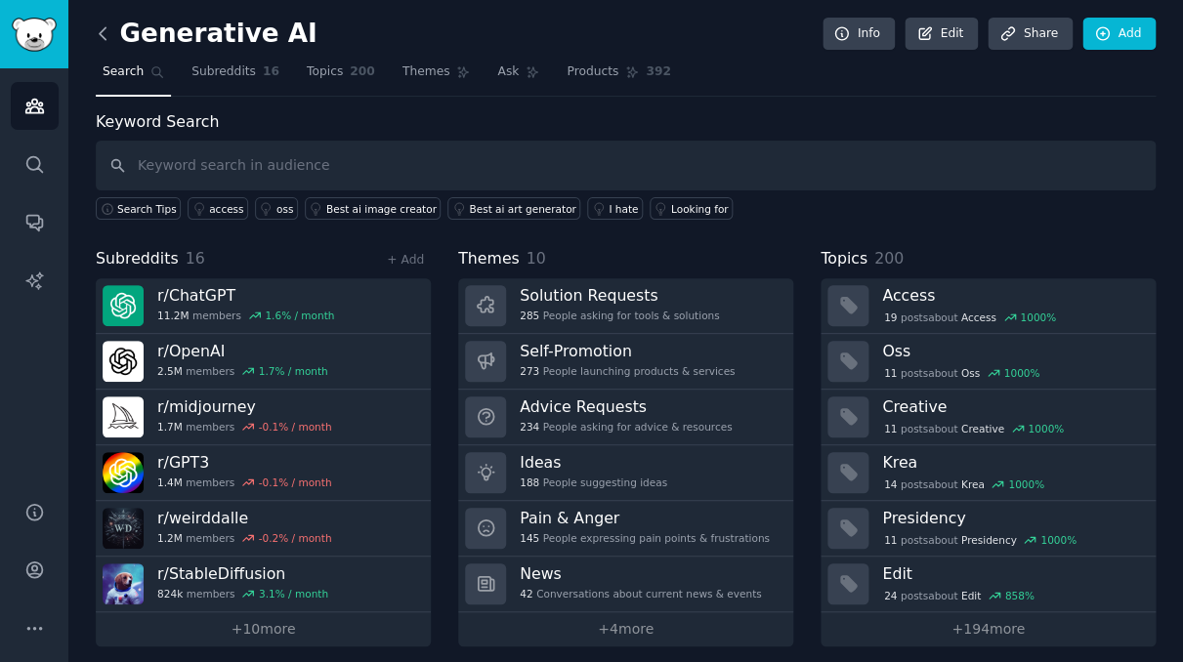
click at [104, 31] on icon at bounding box center [103, 33] width 21 height 21
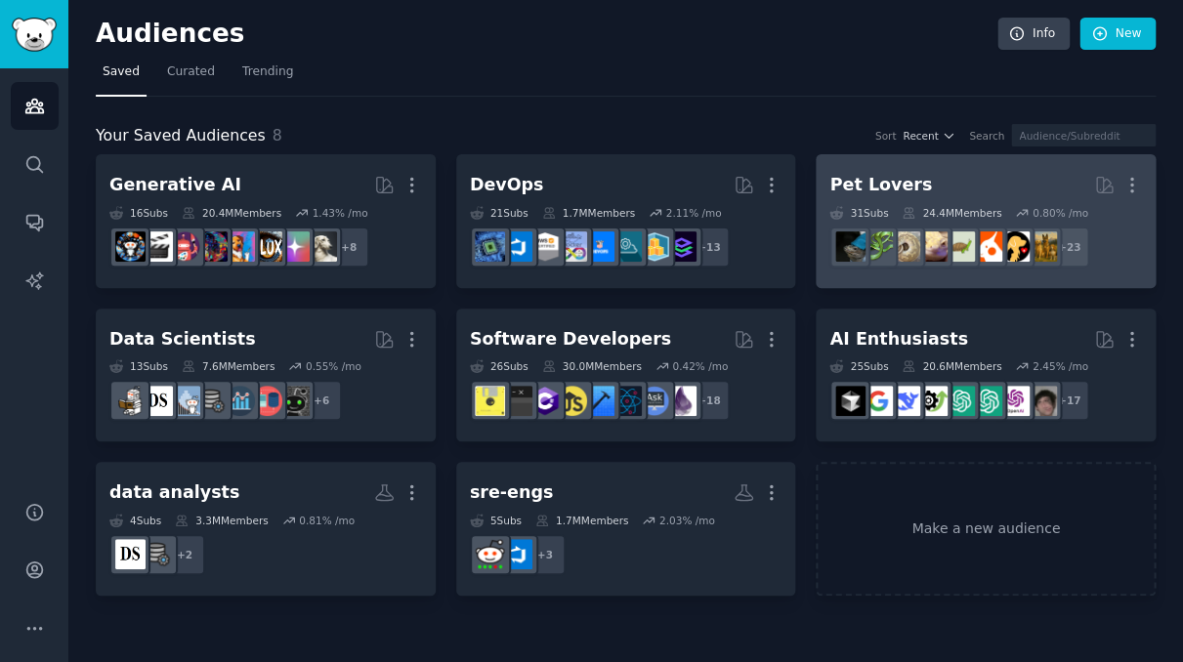
click at [885, 185] on div "Pet Lovers" at bounding box center [880, 185] width 103 height 24
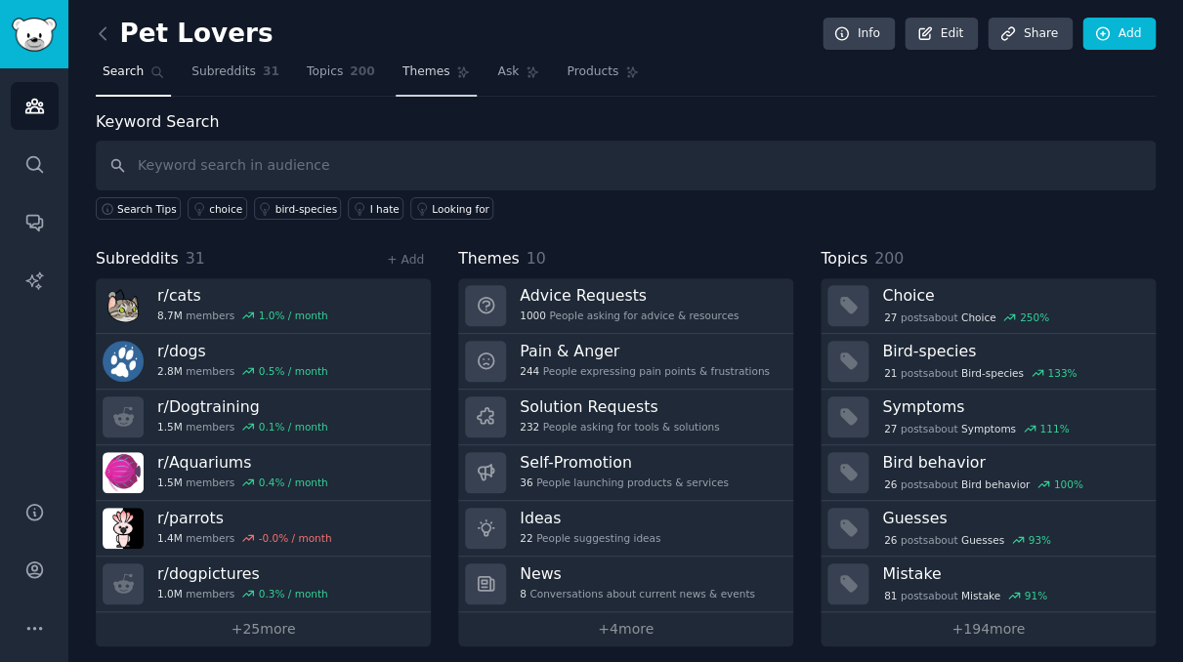
click at [425, 64] on span "Themes" at bounding box center [426, 72] width 48 height 18
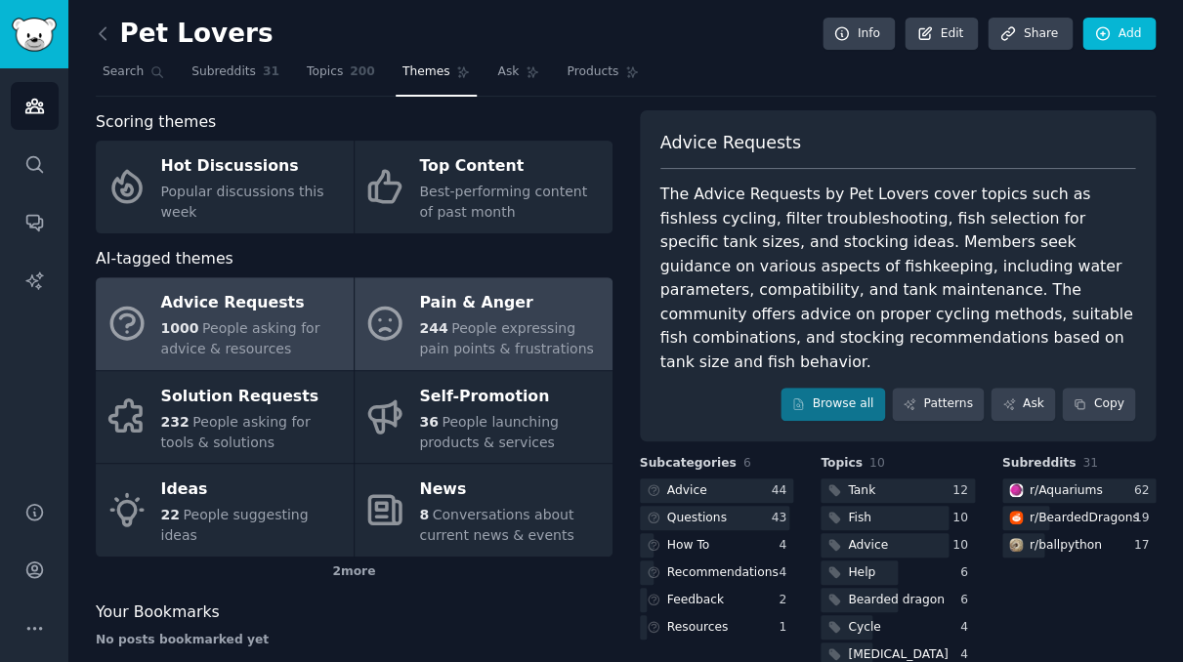
click at [517, 321] on span "People expressing pain points & frustrations" at bounding box center [506, 338] width 174 height 36
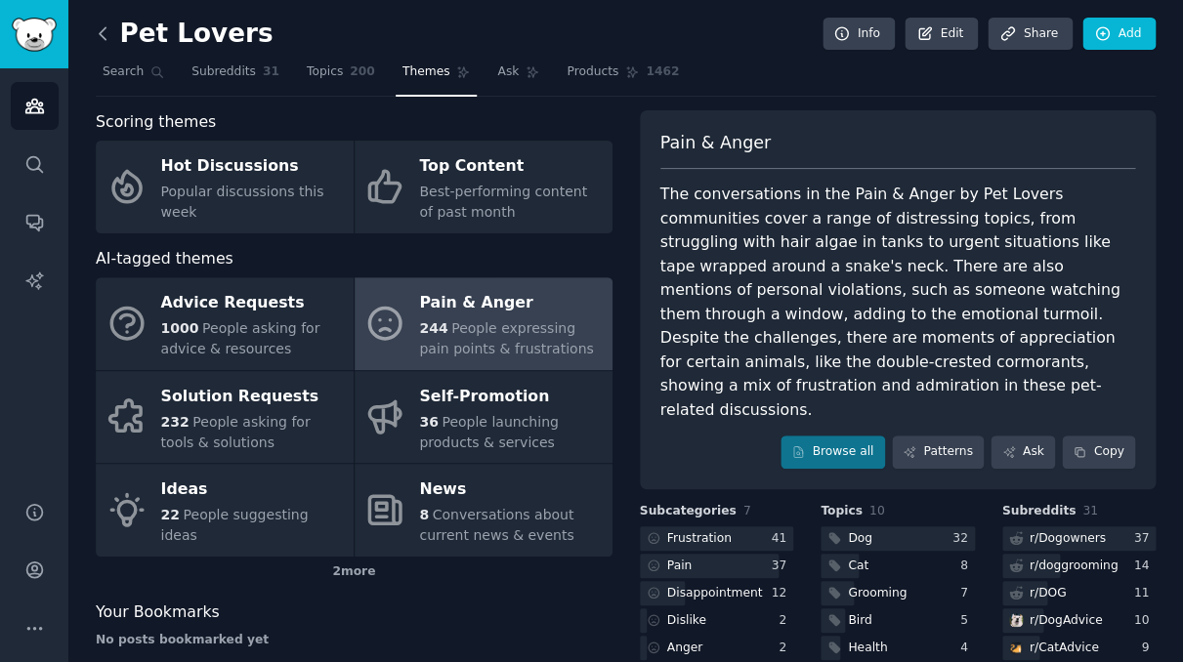
click at [96, 29] on icon at bounding box center [103, 33] width 21 height 21
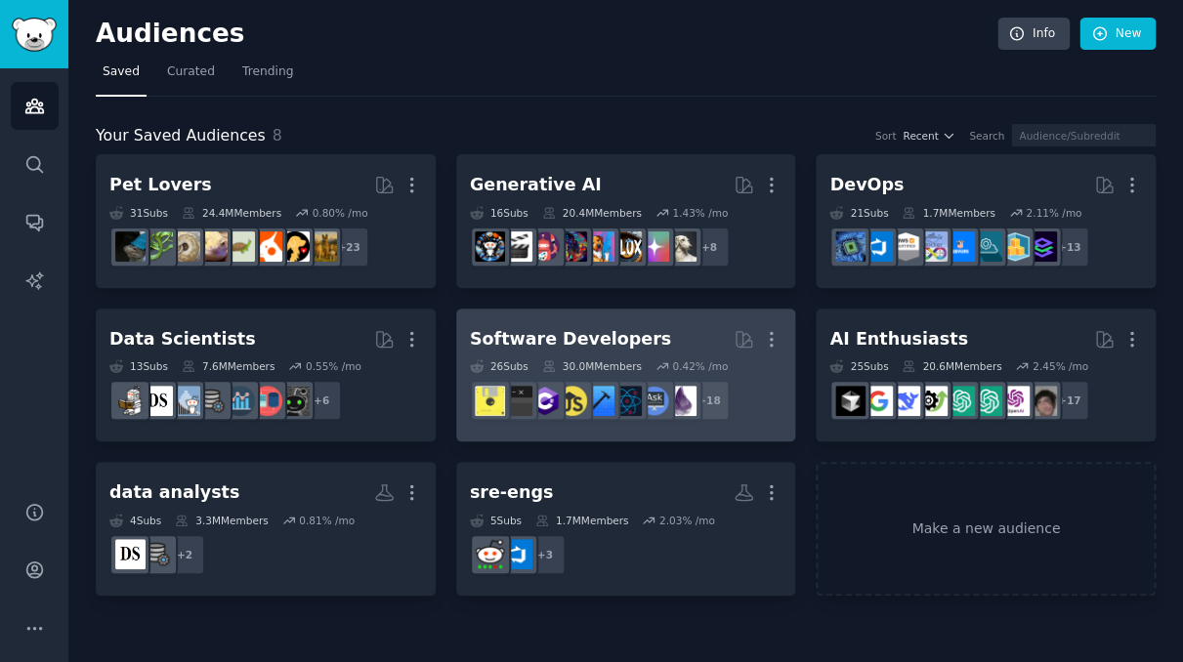
click at [554, 329] on div "Software Developers" at bounding box center [570, 339] width 201 height 24
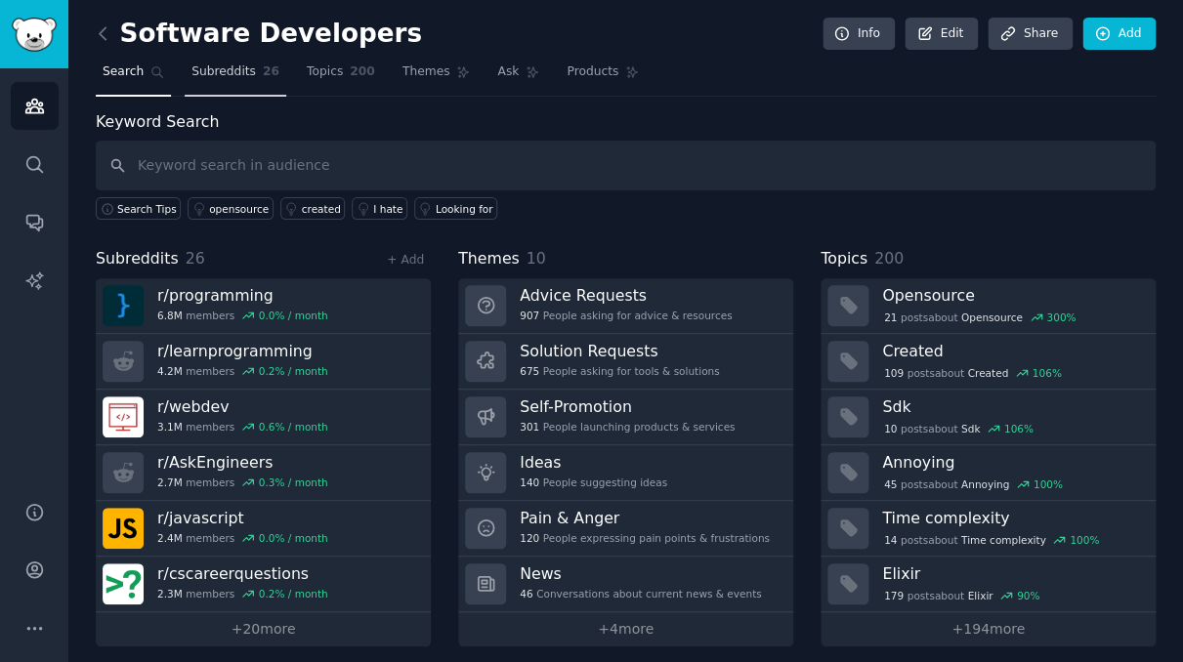
click at [234, 65] on span "Subreddits" at bounding box center [223, 72] width 64 height 18
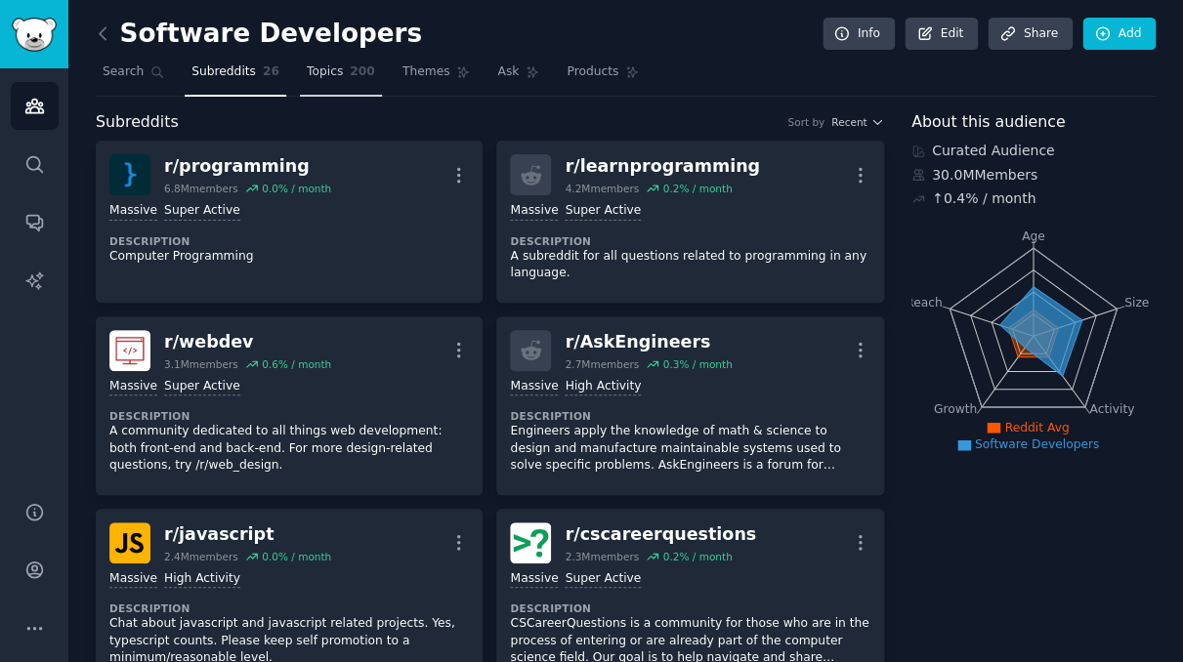
click at [312, 70] on span "Topics" at bounding box center [325, 72] width 36 height 18
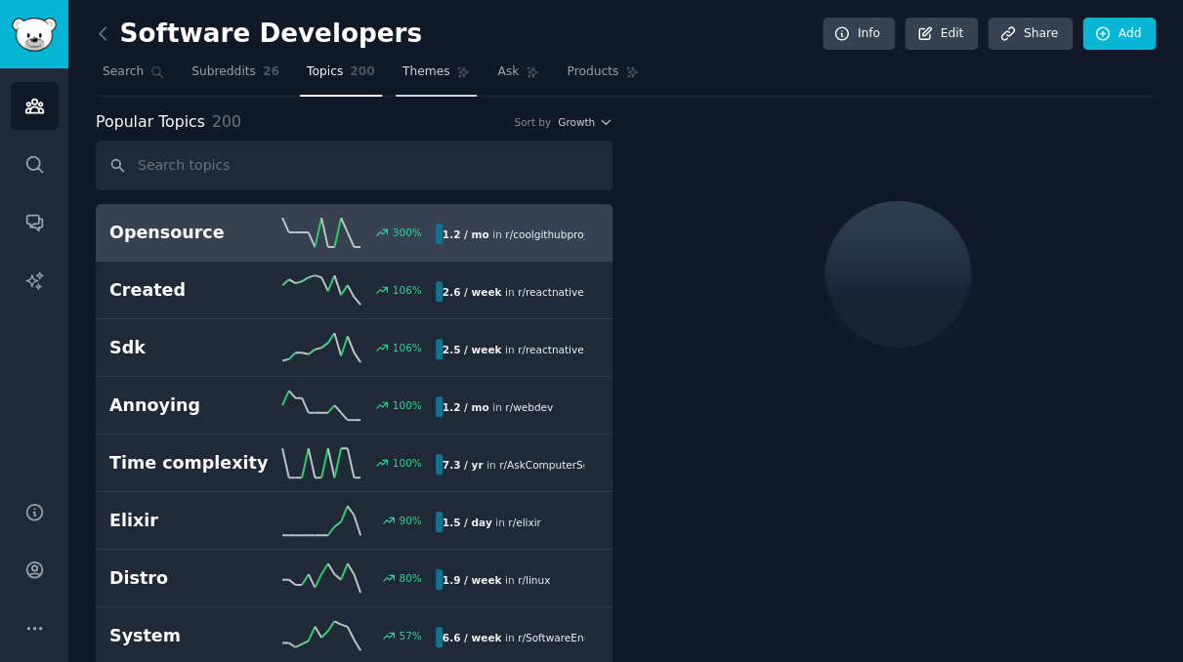
click at [423, 73] on span "Themes" at bounding box center [426, 72] width 48 height 18
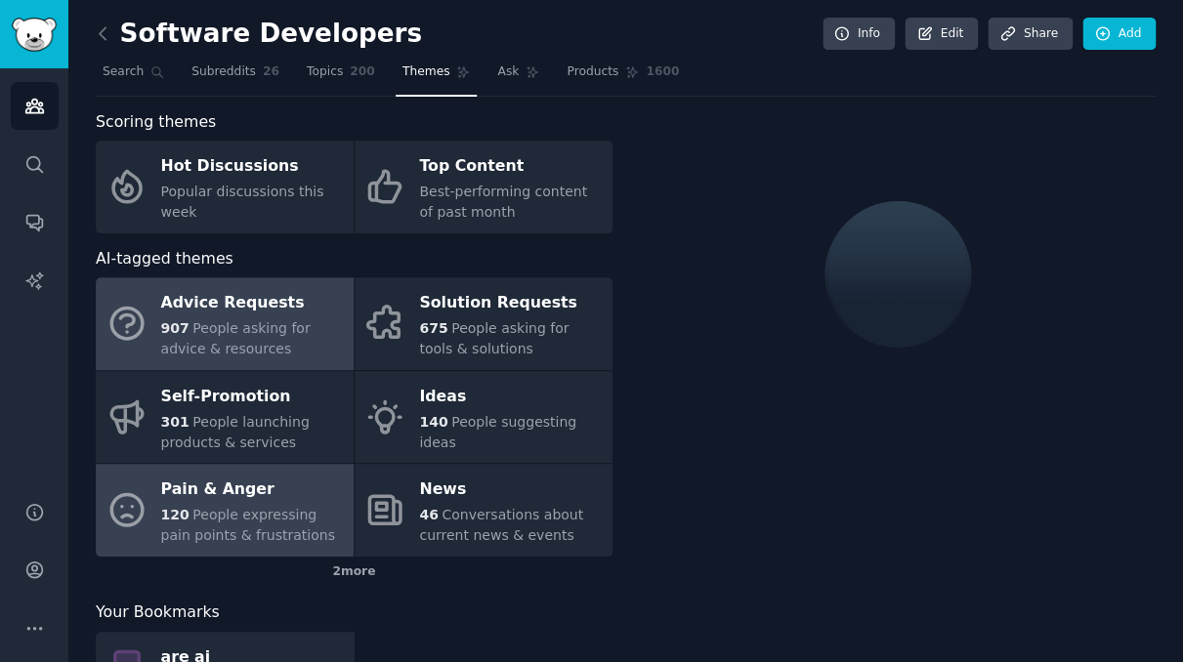
click at [295, 481] on div "Pain & Anger" at bounding box center [252, 490] width 183 height 31
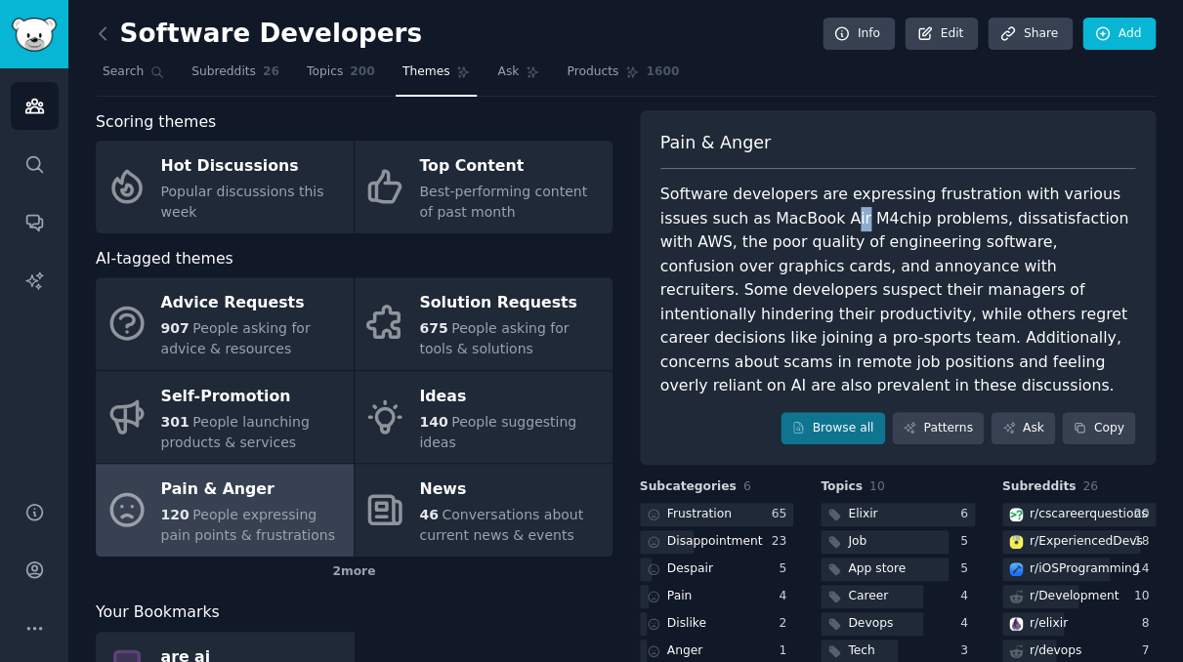
drag, startPoint x: 787, startPoint y: 209, endPoint x: 798, endPoint y: 222, distance: 16.6
click at [798, 222] on div "Software developers are expressing frustration with various issues such as MacB…" at bounding box center [898, 291] width 476 height 216
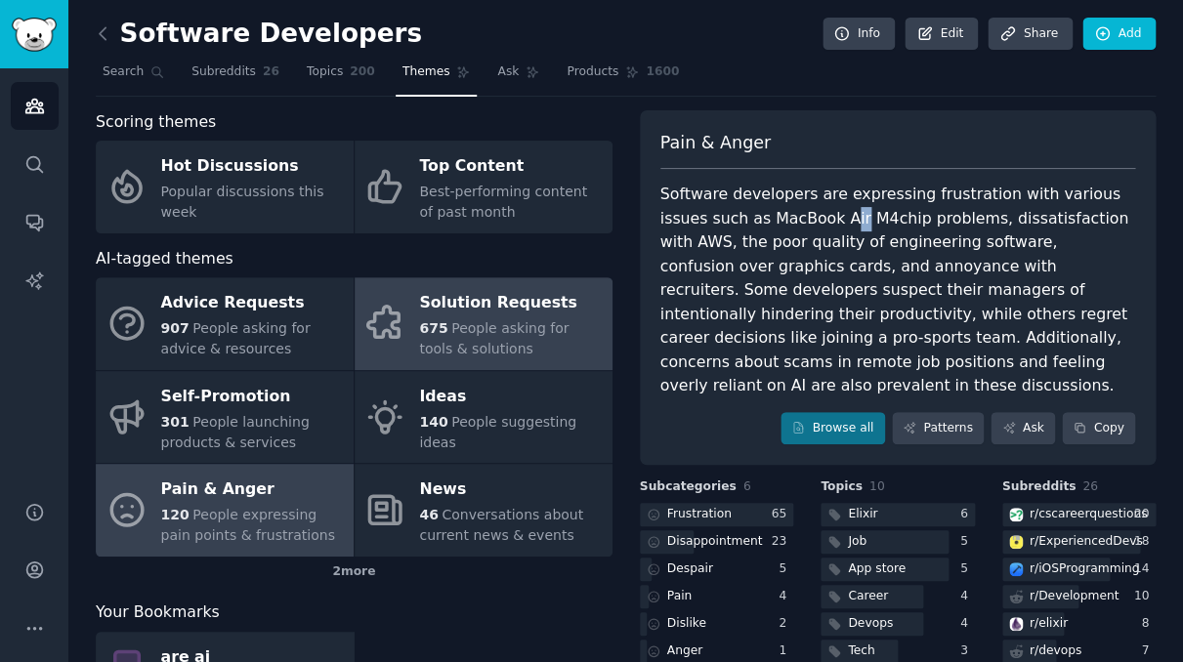
click at [546, 308] on div "Solution Requests" at bounding box center [510, 303] width 183 height 31
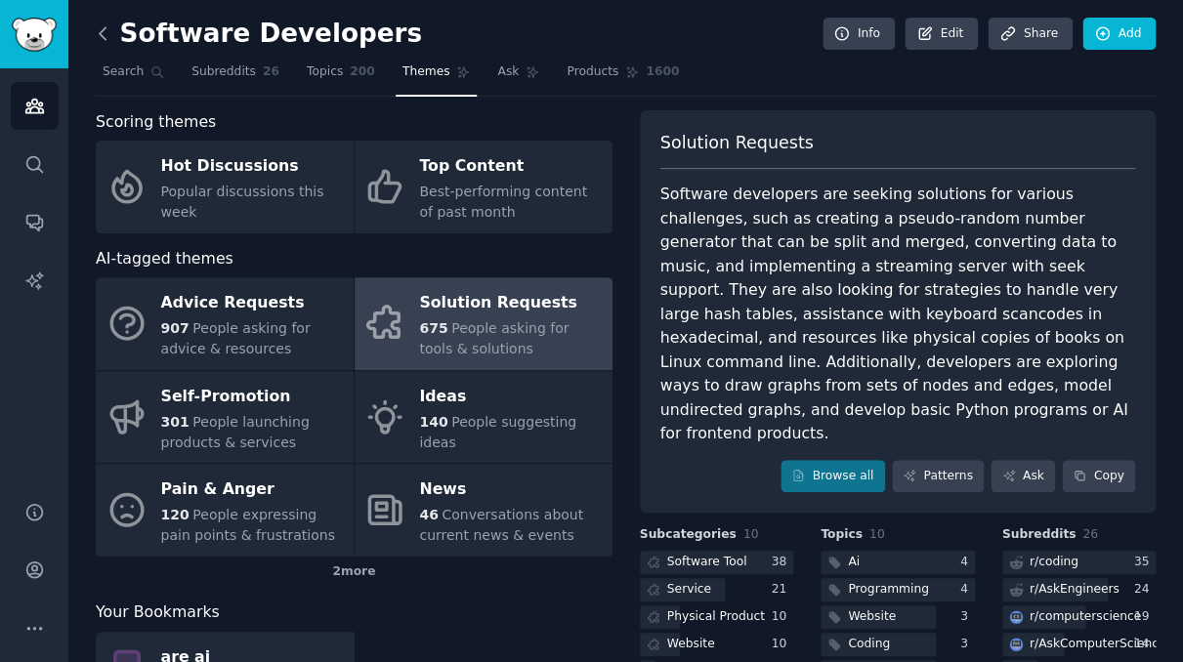
click at [98, 30] on icon at bounding box center [103, 33] width 21 height 21
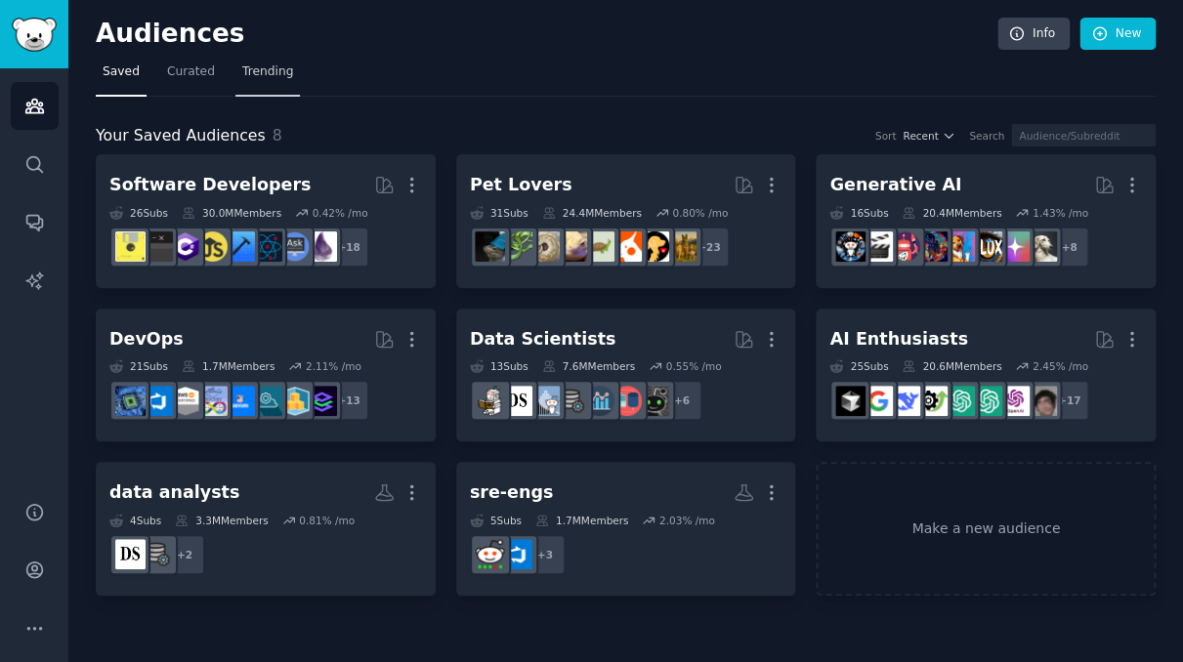
click at [261, 78] on span "Trending" at bounding box center [267, 72] width 51 height 18
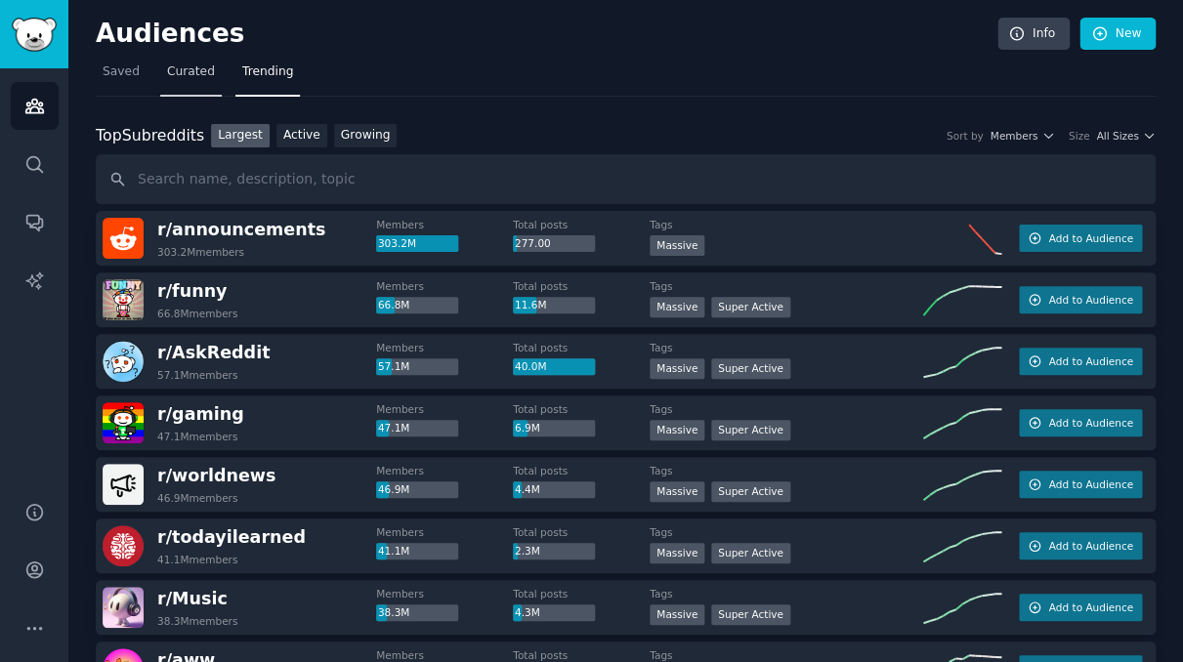
click at [160, 59] on link "Curated" at bounding box center [191, 77] width 62 height 40
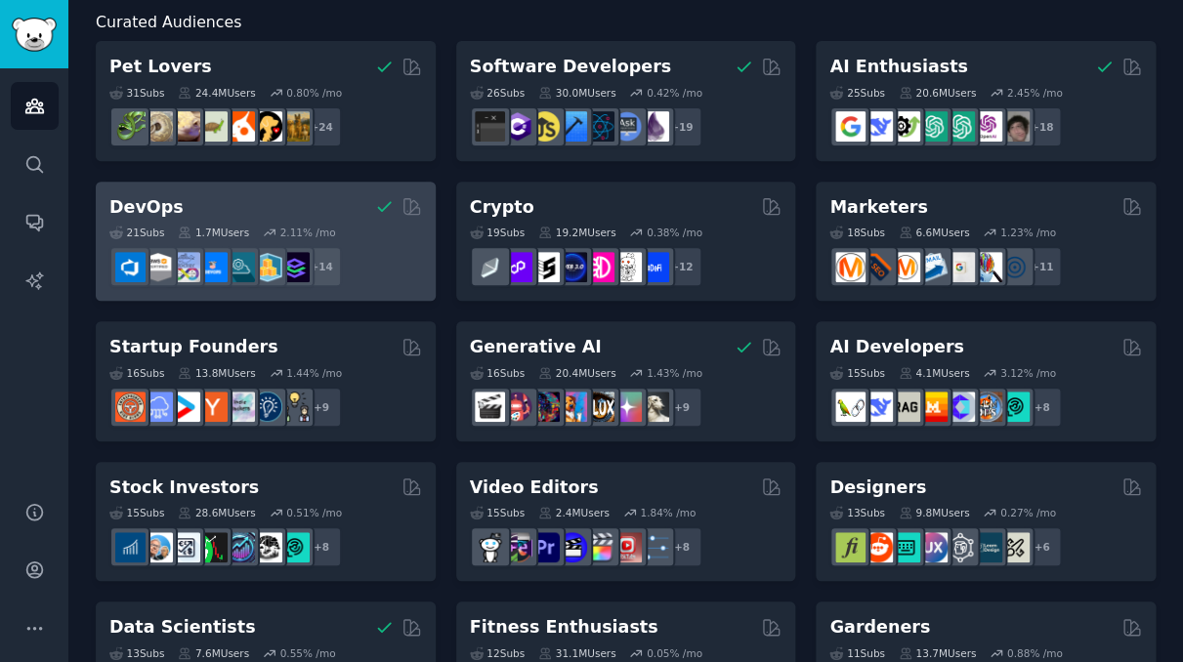
scroll to position [119, 0]
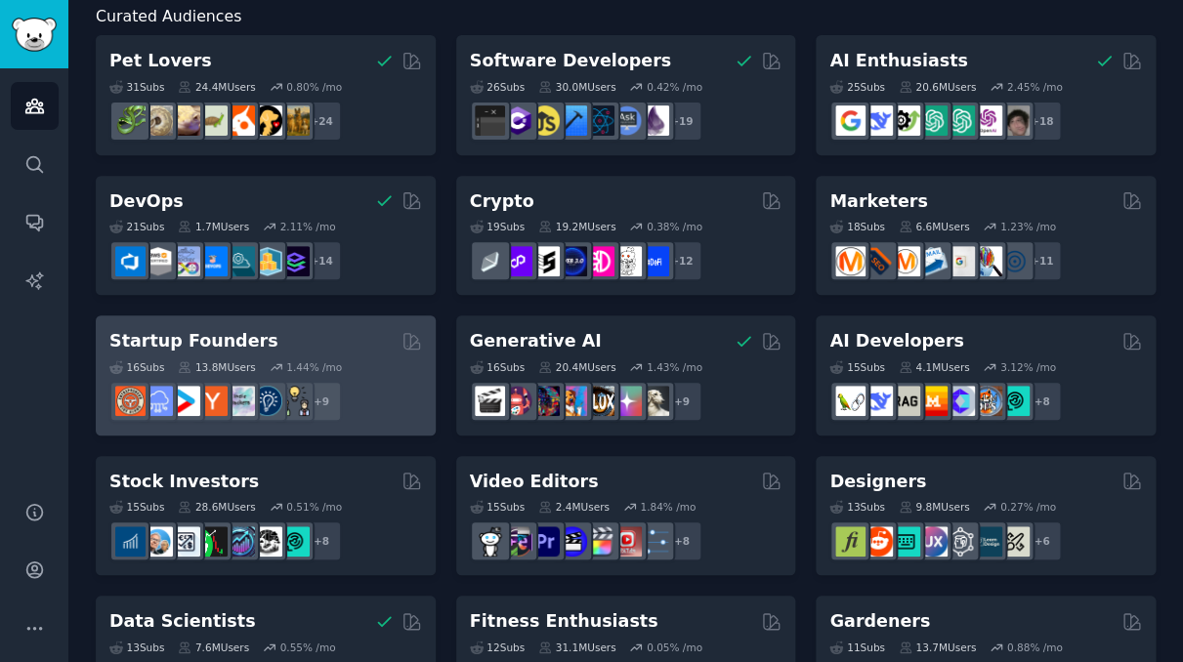
click at [312, 344] on div "Startup Founders" at bounding box center [265, 341] width 312 height 24
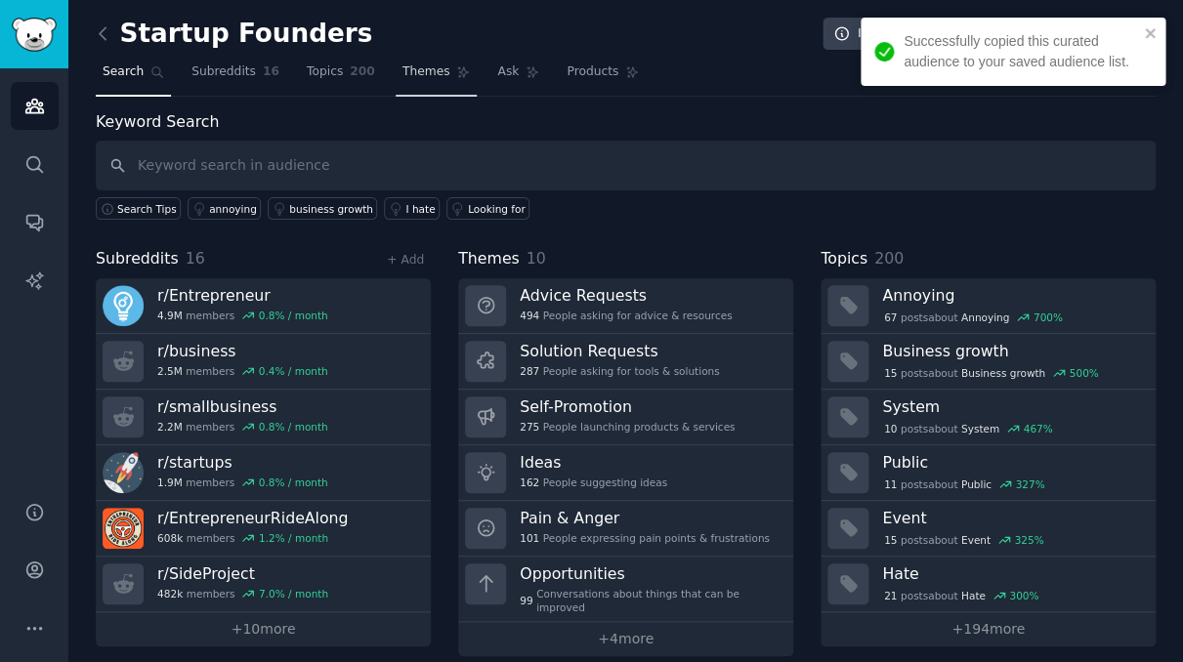
click at [409, 71] on span "Themes" at bounding box center [426, 72] width 48 height 18
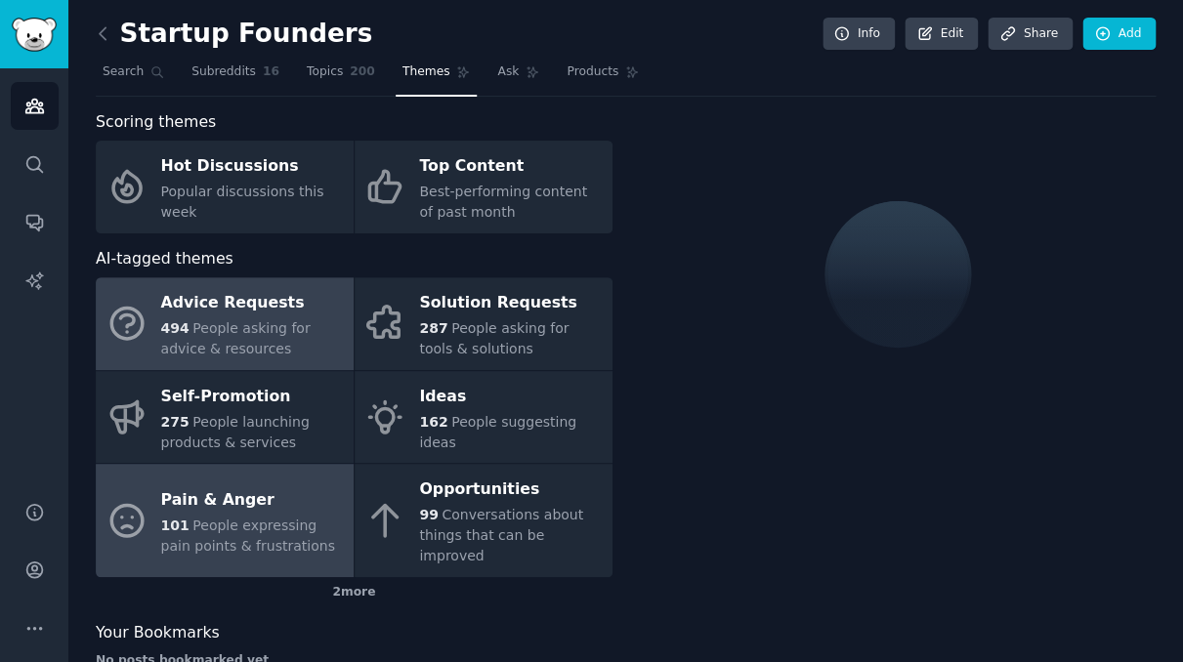
click at [257, 486] on div "Pain & Anger" at bounding box center [252, 499] width 183 height 31
